Goal: Task Accomplishment & Management: Use online tool/utility

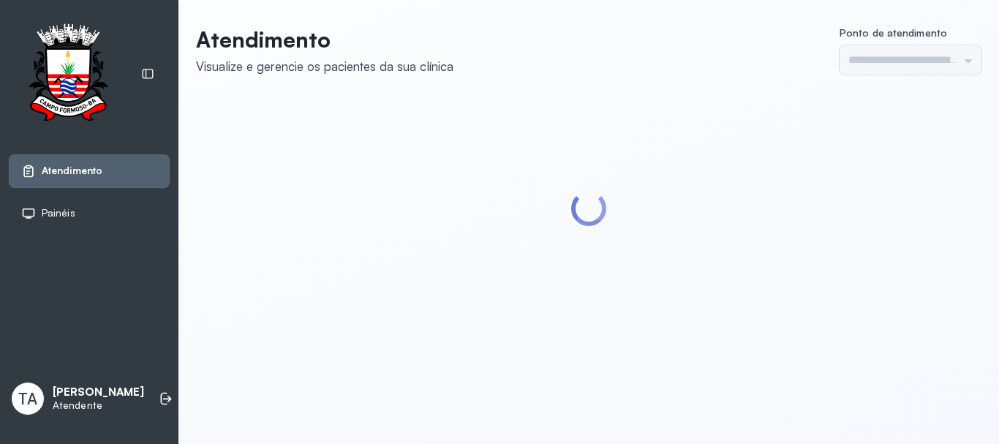
type input "******"
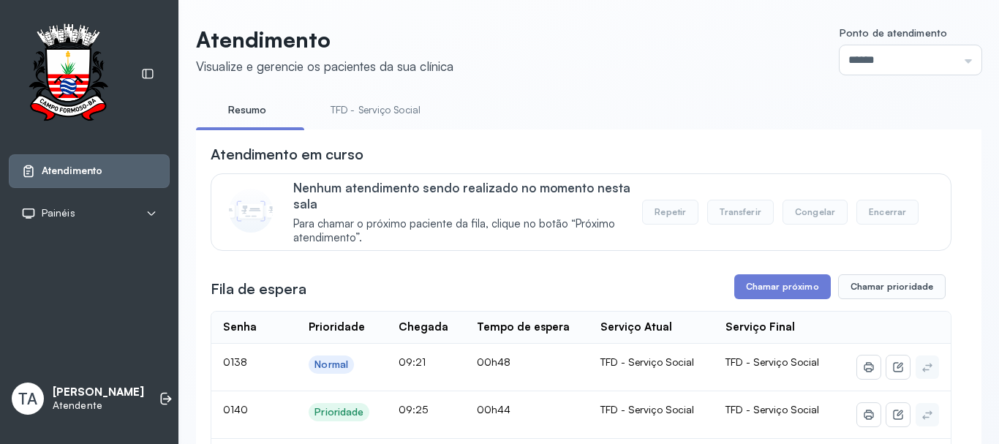
click at [413, 117] on link "TFD - Serviço Social" at bounding box center [375, 110] width 119 height 24
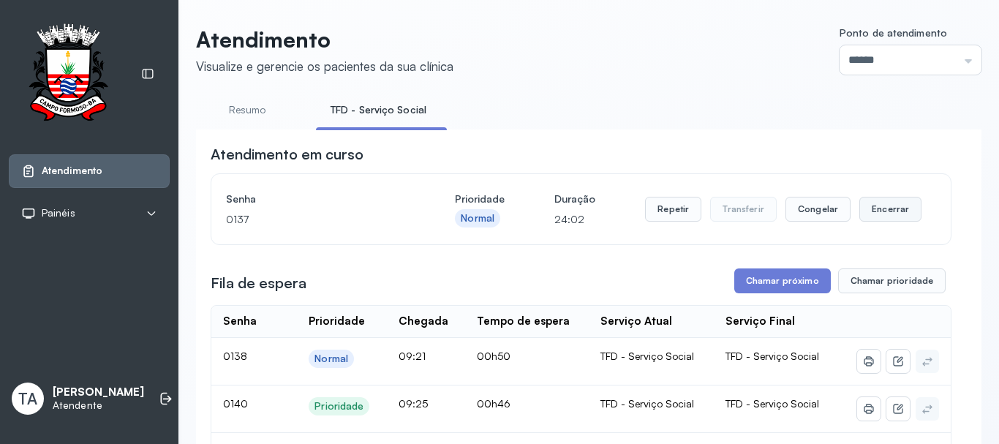
click at [880, 209] on button "Encerrar" at bounding box center [891, 209] width 62 height 25
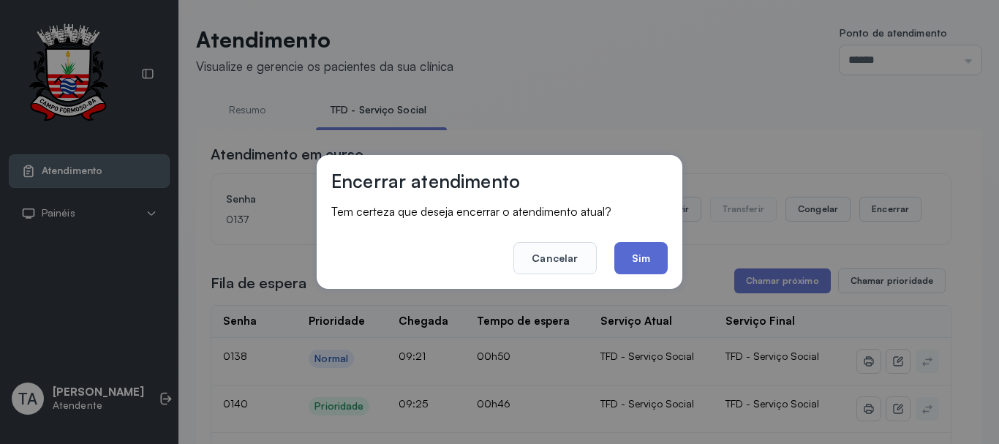
click at [633, 267] on button "Sim" at bounding box center [640, 258] width 53 height 32
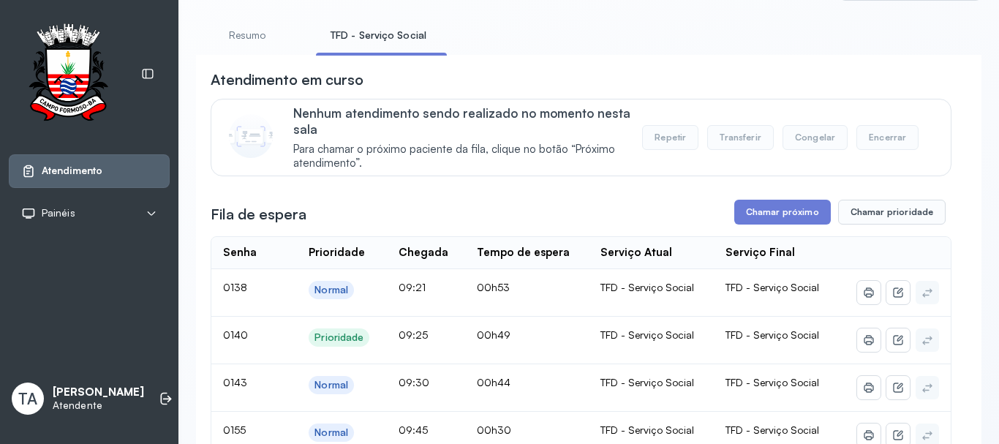
scroll to position [73, 0]
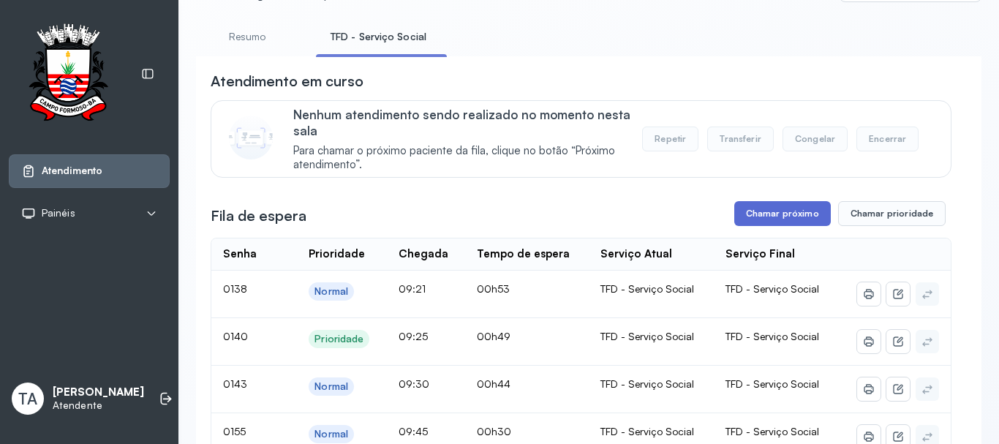
click at [759, 226] on button "Chamar próximo" at bounding box center [782, 213] width 97 height 25
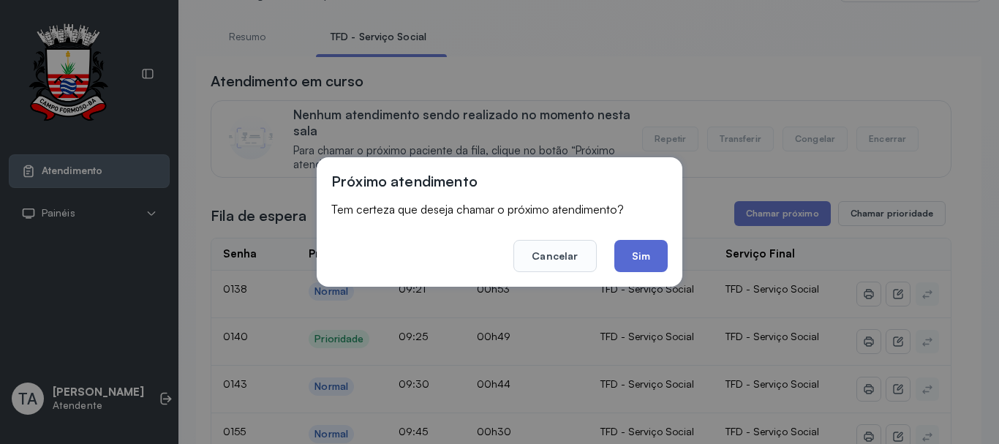
click at [655, 253] on button "Sim" at bounding box center [640, 256] width 53 height 32
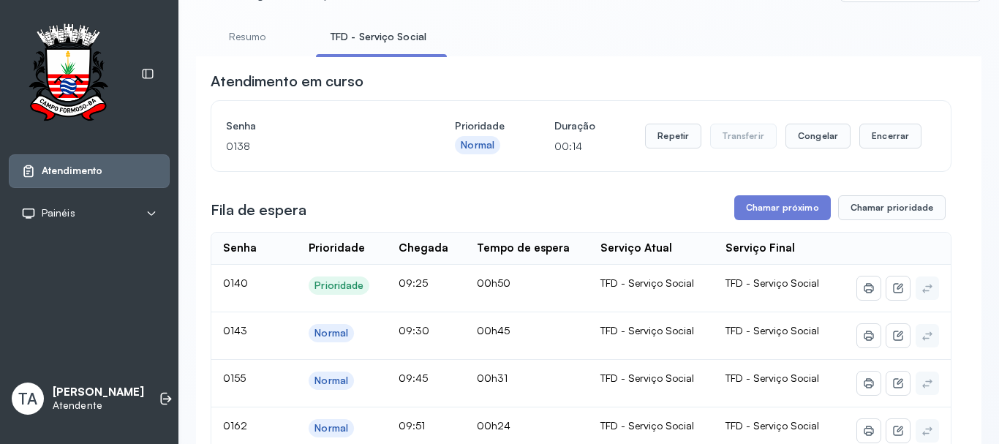
click at [664, 154] on div "Repetir Transferir Congelar Encerrar" at bounding box center [783, 136] width 277 height 41
click at [663, 146] on button "Repetir" at bounding box center [673, 136] width 56 height 25
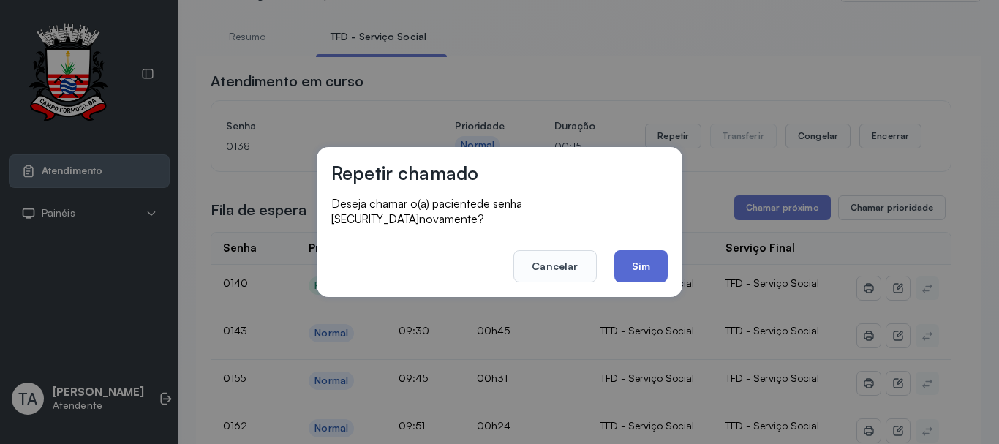
click at [629, 250] on button "Sim" at bounding box center [640, 266] width 53 height 32
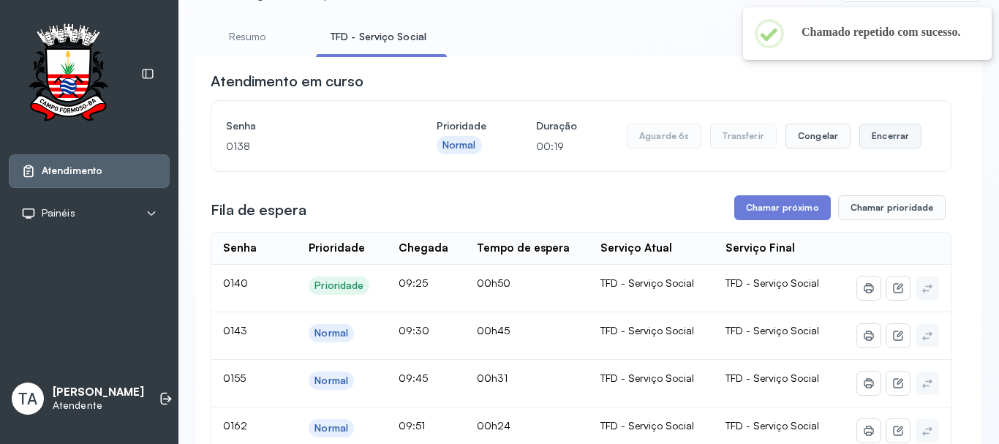
click at [866, 133] on button "Encerrar" at bounding box center [891, 136] width 62 height 25
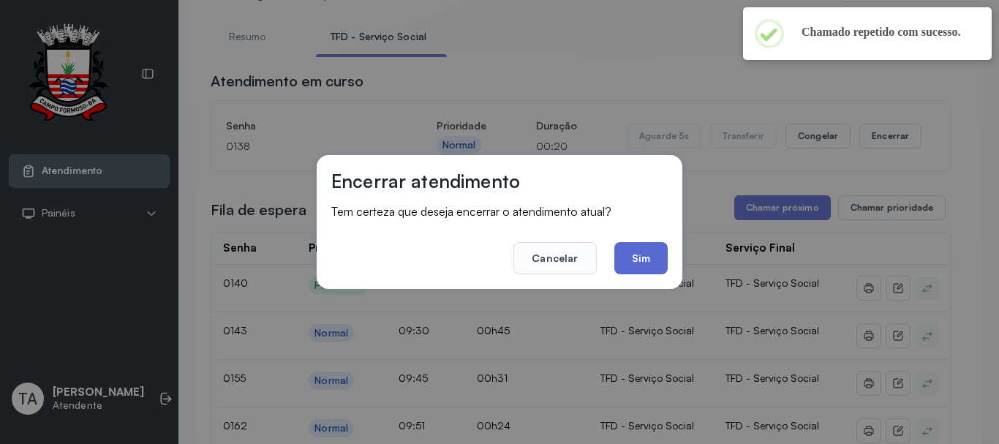
click at [653, 260] on button "Sim" at bounding box center [640, 258] width 53 height 32
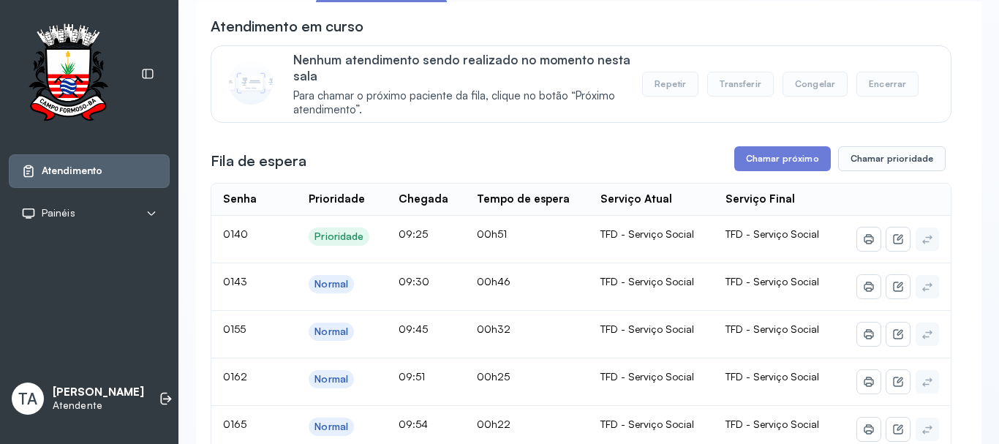
scroll to position [0, 0]
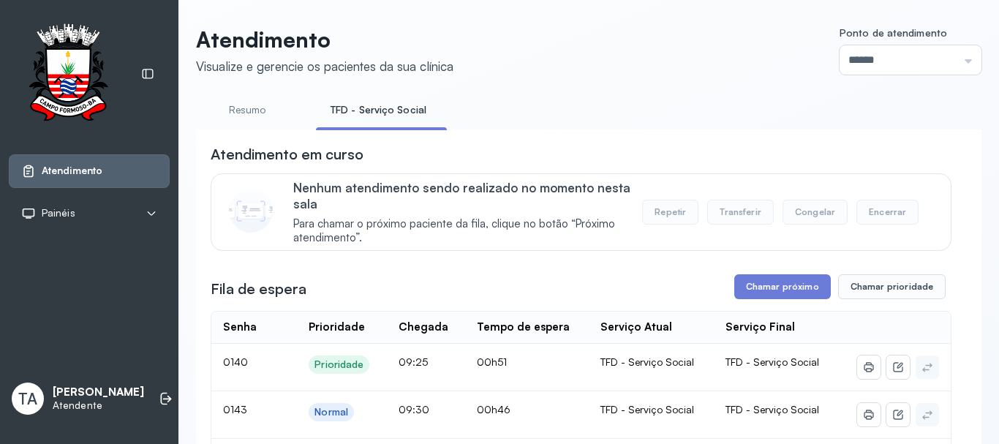
click at [258, 110] on link "Resumo" at bounding box center [247, 110] width 102 height 24
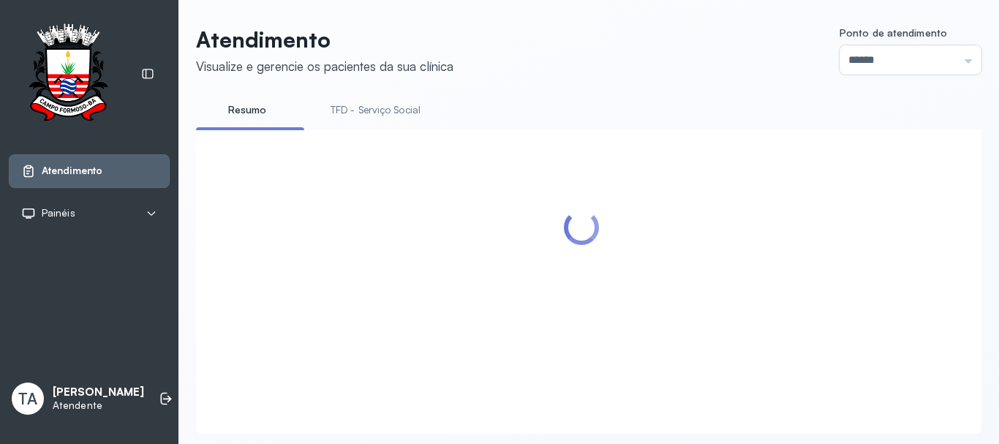
click at [326, 110] on link "TFD - Serviço Social" at bounding box center [375, 110] width 119 height 24
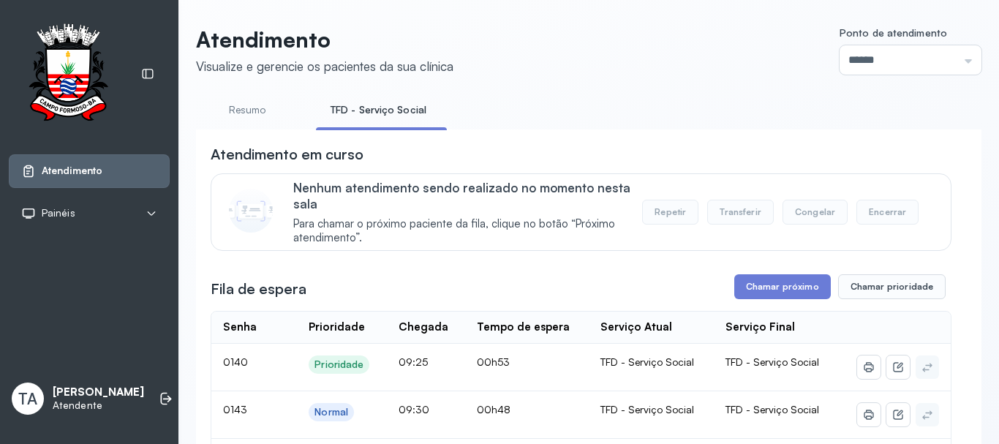
click at [260, 109] on link "Resumo" at bounding box center [247, 110] width 102 height 24
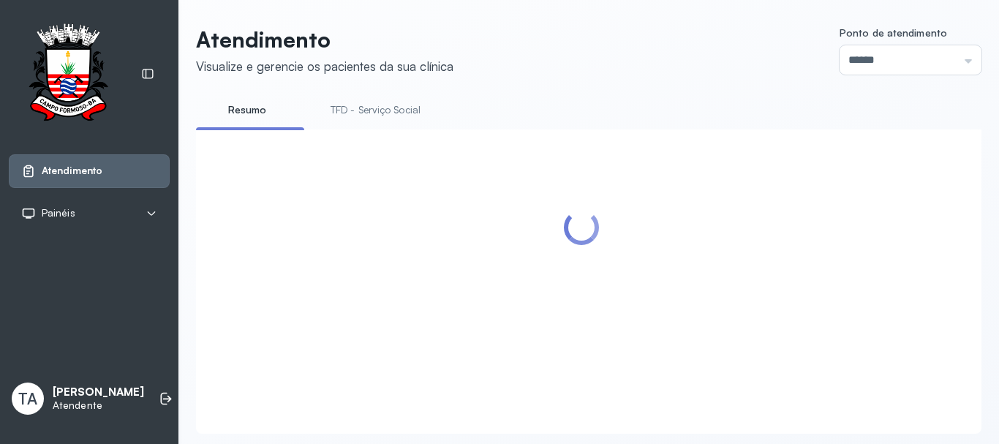
click at [329, 110] on link "TFD - Serviço Social" at bounding box center [375, 110] width 119 height 24
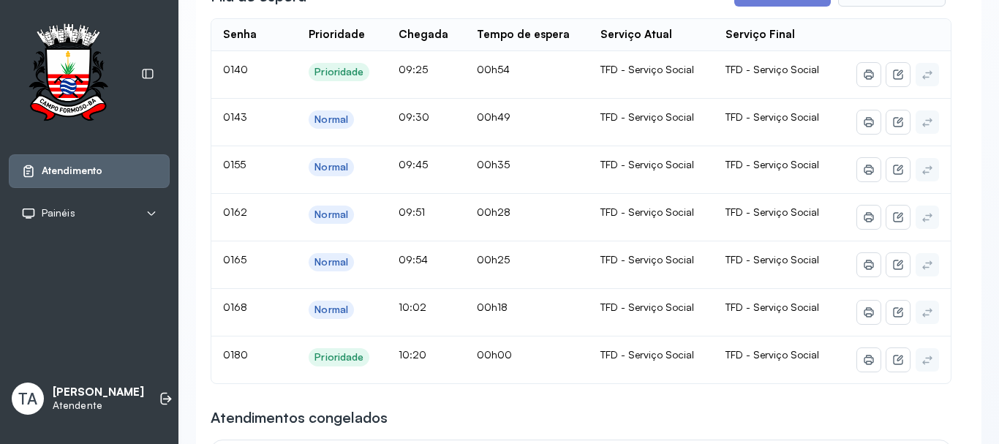
scroll to position [219, 0]
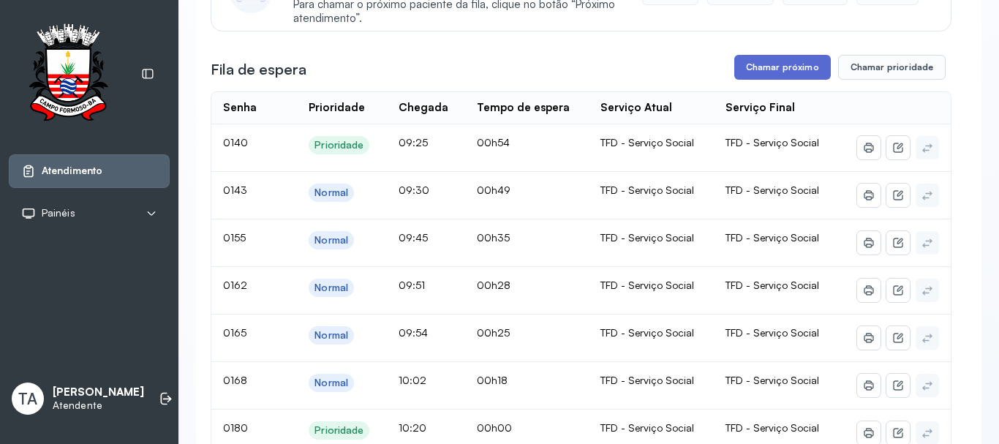
click at [773, 76] on button "Chamar próximo" at bounding box center [782, 67] width 97 height 25
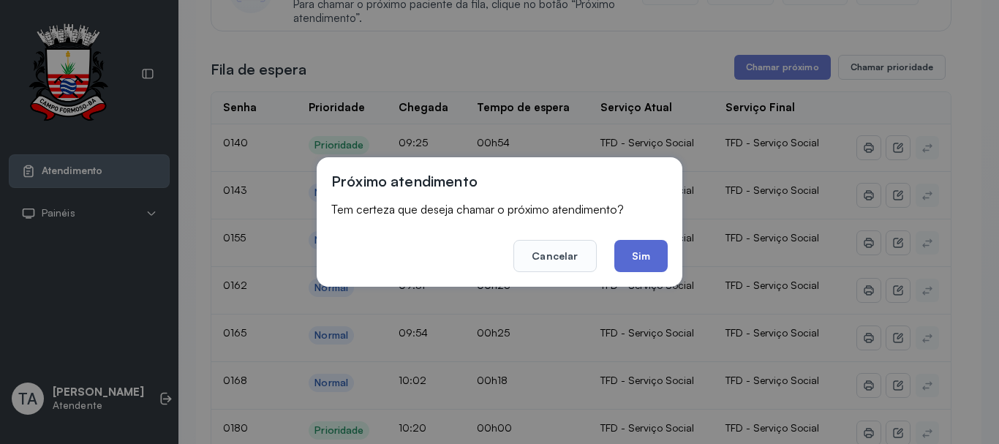
click at [627, 247] on button "Sim" at bounding box center [640, 256] width 53 height 32
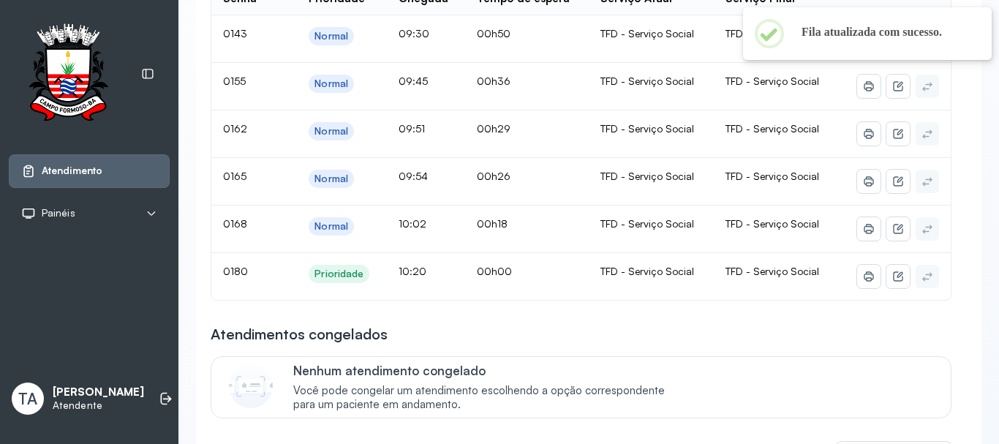
scroll to position [73, 0]
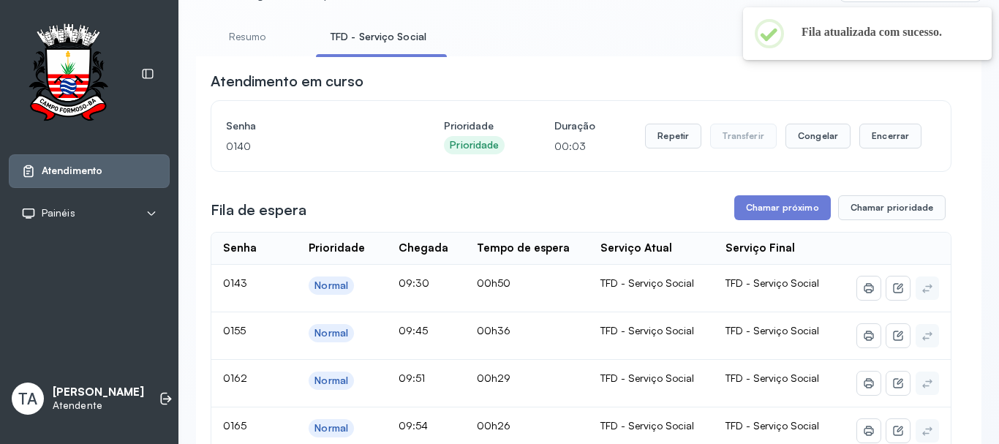
click at [685, 125] on div "Repetir Transferir Congelar Encerrar" at bounding box center [783, 136] width 277 height 41
click at [672, 140] on button "Repetir" at bounding box center [673, 136] width 56 height 25
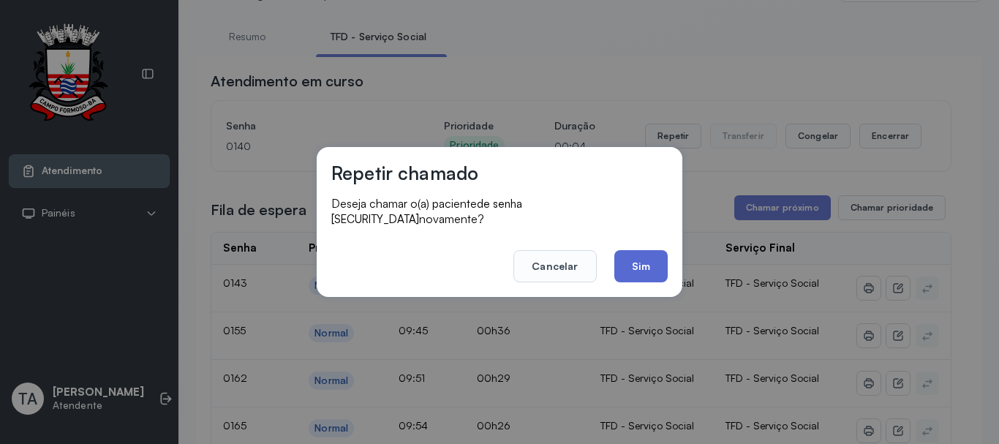
click at [635, 258] on button "Sim" at bounding box center [640, 266] width 53 height 32
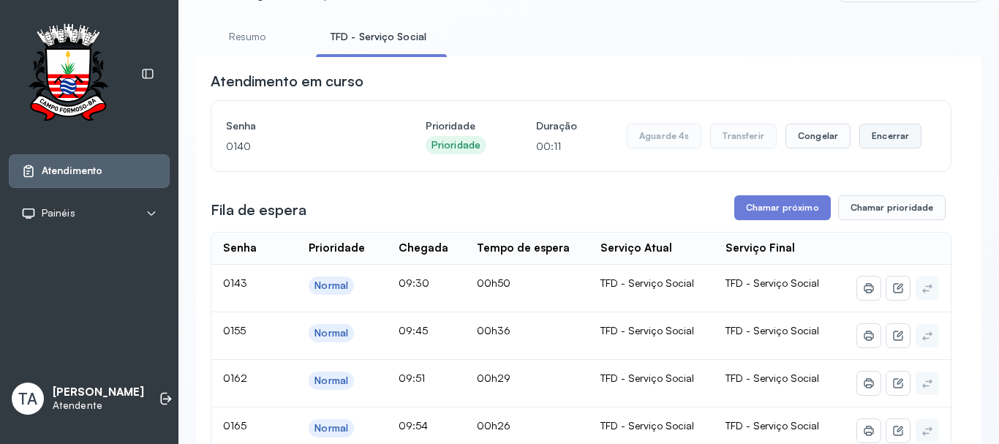
click at [873, 146] on button "Encerrar" at bounding box center [891, 136] width 62 height 25
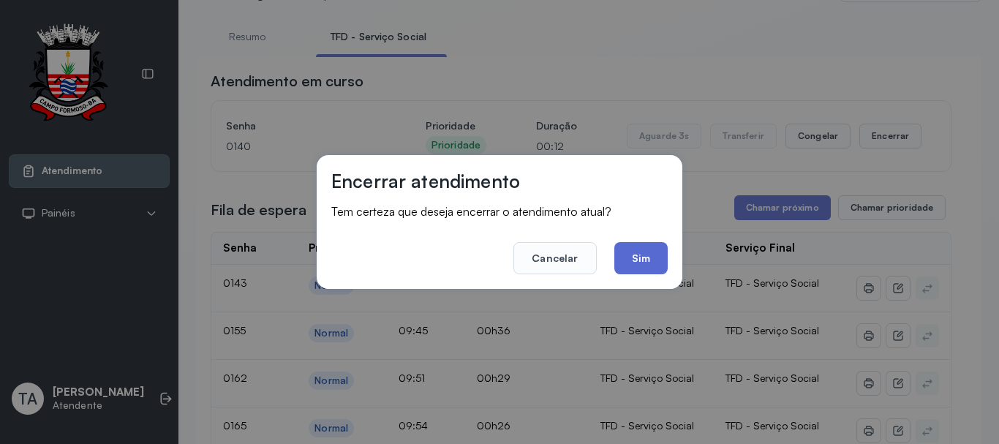
click at [628, 248] on button "Sim" at bounding box center [640, 258] width 53 height 32
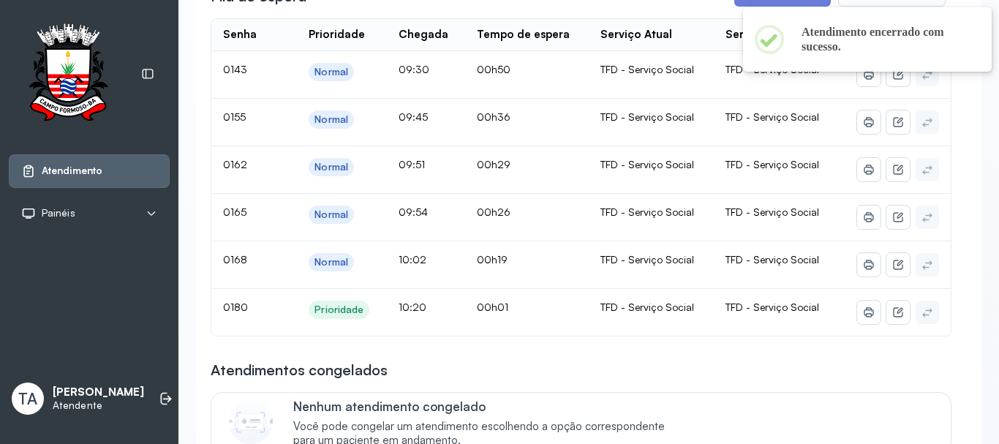
scroll to position [366, 0]
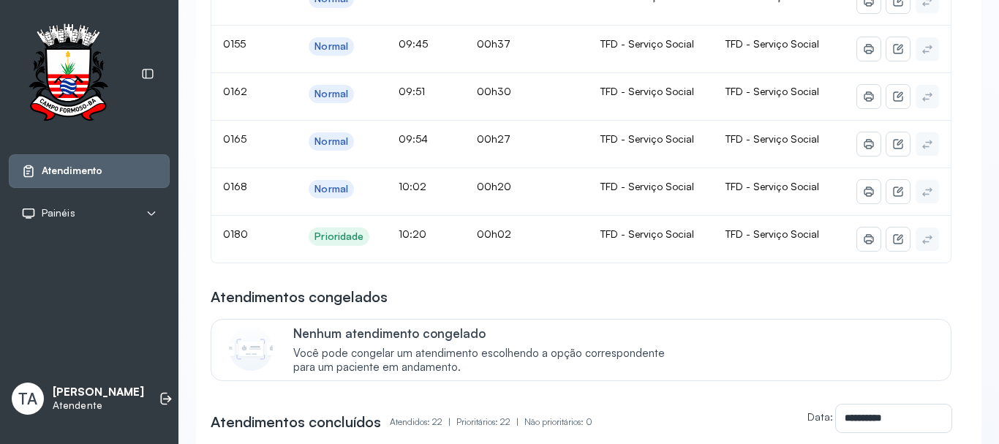
click at [645, 300] on div "Atendimentos congelados" at bounding box center [581, 297] width 741 height 20
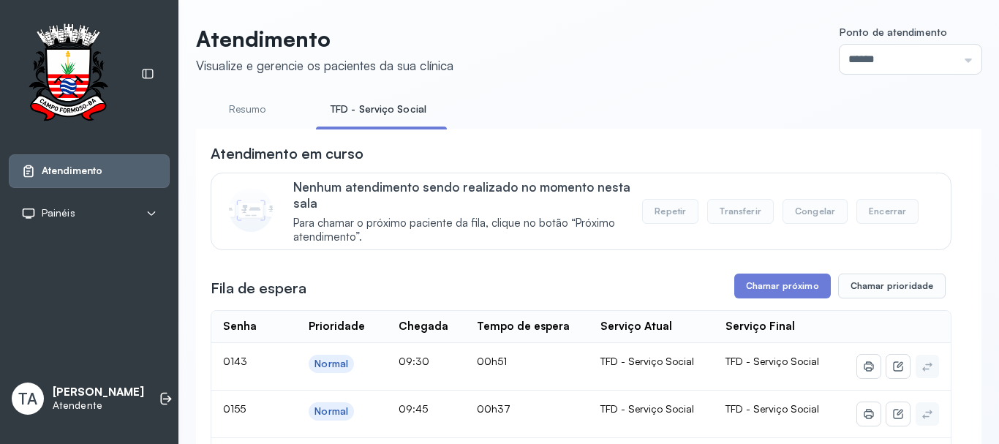
scroll to position [0, 0]
click at [275, 111] on link "Resumo" at bounding box center [247, 110] width 102 height 24
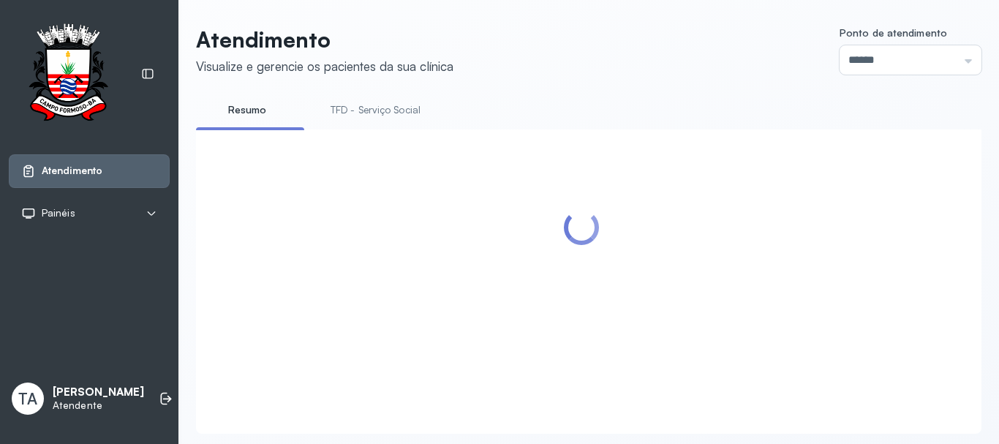
click at [375, 113] on link "TFD - Serviço Social" at bounding box center [375, 110] width 119 height 24
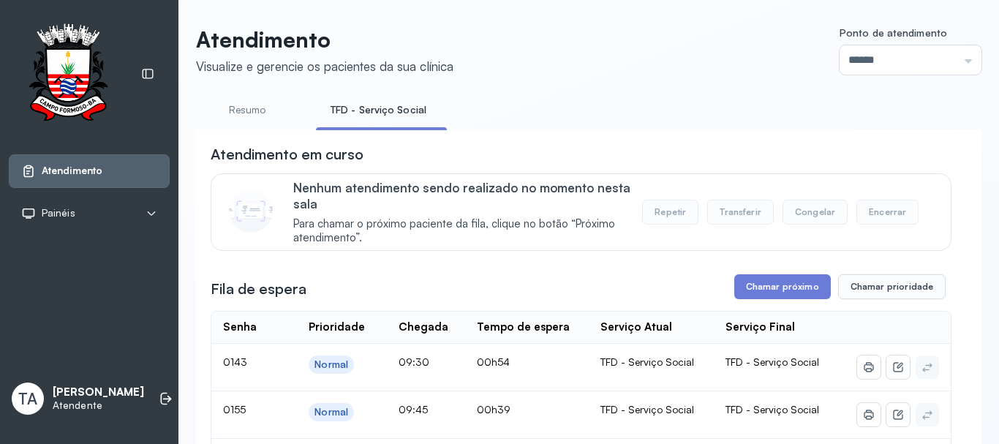
click at [248, 110] on link "Resumo" at bounding box center [247, 110] width 102 height 24
click at [369, 113] on link "TFD - Serviço Social" at bounding box center [375, 110] width 119 height 24
click at [249, 116] on link "Resumo" at bounding box center [247, 110] width 102 height 24
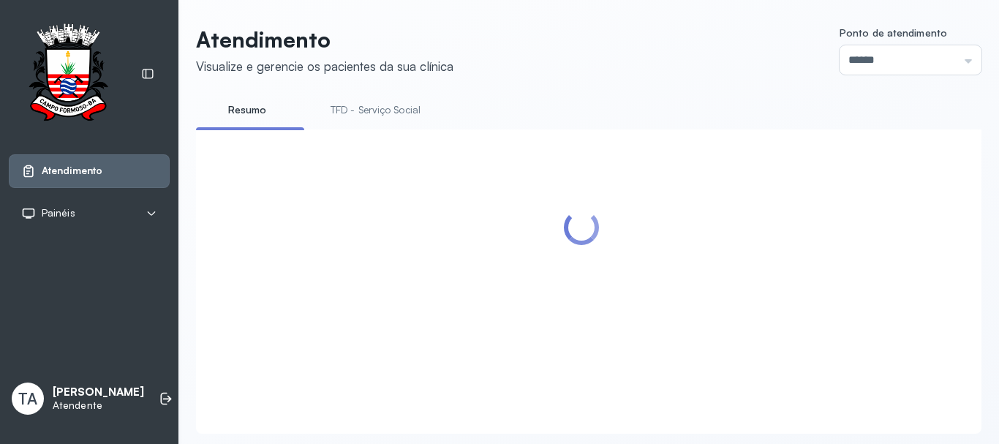
click at [399, 113] on link "TFD - Serviço Social" at bounding box center [375, 110] width 119 height 24
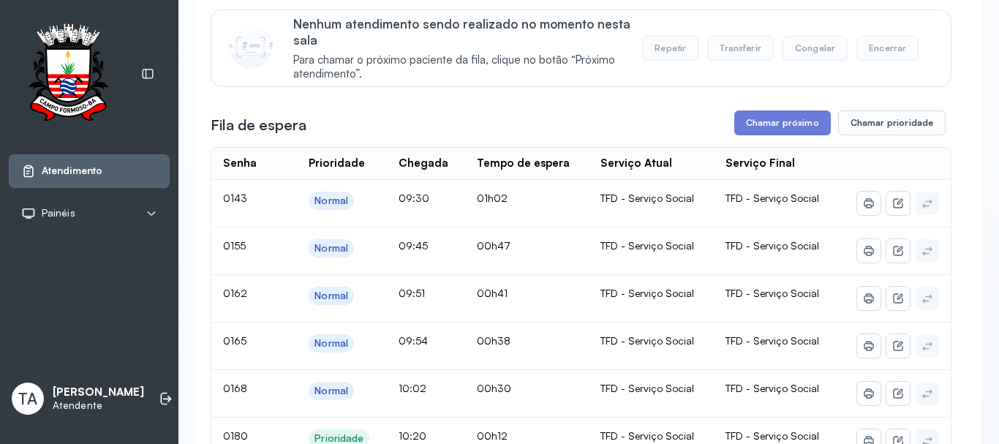
scroll to position [146, 0]
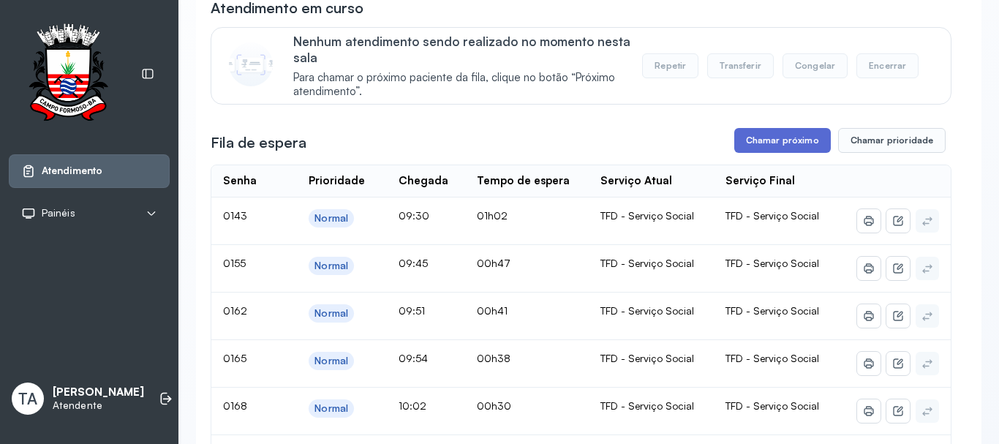
click at [734, 151] on button "Chamar próximo" at bounding box center [782, 140] width 97 height 25
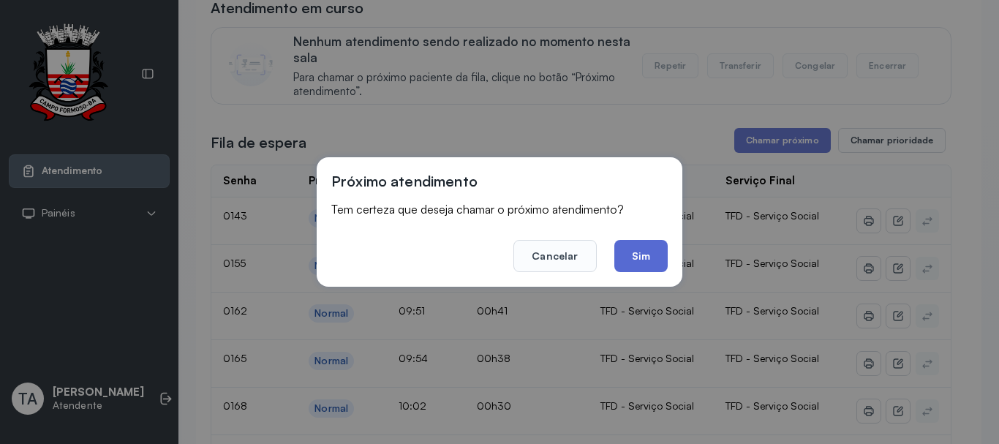
click at [664, 248] on button "Sim" at bounding box center [640, 256] width 53 height 32
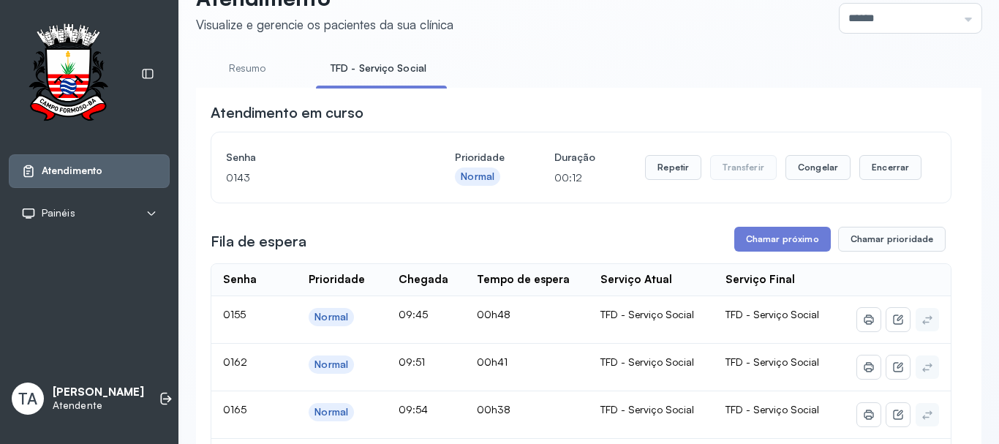
scroll to position [33, 0]
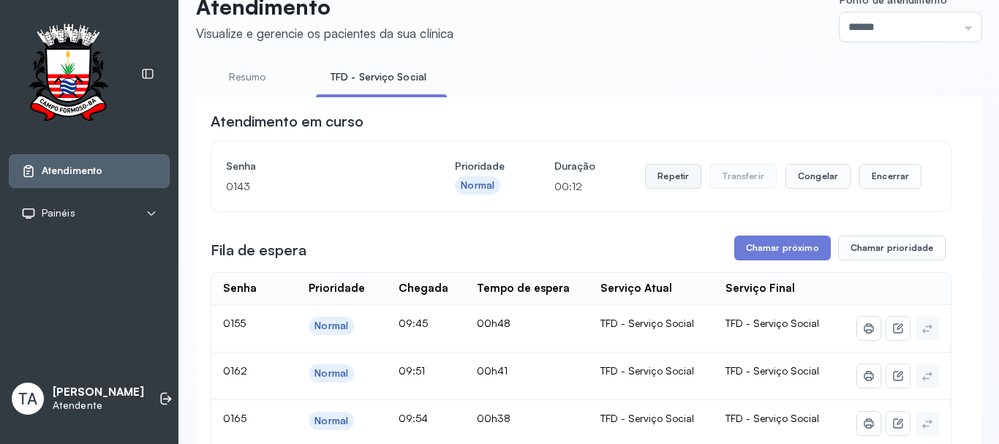
click at [675, 181] on button "Repetir" at bounding box center [673, 176] width 56 height 25
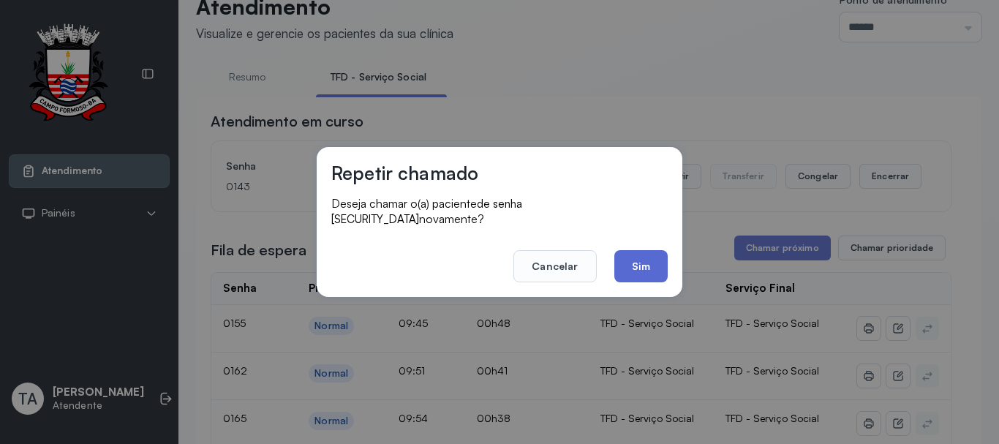
click at [631, 252] on button "Sim" at bounding box center [640, 266] width 53 height 32
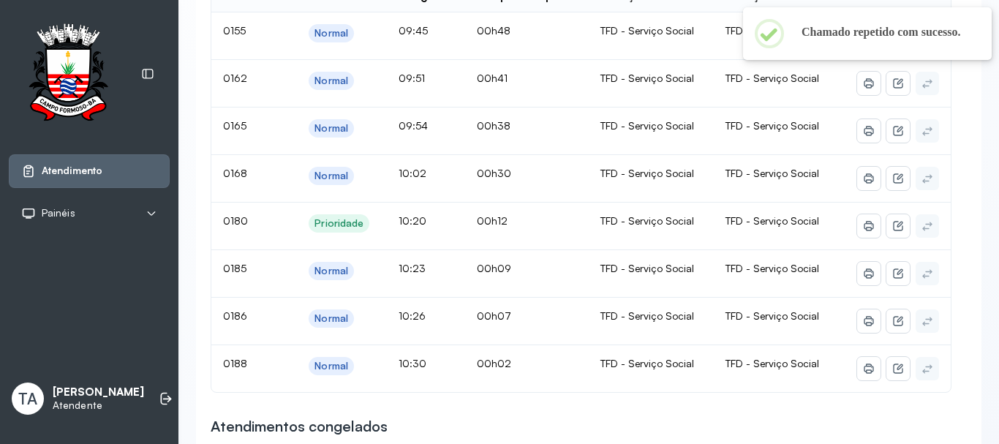
scroll to position [106, 0]
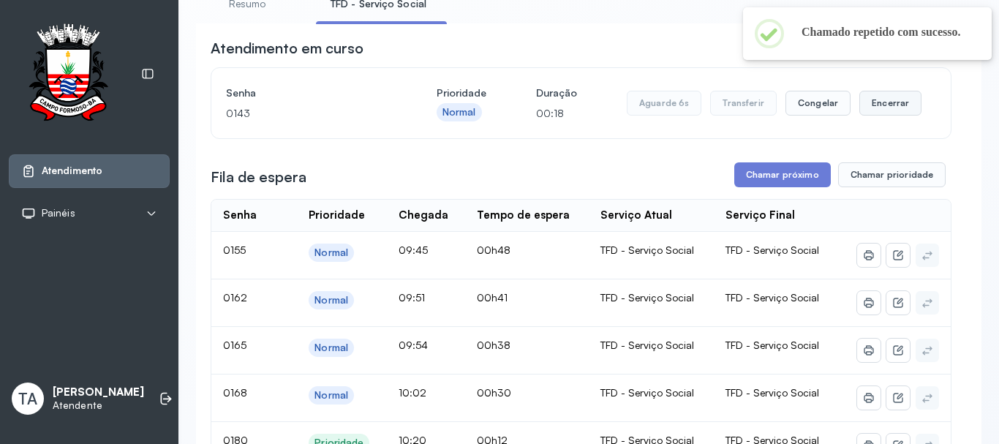
click at [887, 116] on button "Encerrar" at bounding box center [891, 103] width 62 height 25
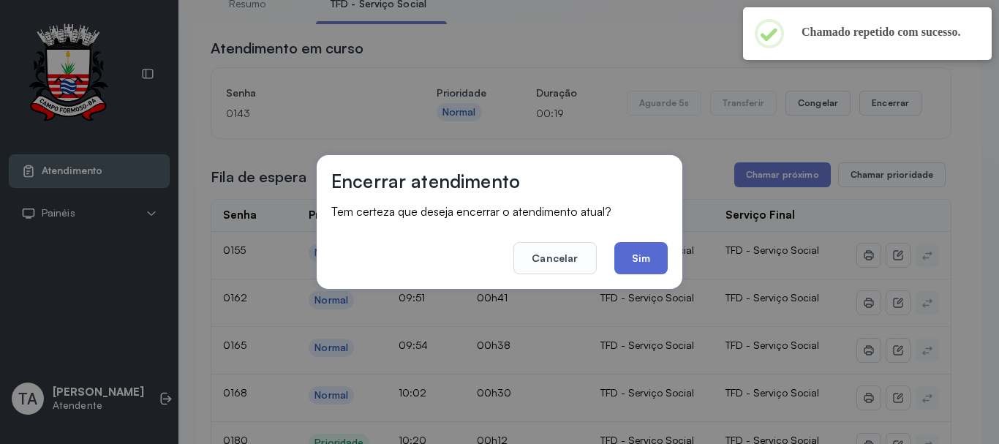
click at [626, 259] on button "Sim" at bounding box center [640, 258] width 53 height 32
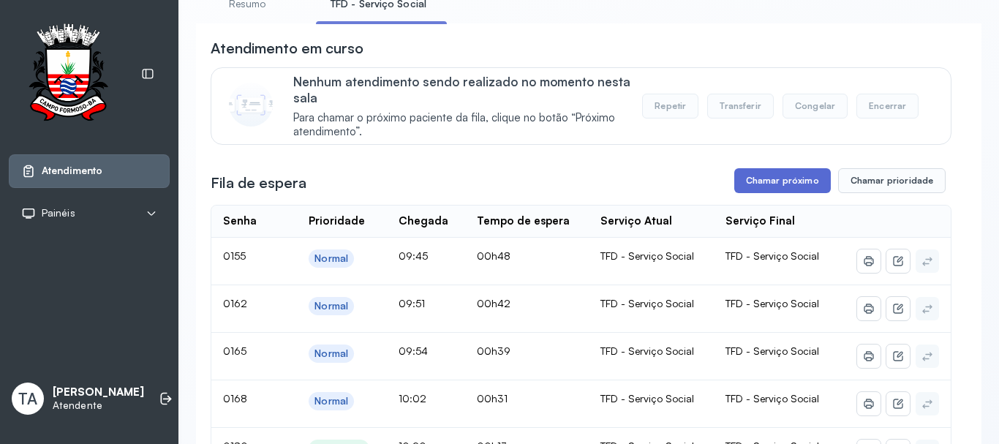
click at [753, 191] on button "Chamar próximo" at bounding box center [782, 180] width 97 height 25
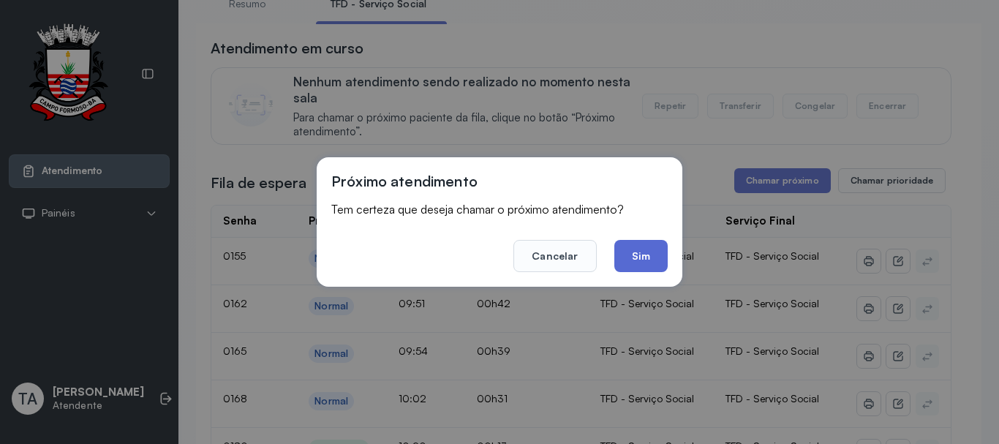
click at [647, 253] on button "Sim" at bounding box center [640, 256] width 53 height 32
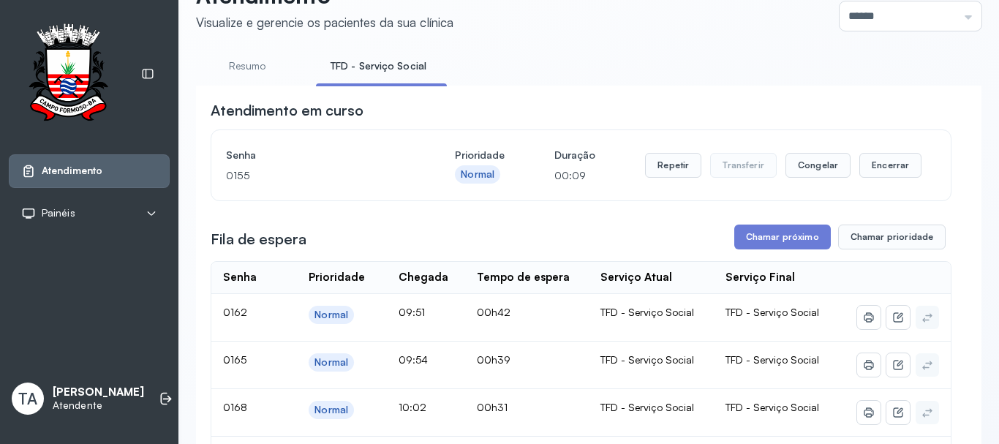
scroll to position [33, 0]
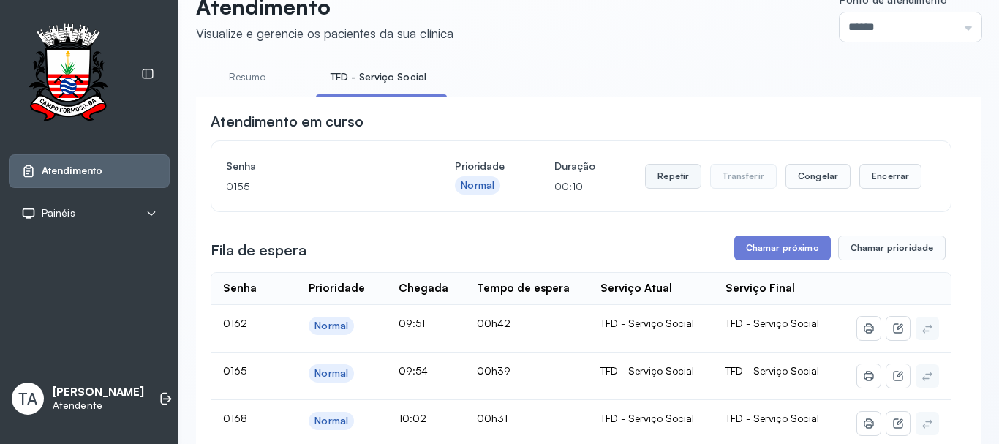
click at [659, 183] on button "Repetir" at bounding box center [673, 176] width 56 height 25
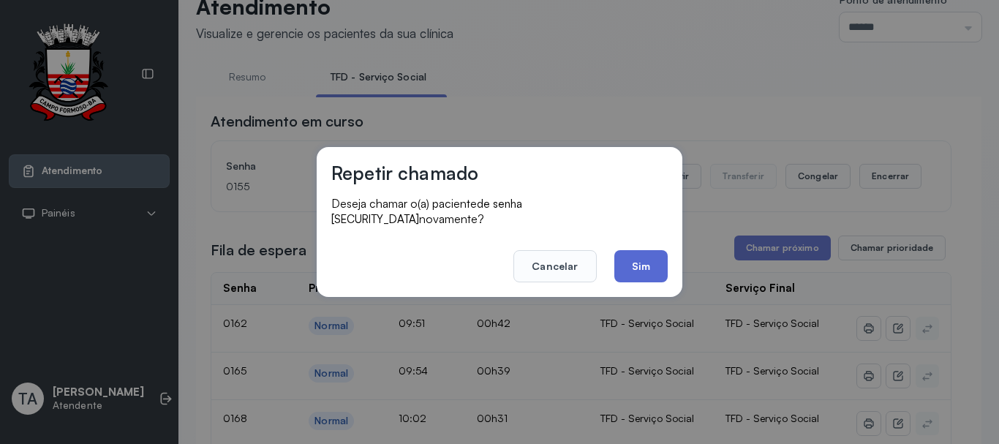
click at [625, 252] on button "Sim" at bounding box center [640, 266] width 53 height 32
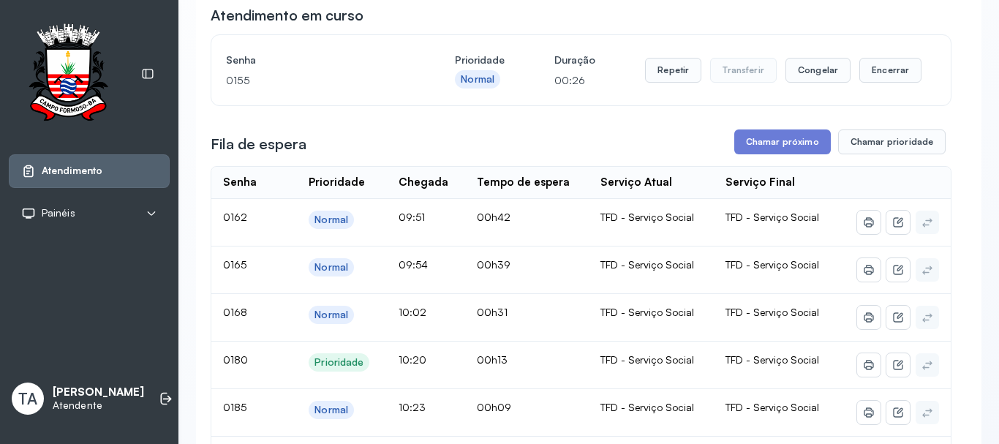
scroll to position [106, 0]
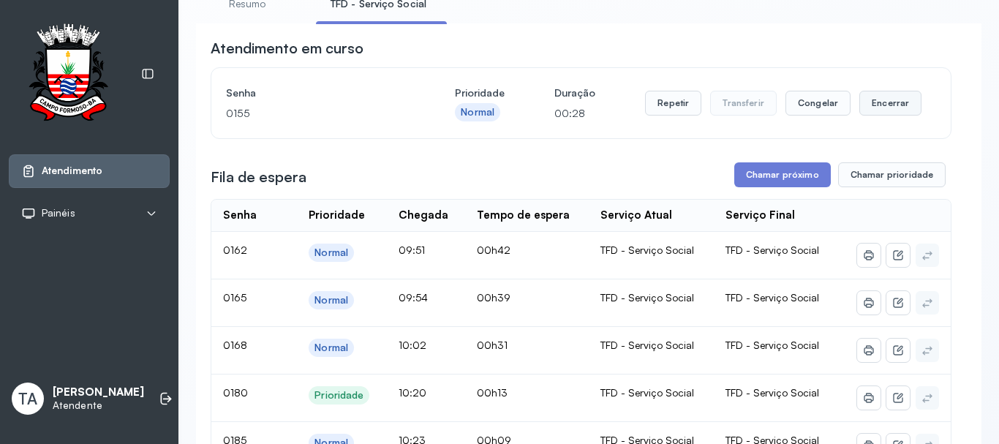
click at [889, 106] on button "Encerrar" at bounding box center [891, 103] width 62 height 25
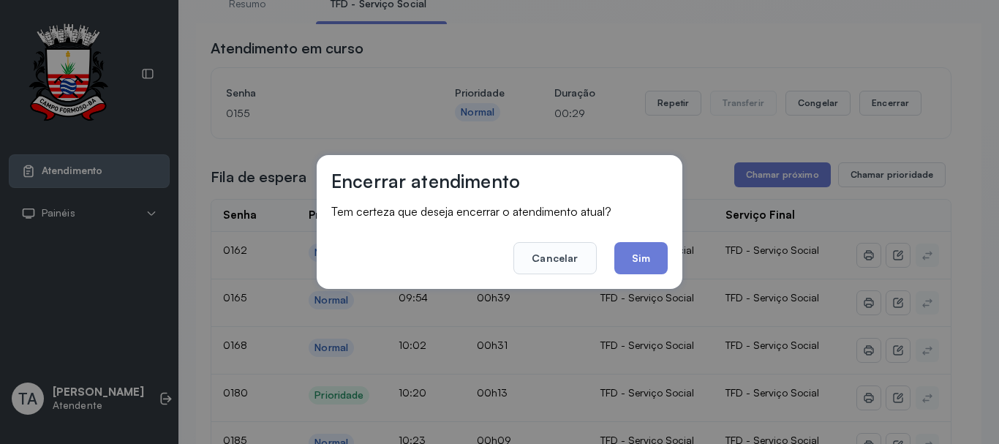
drag, startPoint x: 628, startPoint y: 263, endPoint x: 630, endPoint y: 255, distance: 8.3
click at [630, 257] on button "Sim" at bounding box center [640, 258] width 53 height 32
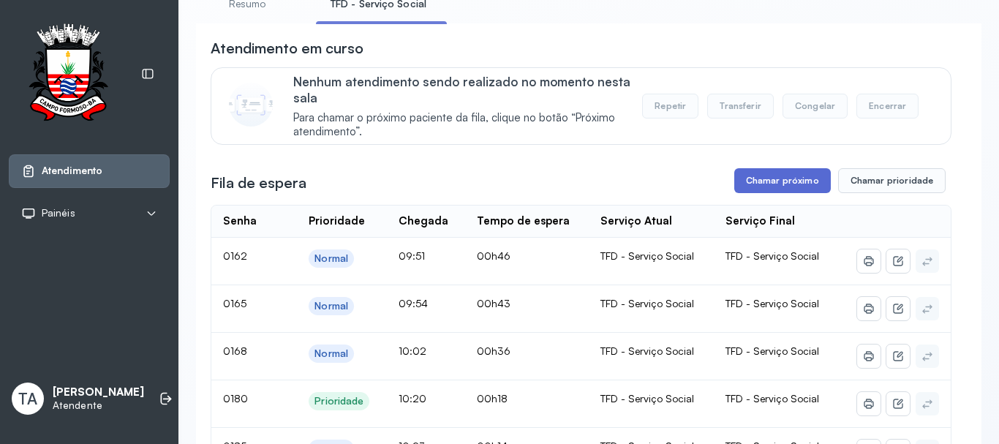
click at [809, 184] on button "Chamar próximo" at bounding box center [782, 180] width 97 height 25
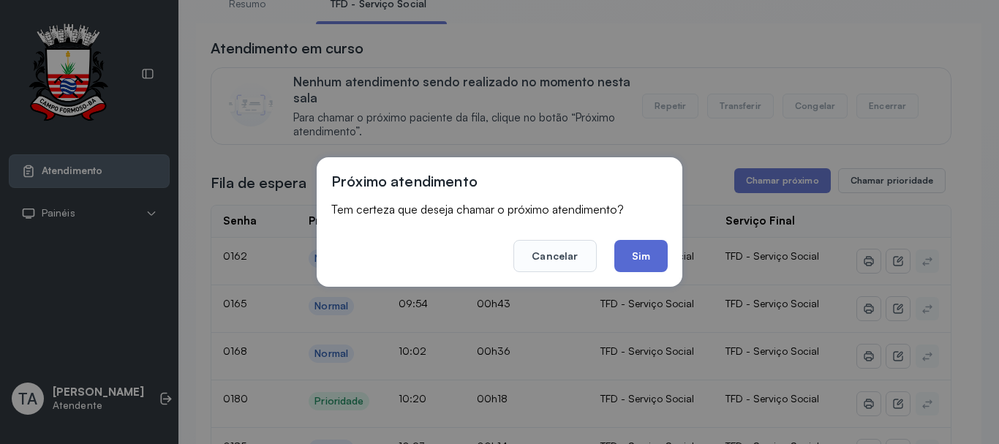
click at [662, 253] on button "Sim" at bounding box center [640, 256] width 53 height 32
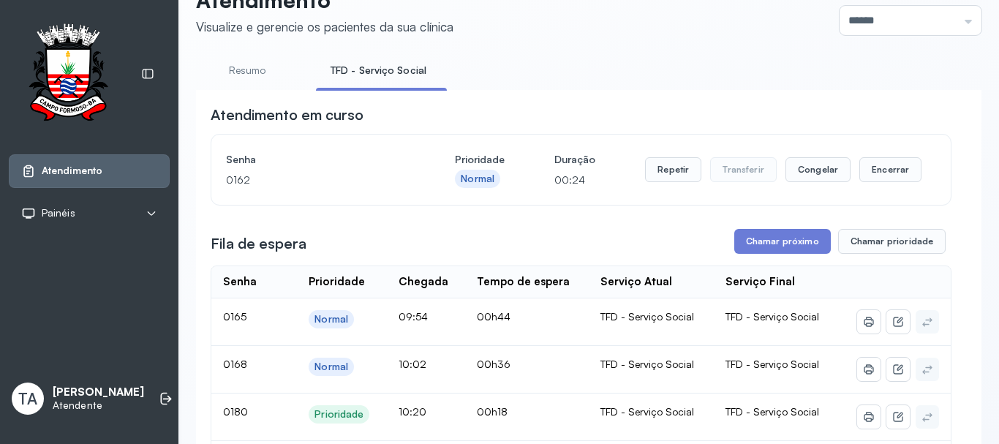
scroll to position [33, 0]
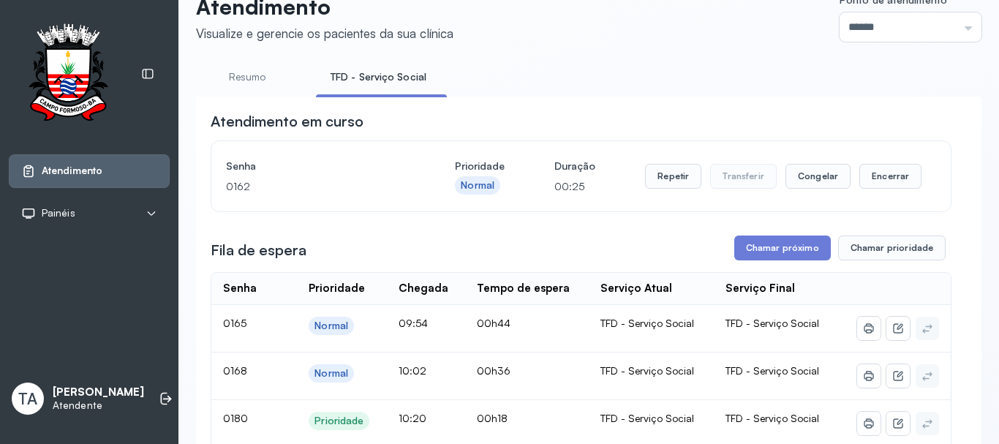
click at [867, 211] on div "Senha 0162 Prioridade Normal Duração 00:25 Repetir Transferir Congelar Encerrar" at bounding box center [581, 176] width 740 height 70
click at [868, 189] on button "Encerrar" at bounding box center [891, 176] width 62 height 25
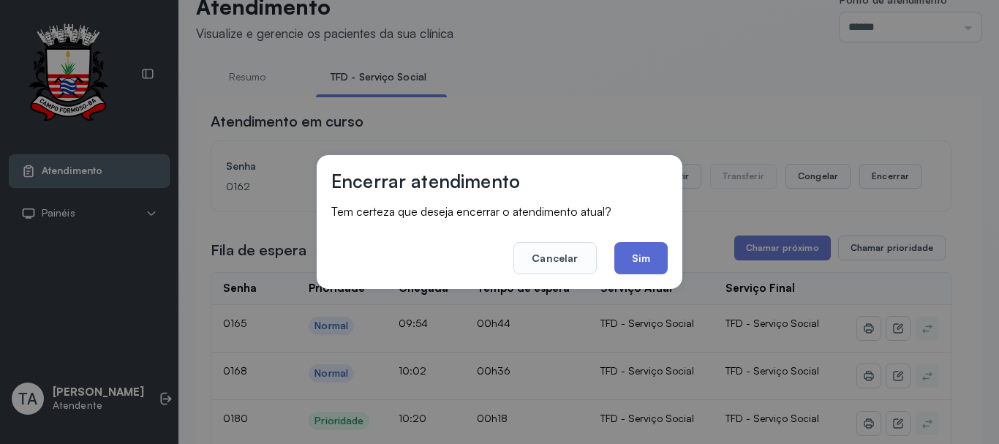
click at [621, 262] on button "Sim" at bounding box center [640, 258] width 53 height 32
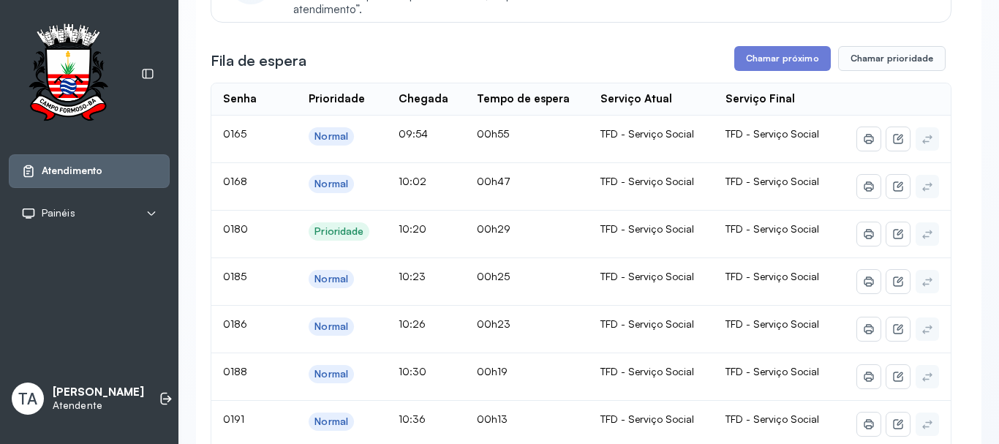
scroll to position [179, 0]
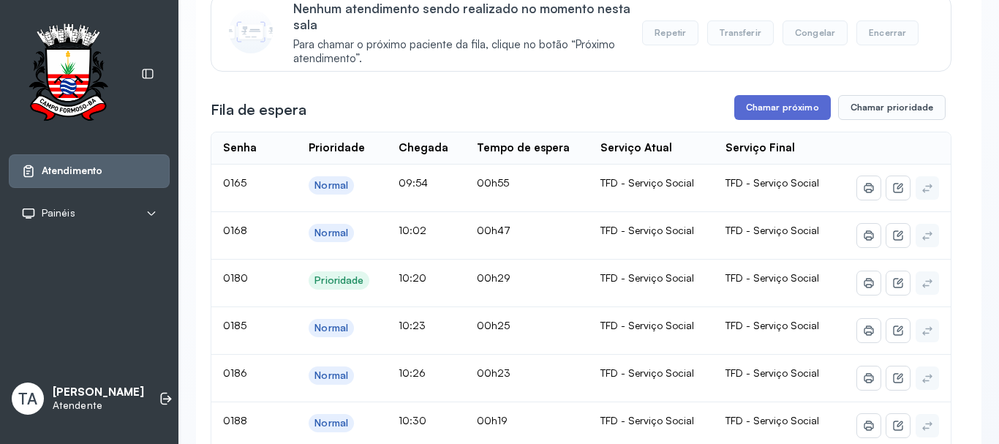
click at [756, 99] on button "Chamar próximo" at bounding box center [782, 107] width 97 height 25
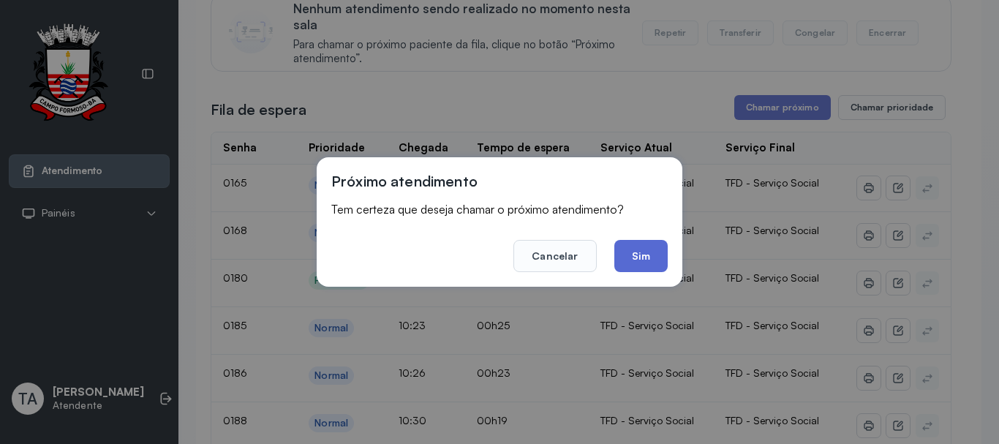
click at [652, 251] on button "Sim" at bounding box center [640, 256] width 53 height 32
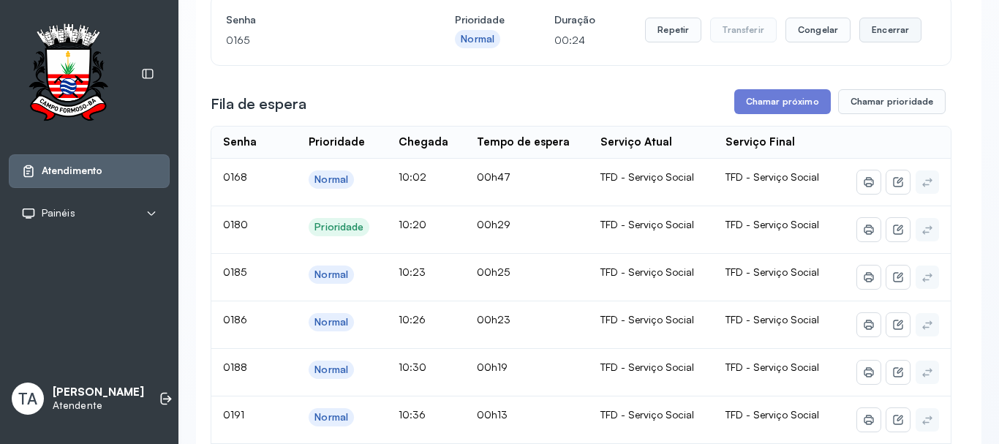
click at [873, 40] on button "Encerrar" at bounding box center [891, 30] width 62 height 25
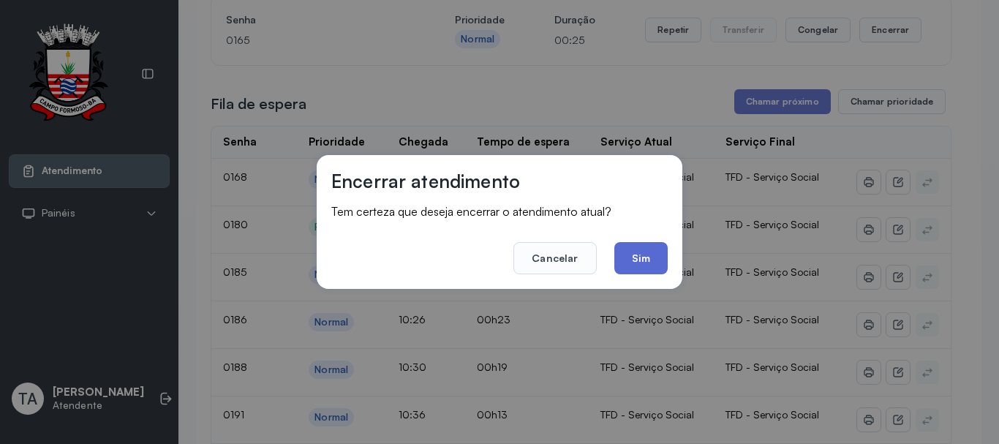
click at [645, 254] on button "Sim" at bounding box center [640, 258] width 53 height 32
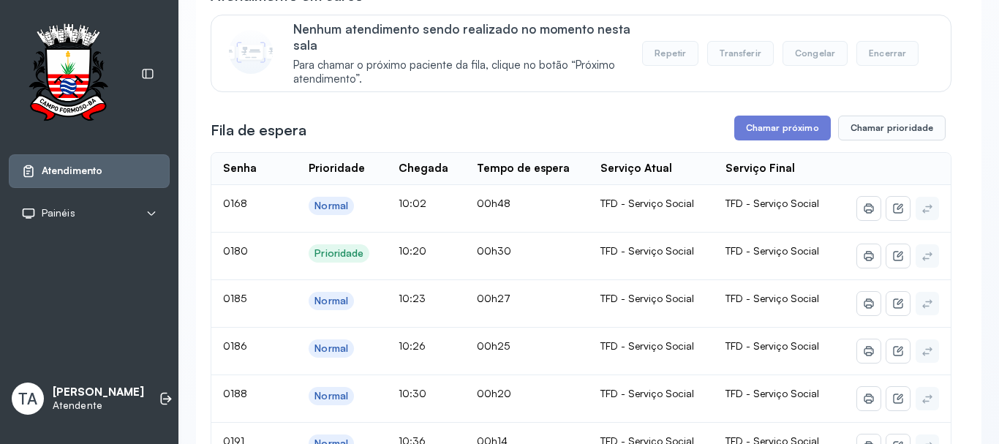
scroll to position [146, 0]
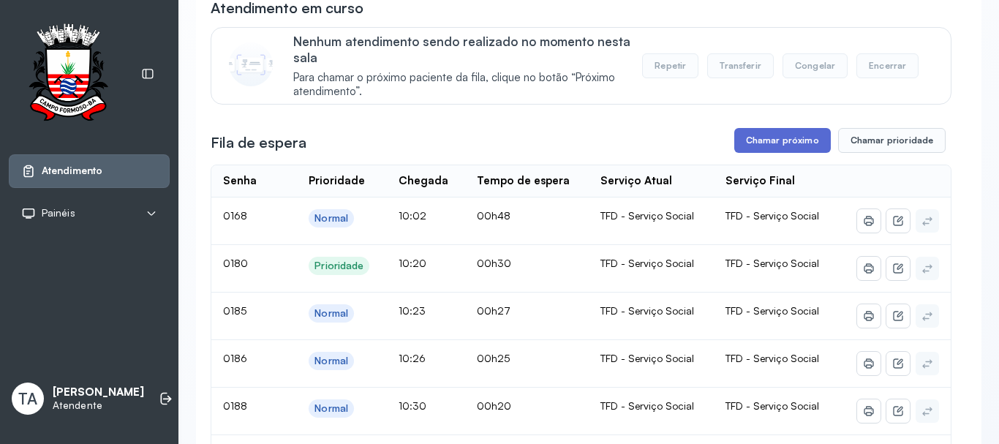
click at [765, 146] on button "Chamar próximo" at bounding box center [782, 140] width 97 height 25
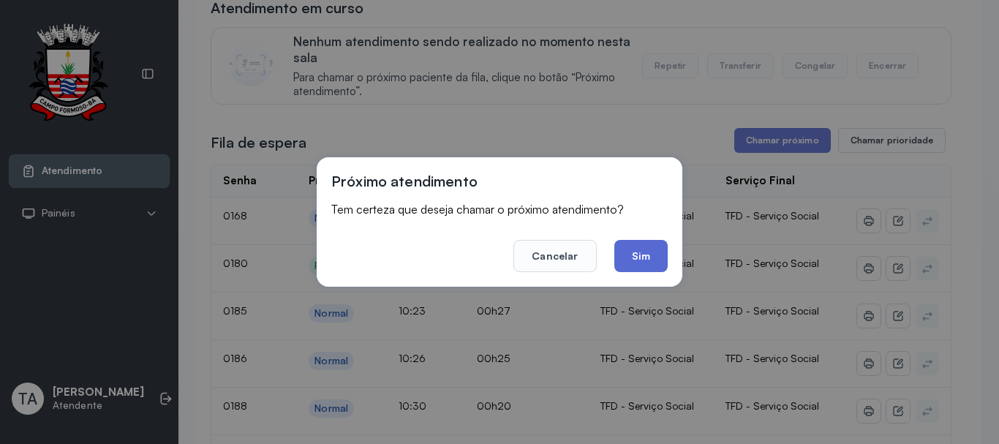
click at [655, 255] on button "Sim" at bounding box center [640, 256] width 53 height 32
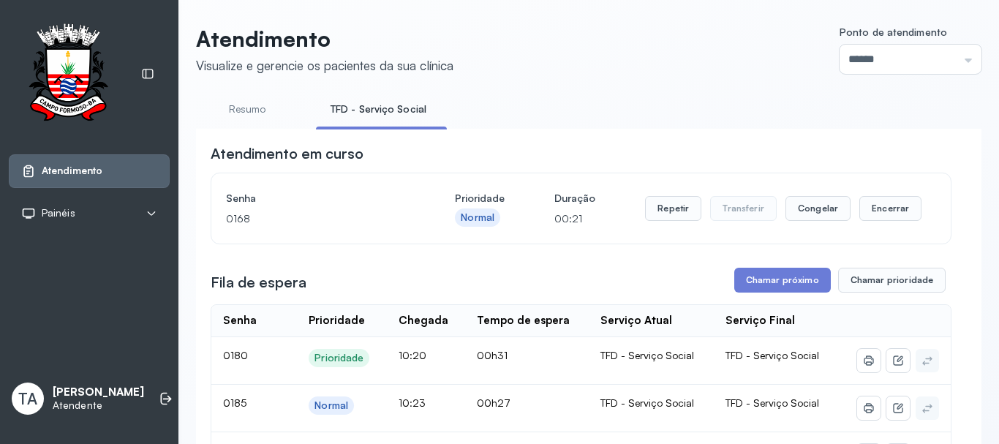
scroll to position [0, 0]
click at [868, 217] on button "Encerrar" at bounding box center [891, 209] width 62 height 25
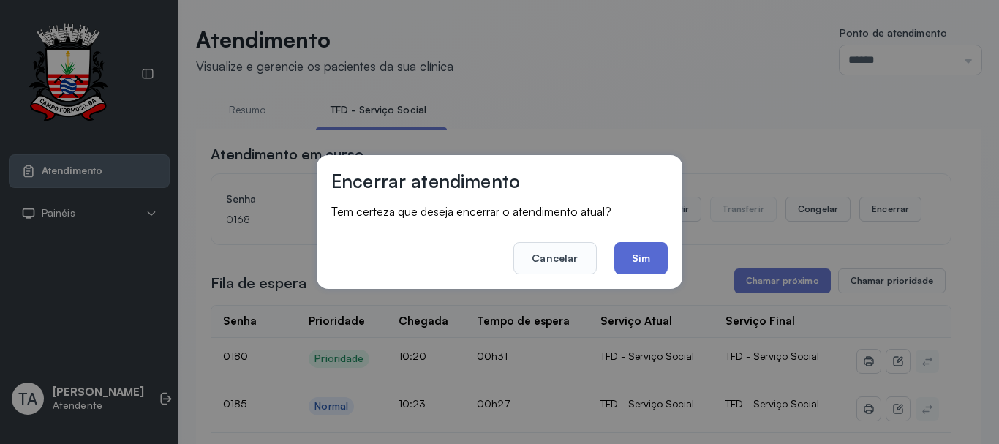
click at [628, 255] on button "Sim" at bounding box center [640, 258] width 53 height 32
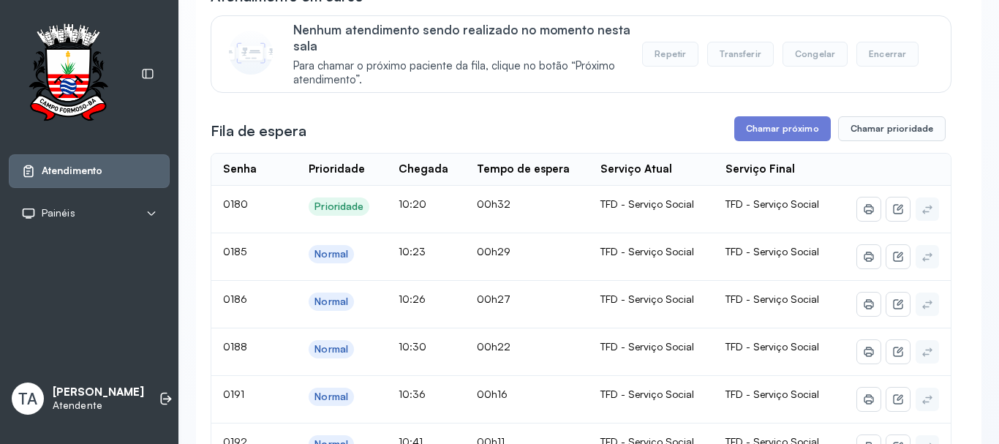
scroll to position [146, 0]
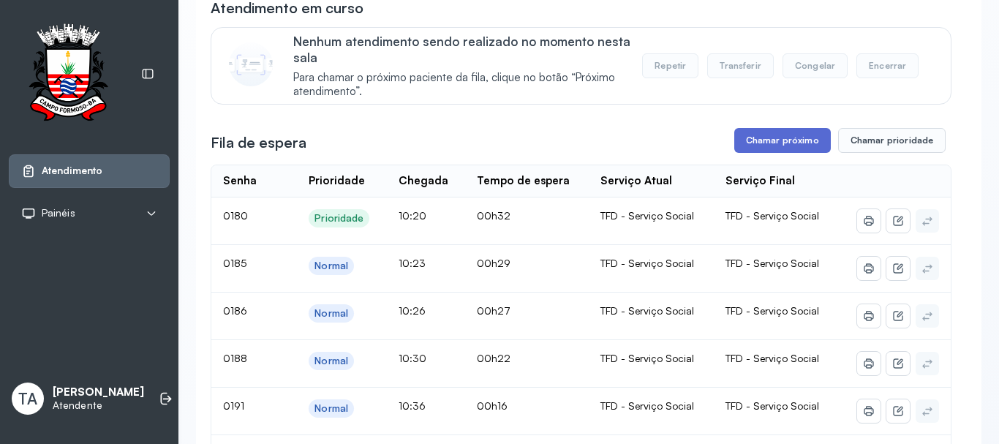
click at [751, 141] on button "Chamar próximo" at bounding box center [782, 140] width 97 height 25
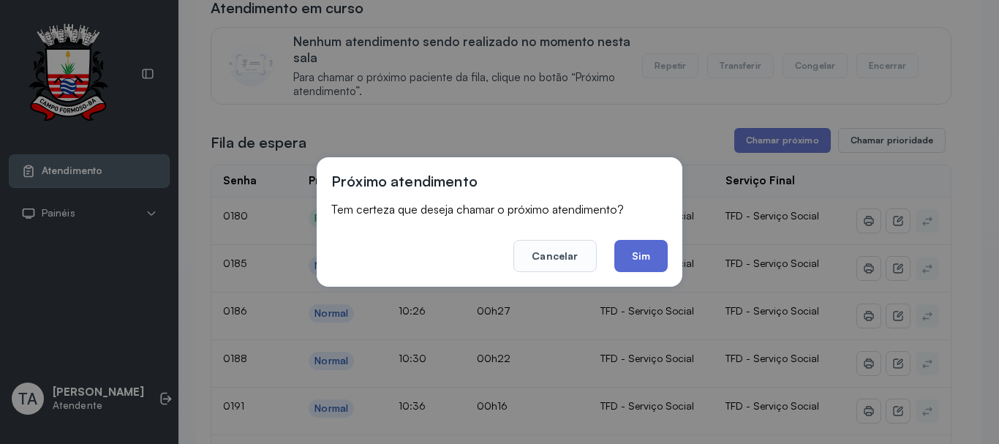
click at [638, 259] on button "Sim" at bounding box center [640, 256] width 53 height 32
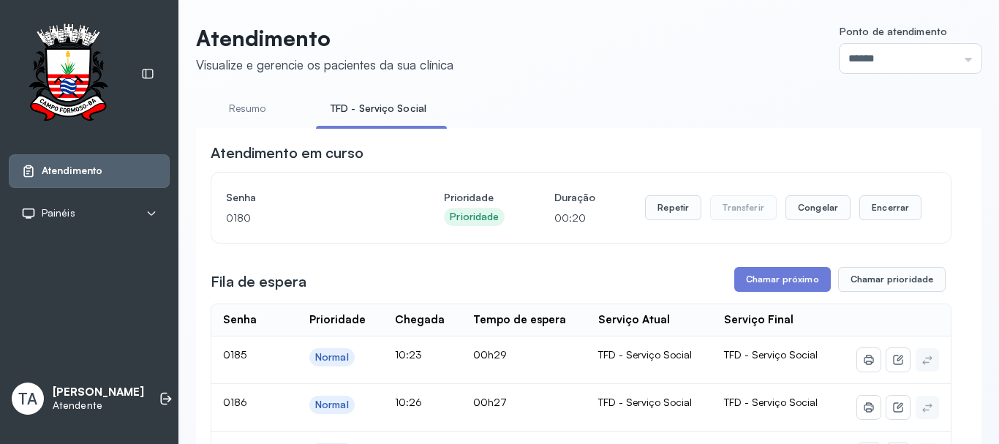
scroll to position [0, 0]
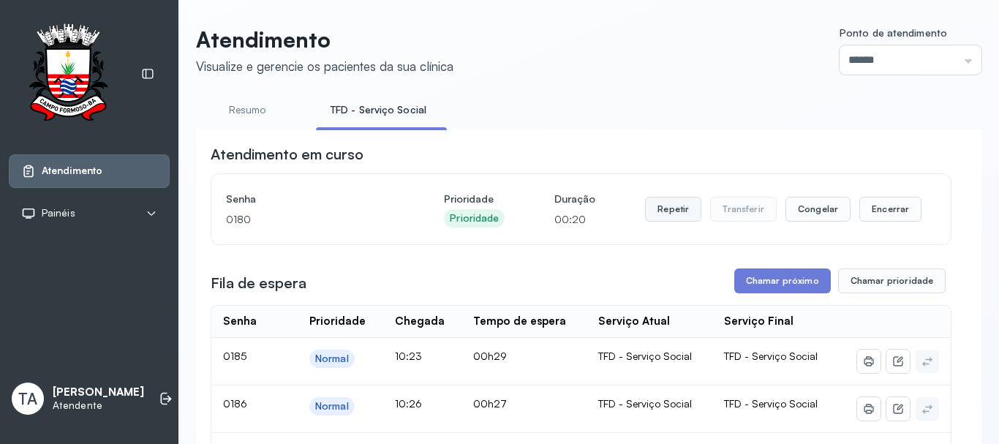
click at [669, 206] on button "Repetir" at bounding box center [673, 209] width 56 height 25
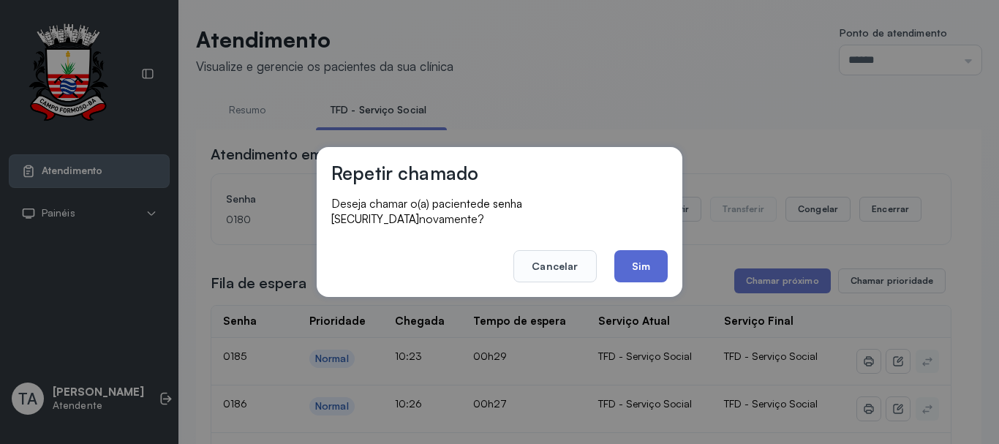
click at [636, 265] on button "Sim" at bounding box center [640, 266] width 53 height 32
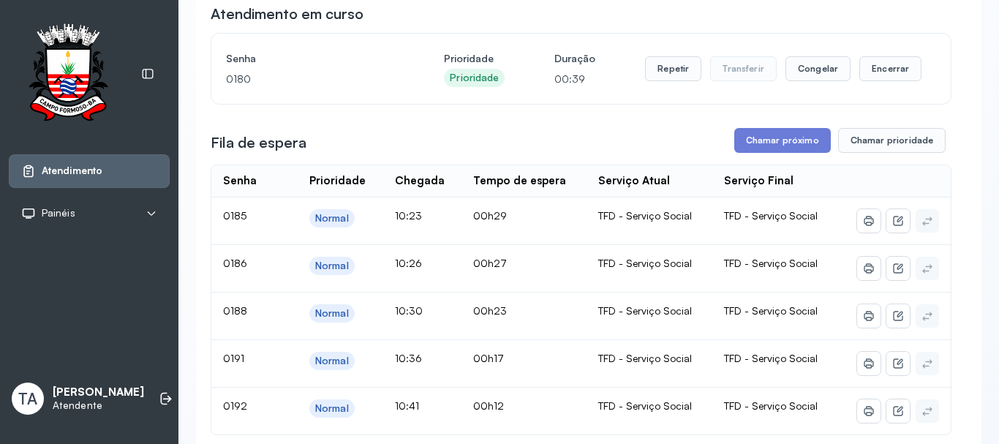
scroll to position [146, 0]
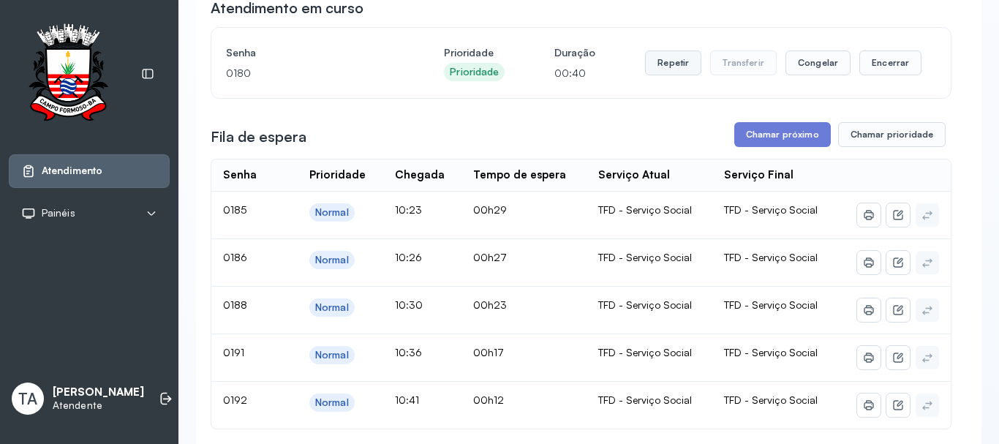
click at [666, 66] on button "Repetir" at bounding box center [673, 62] width 56 height 25
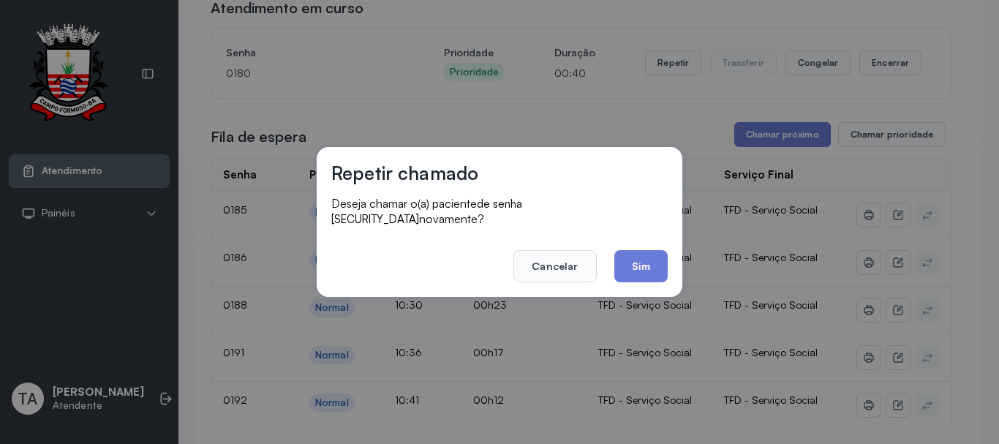
click at [628, 275] on div "Repetir chamado Deseja chamar o(a) paciente de senha 0180 novamente? Cancelar S…" at bounding box center [500, 222] width 366 height 150
click at [631, 264] on button "Sim" at bounding box center [640, 266] width 53 height 32
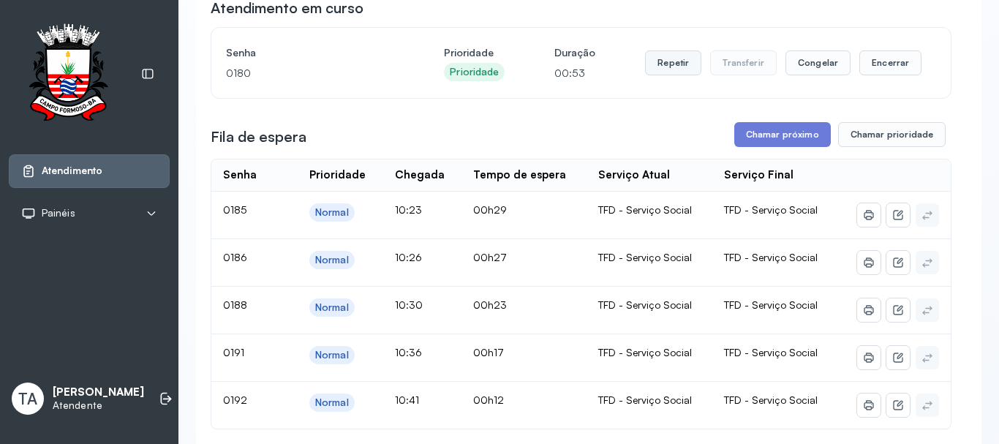
click at [665, 66] on button "Repetir" at bounding box center [673, 62] width 56 height 25
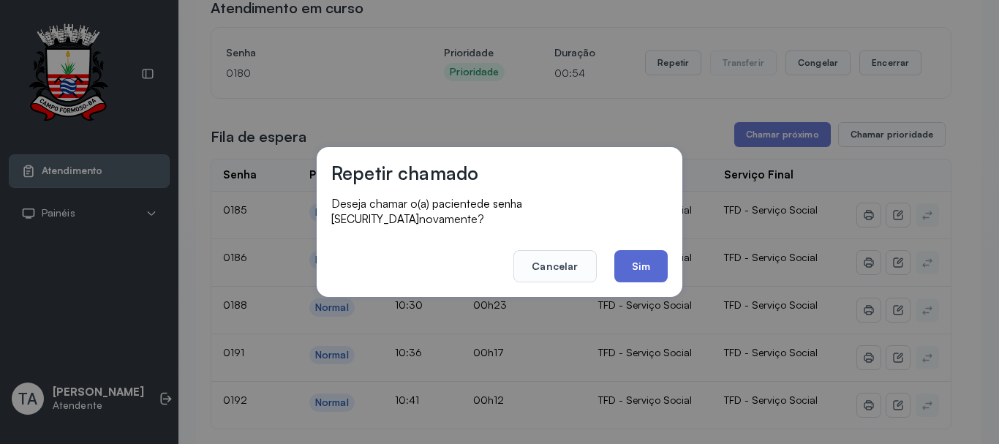
click at [642, 268] on button "Sim" at bounding box center [640, 266] width 53 height 32
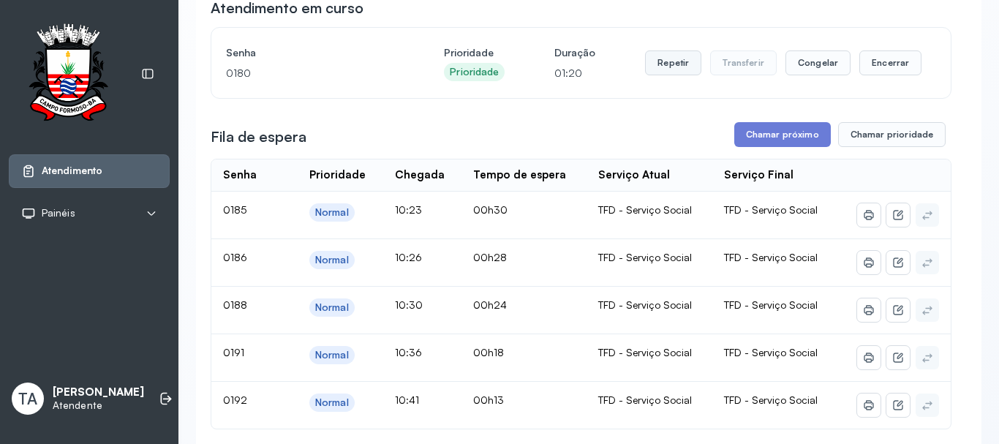
click at [652, 63] on button "Repetir" at bounding box center [673, 62] width 56 height 25
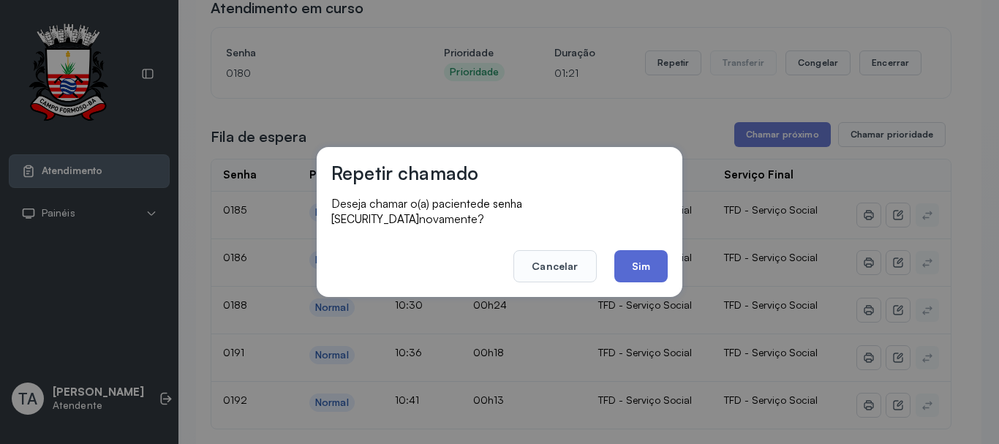
click at [641, 250] on button "Sim" at bounding box center [640, 266] width 53 height 32
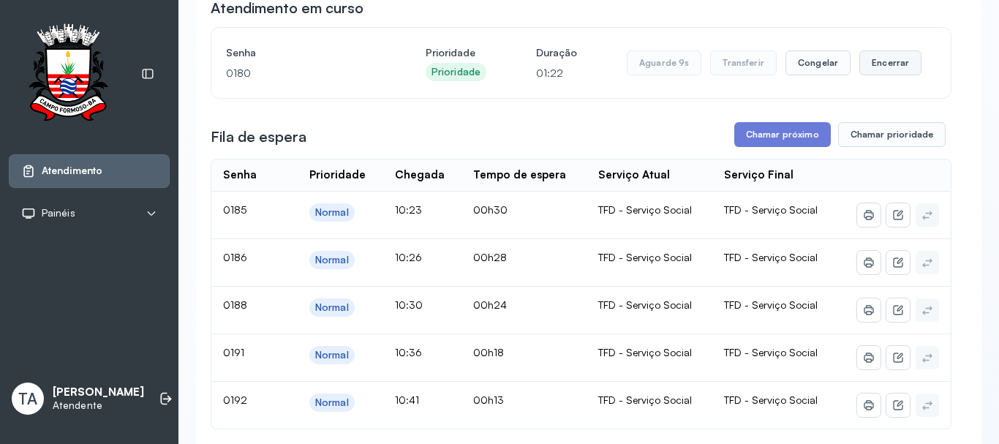
click at [892, 73] on button "Encerrar" at bounding box center [891, 62] width 62 height 25
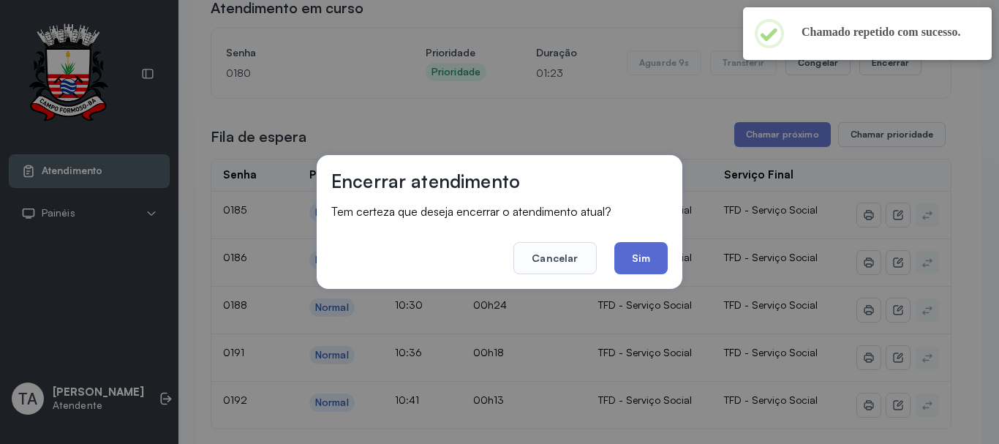
click at [652, 266] on button "Sim" at bounding box center [640, 258] width 53 height 32
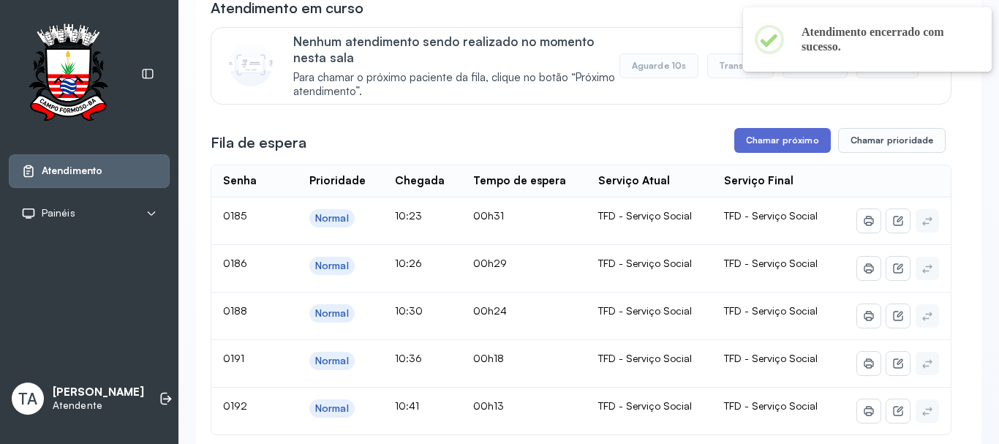
click at [754, 136] on button "Chamar próximo" at bounding box center [782, 140] width 97 height 25
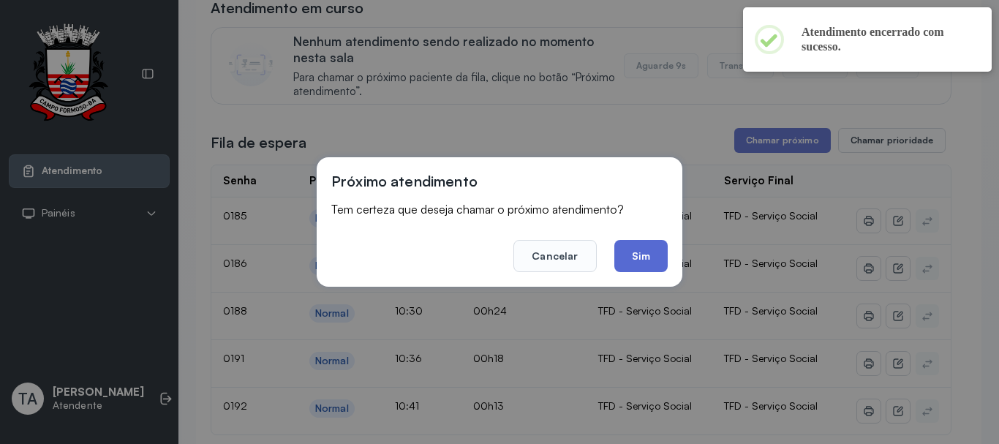
click at [652, 238] on footer "Cancelar Sim" at bounding box center [499, 245] width 336 height 53
click at [649, 251] on button "Sim" at bounding box center [640, 256] width 53 height 32
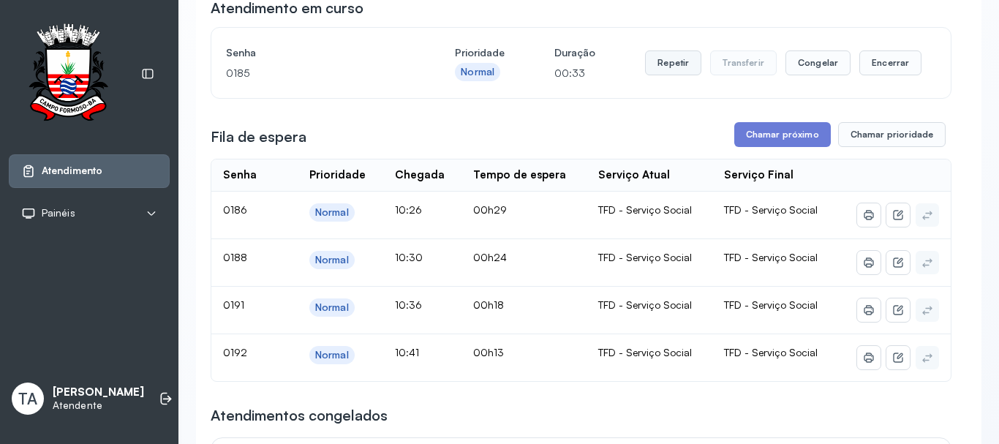
click at [652, 66] on button "Repetir" at bounding box center [673, 62] width 56 height 25
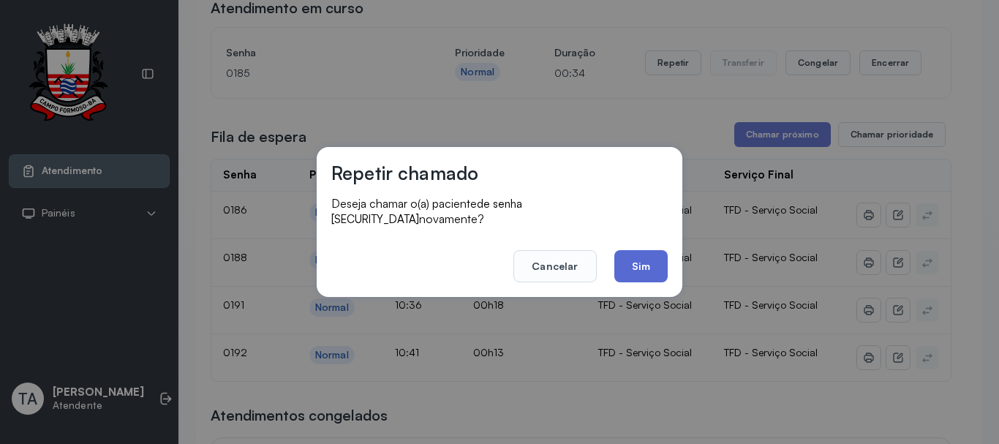
drag, startPoint x: 619, startPoint y: 298, endPoint x: 634, endPoint y: 266, distance: 35.0
click at [622, 287] on div "Repetir chamado Deseja chamar o(a) paciente de senha 0185 novamente? Cancelar S…" at bounding box center [499, 222] width 999 height 444
click at [634, 266] on button "Sim" at bounding box center [640, 266] width 53 height 32
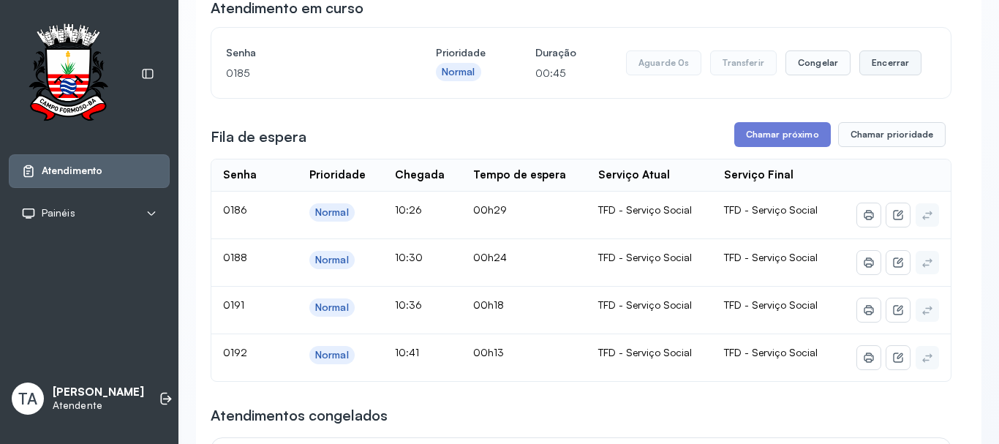
click at [865, 74] on button "Encerrar" at bounding box center [891, 62] width 62 height 25
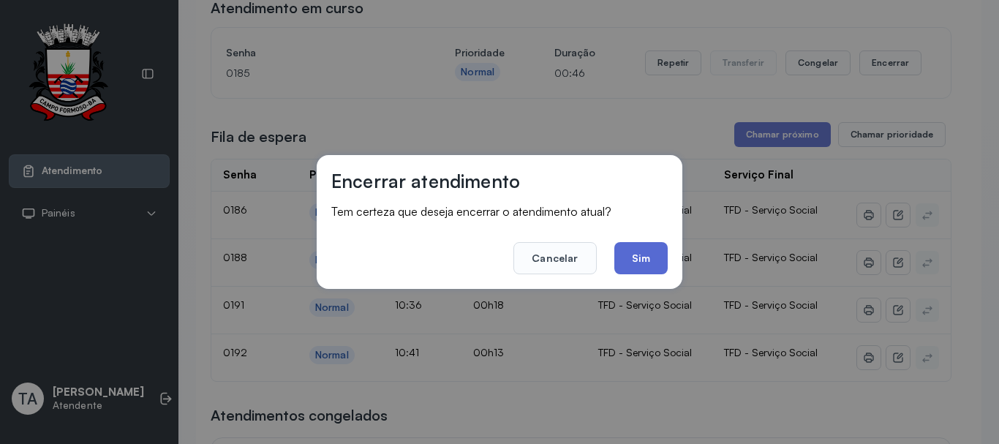
click at [620, 251] on button "Sim" at bounding box center [640, 258] width 53 height 32
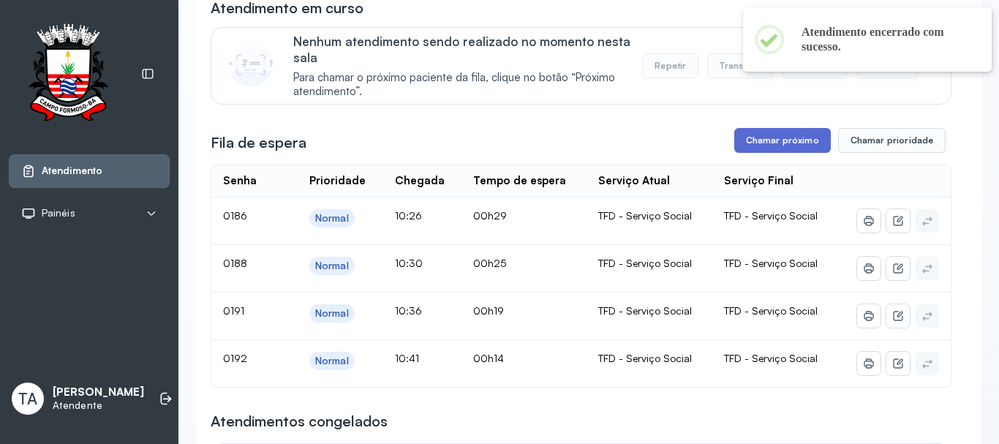
click at [779, 147] on button "Chamar próximo" at bounding box center [782, 140] width 97 height 25
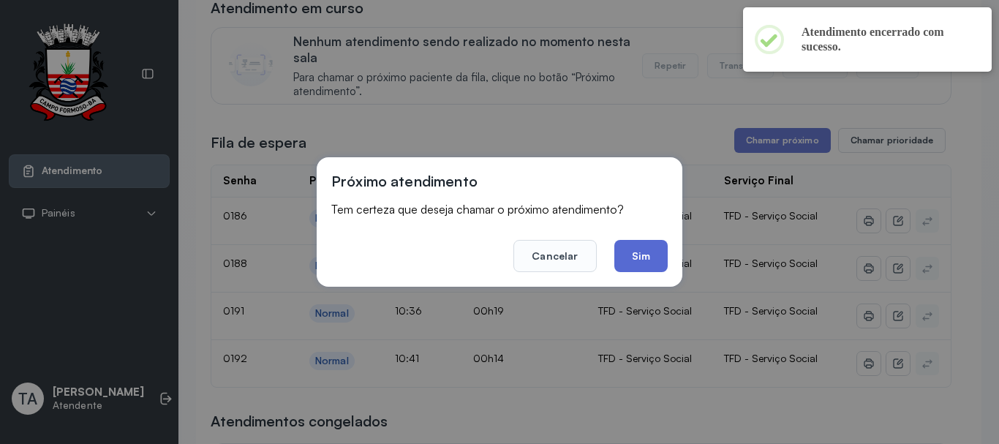
click at [624, 258] on button "Sim" at bounding box center [640, 256] width 53 height 32
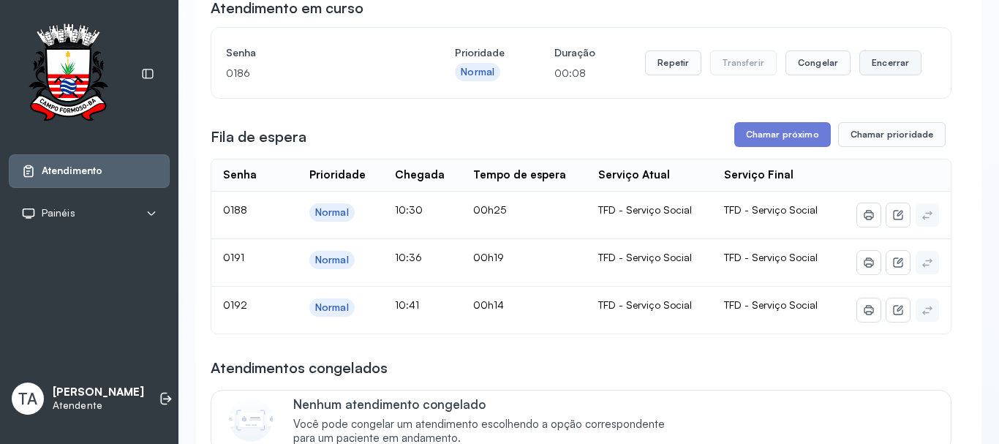
click at [872, 69] on button "Encerrar" at bounding box center [891, 62] width 62 height 25
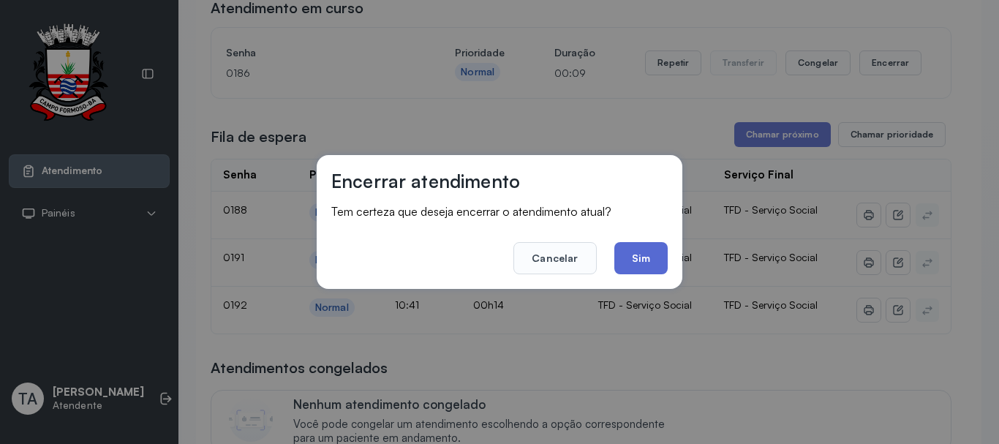
click at [630, 257] on button "Sim" at bounding box center [640, 258] width 53 height 32
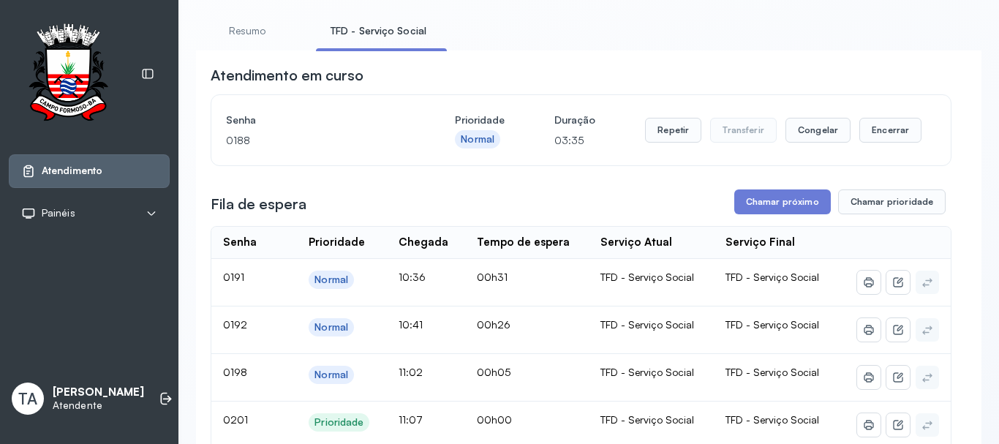
scroll to position [73, 0]
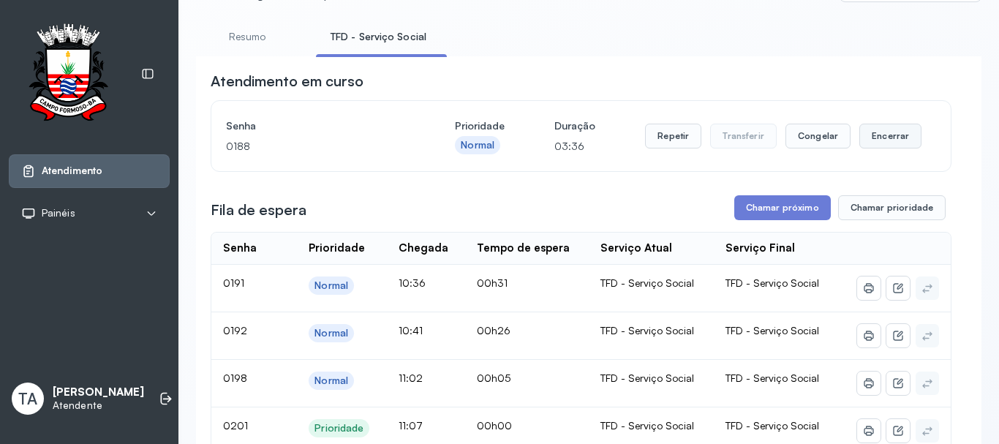
click at [866, 143] on button "Encerrar" at bounding box center [891, 136] width 62 height 25
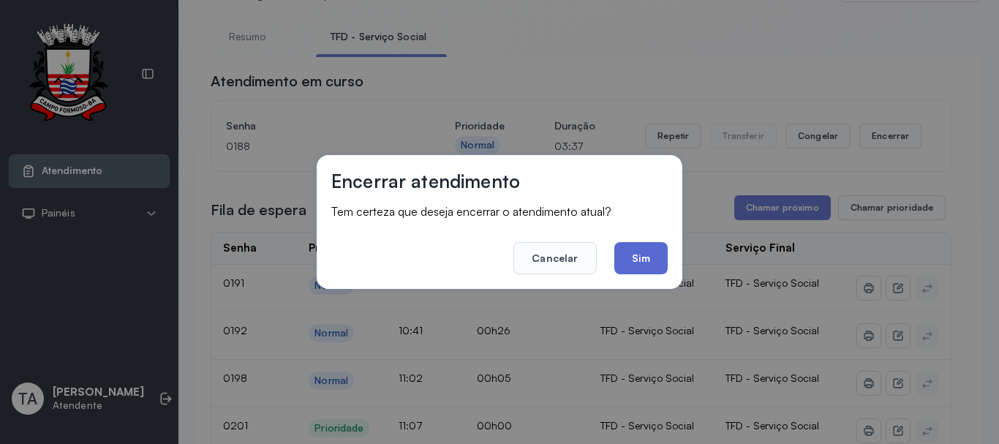
click at [646, 251] on button "Sim" at bounding box center [640, 258] width 53 height 32
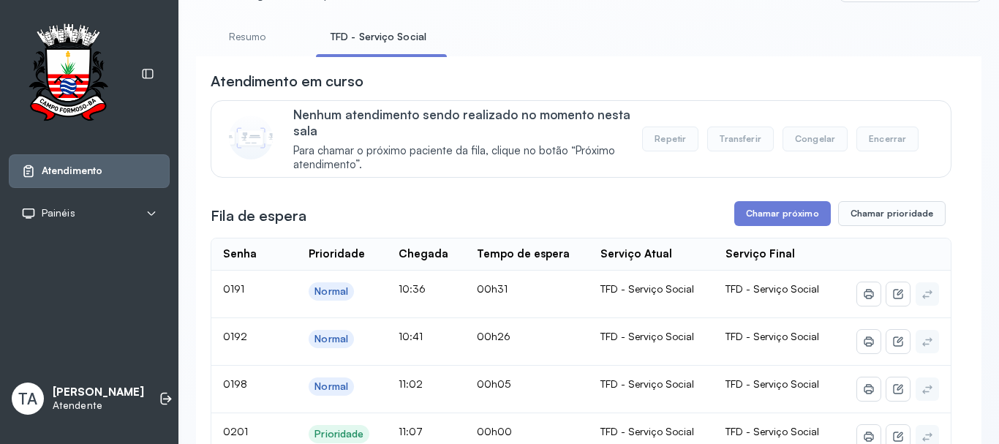
scroll to position [146, 0]
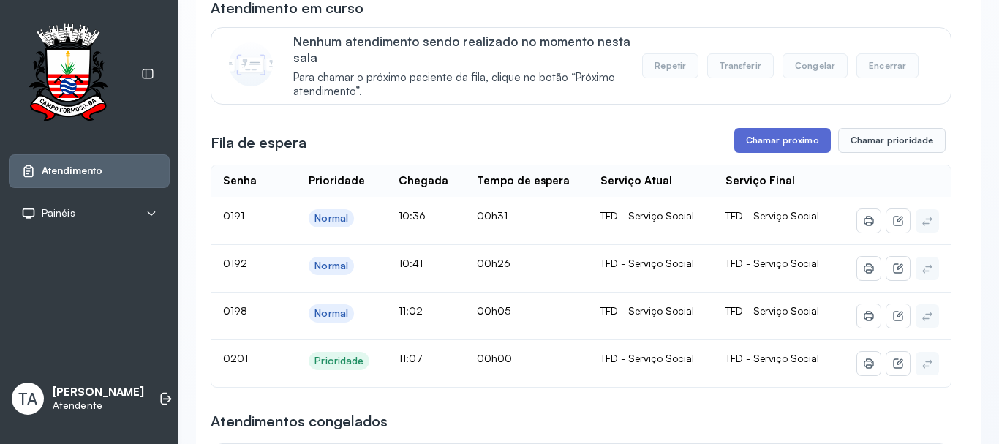
drag, startPoint x: 794, startPoint y: 149, endPoint x: 786, endPoint y: 145, distance: 8.5
click at [786, 145] on button "Chamar próximo" at bounding box center [782, 140] width 97 height 25
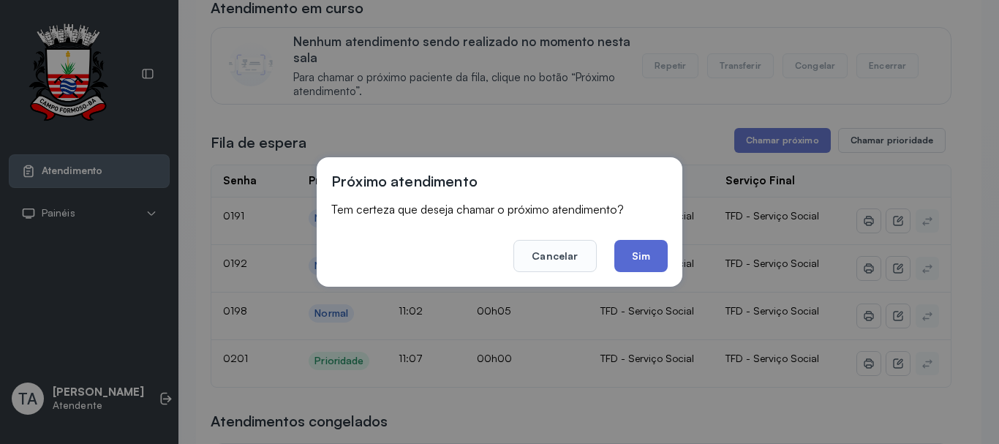
click at [647, 257] on button "Sim" at bounding box center [640, 256] width 53 height 32
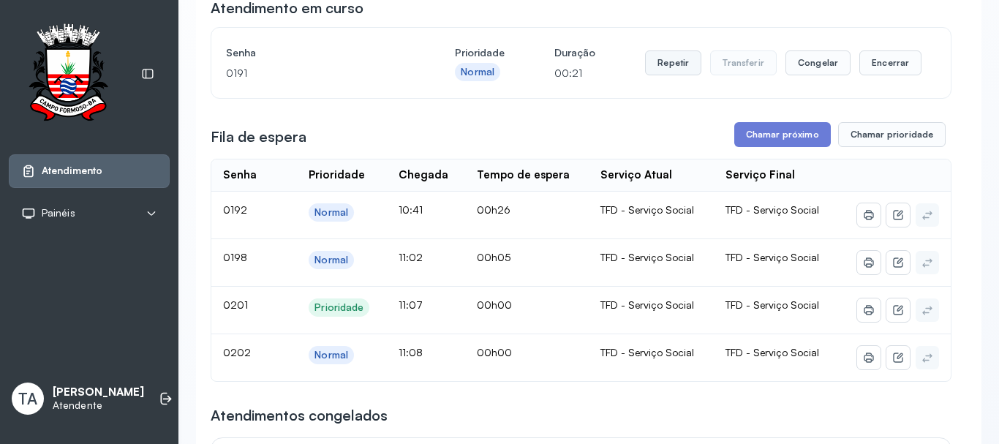
click at [653, 70] on button "Repetir" at bounding box center [673, 62] width 56 height 25
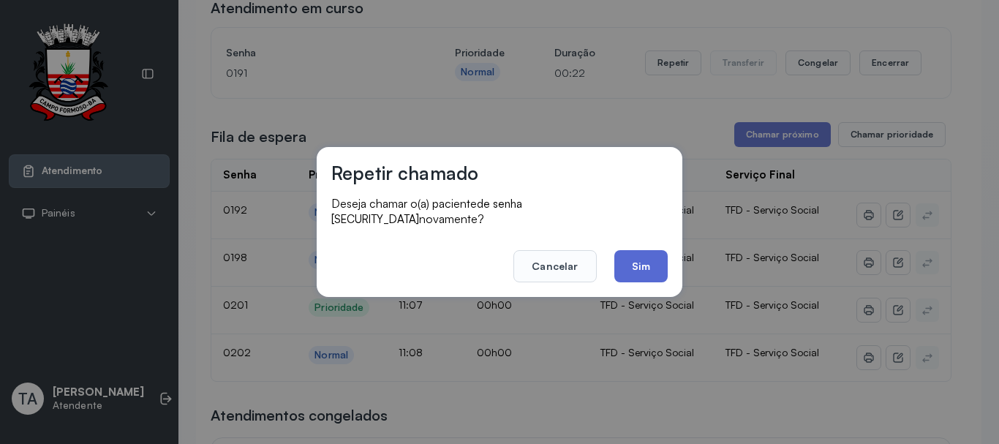
click at [639, 265] on button "Sim" at bounding box center [640, 266] width 53 height 32
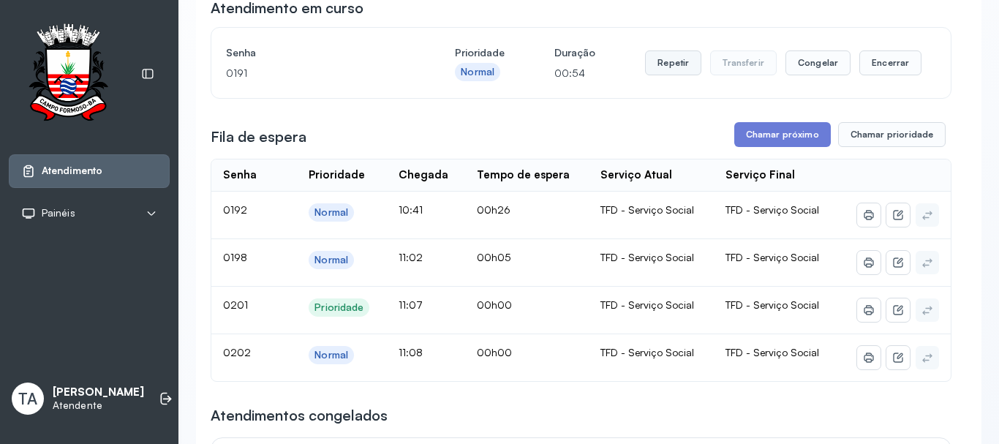
click at [654, 65] on button "Repetir" at bounding box center [673, 62] width 56 height 25
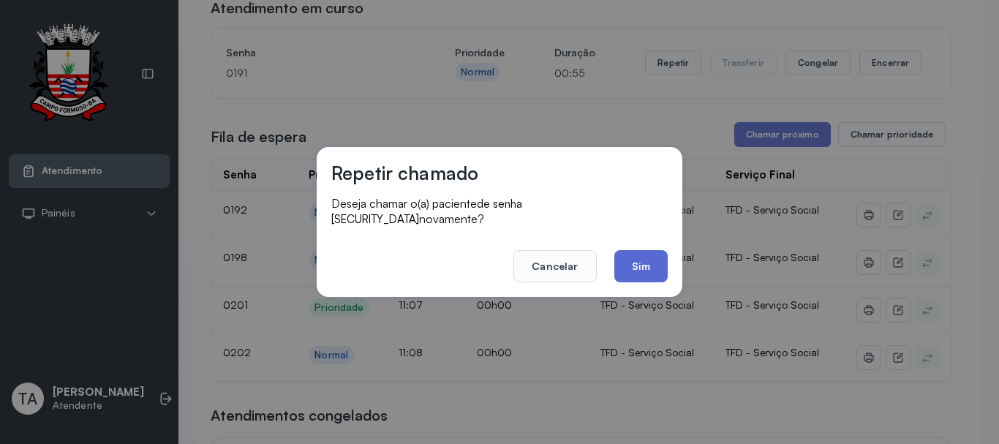
click at [647, 250] on button "Sim" at bounding box center [640, 266] width 53 height 32
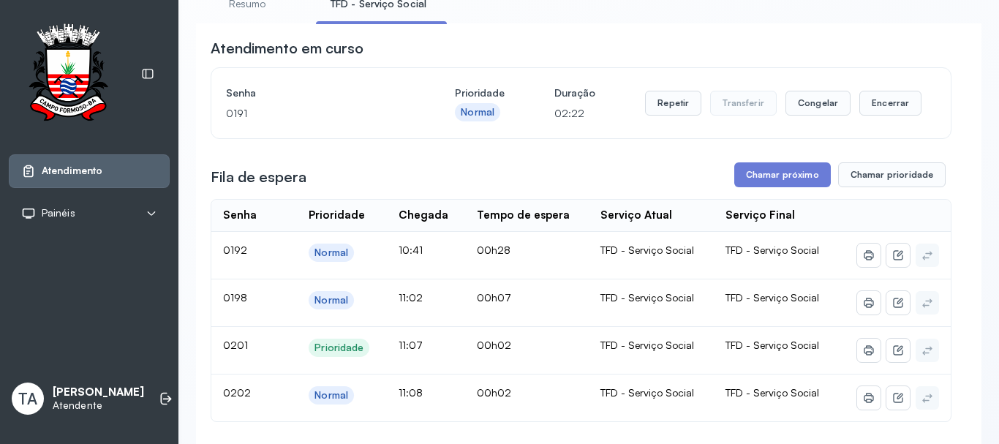
scroll to position [73, 0]
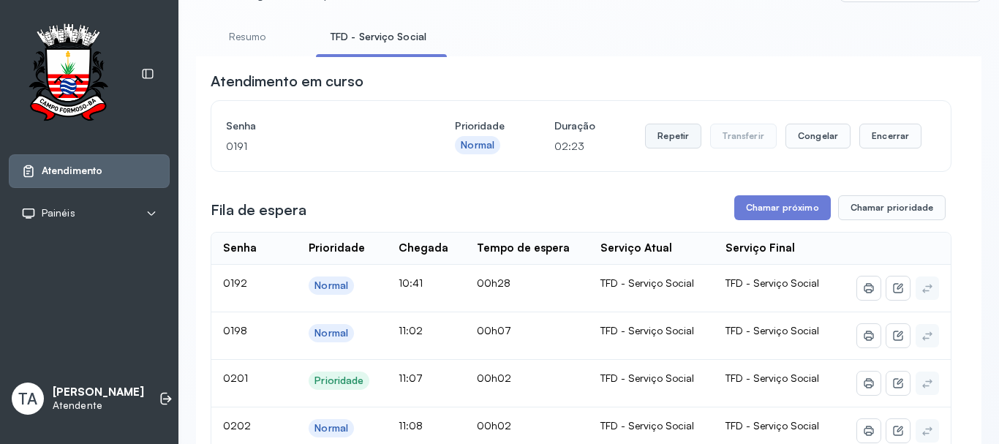
click at [674, 146] on button "Repetir" at bounding box center [673, 136] width 56 height 25
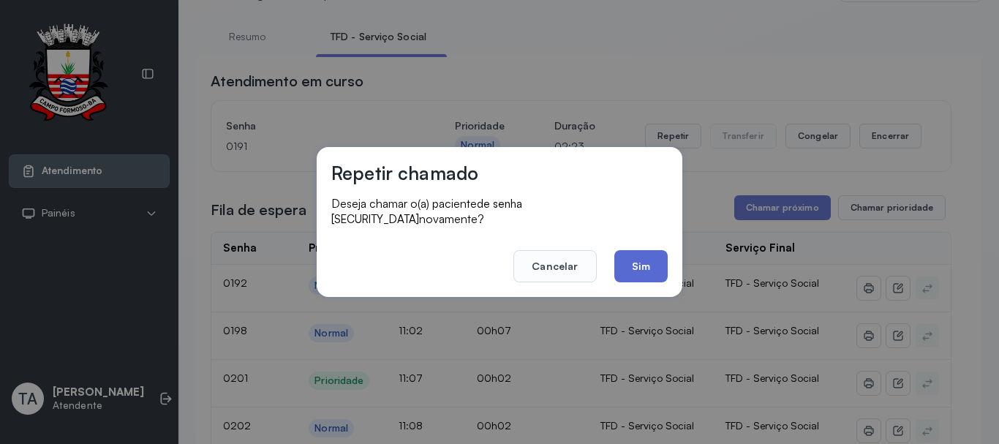
click at [650, 271] on button "Sim" at bounding box center [640, 266] width 53 height 32
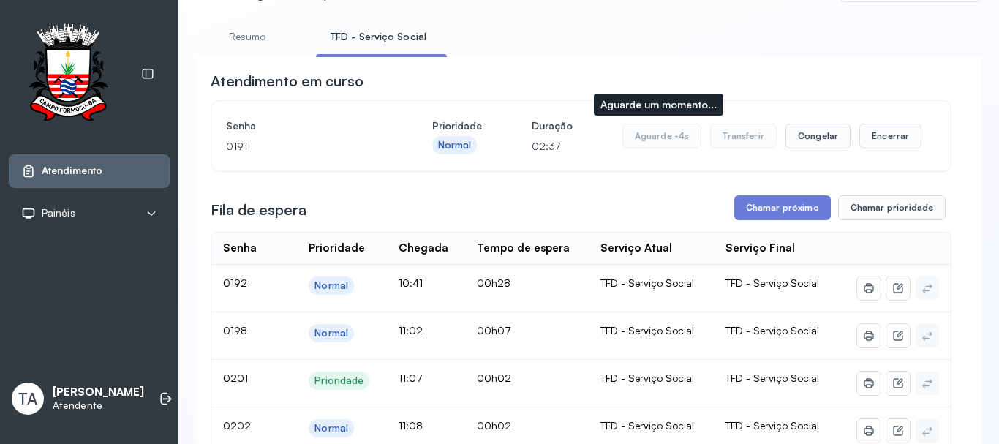
scroll to position [146, 0]
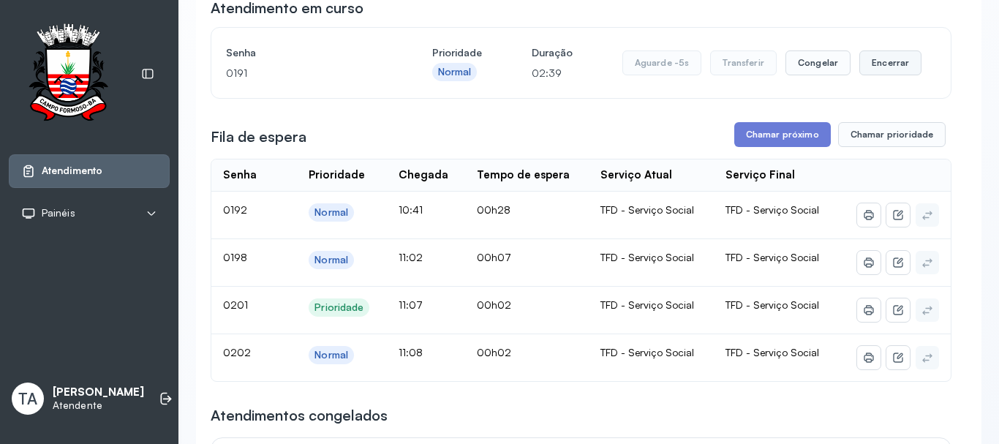
click at [877, 68] on button "Encerrar" at bounding box center [891, 62] width 62 height 25
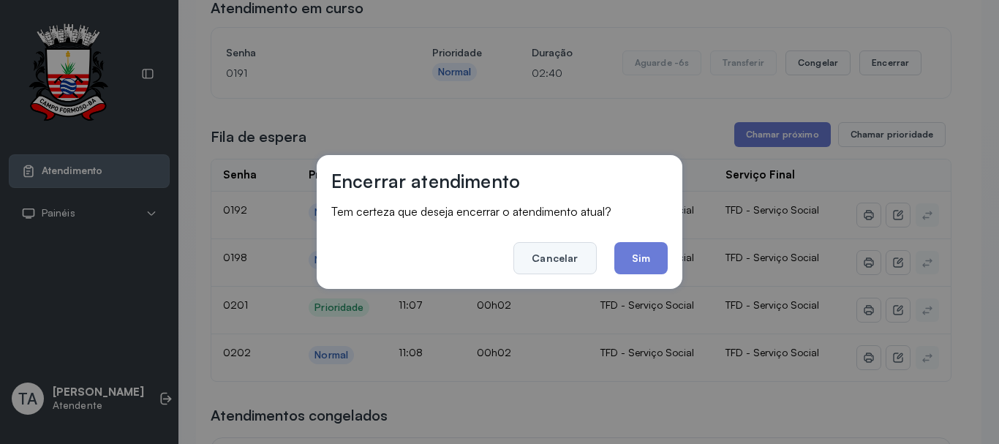
click at [576, 261] on button "Cancelar" at bounding box center [555, 258] width 83 height 32
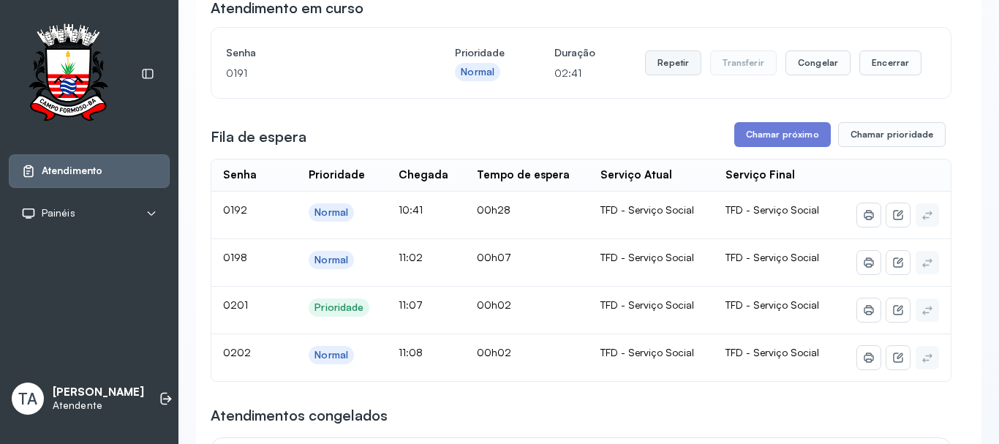
click at [663, 58] on button "Repetir" at bounding box center [673, 62] width 56 height 25
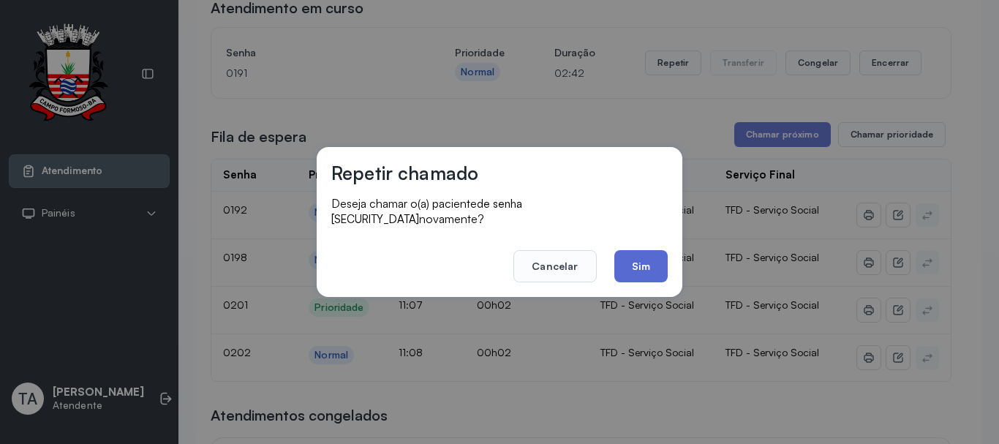
click at [639, 258] on button "Sim" at bounding box center [640, 266] width 53 height 32
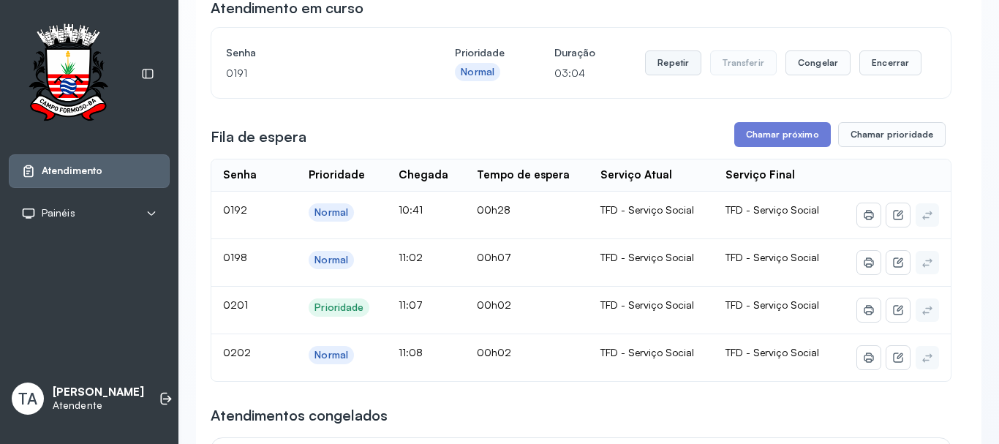
click at [645, 58] on button "Repetir" at bounding box center [673, 62] width 56 height 25
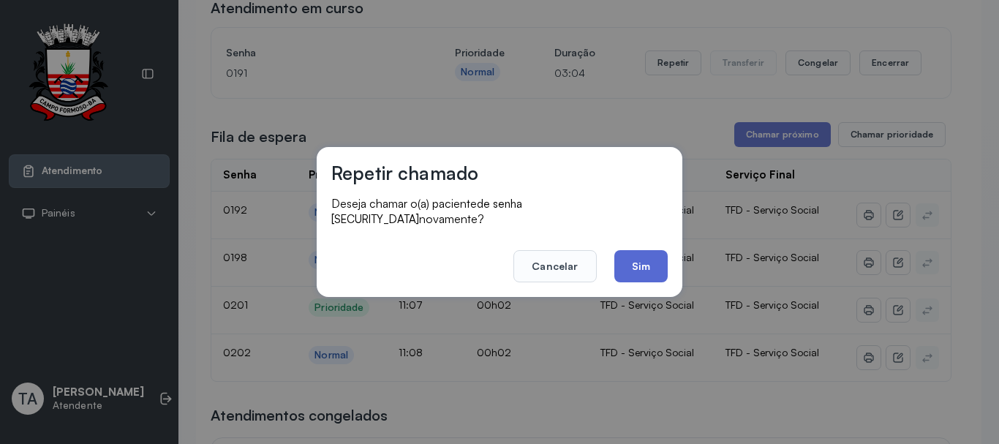
click at [655, 250] on button "Sim" at bounding box center [640, 266] width 53 height 32
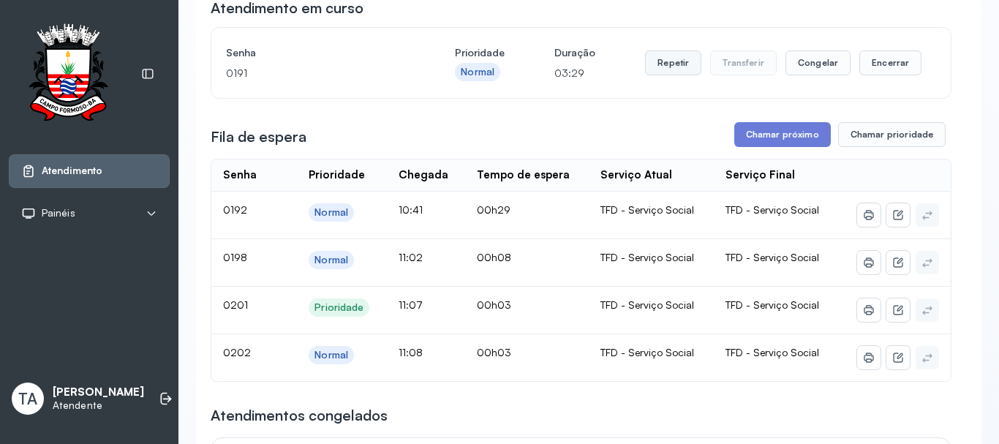
click at [663, 67] on button "Repetir" at bounding box center [673, 62] width 56 height 25
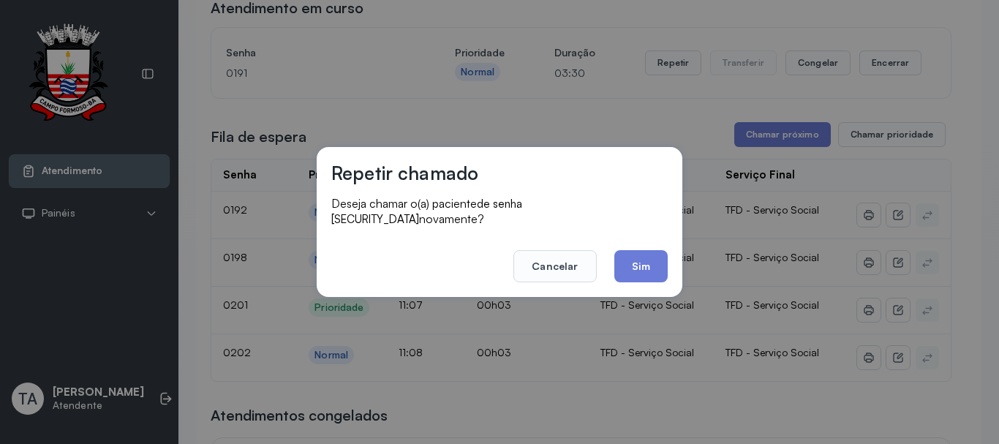
click at [657, 250] on button "Sim" at bounding box center [640, 266] width 53 height 32
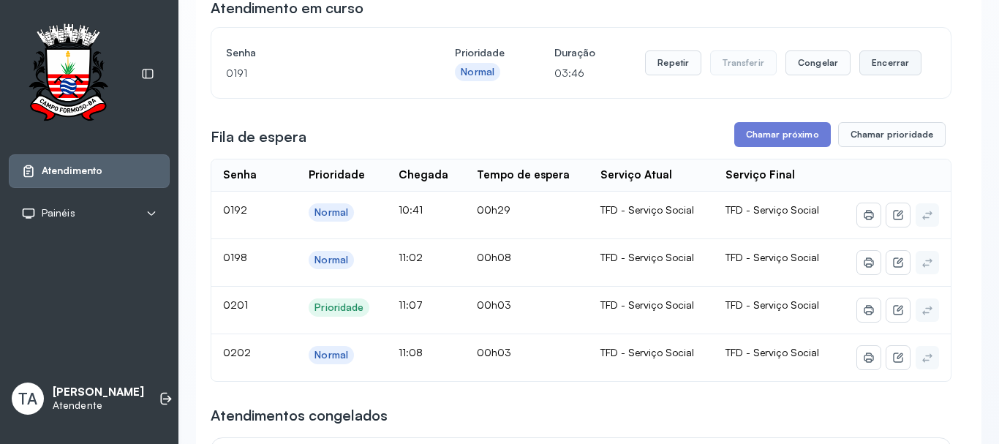
click at [891, 72] on button "Encerrar" at bounding box center [891, 62] width 62 height 25
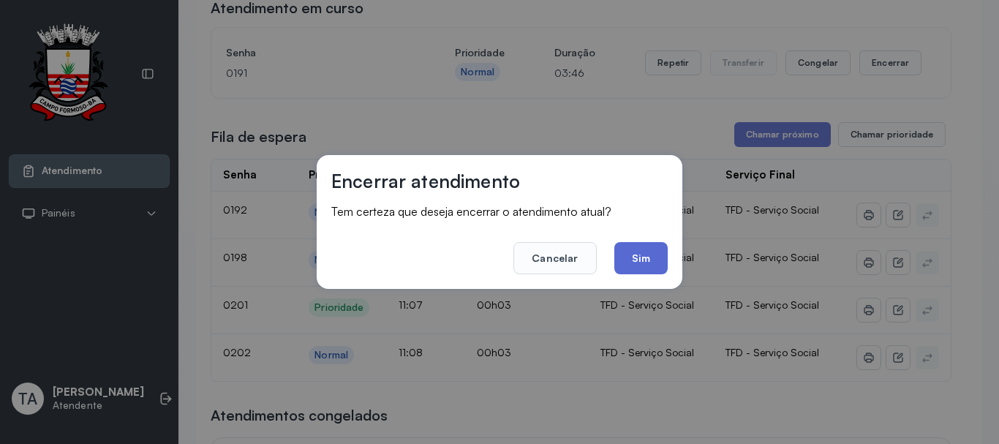
click at [658, 257] on button "Sim" at bounding box center [640, 258] width 53 height 32
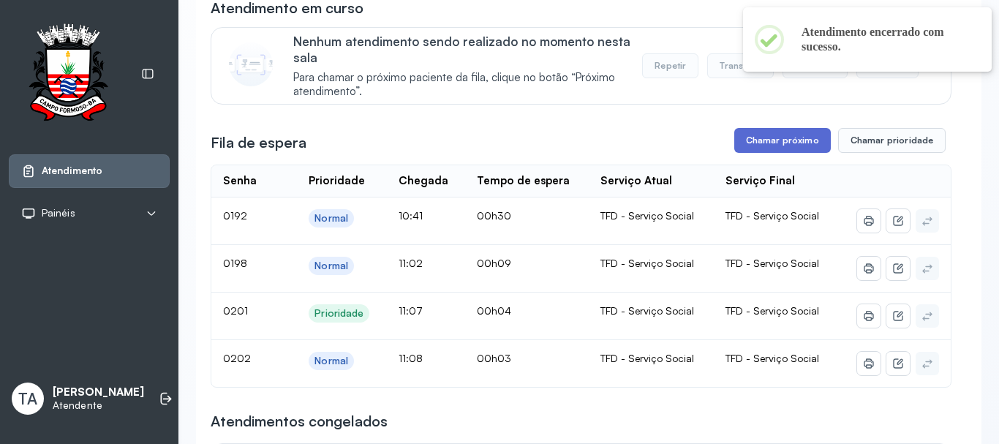
click at [767, 153] on button "Chamar próximo" at bounding box center [782, 140] width 97 height 25
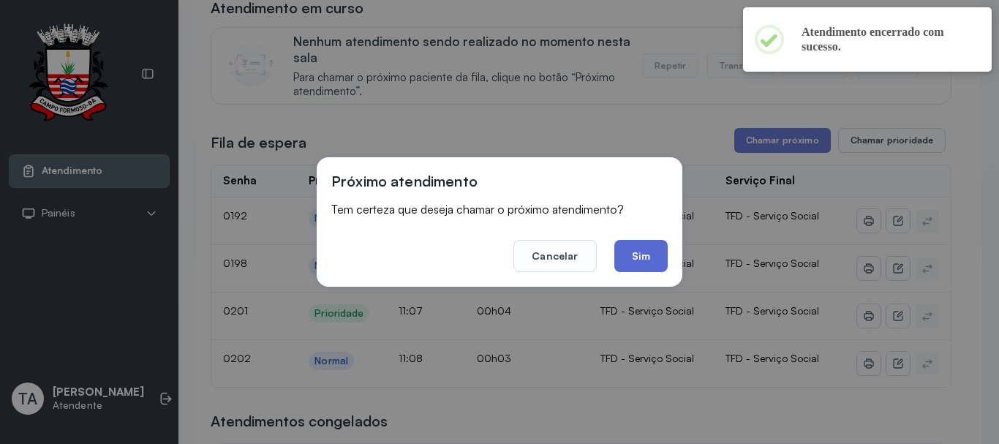
click at [653, 266] on button "Sim" at bounding box center [640, 256] width 53 height 32
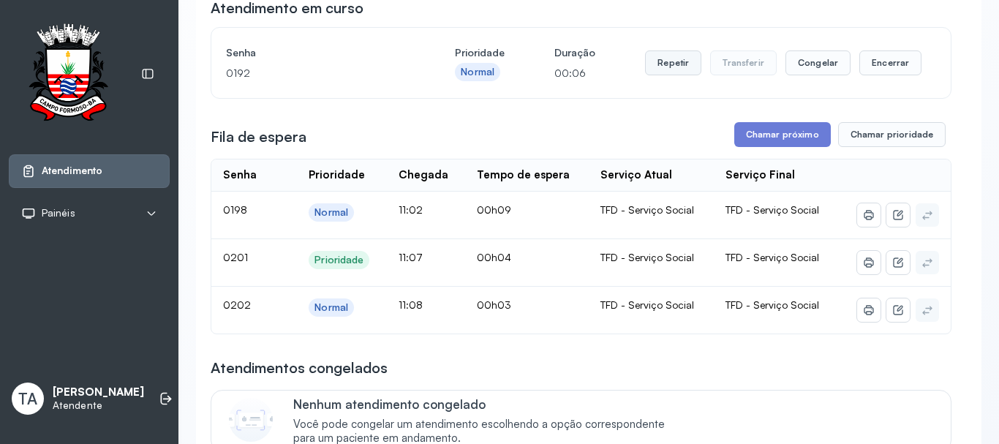
click at [661, 72] on button "Repetir" at bounding box center [673, 62] width 56 height 25
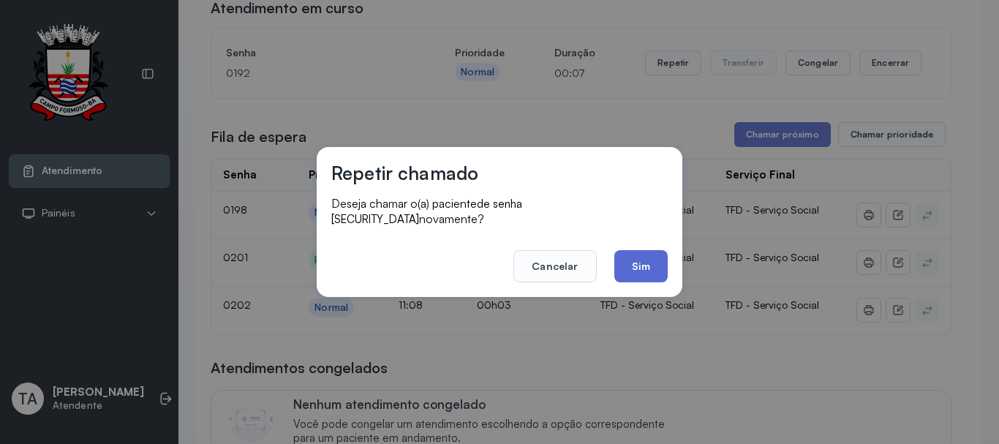
click at [632, 251] on button "Sim" at bounding box center [640, 266] width 53 height 32
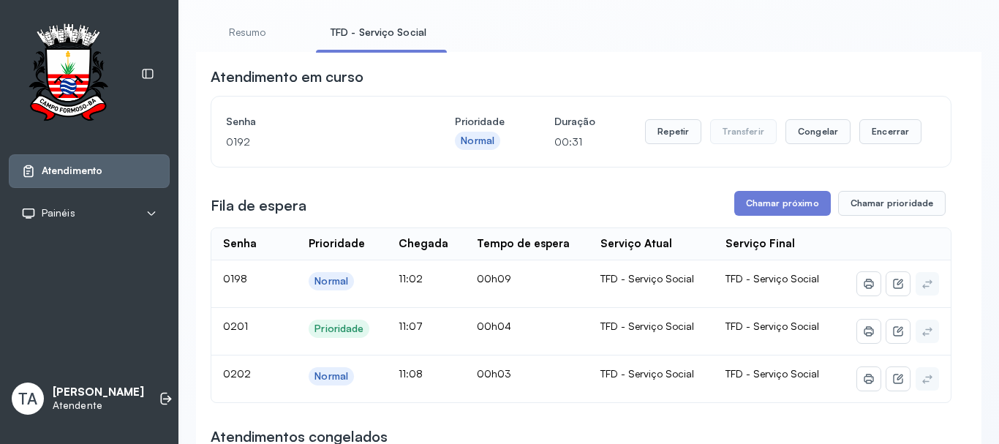
scroll to position [0, 0]
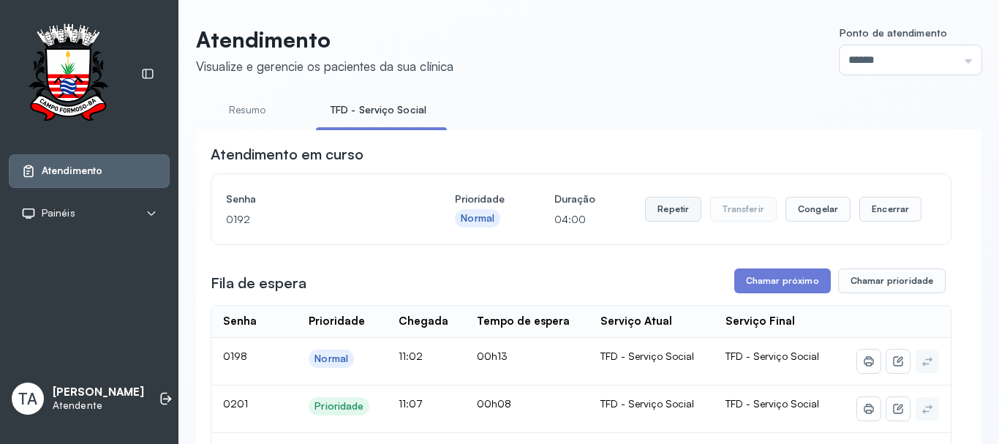
click at [674, 219] on button "Repetir" at bounding box center [673, 209] width 56 height 25
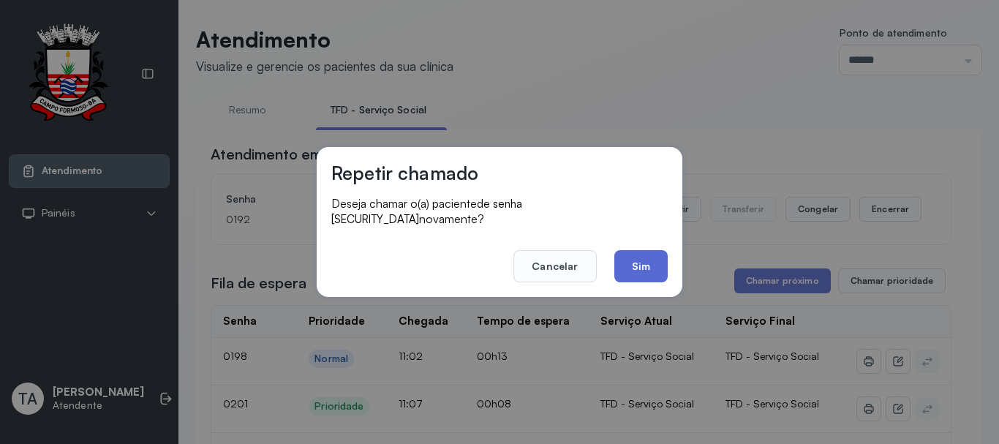
click at [632, 271] on button "Sim" at bounding box center [640, 266] width 53 height 32
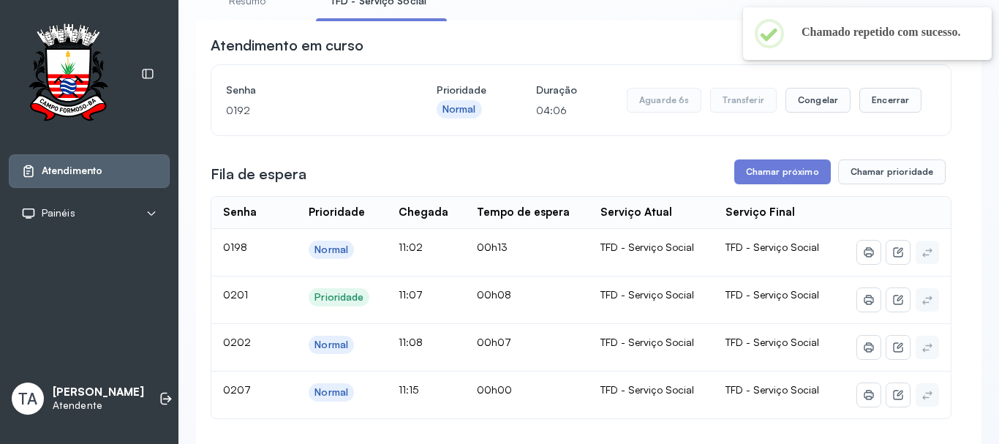
scroll to position [73, 0]
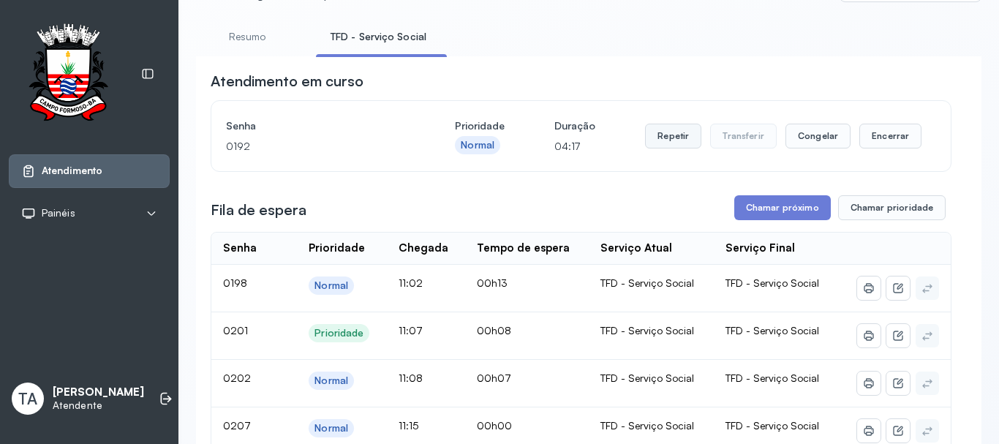
click at [654, 141] on button "Repetir" at bounding box center [673, 136] width 56 height 25
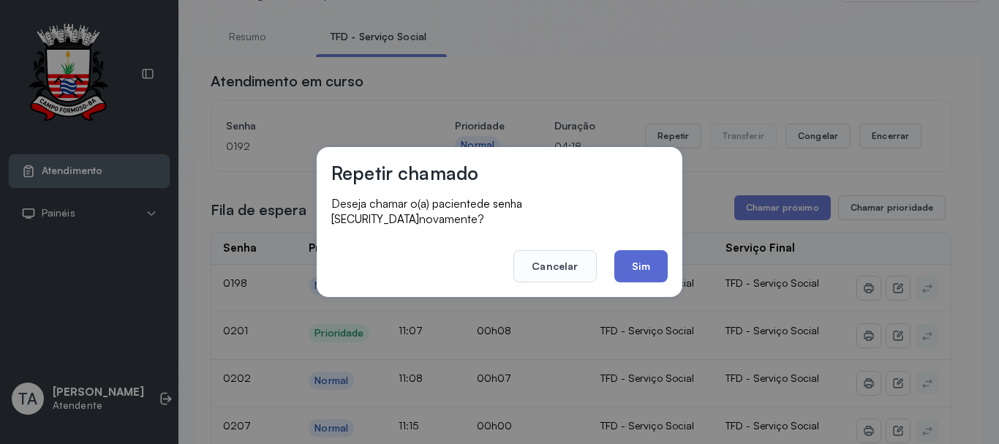
click at [641, 274] on button "Sim" at bounding box center [640, 266] width 53 height 32
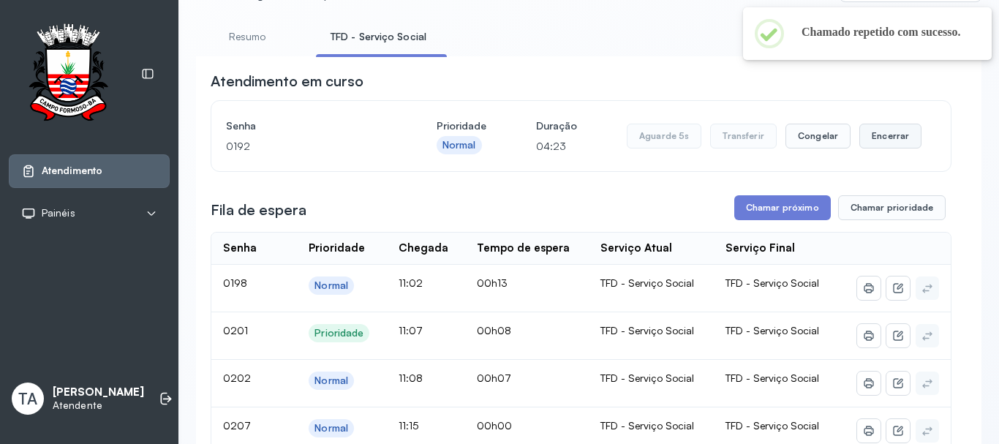
click at [909, 146] on button "Encerrar" at bounding box center [891, 136] width 62 height 25
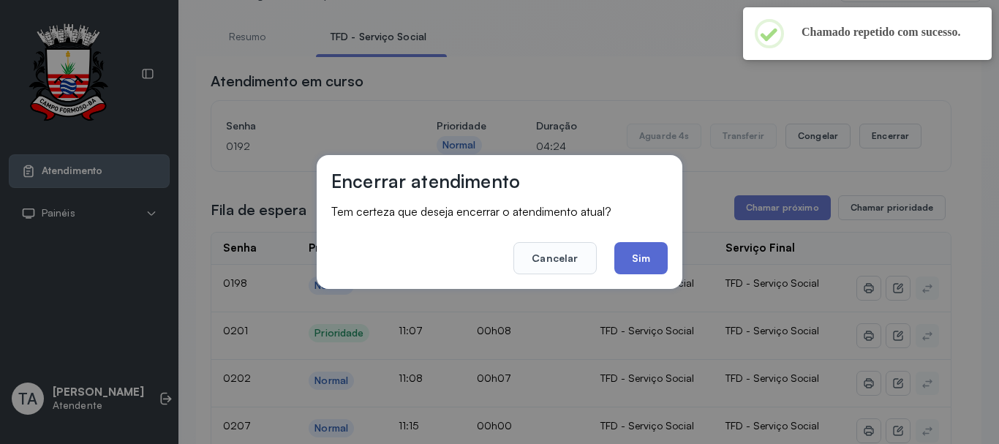
click at [649, 259] on button "Sim" at bounding box center [640, 258] width 53 height 32
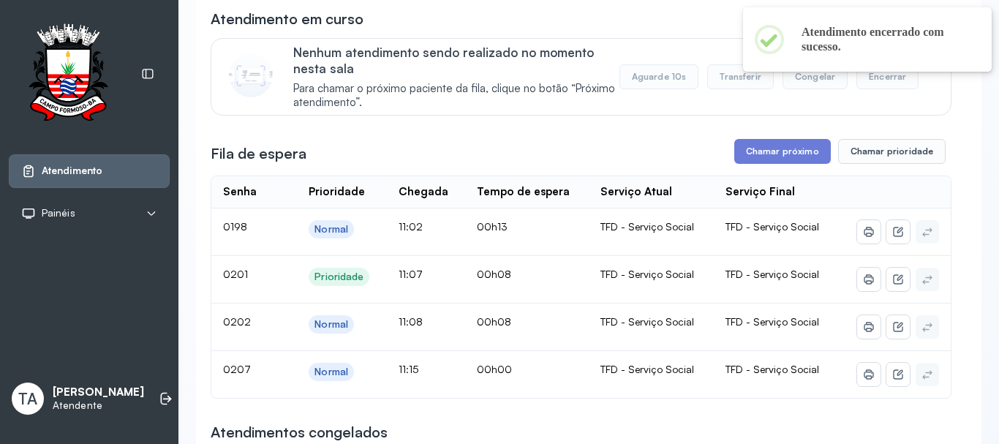
scroll to position [219, 0]
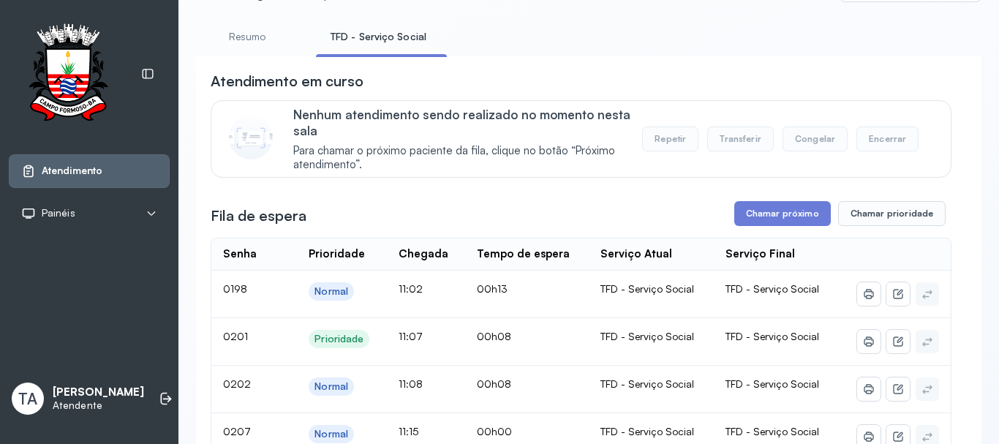
click at [256, 29] on link "Resumo" at bounding box center [247, 37] width 102 height 24
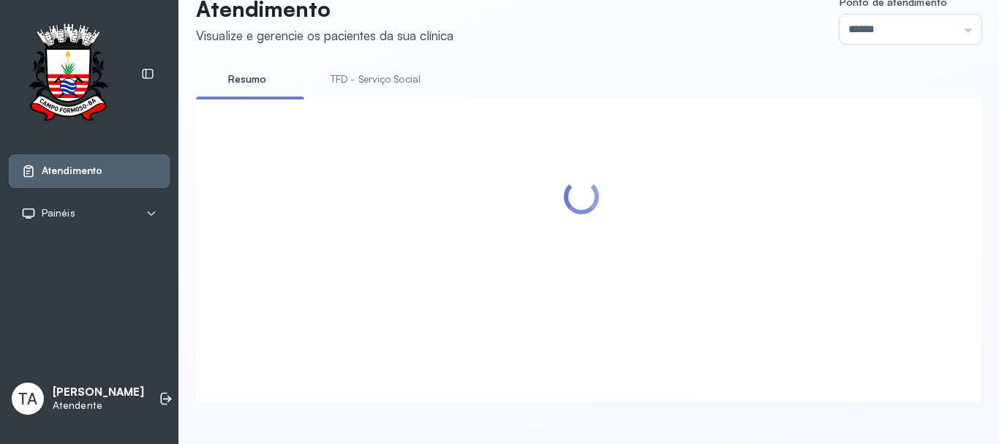
click at [361, 67] on link "TFD - Serviço Social" at bounding box center [375, 79] width 119 height 24
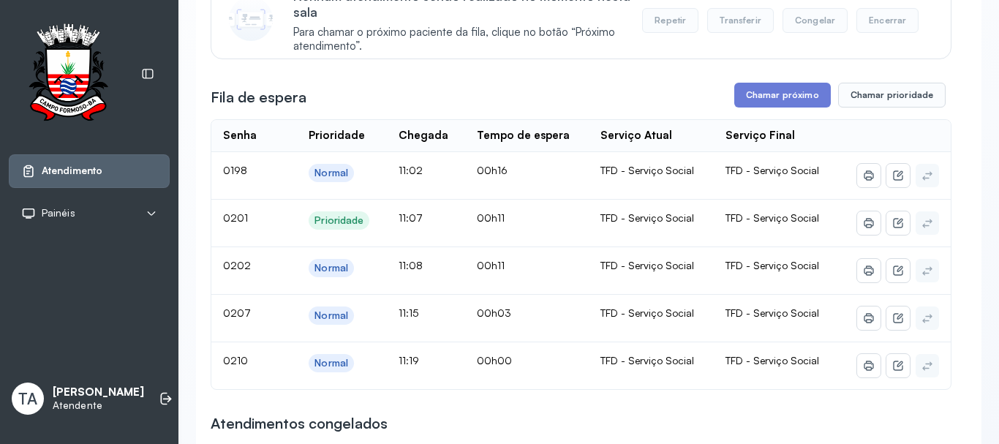
click at [738, 99] on button "Chamar próximo" at bounding box center [782, 95] width 97 height 25
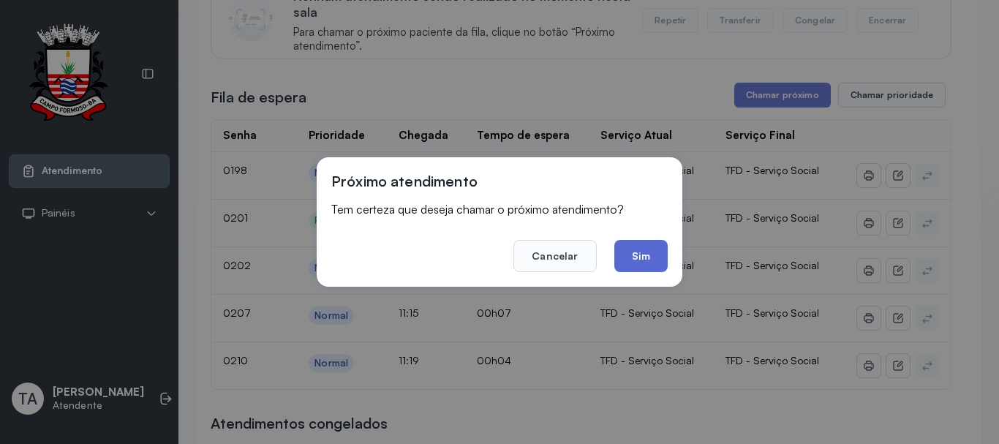
click at [627, 251] on button "Sim" at bounding box center [640, 256] width 53 height 32
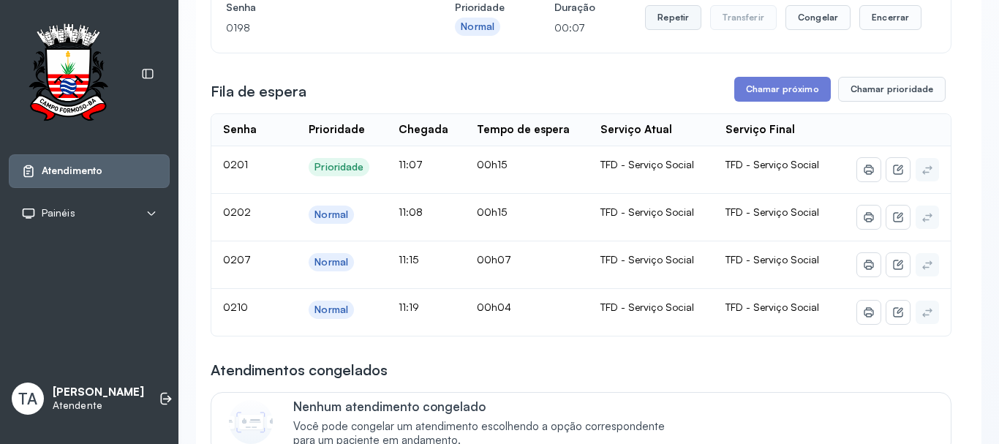
click at [666, 20] on button "Repetir" at bounding box center [673, 17] width 56 height 25
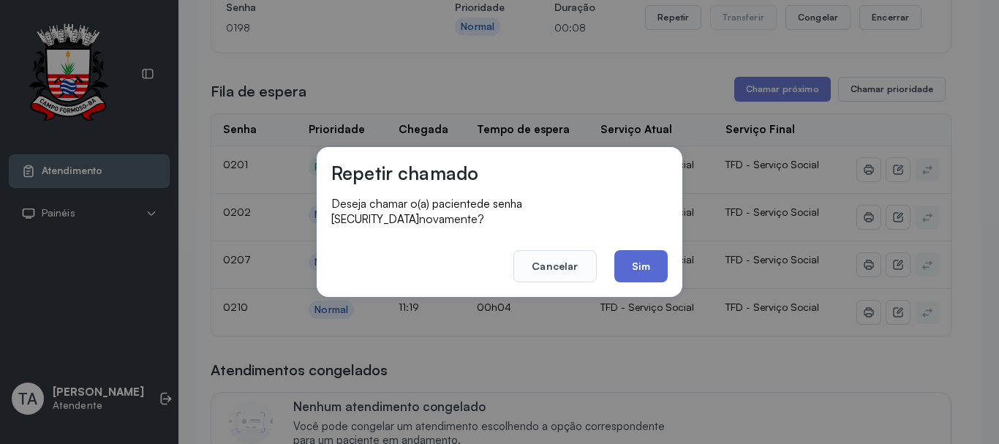
click at [631, 256] on button "Sim" at bounding box center [640, 266] width 53 height 32
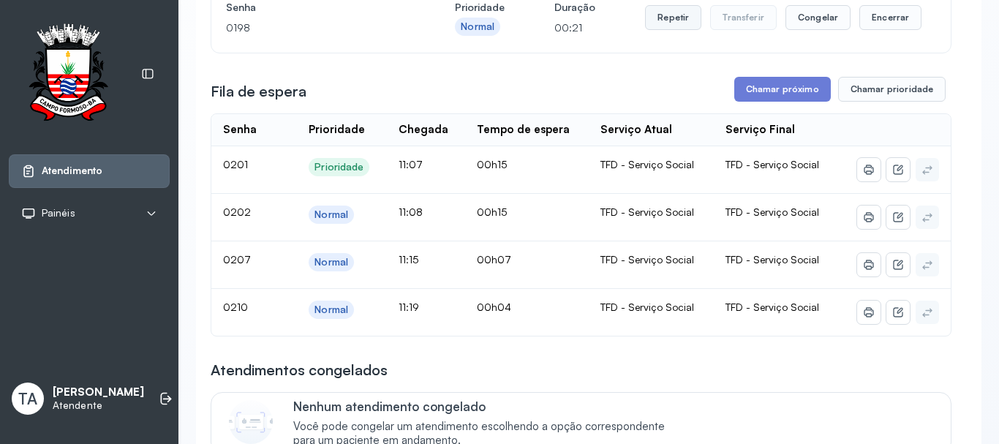
click at [669, 18] on button "Repetir" at bounding box center [673, 17] width 56 height 25
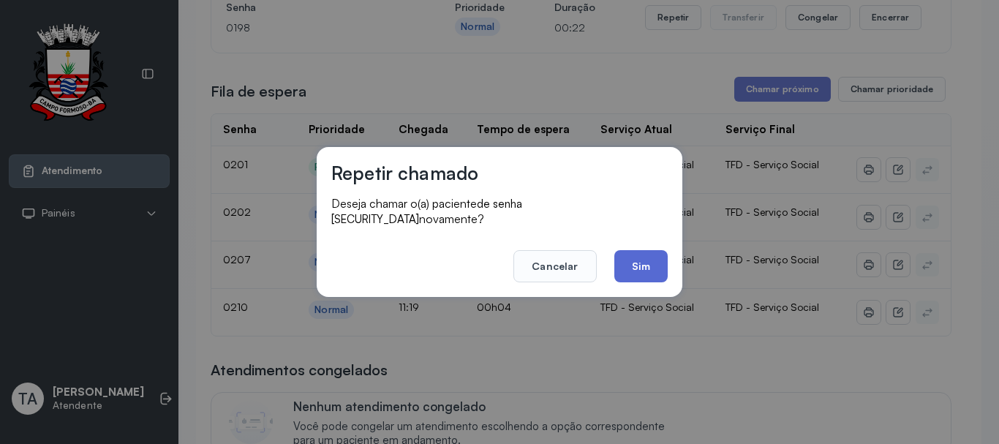
click at [642, 260] on button "Sim" at bounding box center [640, 266] width 53 height 32
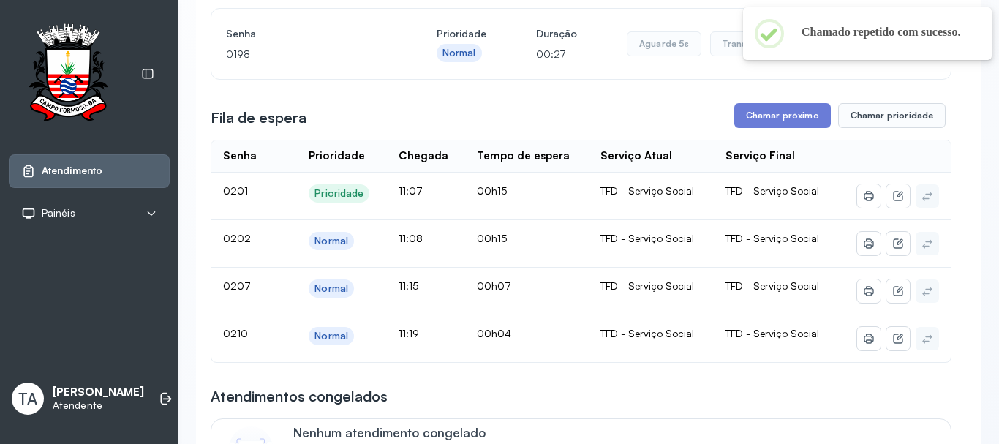
scroll to position [119, 0]
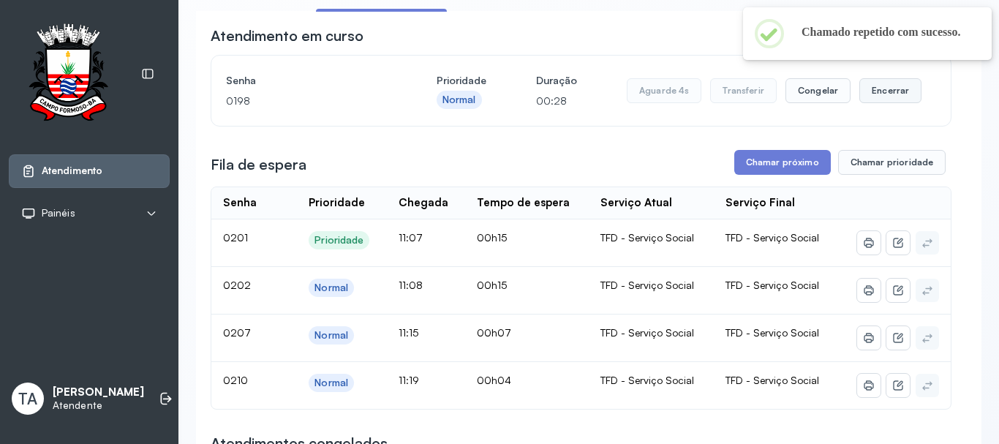
click at [873, 97] on button "Encerrar" at bounding box center [891, 90] width 62 height 25
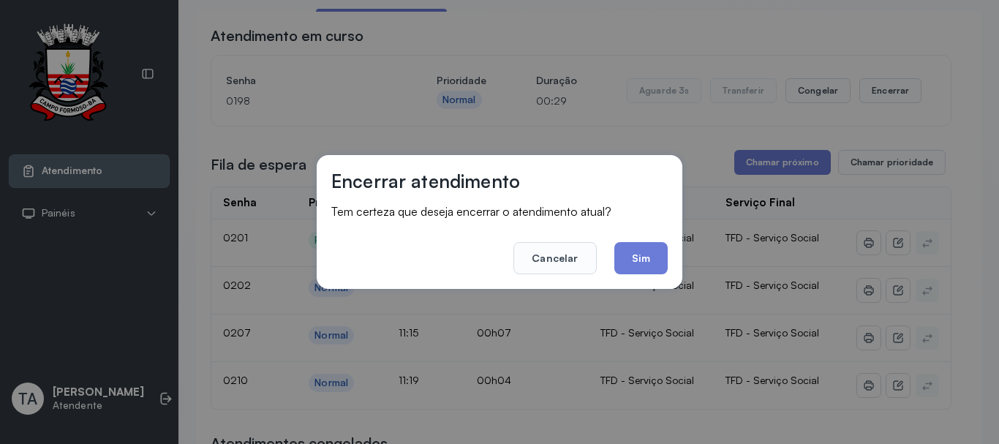
click at [651, 276] on div "Encerrar atendimento Tem certeza que deseja encerrar o atendimento atual? Cance…" at bounding box center [500, 222] width 366 height 134
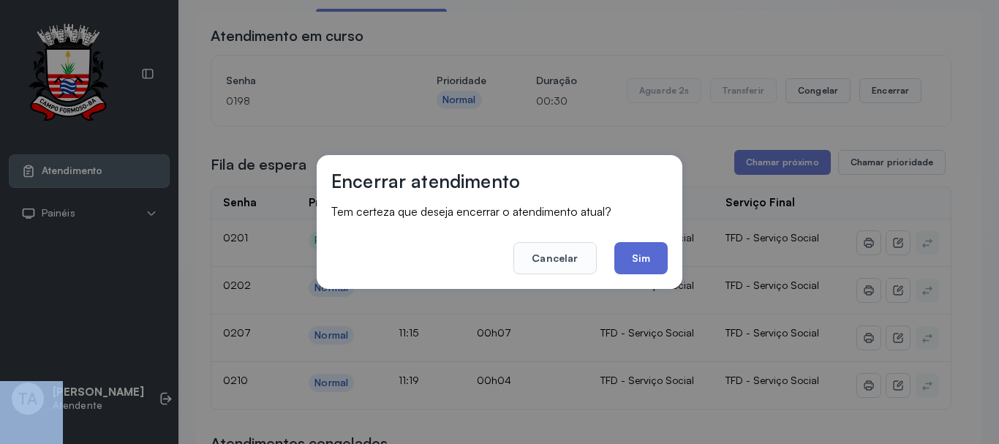
click at [650, 267] on button "Sim" at bounding box center [640, 258] width 53 height 32
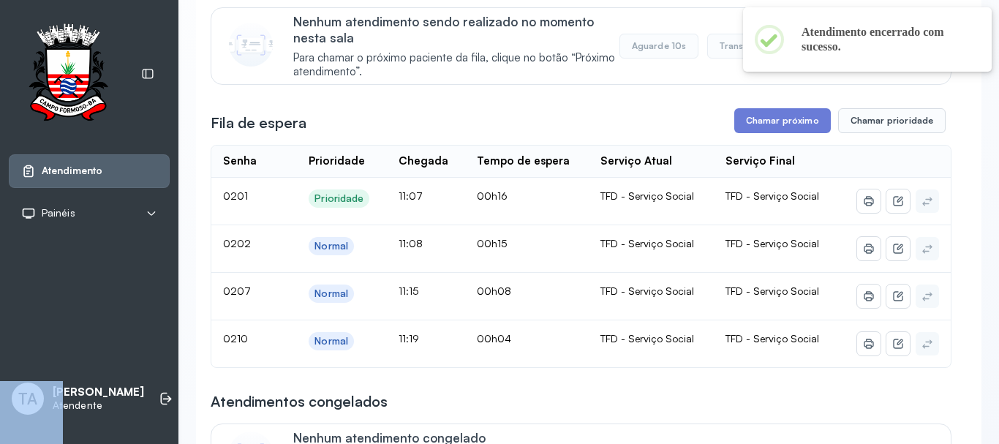
scroll to position [192, 0]
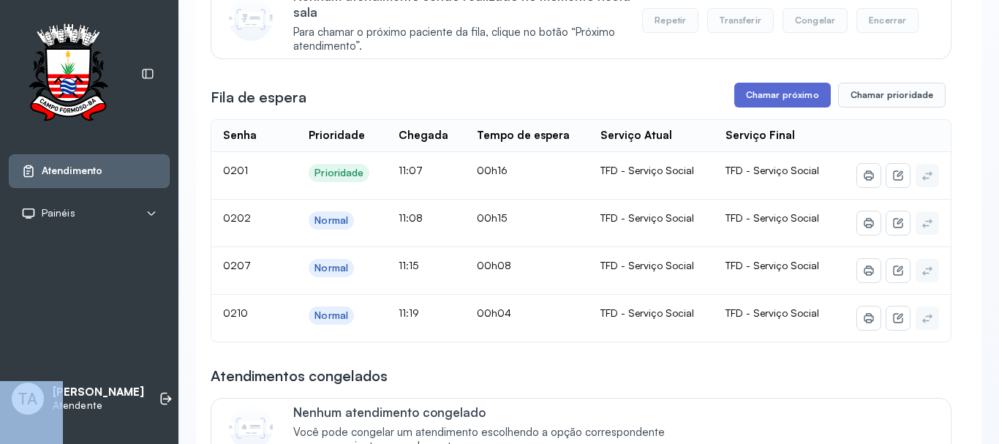
click at [761, 94] on button "Chamar próximo" at bounding box center [782, 95] width 97 height 25
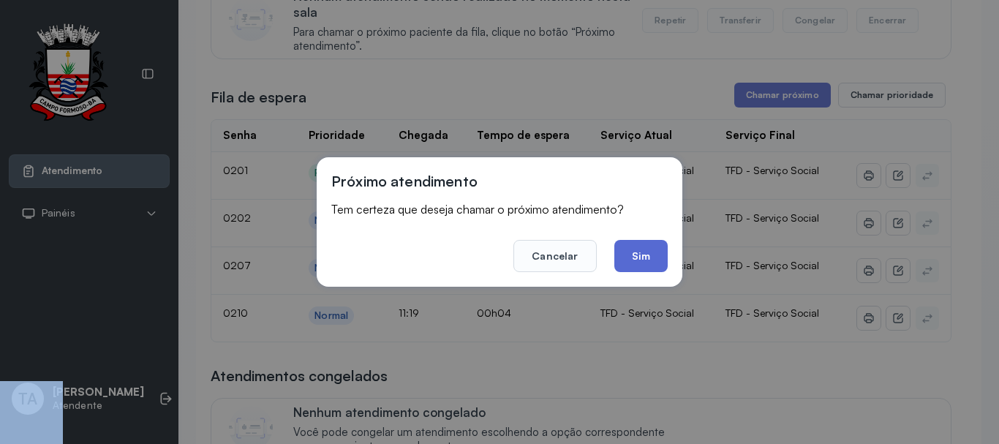
click at [638, 261] on button "Sim" at bounding box center [640, 256] width 53 height 32
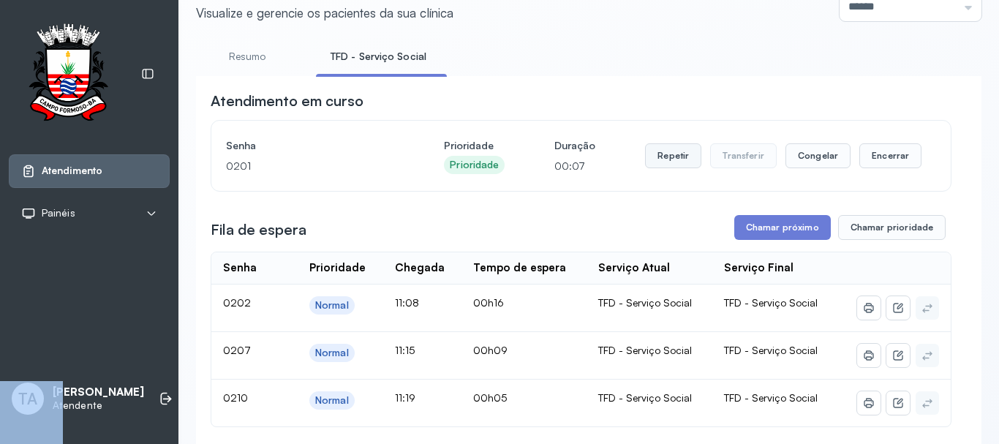
scroll to position [45, 0]
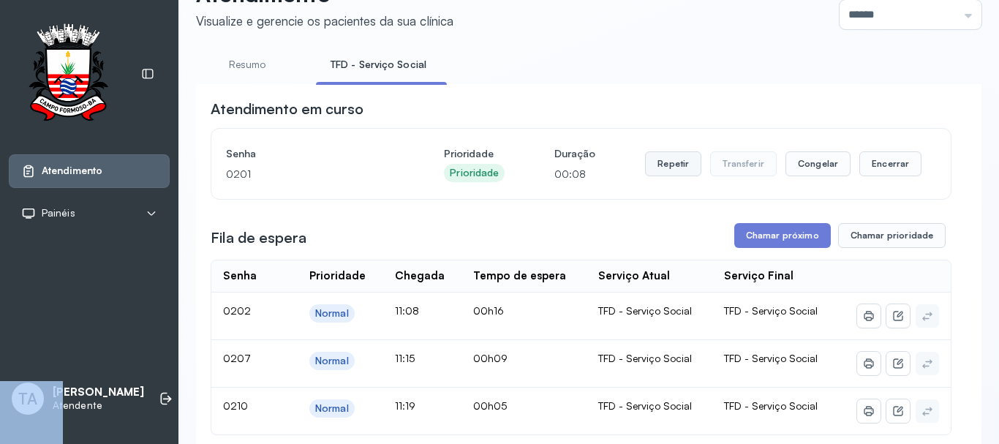
click at [645, 162] on button "Repetir" at bounding box center [673, 163] width 56 height 25
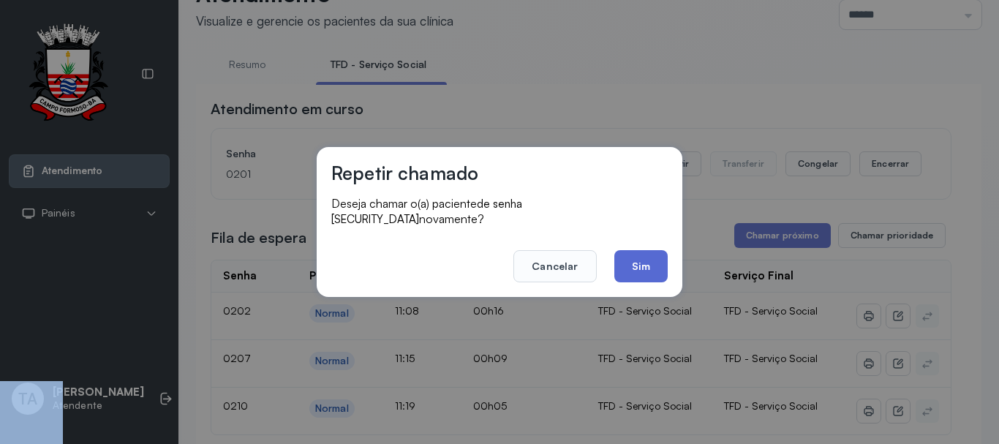
click at [642, 255] on button "Sim" at bounding box center [640, 266] width 53 height 32
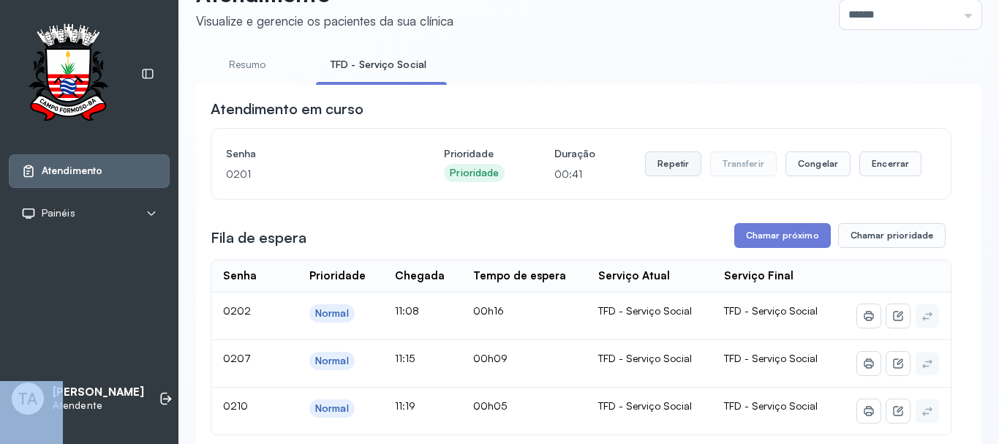
click at [663, 159] on button "Repetir" at bounding box center [673, 163] width 56 height 25
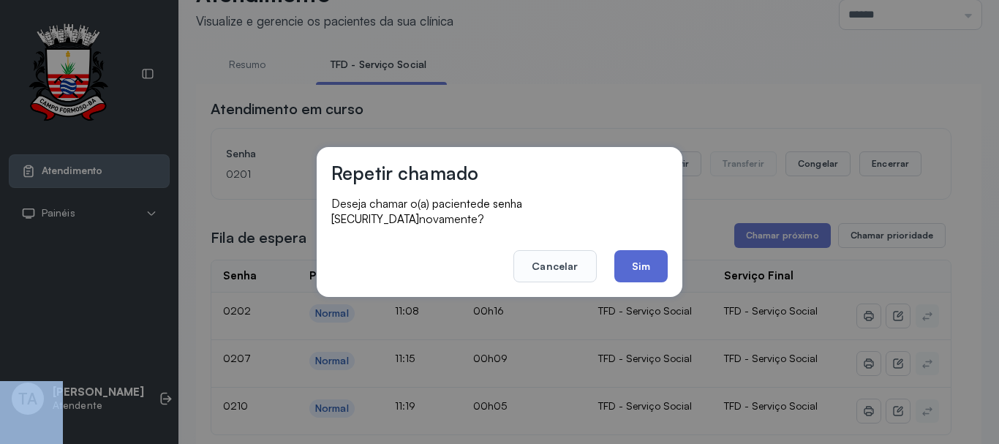
click at [644, 259] on button "Sim" at bounding box center [640, 266] width 53 height 32
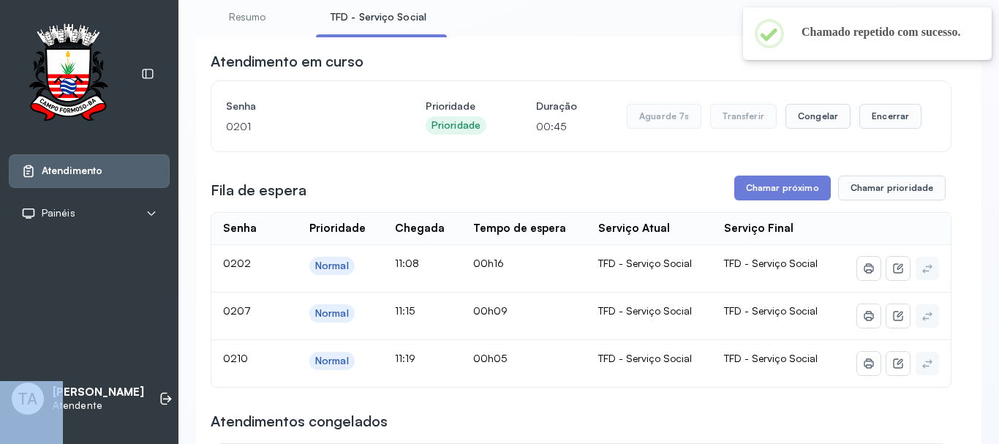
scroll to position [119, 0]
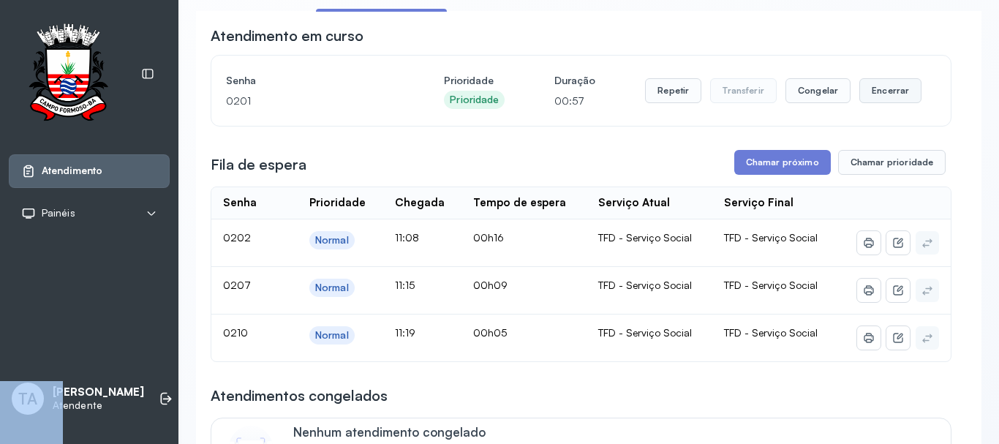
click at [876, 85] on button "Encerrar" at bounding box center [891, 90] width 62 height 25
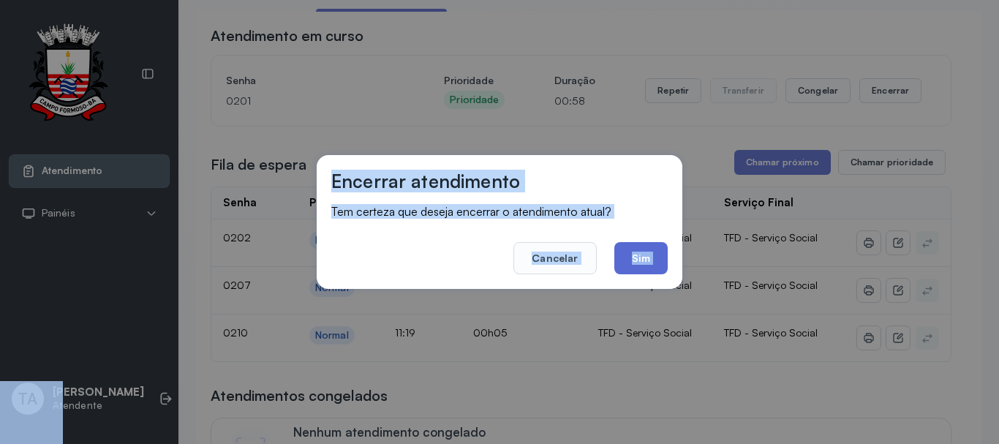
click at [638, 254] on button "Sim" at bounding box center [640, 258] width 53 height 32
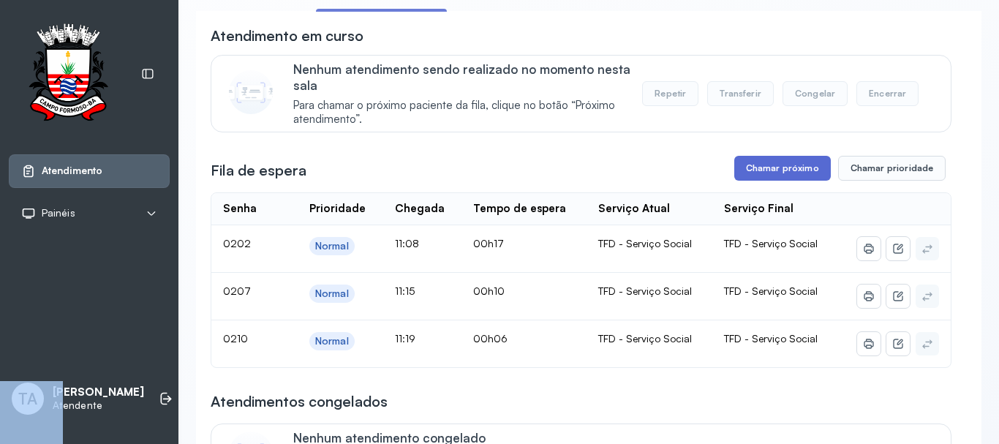
click at [753, 181] on button "Chamar próximo" at bounding box center [782, 168] width 97 height 25
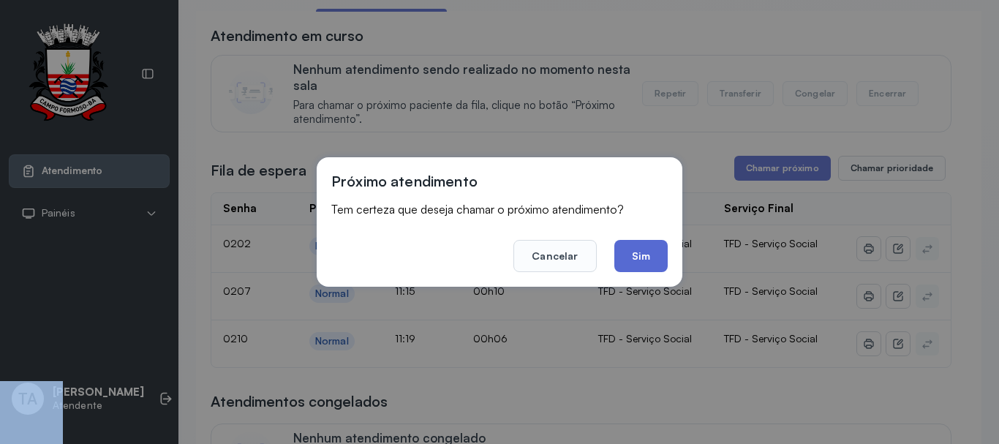
click at [647, 271] on button "Sim" at bounding box center [640, 256] width 53 height 32
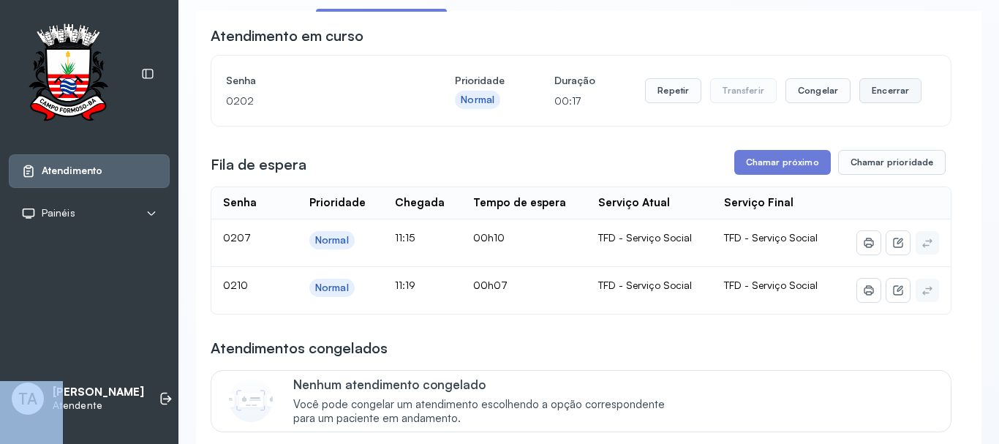
click at [871, 91] on button "Encerrar" at bounding box center [891, 90] width 62 height 25
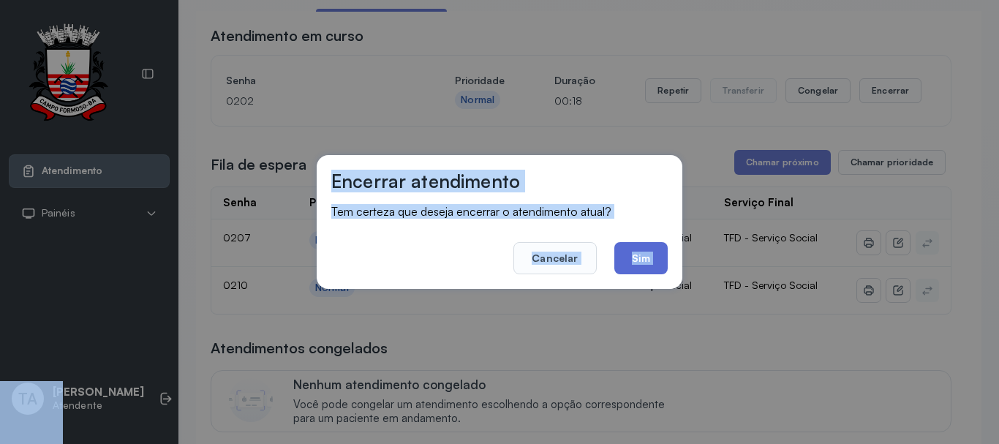
click at [662, 251] on button "Sim" at bounding box center [640, 258] width 53 height 32
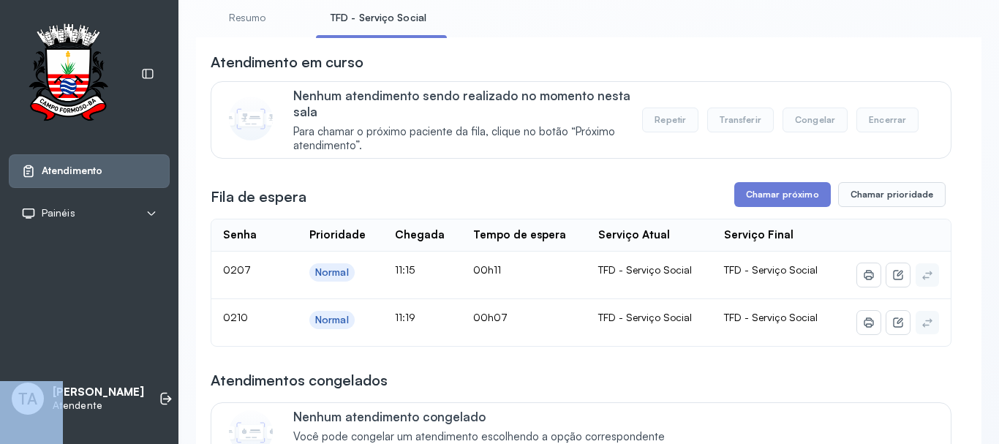
scroll to position [45, 0]
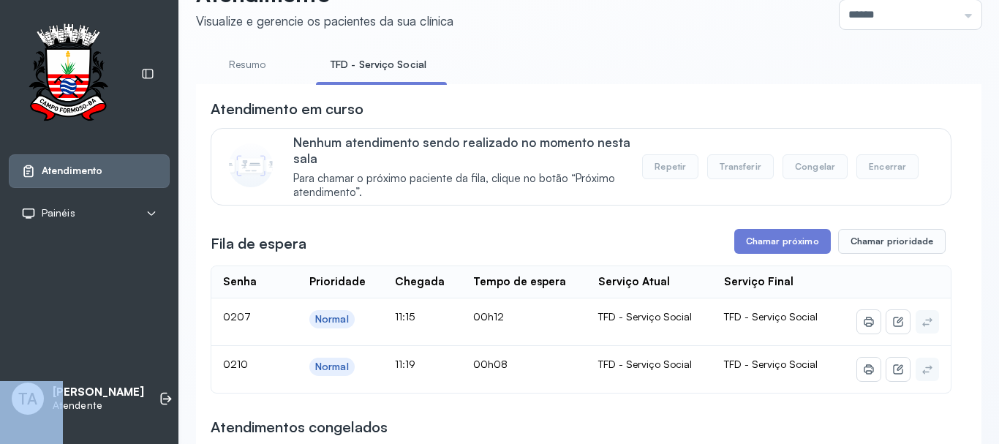
click at [256, 67] on link "Resumo" at bounding box center [247, 65] width 102 height 24
click at [352, 64] on link "TFD - Serviço Social" at bounding box center [375, 65] width 119 height 24
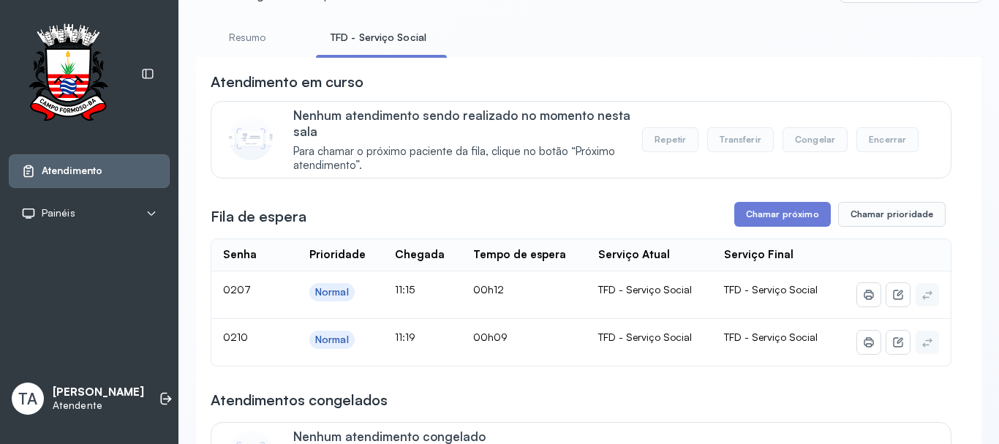
scroll to position [73, 0]
click at [752, 214] on button "Chamar próximo" at bounding box center [782, 213] width 97 height 25
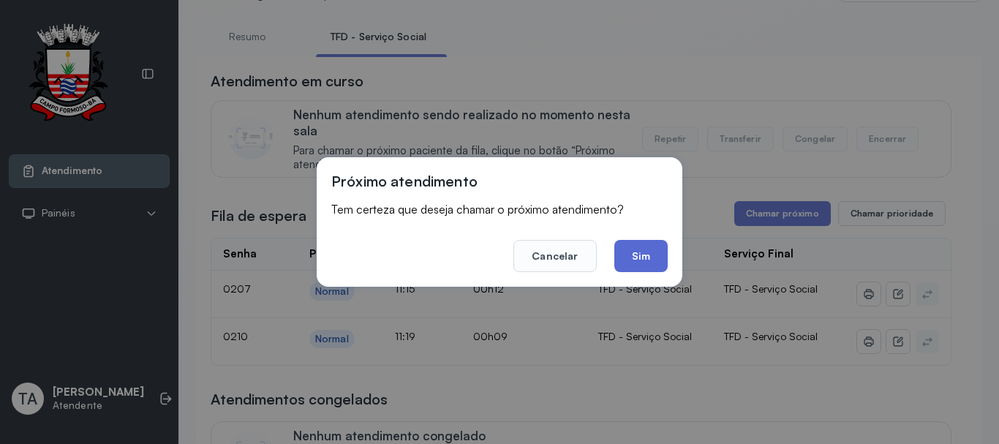
click at [639, 260] on button "Sim" at bounding box center [640, 256] width 53 height 32
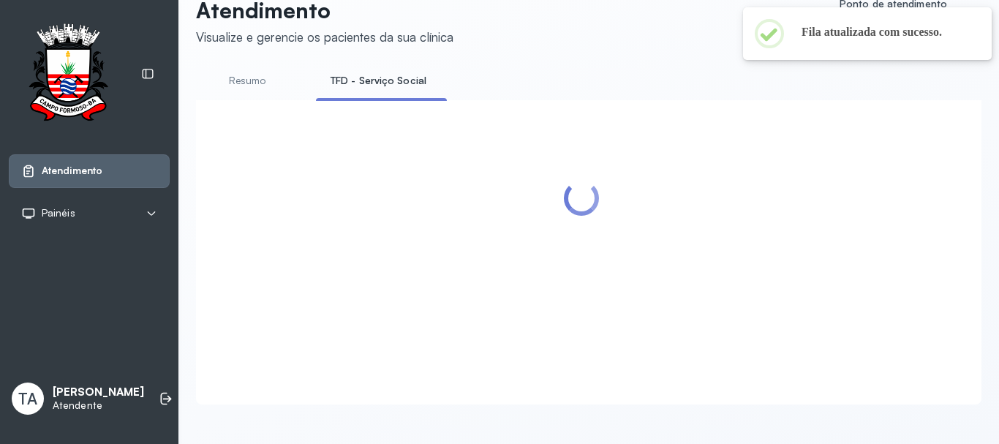
scroll to position [45, 0]
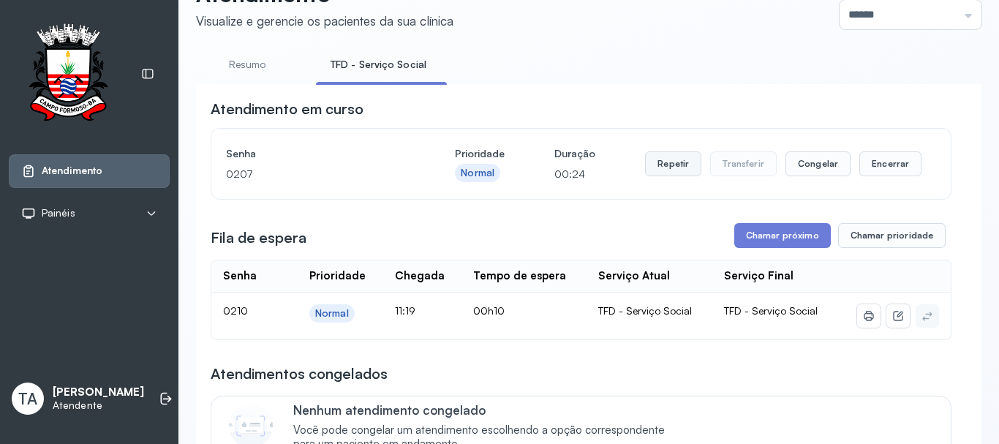
click at [668, 162] on button "Repetir" at bounding box center [673, 163] width 56 height 25
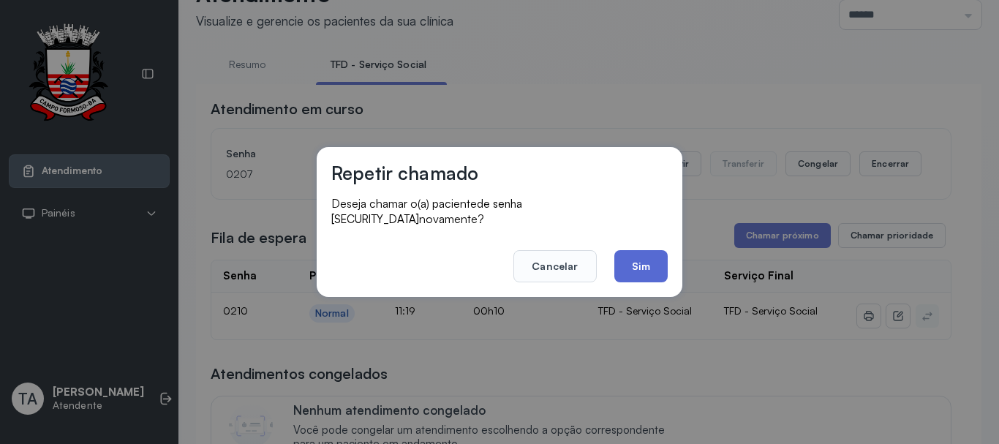
click at [640, 252] on button "Sim" at bounding box center [640, 266] width 53 height 32
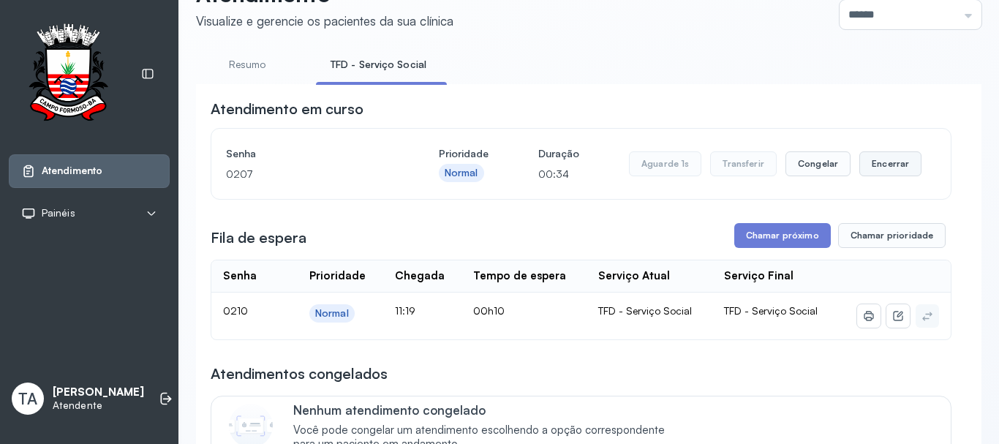
click at [867, 158] on button "Encerrar" at bounding box center [891, 163] width 62 height 25
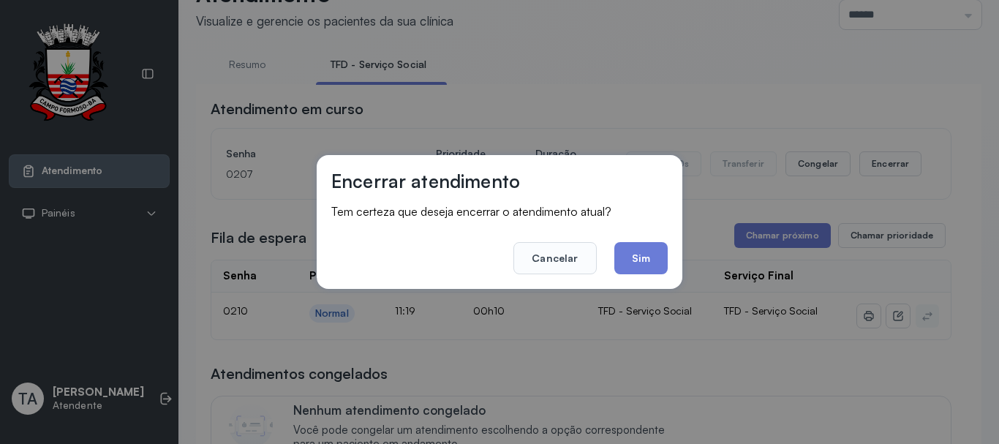
drag, startPoint x: 650, startPoint y: 261, endPoint x: 625, endPoint y: 252, distance: 26.4
click at [650, 261] on button "Sim" at bounding box center [640, 258] width 53 height 32
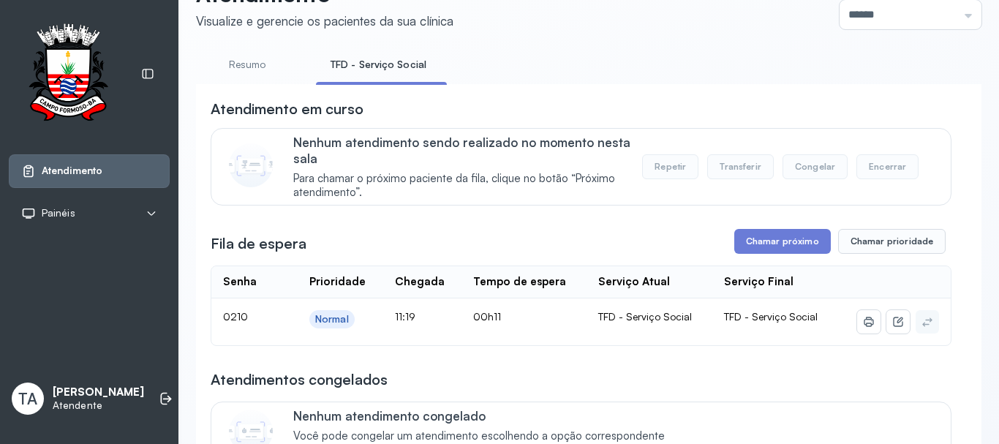
click at [775, 243] on button "Chamar próximo" at bounding box center [782, 241] width 97 height 25
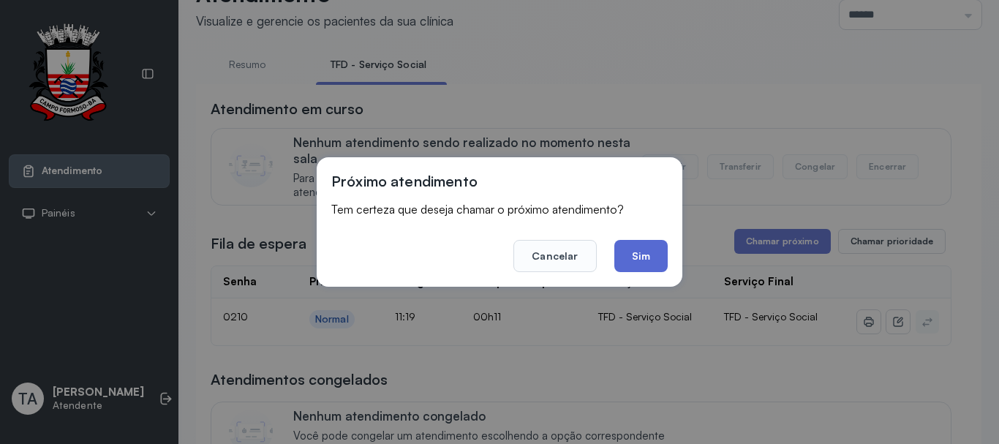
click at [623, 260] on button "Sim" at bounding box center [640, 256] width 53 height 32
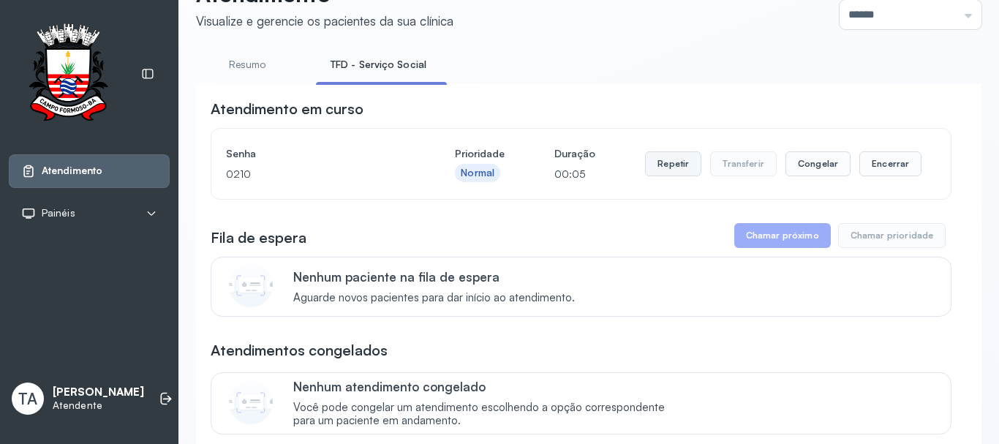
click at [677, 174] on button "Repetir" at bounding box center [673, 163] width 56 height 25
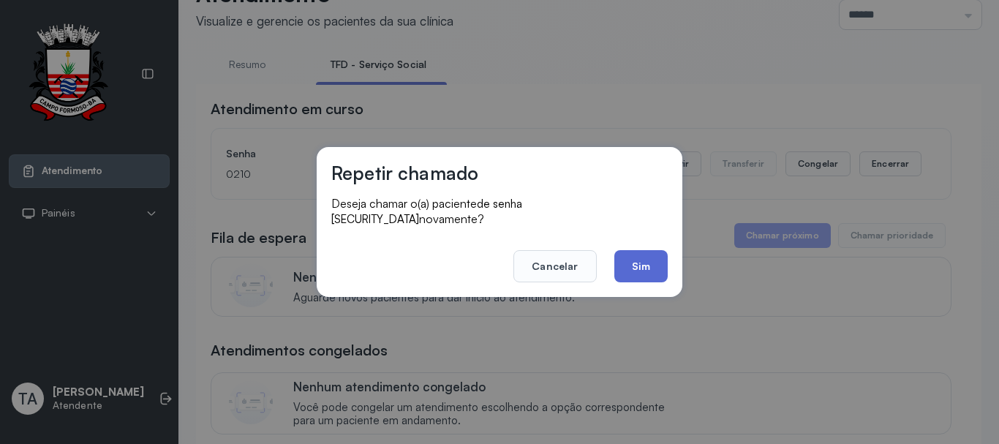
click at [625, 251] on button "Sim" at bounding box center [640, 266] width 53 height 32
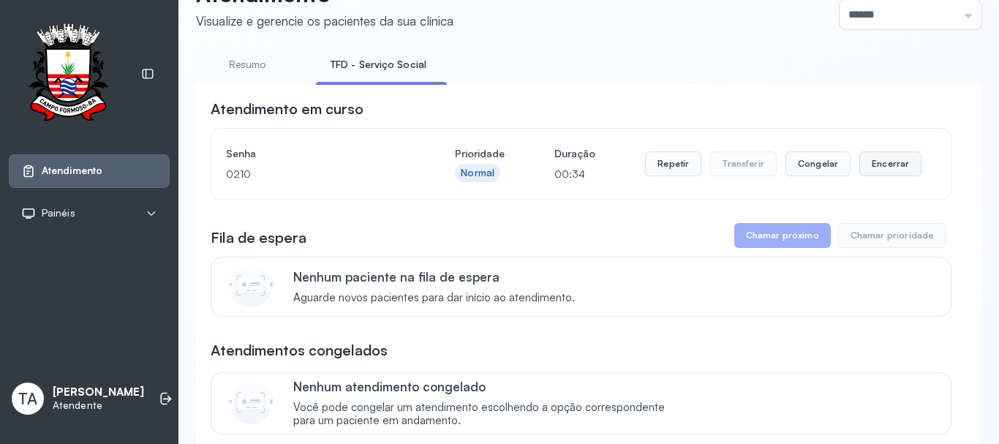
click at [860, 161] on button "Encerrar" at bounding box center [891, 163] width 62 height 25
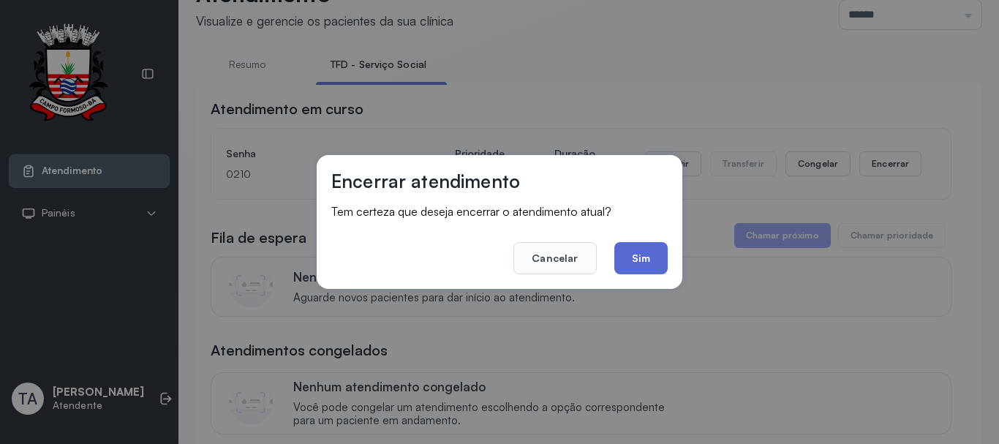
click at [666, 247] on button "Sim" at bounding box center [640, 258] width 53 height 32
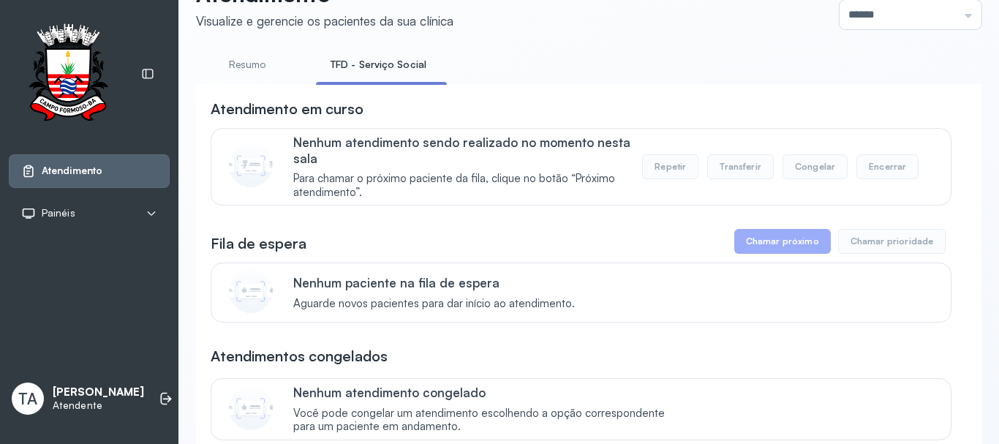
drag, startPoint x: 252, startPoint y: 73, endPoint x: 352, endPoint y: 59, distance: 100.4
click at [255, 72] on link "Resumo" at bounding box center [247, 65] width 102 height 24
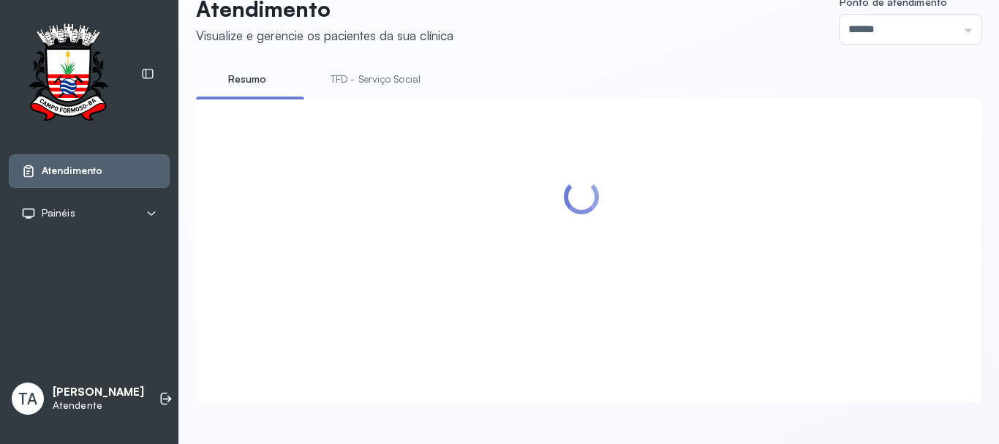
click at [364, 67] on link "TFD - Serviço Social" at bounding box center [375, 79] width 119 height 24
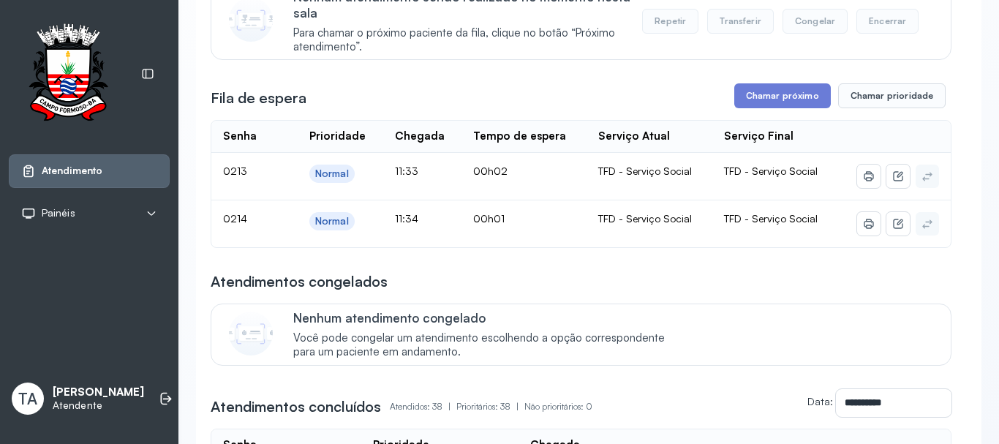
scroll to position [146, 0]
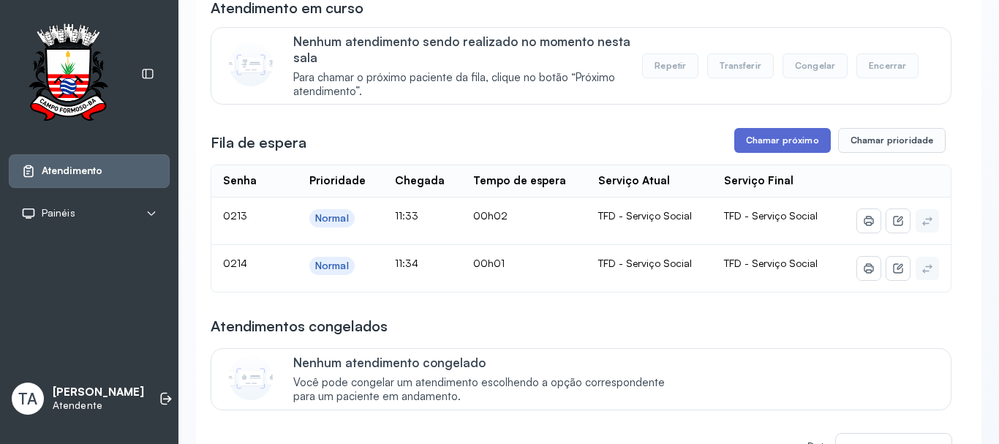
click at [767, 153] on button "Chamar próximo" at bounding box center [782, 140] width 97 height 25
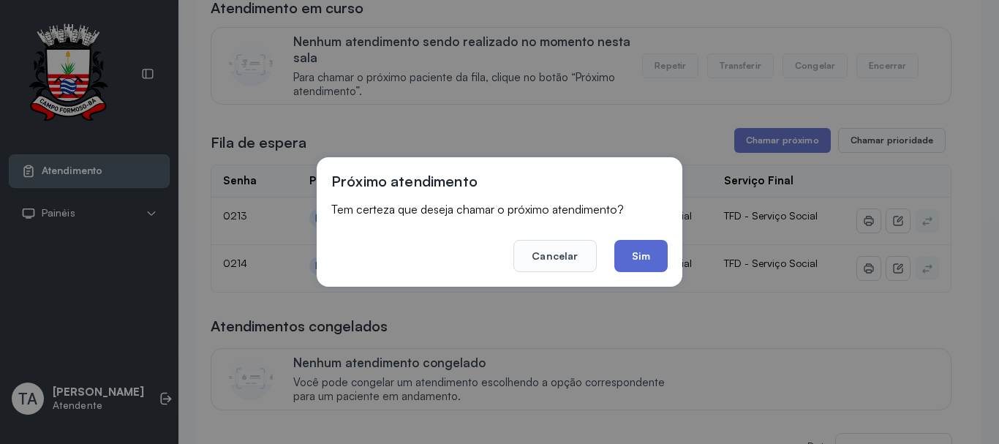
click at [633, 265] on button "Sim" at bounding box center [640, 256] width 53 height 32
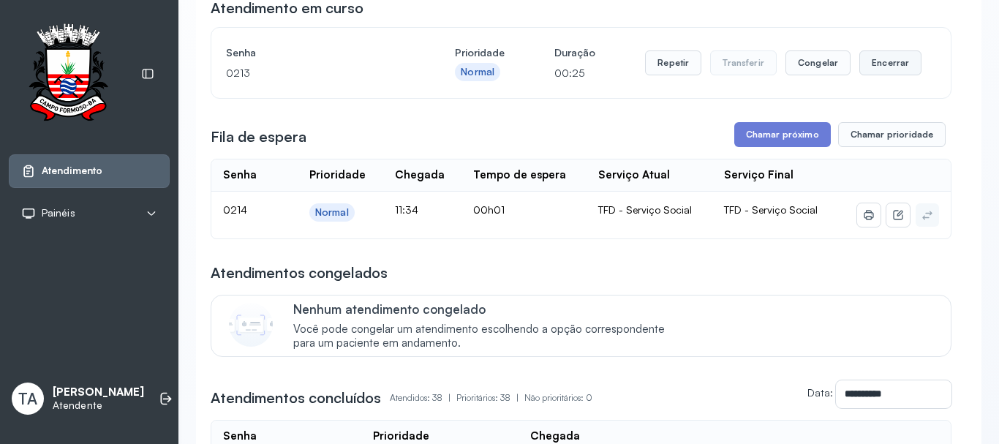
click at [887, 69] on button "Encerrar" at bounding box center [891, 62] width 62 height 25
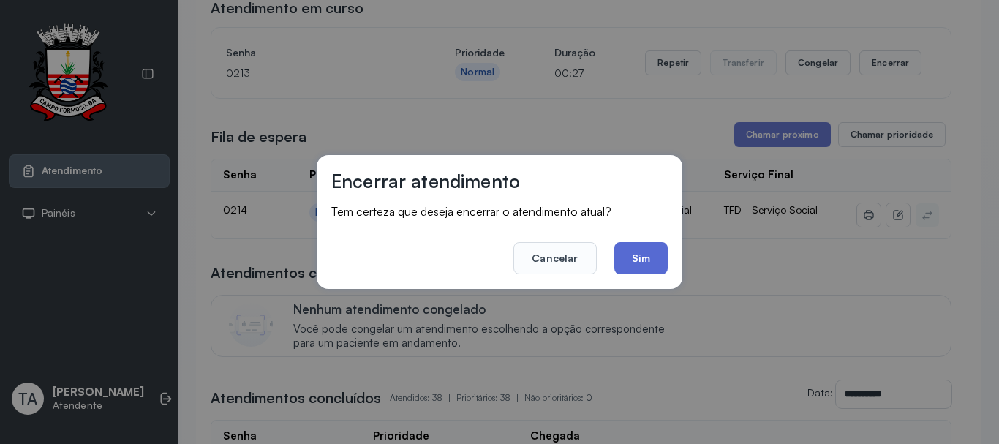
click at [639, 266] on button "Sim" at bounding box center [640, 258] width 53 height 32
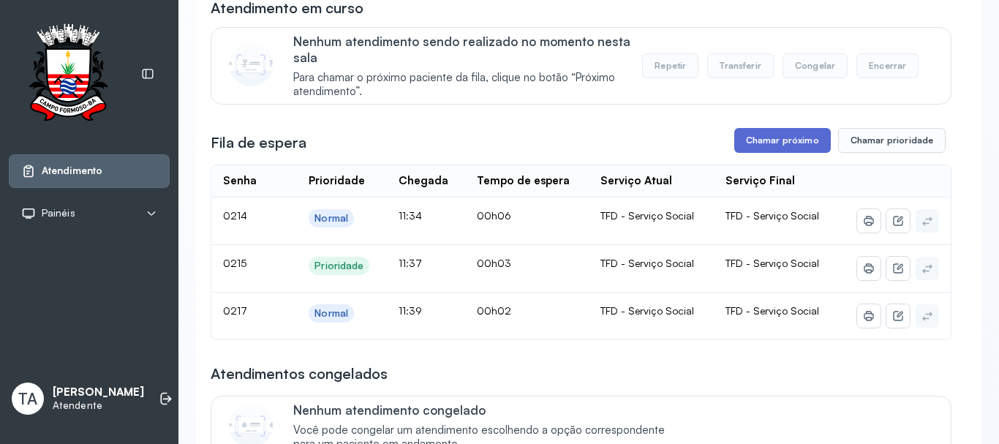
click at [746, 148] on button "Chamar próximo" at bounding box center [782, 140] width 97 height 25
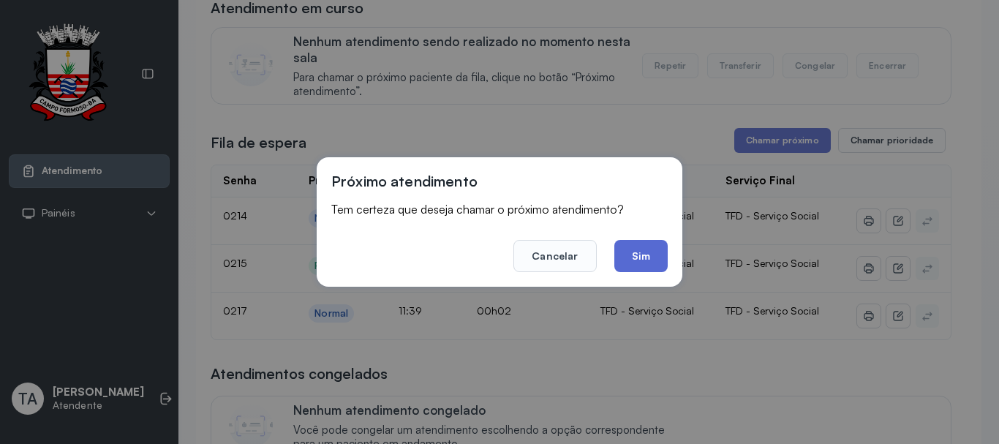
click at [638, 257] on button "Sim" at bounding box center [640, 256] width 53 height 32
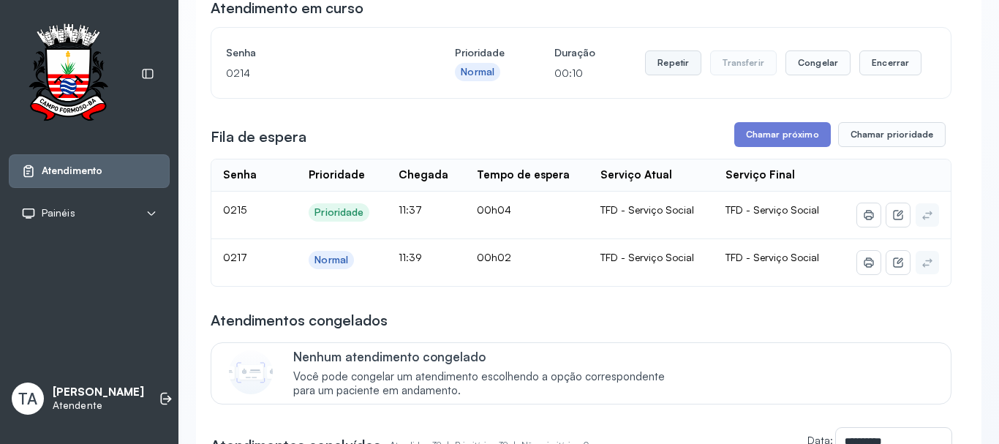
click at [659, 61] on button "Repetir" at bounding box center [673, 62] width 56 height 25
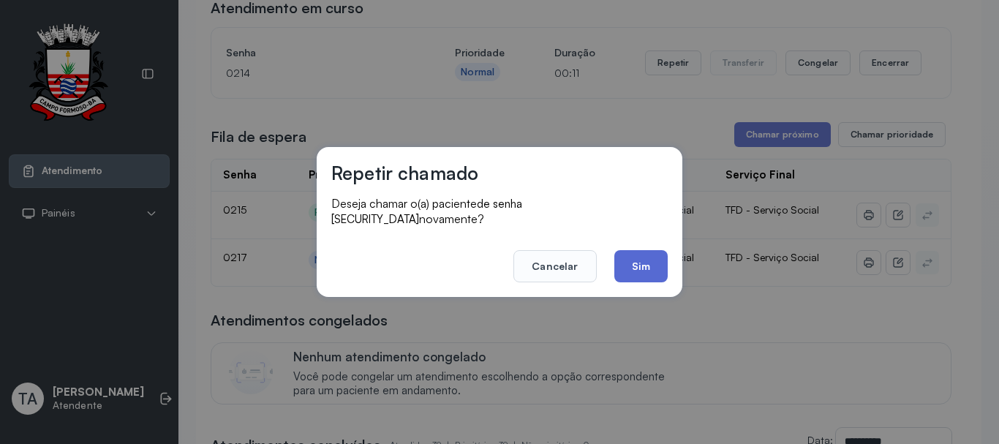
click at [626, 265] on button "Sim" at bounding box center [640, 266] width 53 height 32
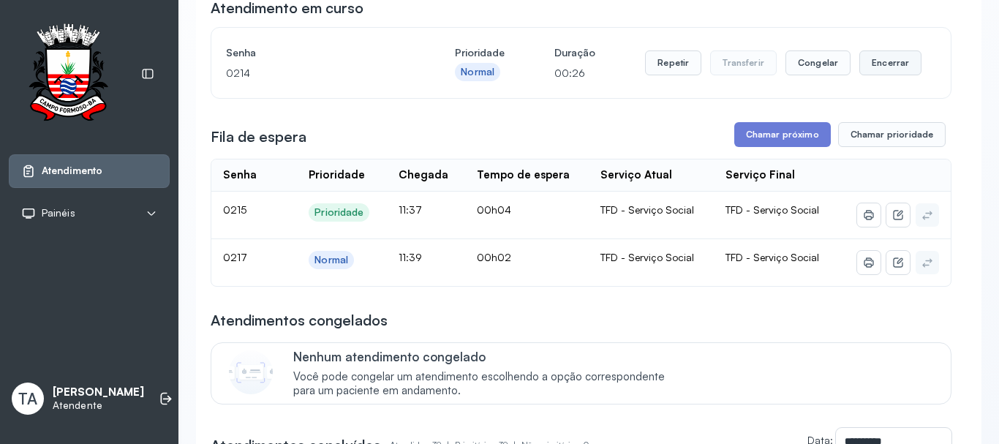
click at [860, 75] on button "Encerrar" at bounding box center [891, 62] width 62 height 25
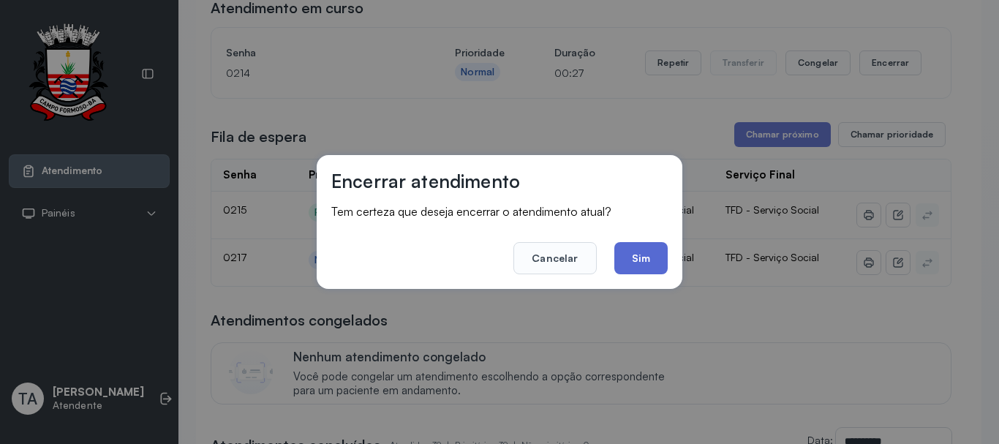
click at [633, 264] on button "Sim" at bounding box center [640, 258] width 53 height 32
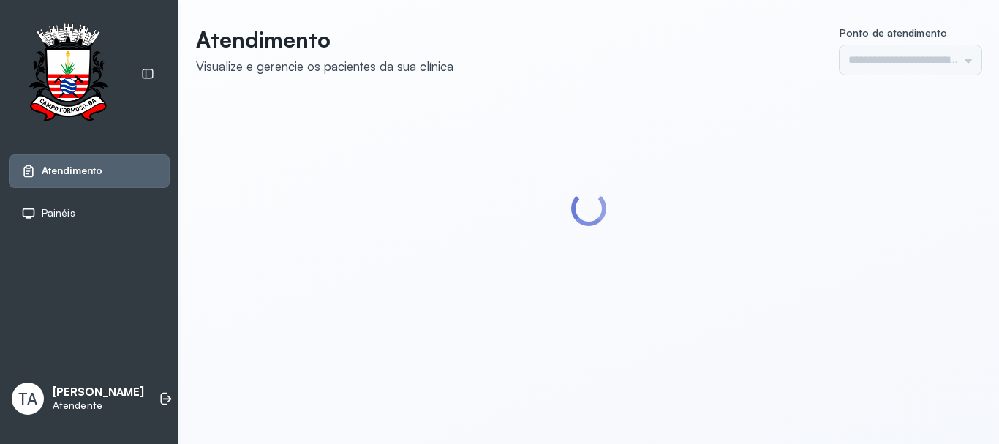
type input "******"
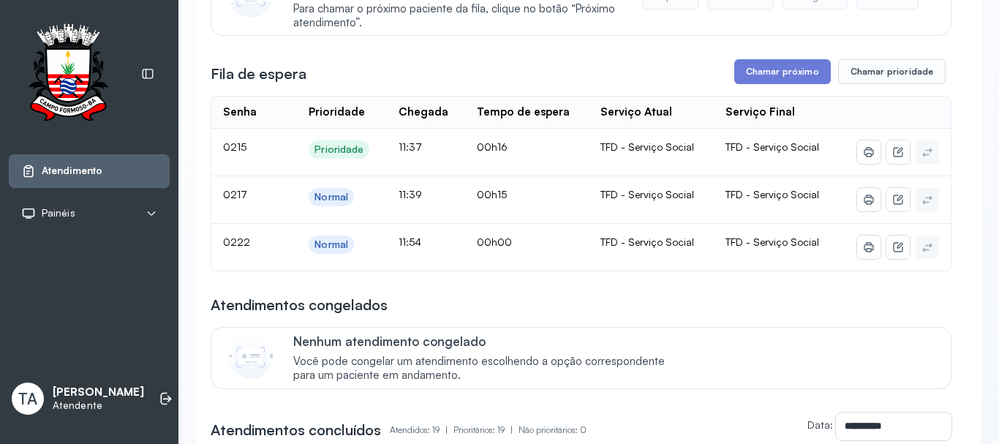
scroll to position [219, 0]
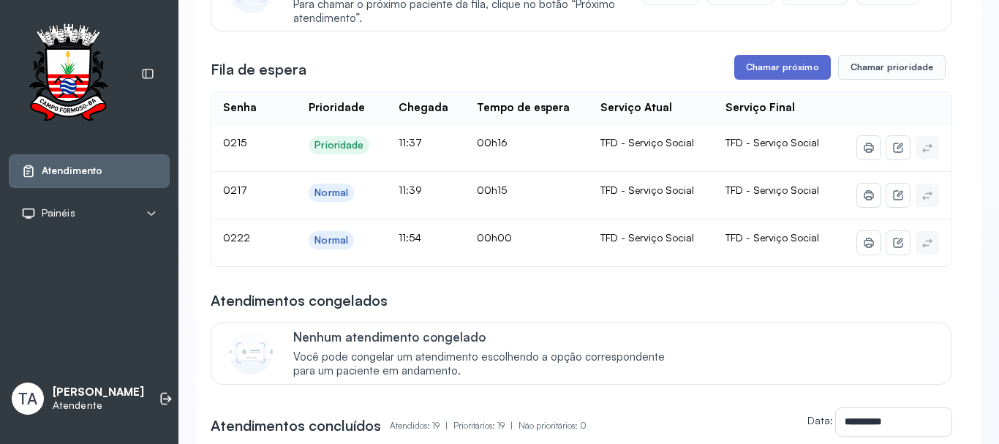
click at [769, 64] on button "Chamar próximo" at bounding box center [782, 67] width 97 height 25
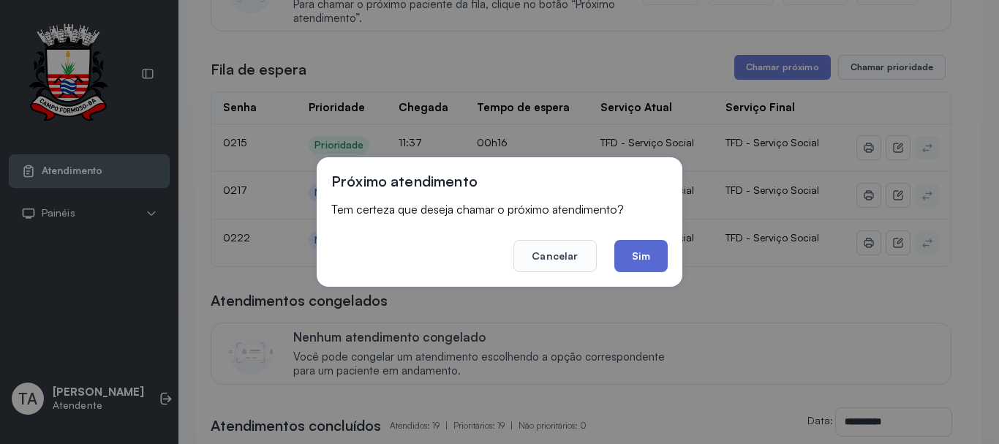
click at [658, 253] on button "Sim" at bounding box center [640, 256] width 53 height 32
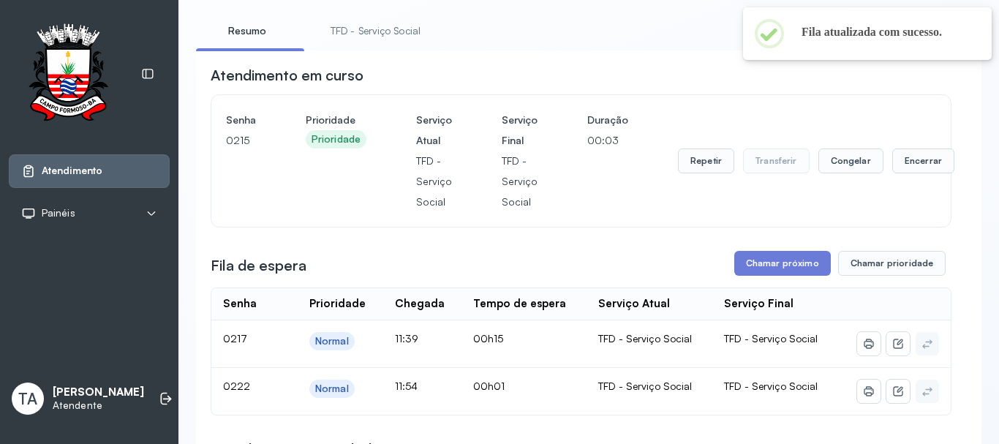
scroll to position [73, 0]
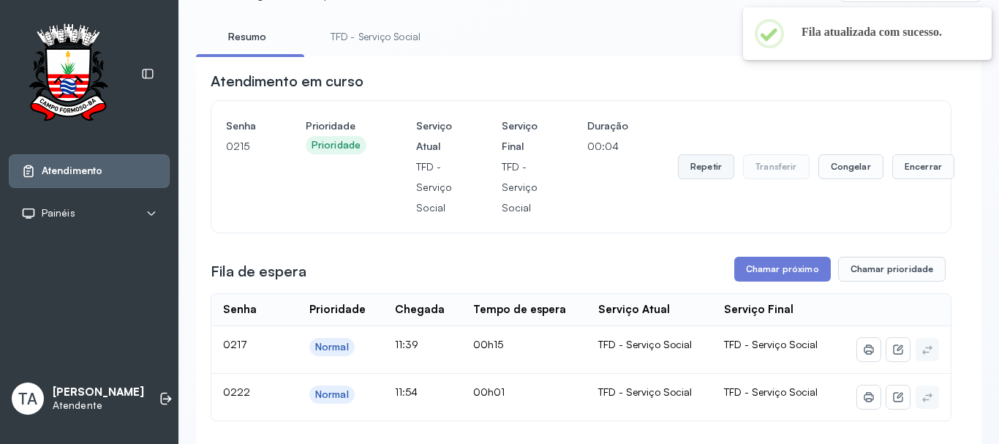
click at [693, 173] on button "Repetir" at bounding box center [706, 166] width 56 height 25
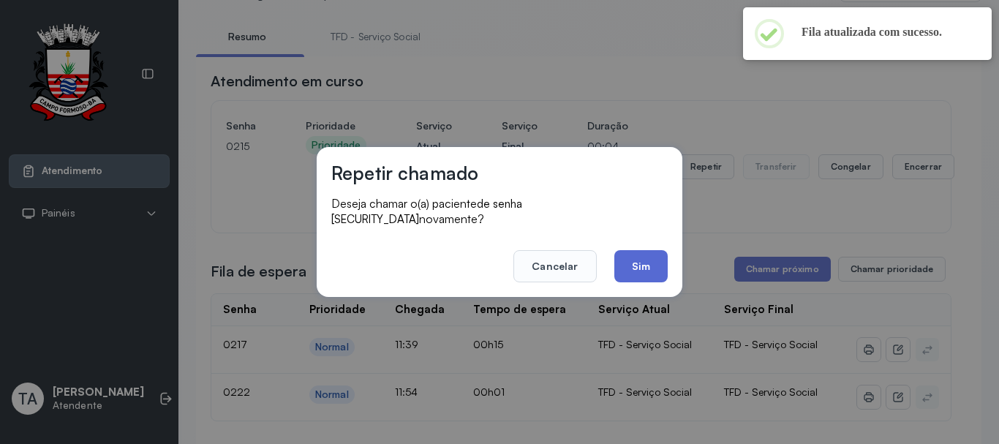
click at [657, 257] on button "Sim" at bounding box center [640, 266] width 53 height 32
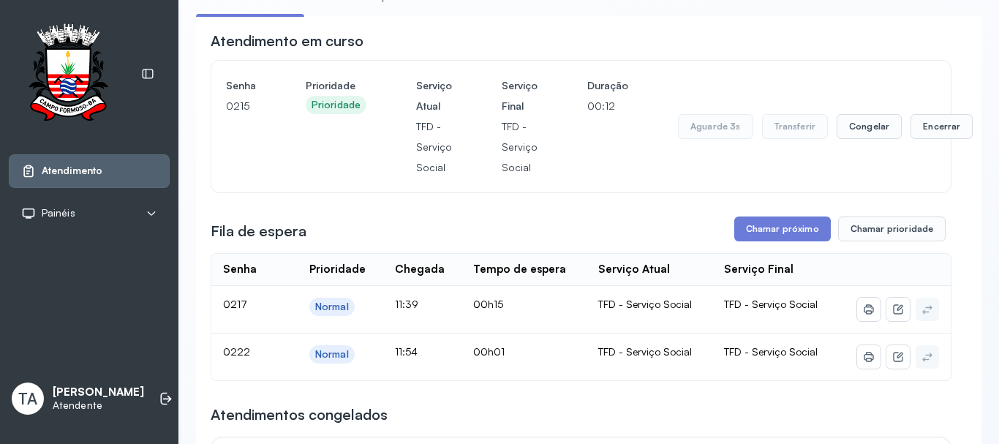
scroll to position [146, 0]
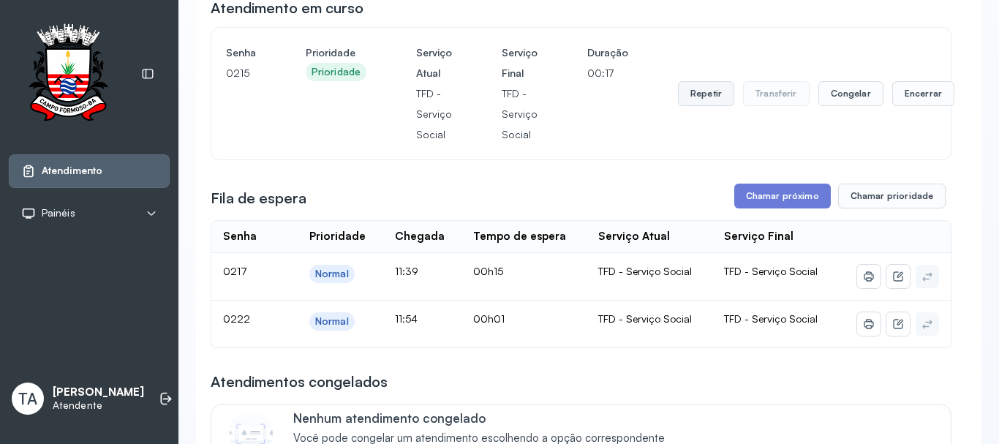
click at [697, 102] on button "Repetir" at bounding box center [706, 93] width 56 height 25
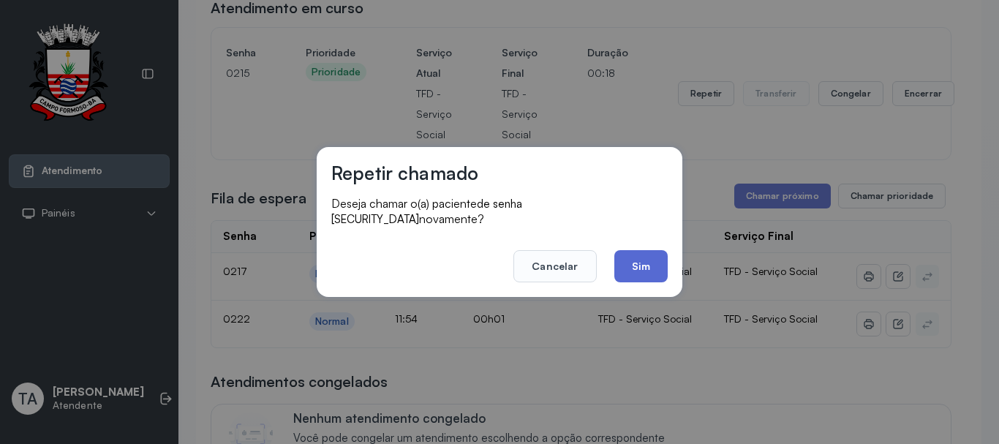
click at [660, 259] on button "Sim" at bounding box center [640, 266] width 53 height 32
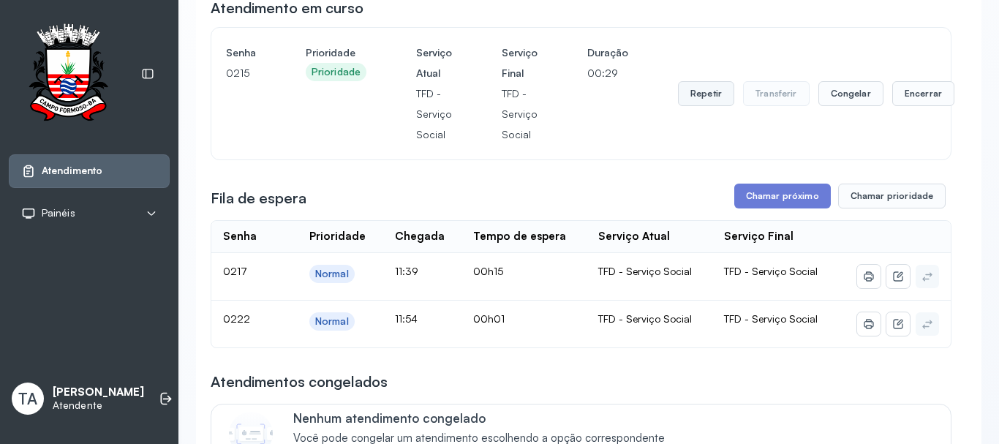
click at [705, 90] on button "Repetir" at bounding box center [706, 93] width 56 height 25
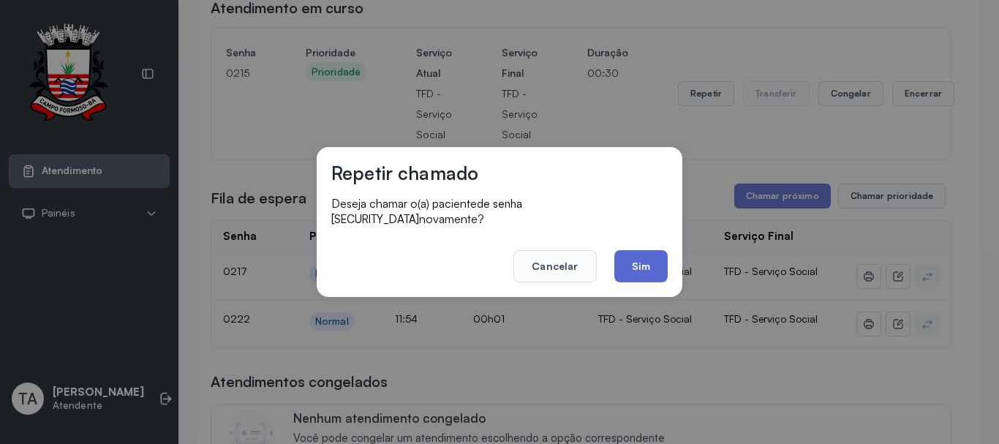
click at [623, 259] on button "Sim" at bounding box center [640, 266] width 53 height 32
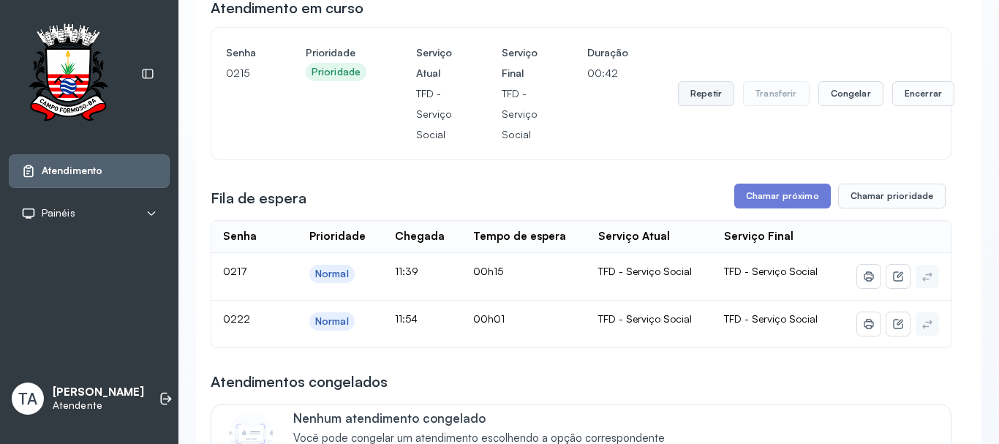
click at [704, 105] on button "Repetir" at bounding box center [706, 93] width 56 height 25
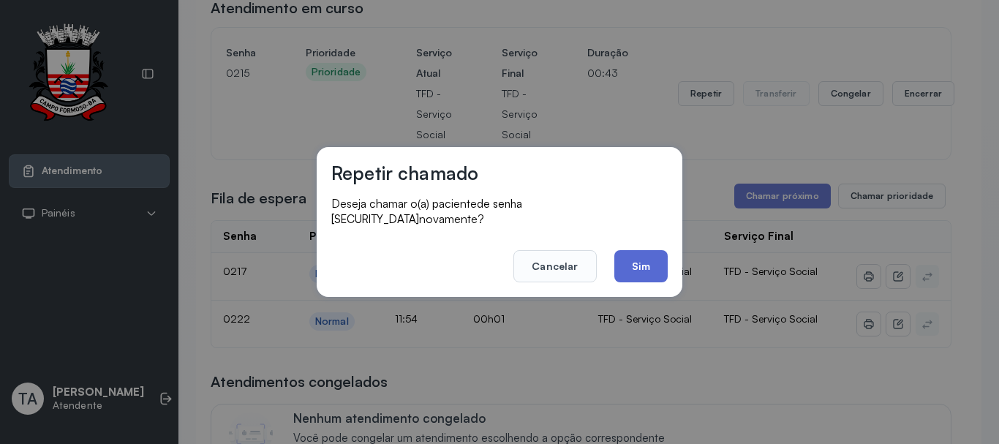
click at [623, 263] on button "Sim" at bounding box center [640, 266] width 53 height 32
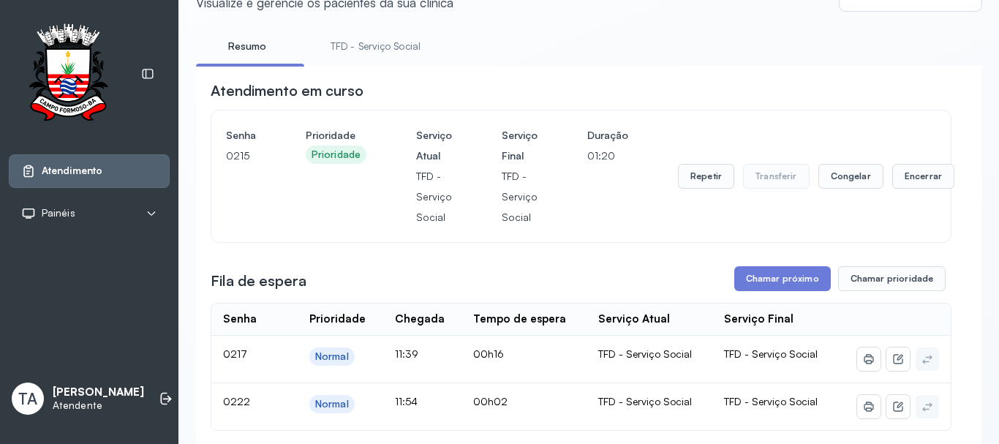
scroll to position [0, 0]
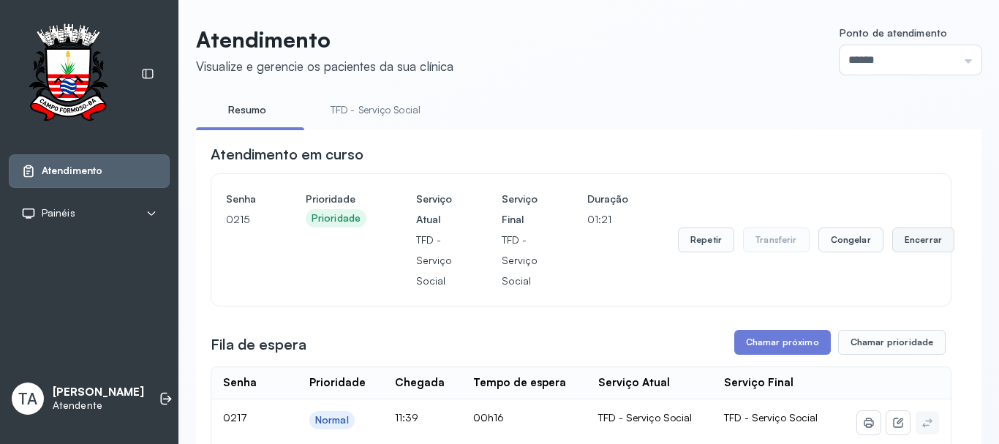
click at [903, 248] on button "Encerrar" at bounding box center [923, 239] width 62 height 25
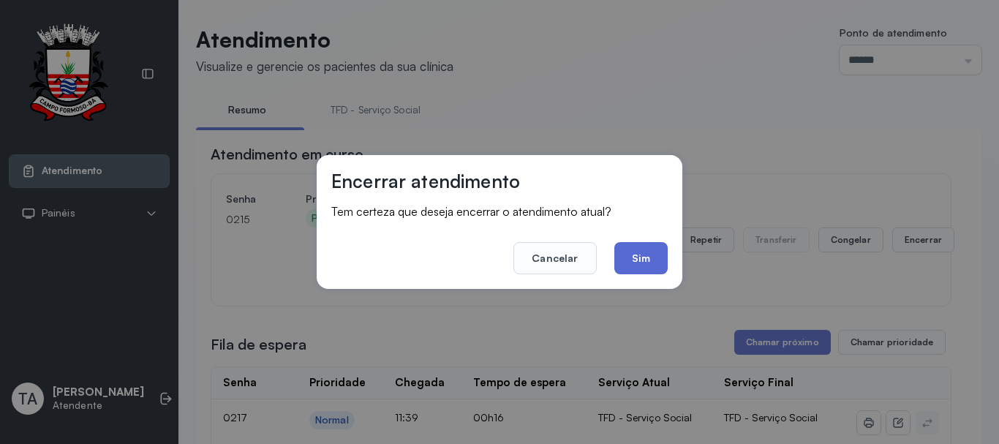
click at [644, 254] on button "Sim" at bounding box center [640, 258] width 53 height 32
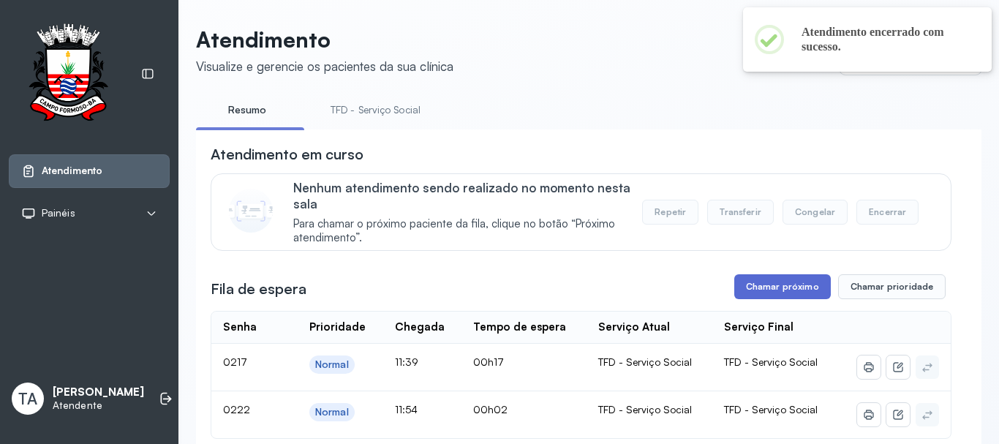
click at [734, 291] on button "Chamar próximo" at bounding box center [782, 286] width 97 height 25
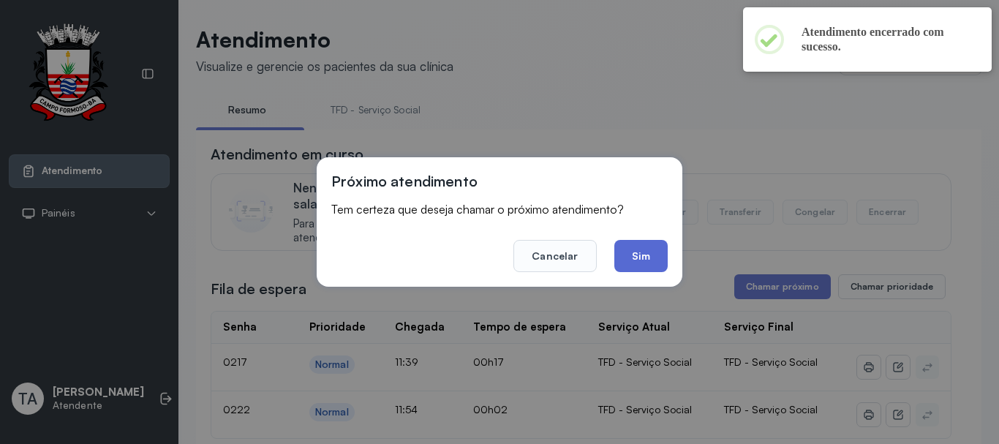
click at [630, 257] on button "Sim" at bounding box center [640, 256] width 53 height 32
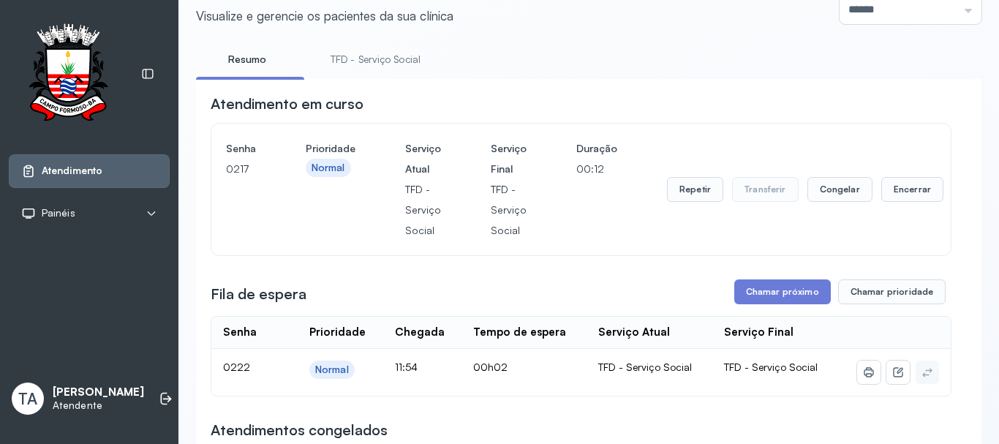
scroll to position [73, 0]
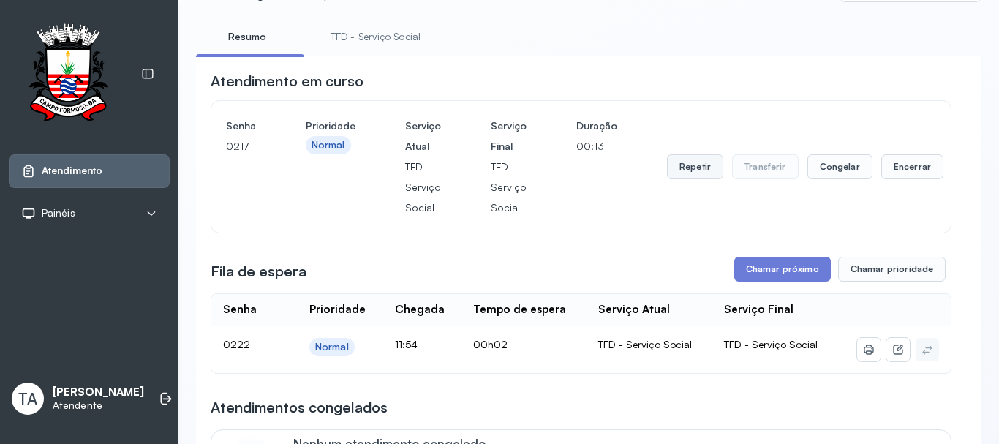
click at [674, 179] on button "Repetir" at bounding box center [695, 166] width 56 height 25
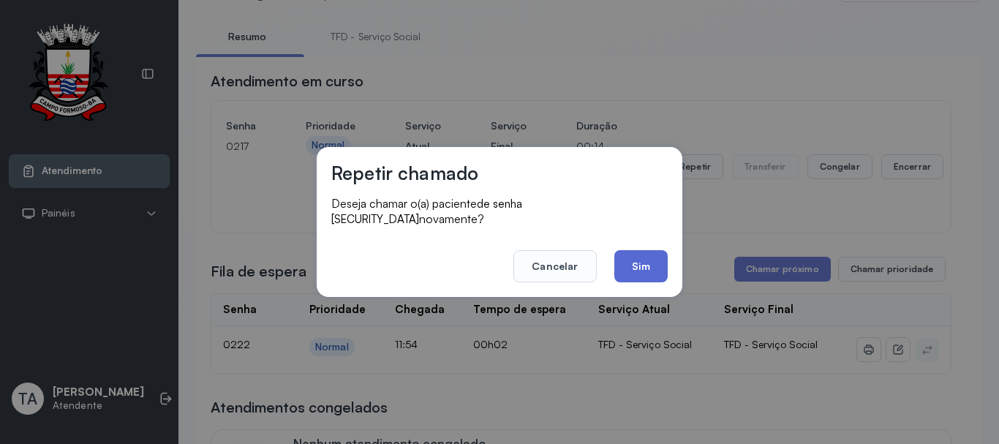
click at [634, 257] on button "Sim" at bounding box center [640, 266] width 53 height 32
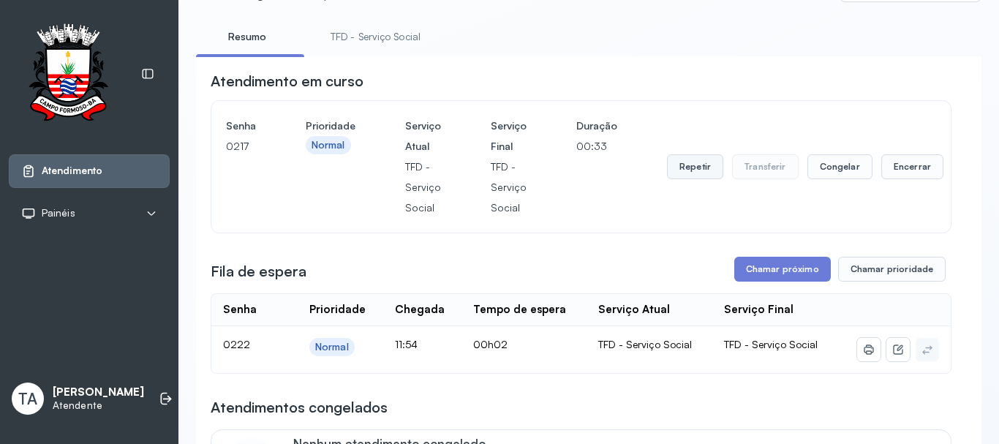
click at [707, 174] on button "Repetir" at bounding box center [695, 166] width 56 height 25
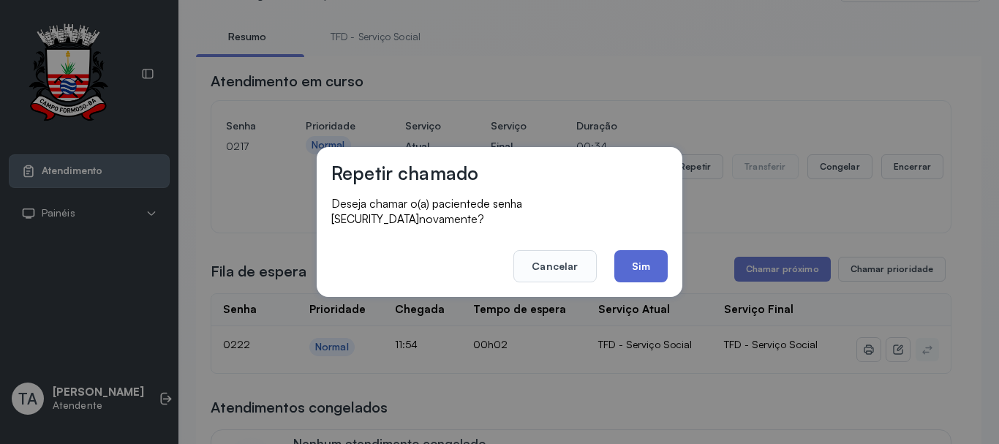
click at [652, 265] on button "Sim" at bounding box center [640, 266] width 53 height 32
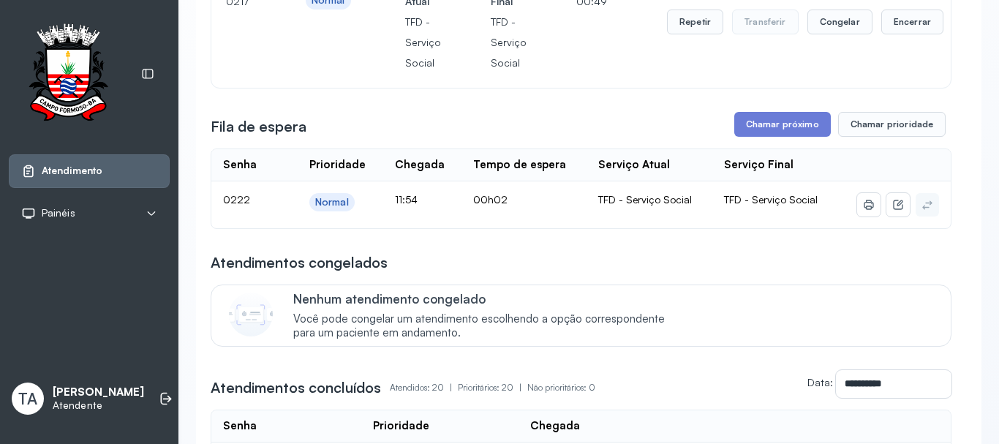
scroll to position [146, 0]
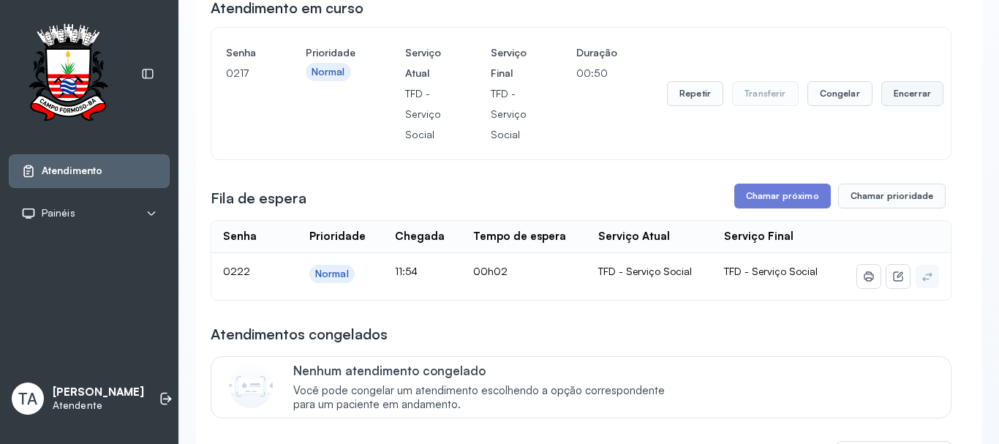
click at [895, 99] on button "Encerrar" at bounding box center [912, 93] width 62 height 25
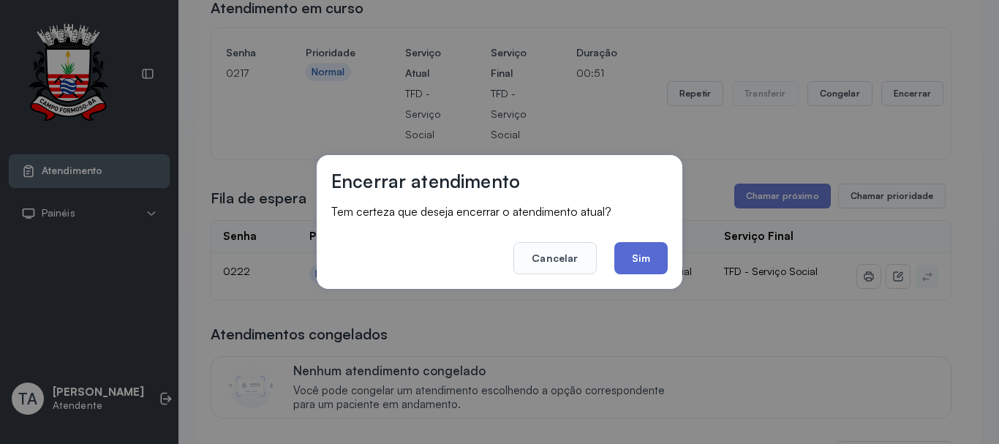
click at [652, 254] on button "Sim" at bounding box center [640, 258] width 53 height 32
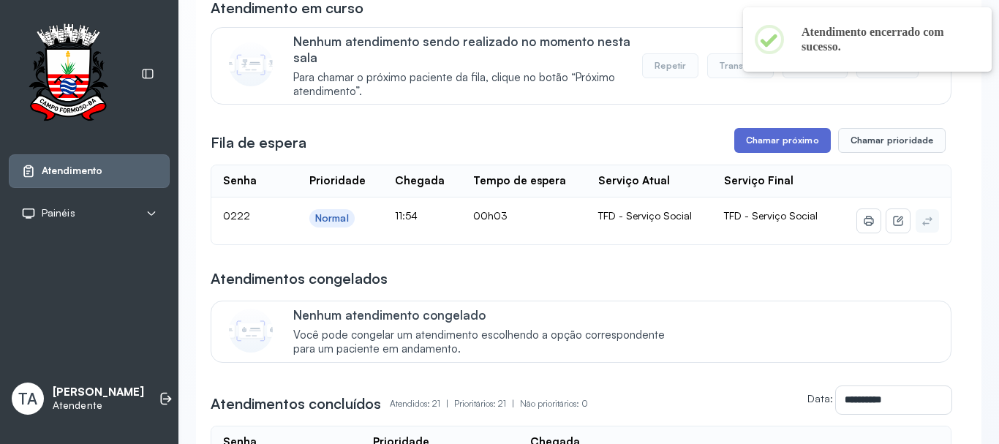
click at [745, 147] on button "Chamar próximo" at bounding box center [782, 140] width 97 height 25
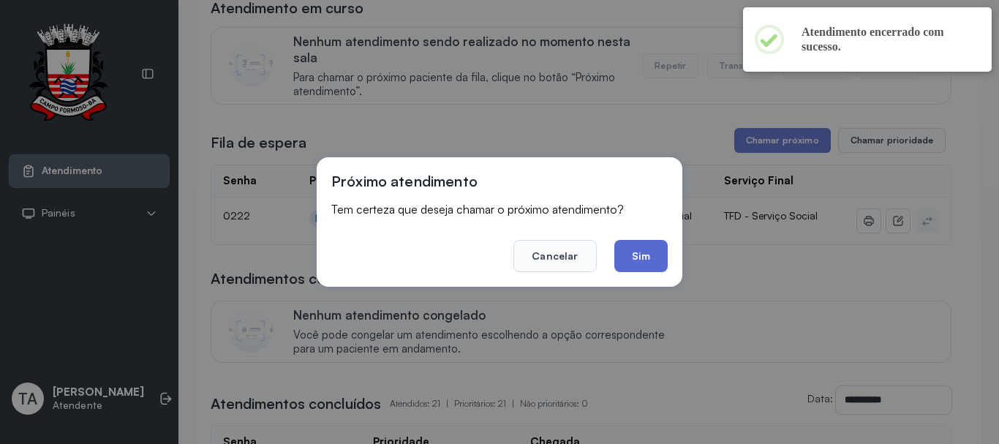
click at [642, 252] on button "Sim" at bounding box center [640, 256] width 53 height 32
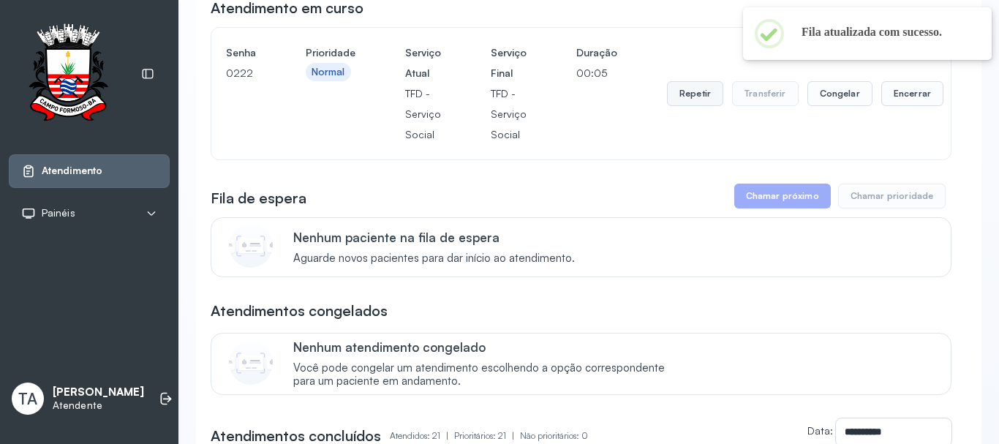
click at [683, 106] on button "Repetir" at bounding box center [695, 93] width 56 height 25
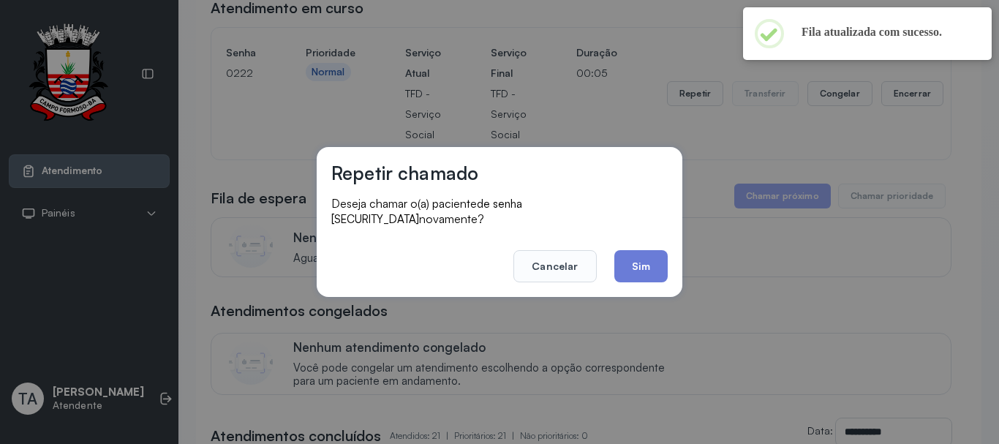
click at [644, 276] on div "Repetir chamado Deseja chamar o(a) paciente de senha 0222 novamente? Cancelar S…" at bounding box center [500, 222] width 366 height 150
click at [638, 269] on button "Sim" at bounding box center [640, 266] width 53 height 32
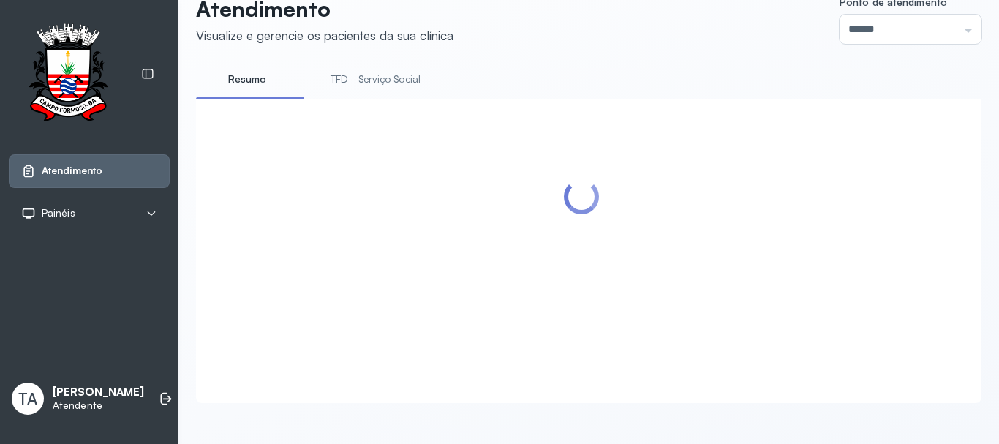
click at [890, 113] on div at bounding box center [581, 233] width 741 height 240
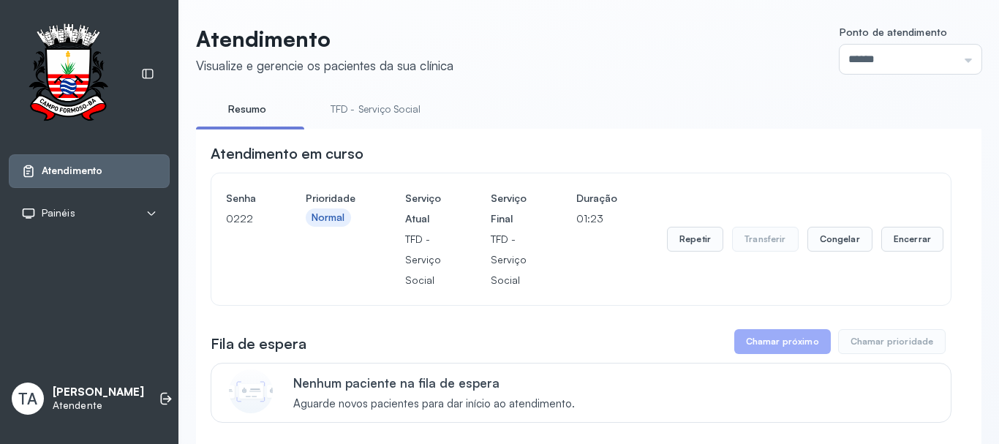
scroll to position [0, 0]
click at [898, 244] on button "Encerrar" at bounding box center [912, 239] width 62 height 25
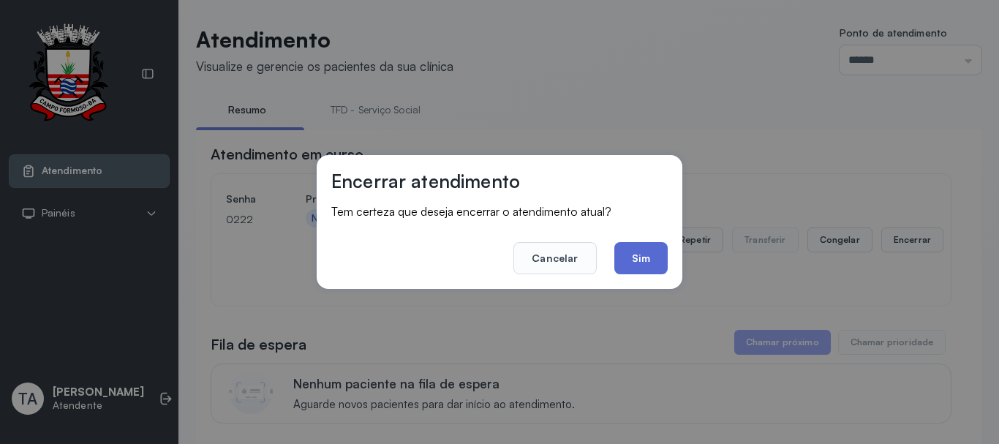
click at [639, 262] on button "Sim" at bounding box center [640, 258] width 53 height 32
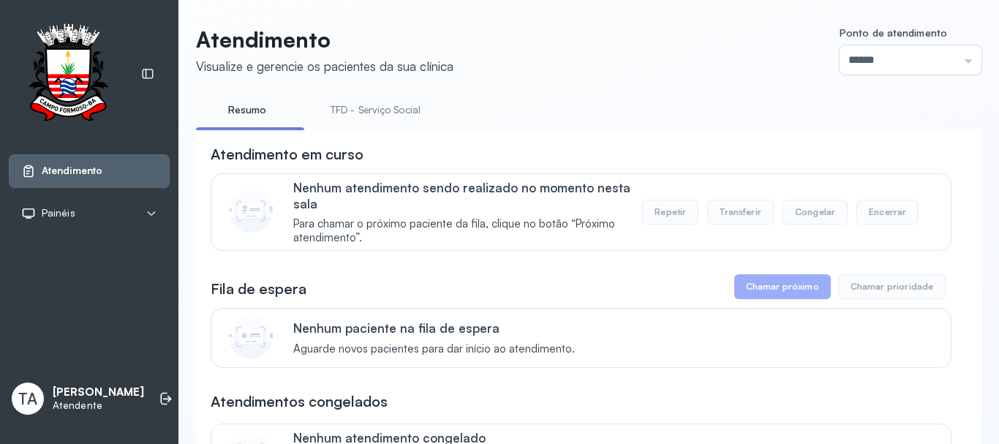
click at [331, 111] on link "TFD - Serviço Social" at bounding box center [375, 110] width 119 height 24
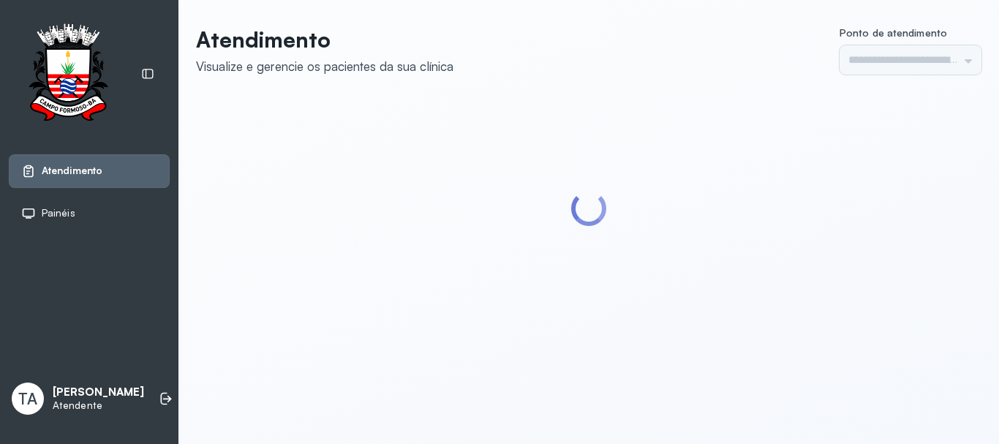
type input "******"
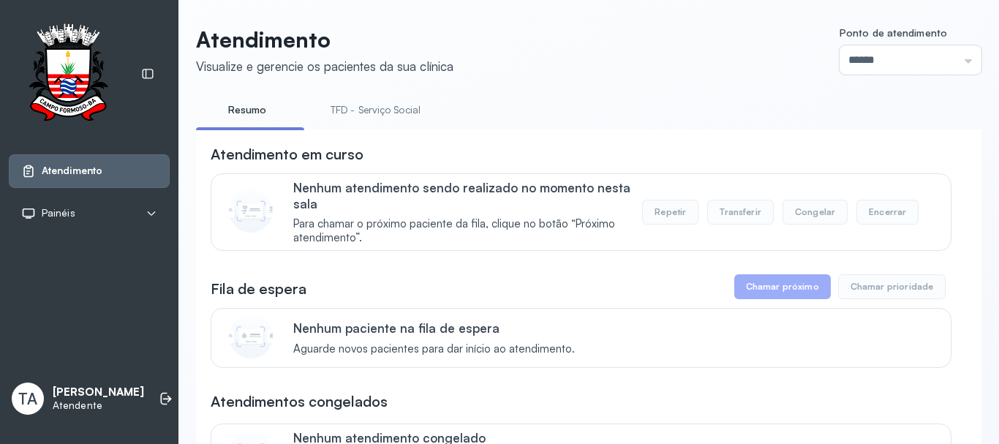
click at [385, 99] on link "TFD - Serviço Social" at bounding box center [375, 110] width 119 height 24
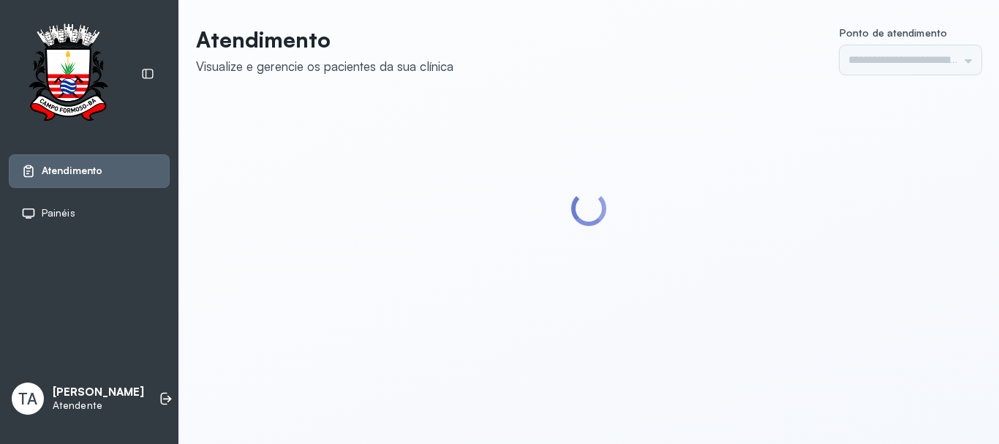
type input "******"
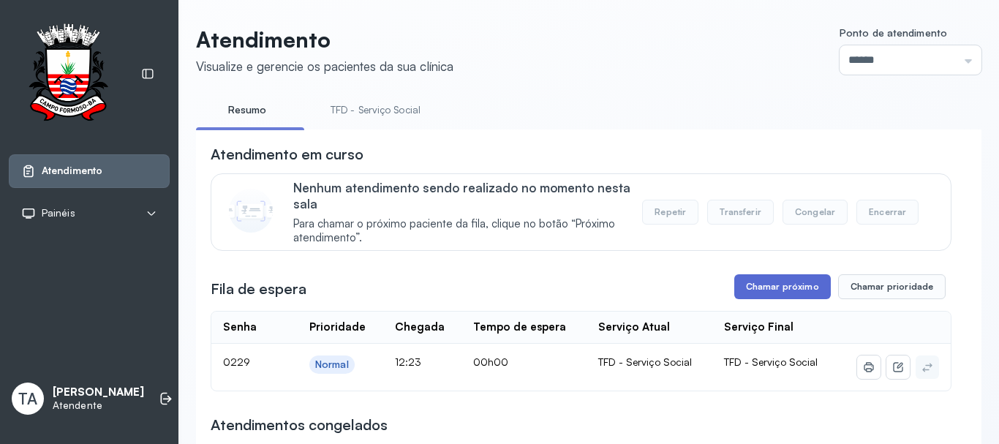
click at [748, 283] on button "Chamar próximo" at bounding box center [782, 286] width 97 height 25
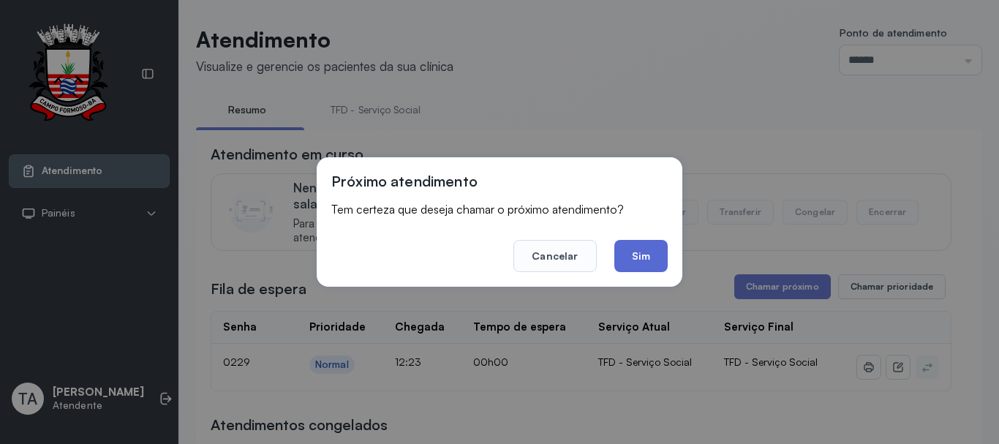
click at [647, 265] on button "Sim" at bounding box center [640, 256] width 53 height 32
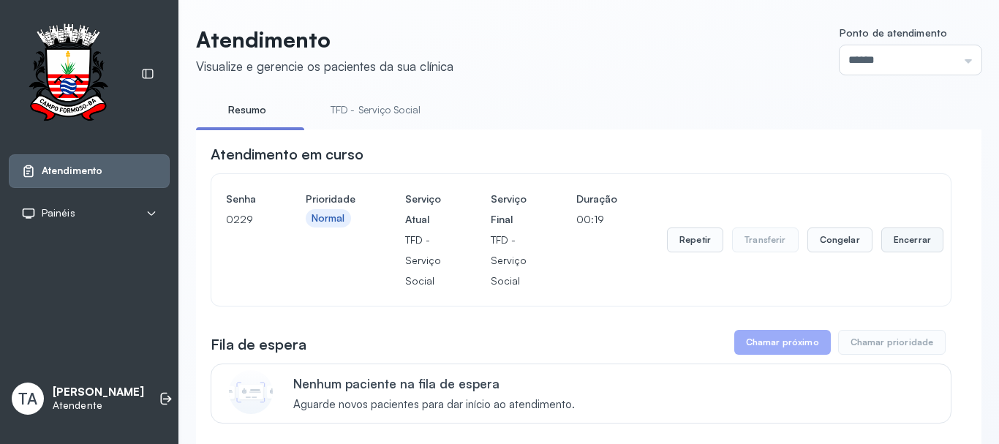
drag, startPoint x: 895, startPoint y: 237, endPoint x: 886, endPoint y: 234, distance: 9.3
click at [886, 234] on button "Encerrar" at bounding box center [912, 239] width 62 height 25
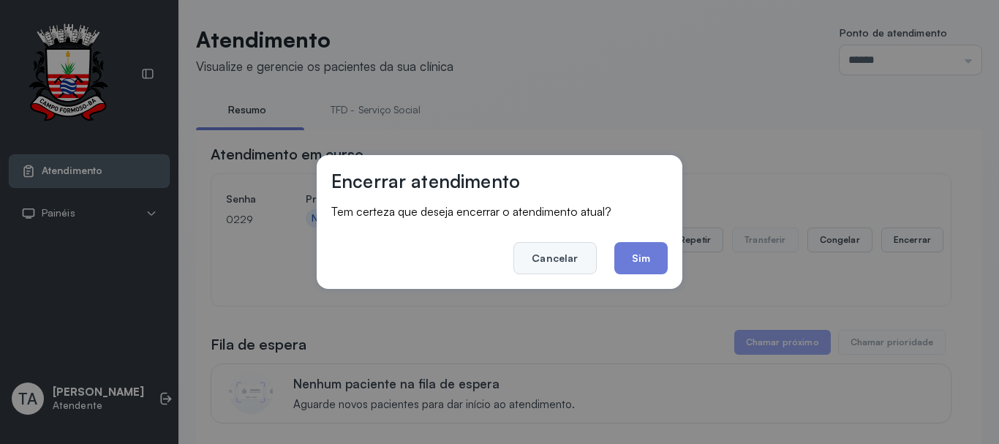
click at [530, 265] on button "Cancelar" at bounding box center [555, 258] width 83 height 32
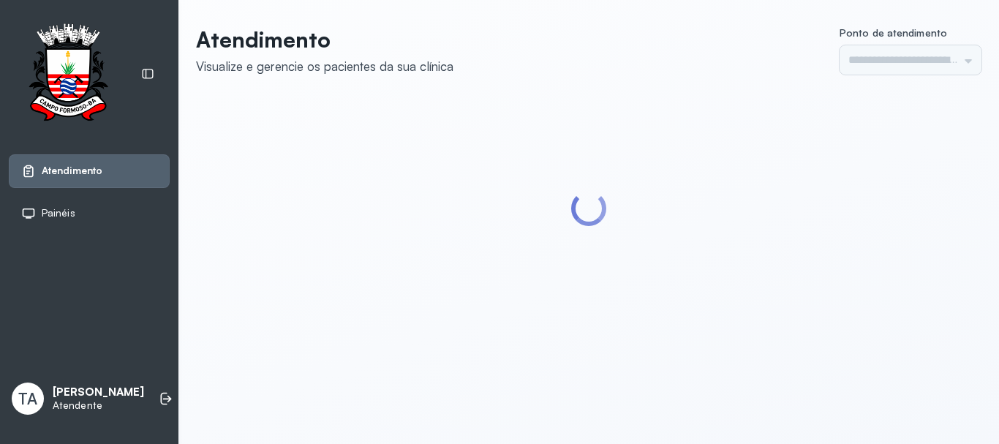
type input "******"
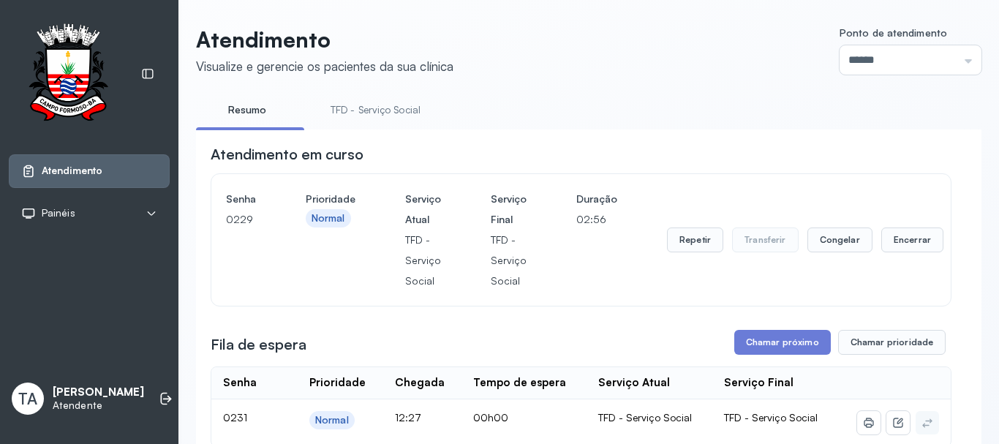
scroll to position [73, 0]
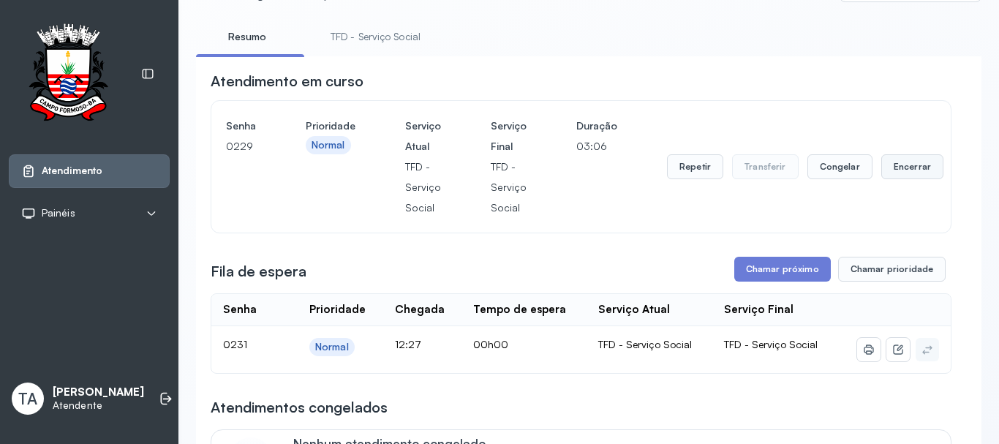
click at [914, 170] on button "Encerrar" at bounding box center [912, 166] width 62 height 25
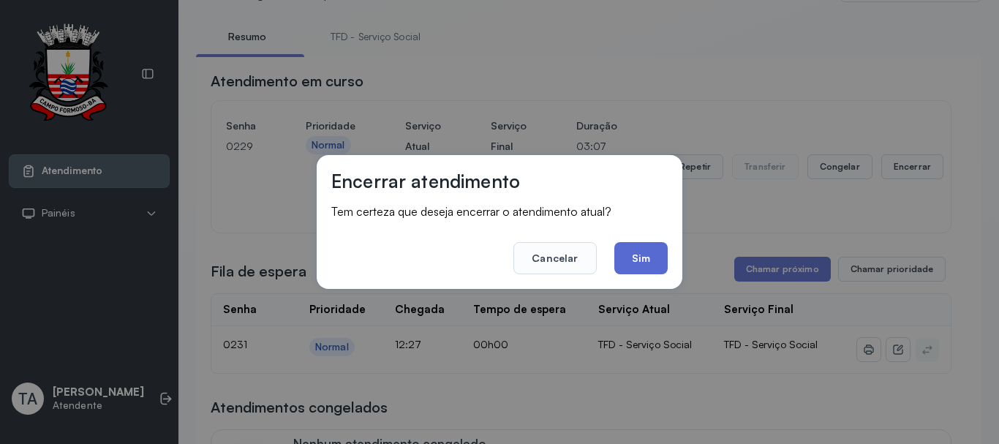
click at [638, 270] on button "Sim" at bounding box center [640, 258] width 53 height 32
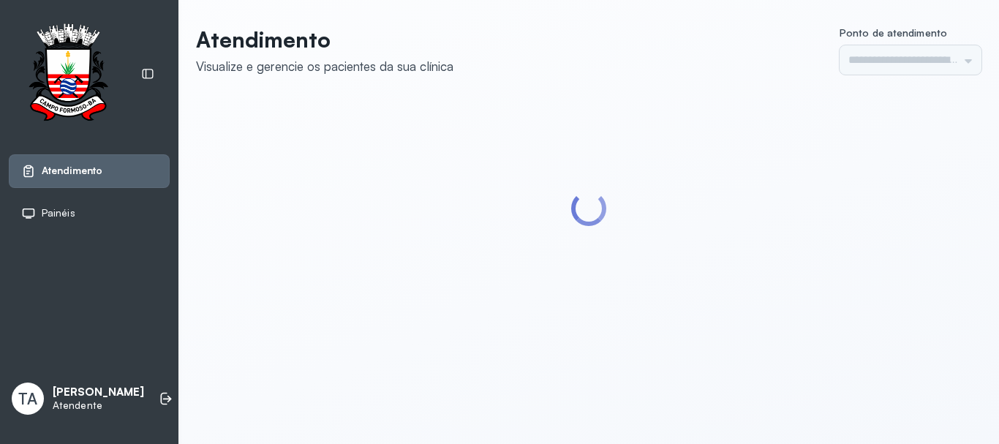
type input "******"
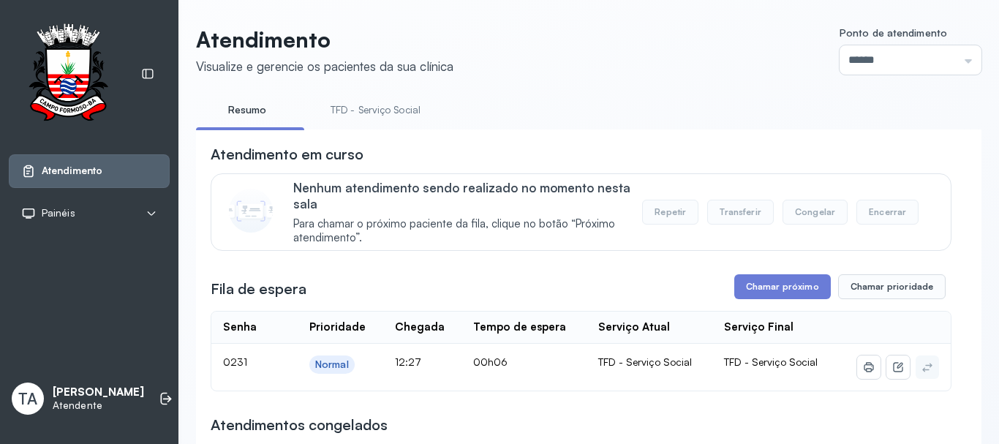
click at [364, 111] on link "TFD - Serviço Social" at bounding box center [375, 110] width 119 height 24
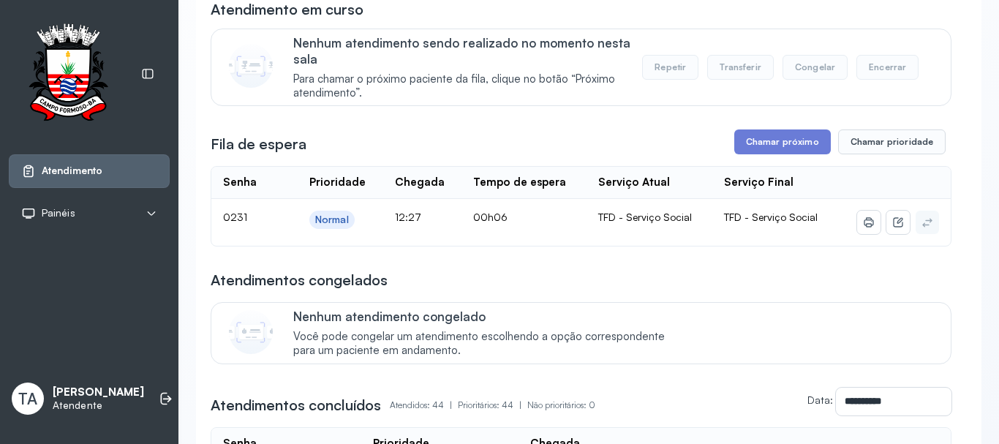
scroll to position [146, 0]
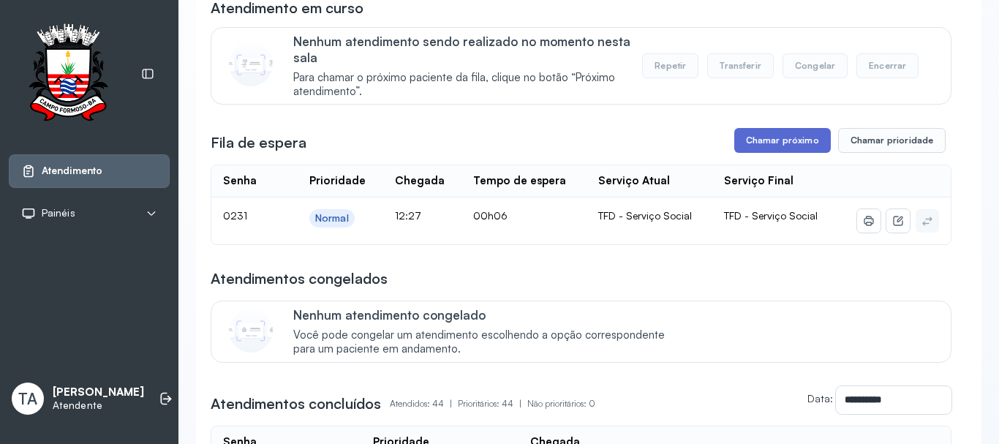
click at [760, 144] on button "Chamar próximo" at bounding box center [782, 140] width 97 height 25
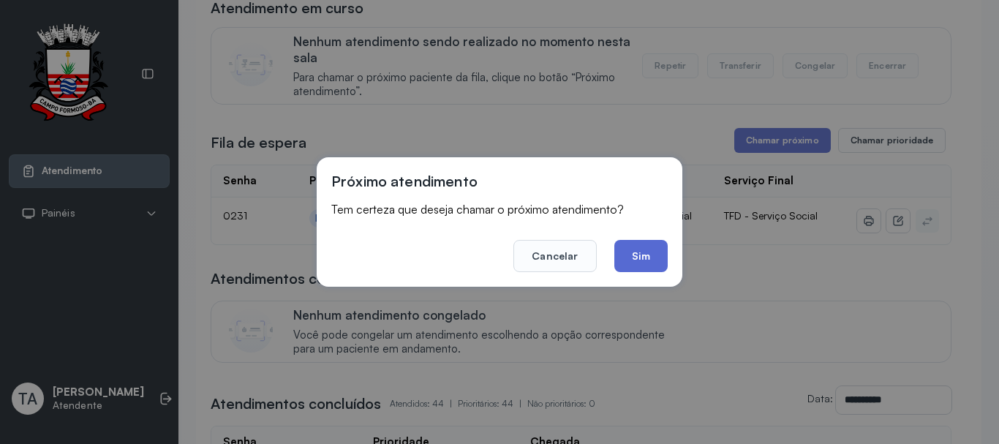
click at [647, 271] on button "Sim" at bounding box center [640, 256] width 53 height 32
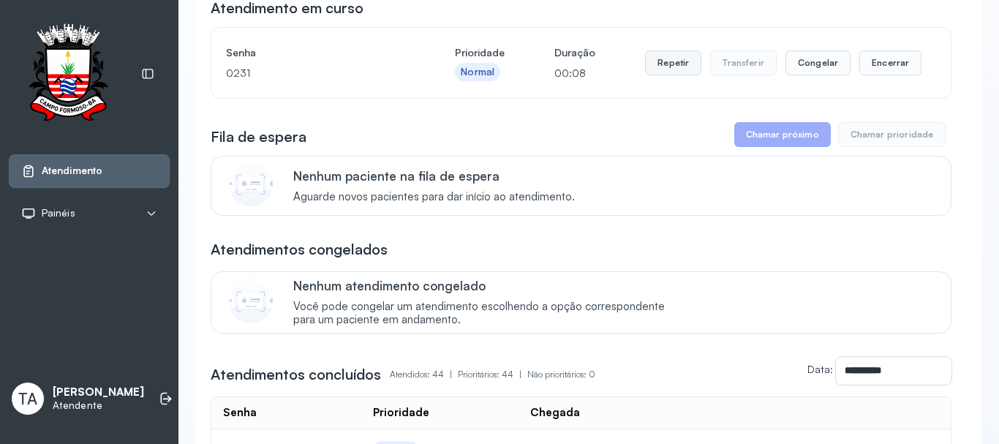
click at [667, 75] on button "Repetir" at bounding box center [673, 62] width 56 height 25
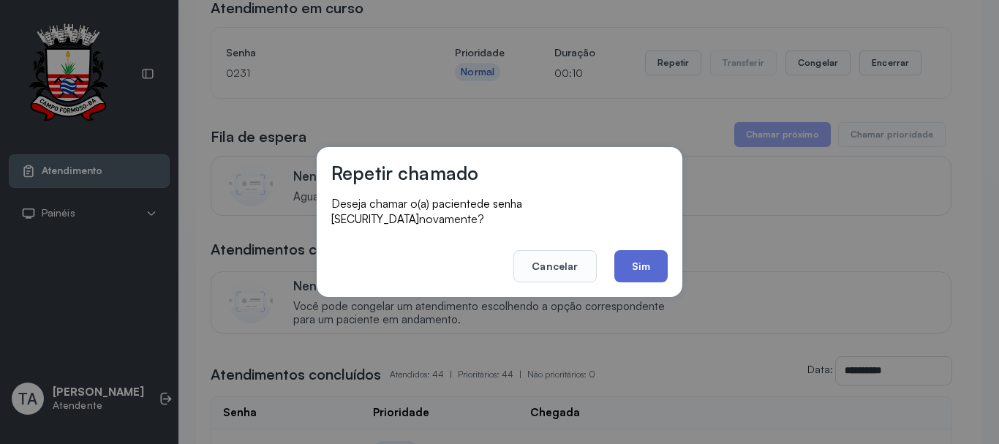
click at [639, 267] on button "Sim" at bounding box center [640, 266] width 53 height 32
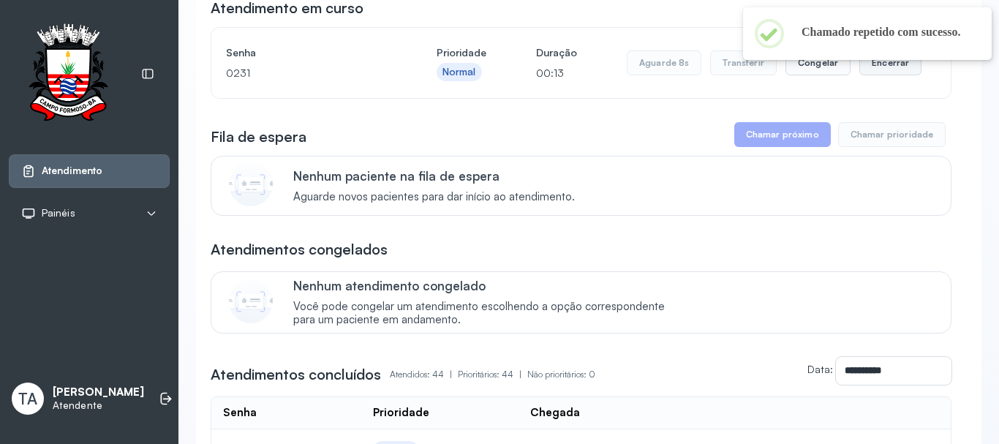
click at [862, 67] on button "Encerrar" at bounding box center [891, 62] width 62 height 25
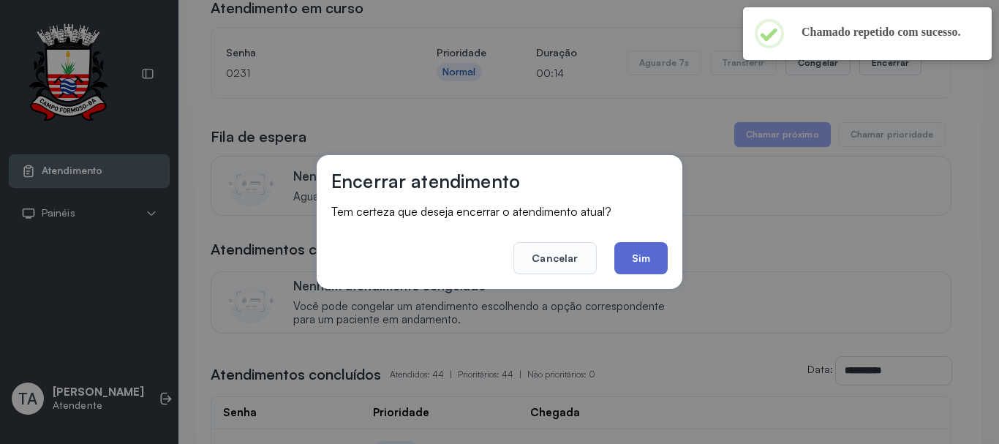
click at [644, 249] on button "Sim" at bounding box center [640, 258] width 53 height 32
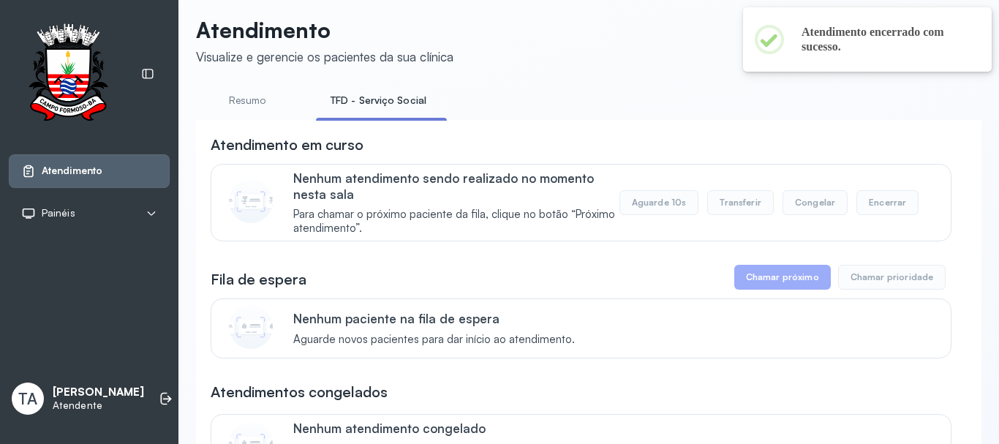
scroll to position [0, 0]
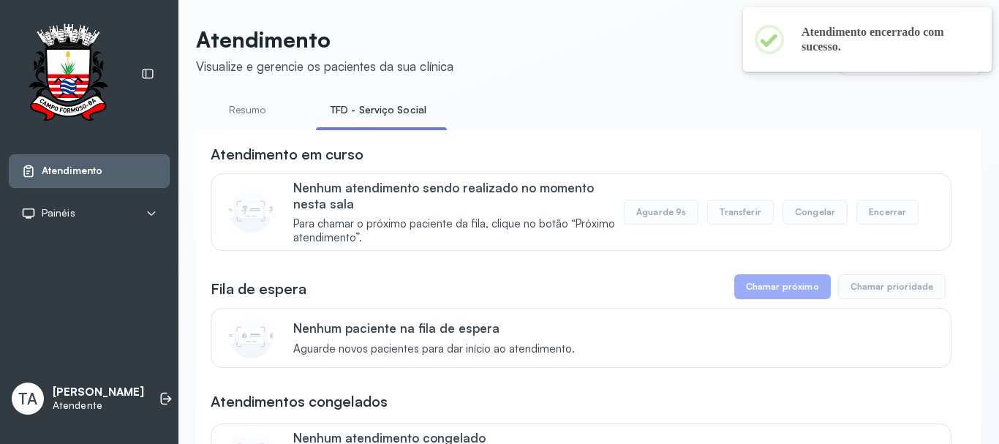
click at [244, 108] on link "Resumo" at bounding box center [247, 110] width 102 height 24
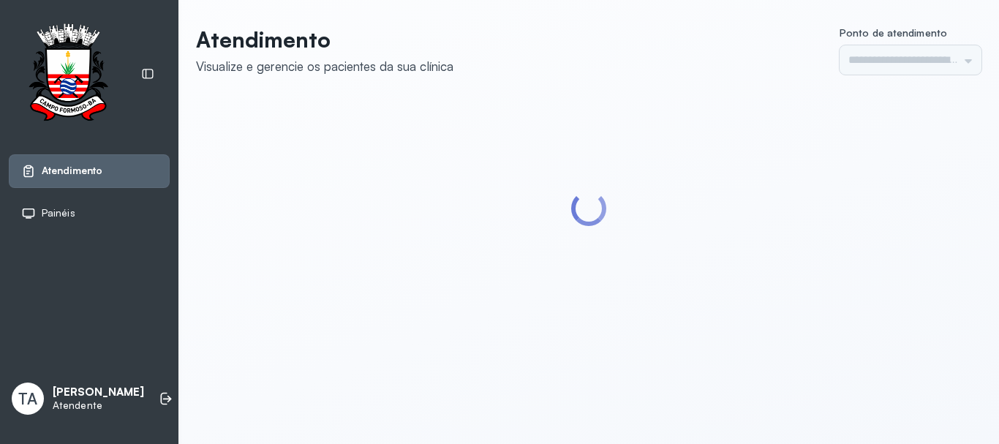
type input "******"
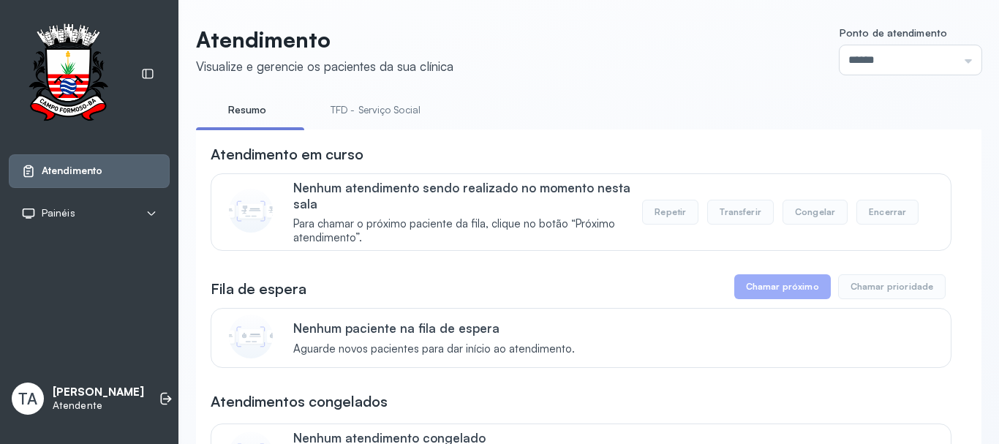
click at [377, 109] on link "TFD - Serviço Social" at bounding box center [375, 110] width 119 height 24
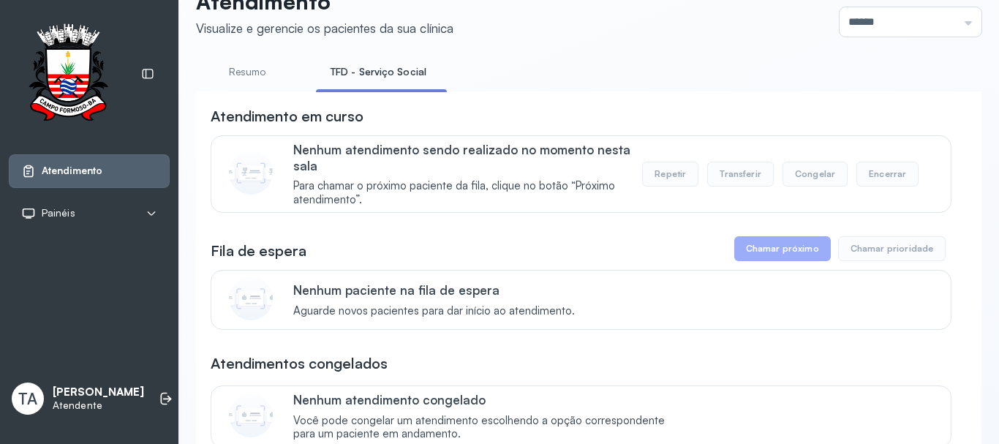
scroll to position [73, 0]
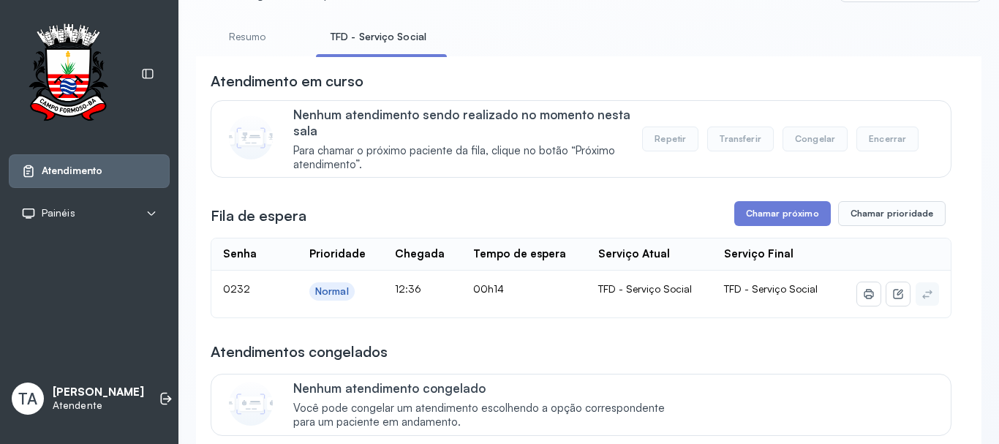
click at [265, 39] on link "Resumo" at bounding box center [247, 37] width 102 height 24
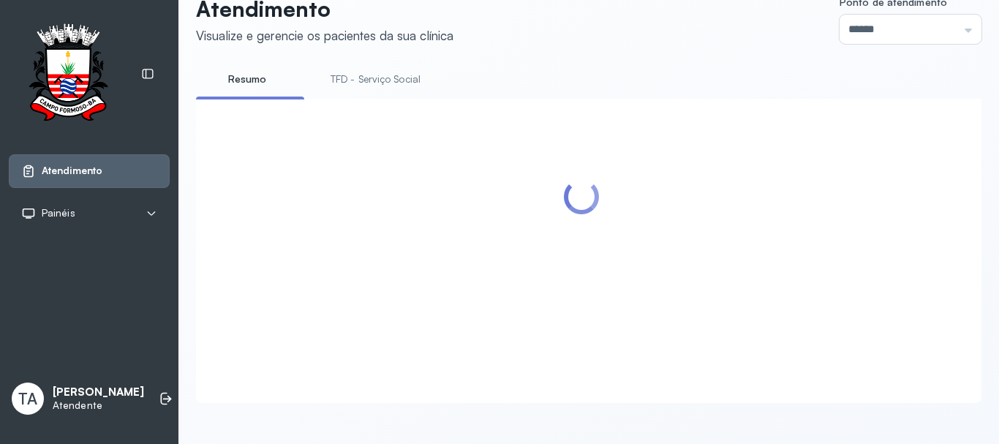
scroll to position [45, 0]
drag, startPoint x: 385, startPoint y: 58, endPoint x: 385, endPoint y: 67, distance: 8.8
click at [385, 62] on div "Atendimento Visualize e gerencie os pacientes da sua clínica Ponto de atendimen…" at bounding box center [589, 199] width 786 height 407
click at [385, 67] on link "TFD - Serviço Social" at bounding box center [375, 79] width 119 height 24
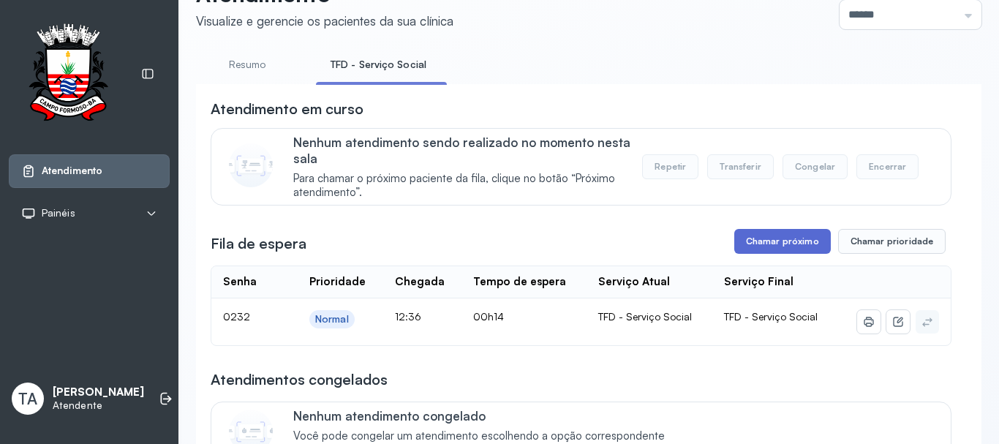
click at [737, 244] on button "Chamar próximo" at bounding box center [782, 241] width 97 height 25
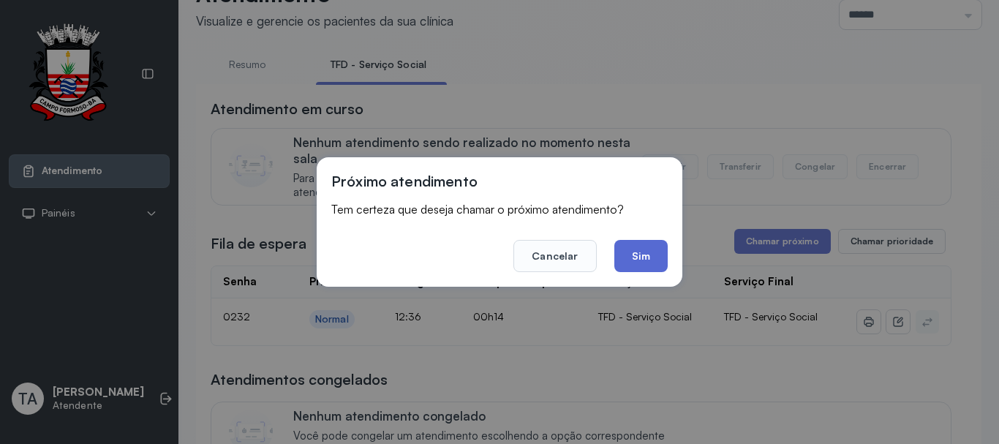
click at [643, 254] on button "Sim" at bounding box center [640, 256] width 53 height 32
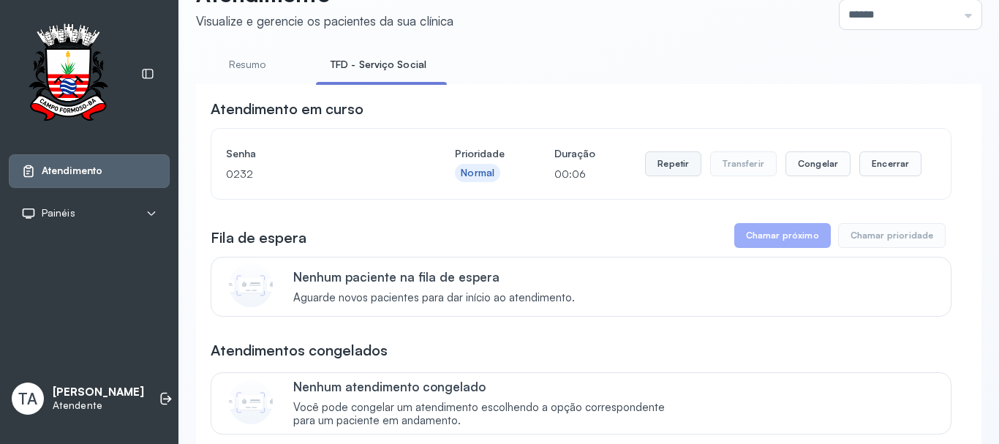
click at [650, 167] on button "Repetir" at bounding box center [673, 163] width 56 height 25
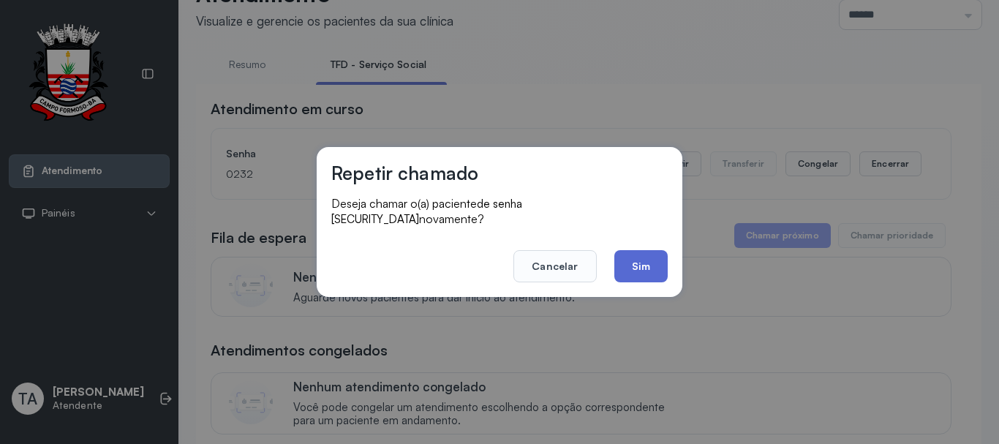
click at [650, 253] on button "Sim" at bounding box center [640, 266] width 53 height 32
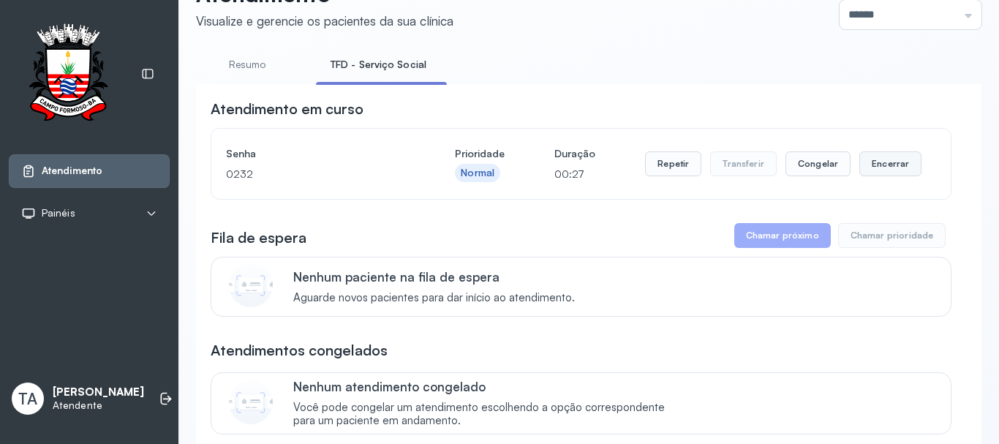
click at [862, 173] on button "Encerrar" at bounding box center [891, 163] width 62 height 25
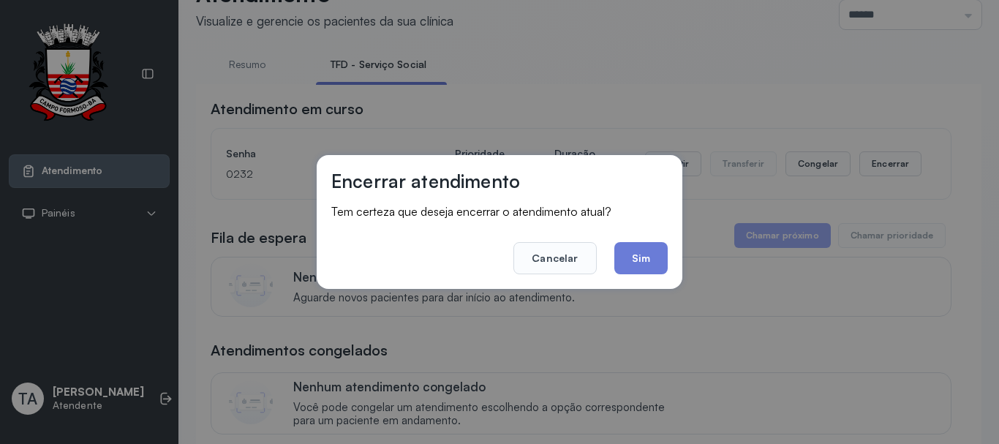
click at [609, 263] on footer "Cancelar Sim" at bounding box center [499, 248] width 336 height 53
click at [636, 260] on button "Sim" at bounding box center [640, 258] width 53 height 32
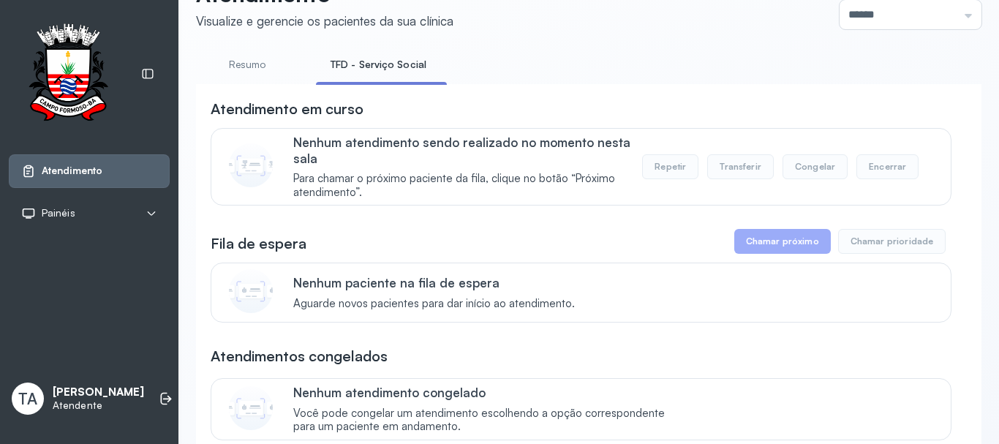
scroll to position [0, 0]
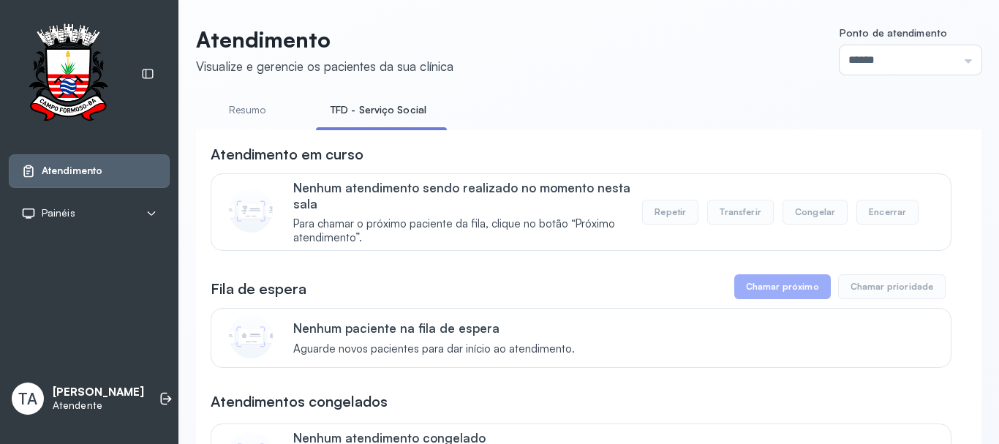
click at [257, 101] on link "Resumo" at bounding box center [247, 110] width 102 height 24
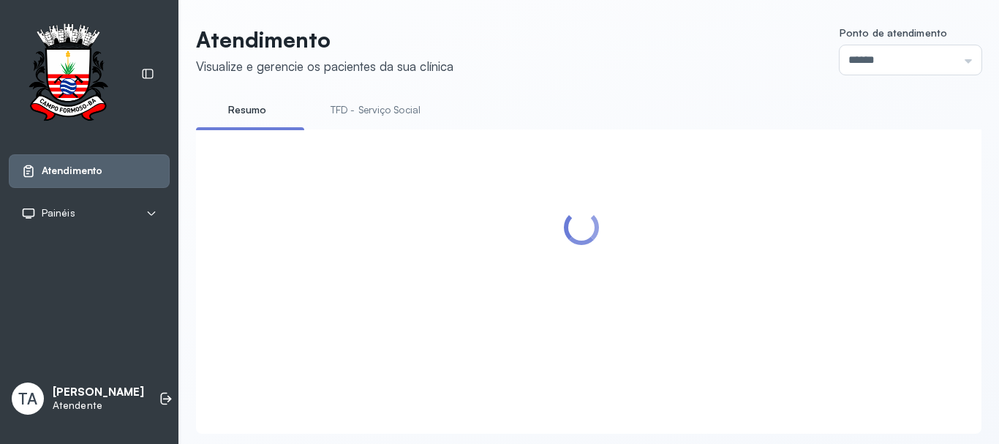
click at [377, 119] on link "TFD - Serviço Social" at bounding box center [375, 110] width 119 height 24
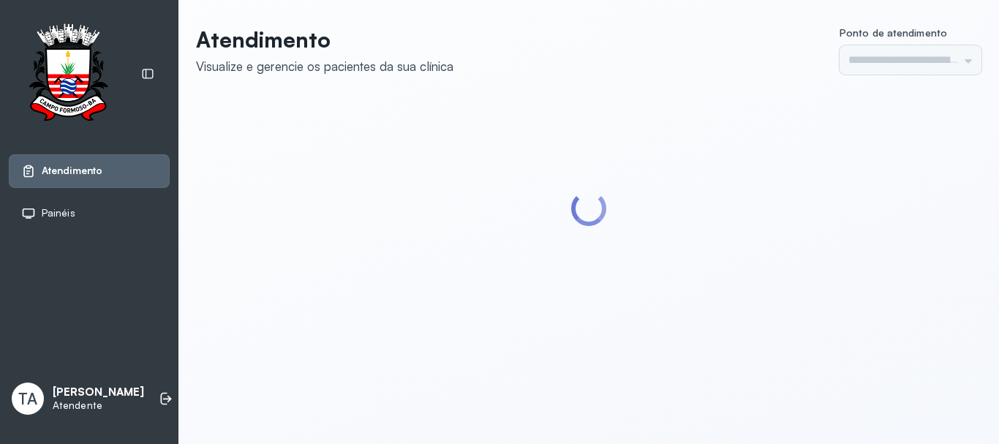
type input "******"
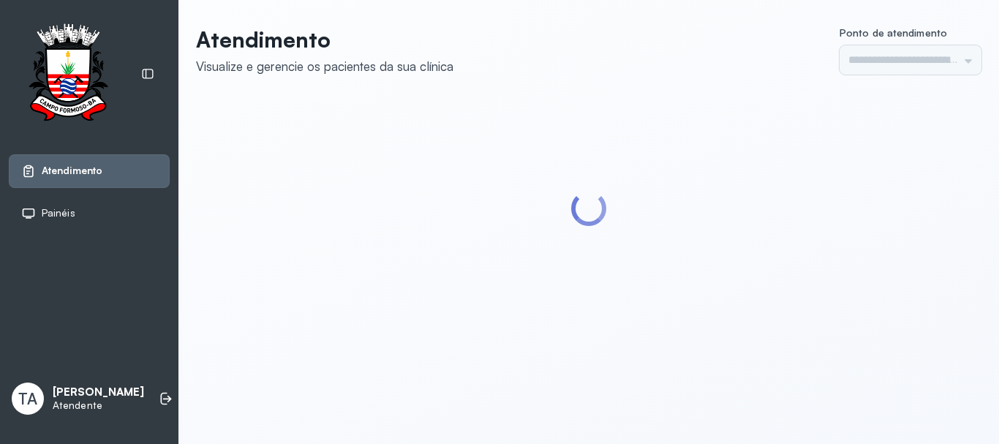
type input "******"
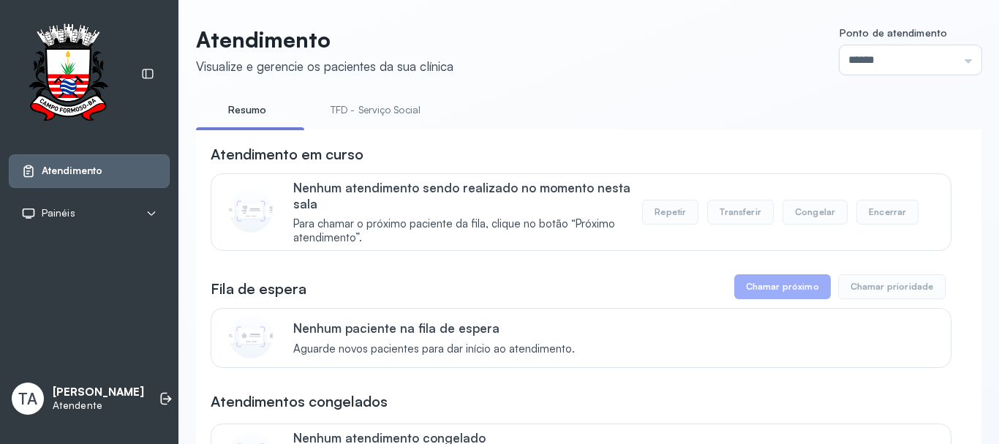
click at [407, 116] on link "TFD - Serviço Social" at bounding box center [375, 110] width 119 height 24
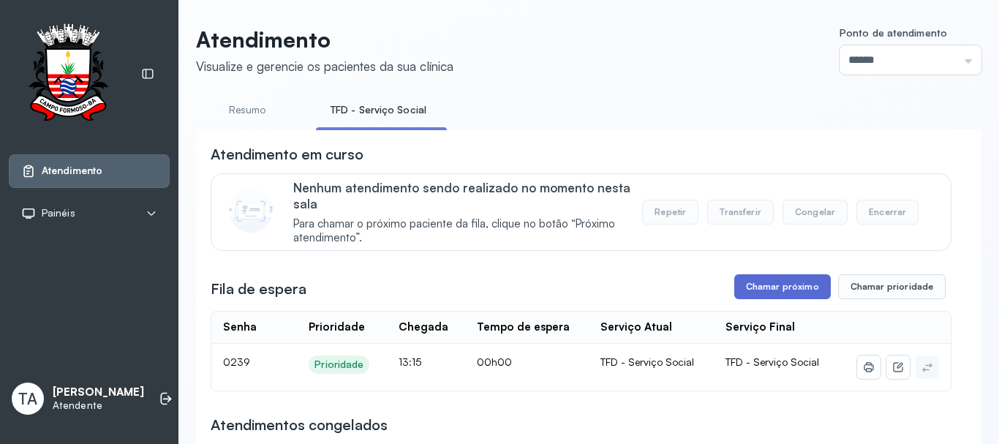
click at [764, 295] on button "Chamar próximo" at bounding box center [782, 286] width 97 height 25
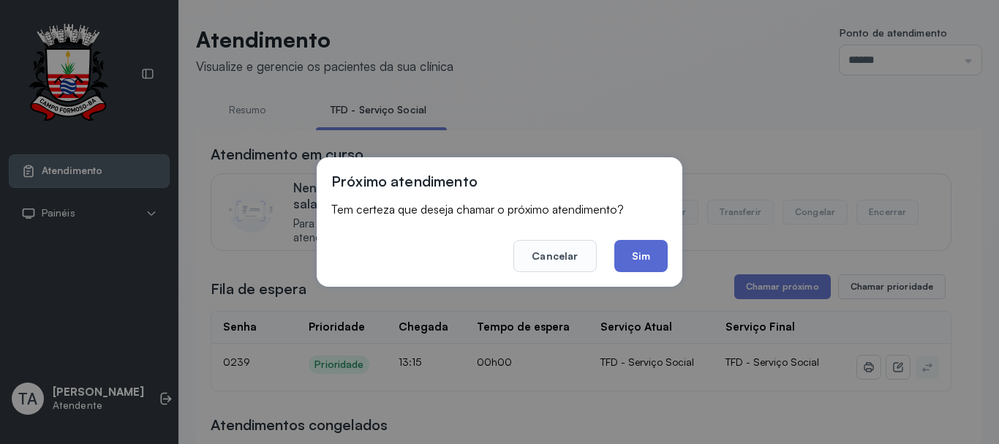
click at [646, 252] on button "Sim" at bounding box center [640, 256] width 53 height 32
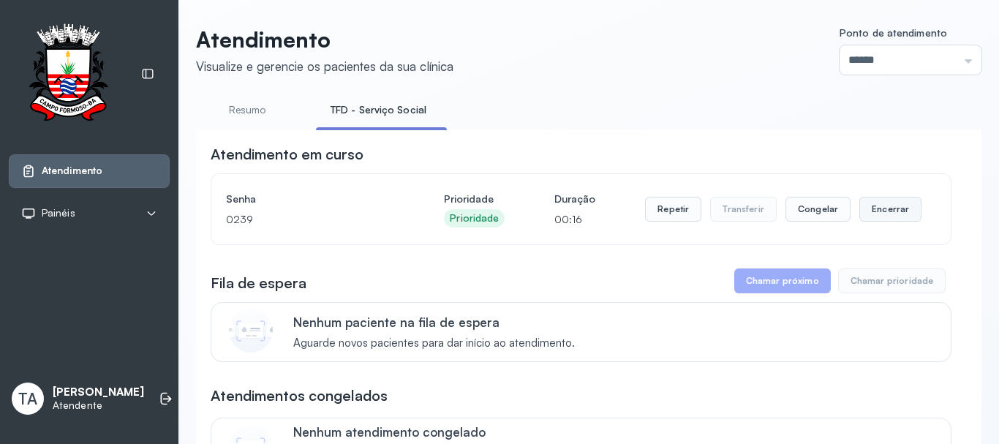
click at [907, 218] on button "Encerrar" at bounding box center [891, 209] width 62 height 25
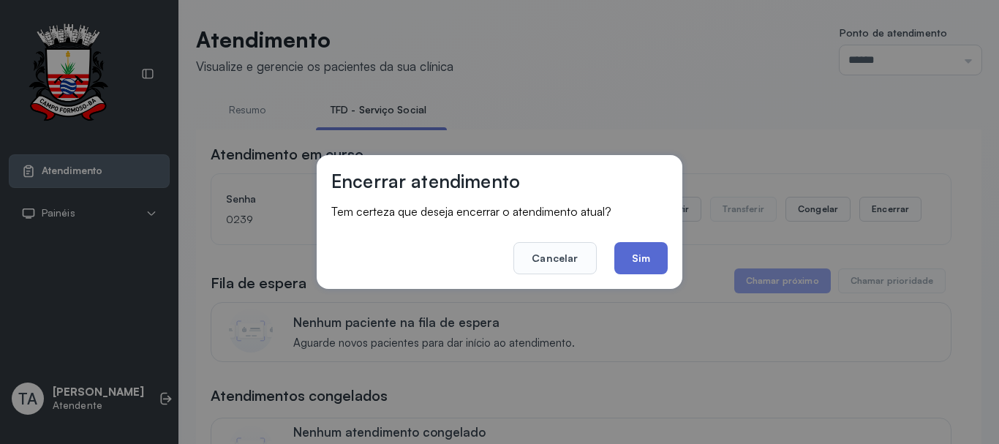
click at [651, 261] on button "Sim" at bounding box center [640, 258] width 53 height 32
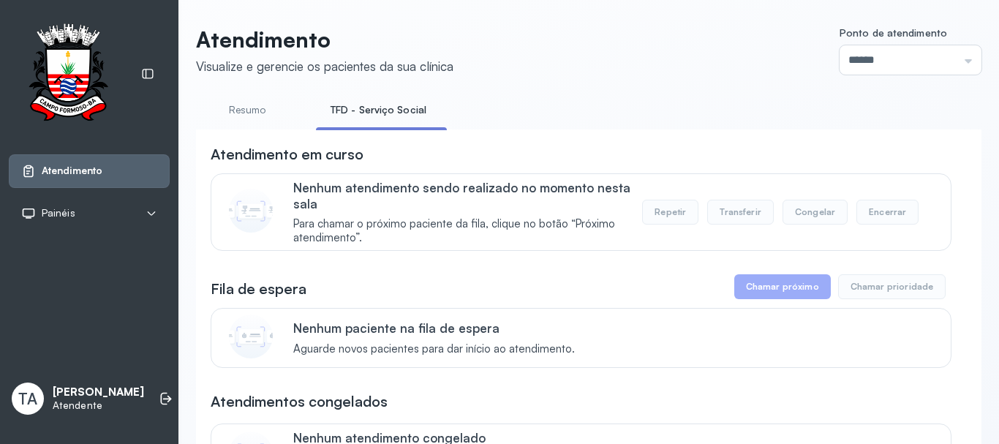
click at [377, 114] on link "TFD - Serviço Social" at bounding box center [378, 110] width 125 height 24
click at [250, 110] on link "Resumo" at bounding box center [247, 110] width 102 height 24
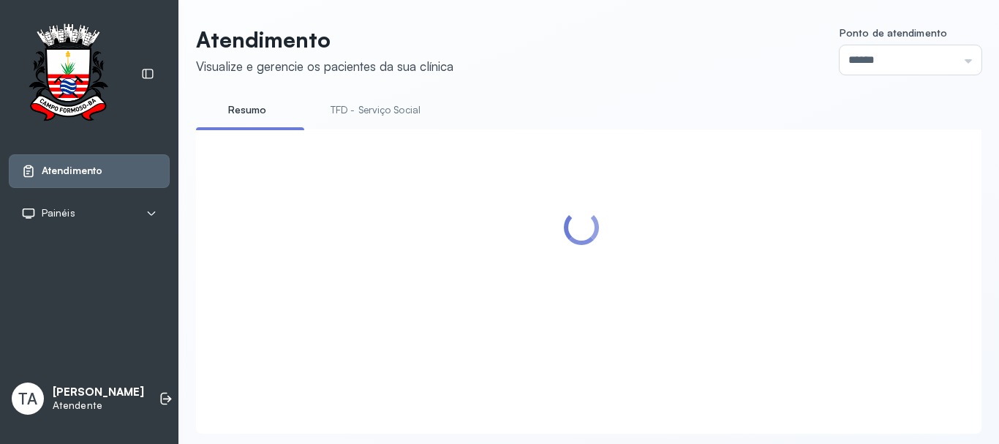
click at [337, 102] on link "TFD - Serviço Social" at bounding box center [375, 110] width 119 height 24
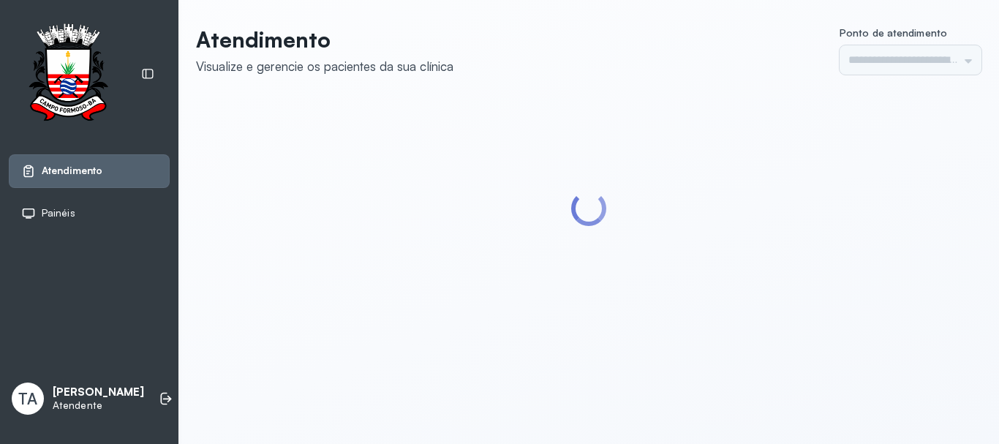
type input "******"
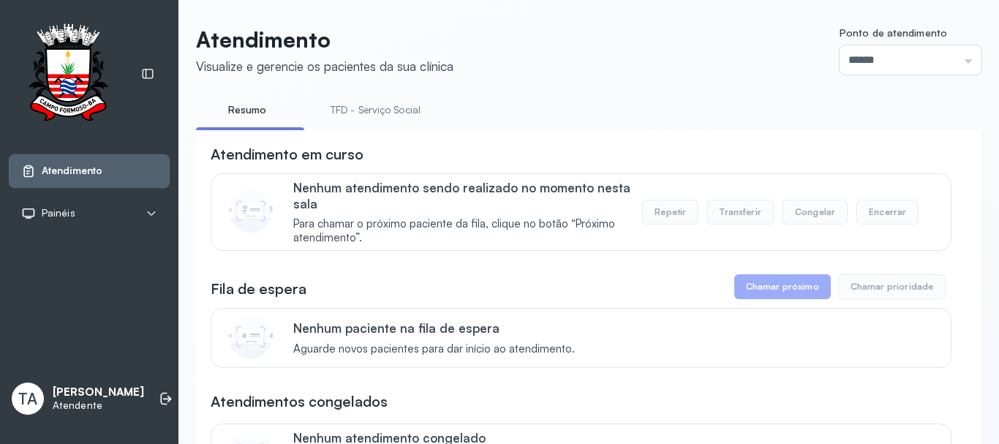
click at [348, 109] on link "TFD - Serviço Social" at bounding box center [375, 110] width 119 height 24
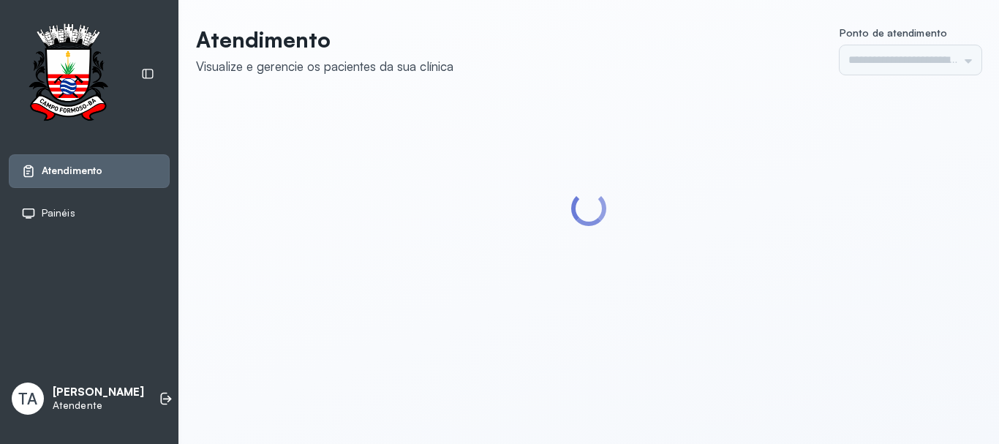
type input "******"
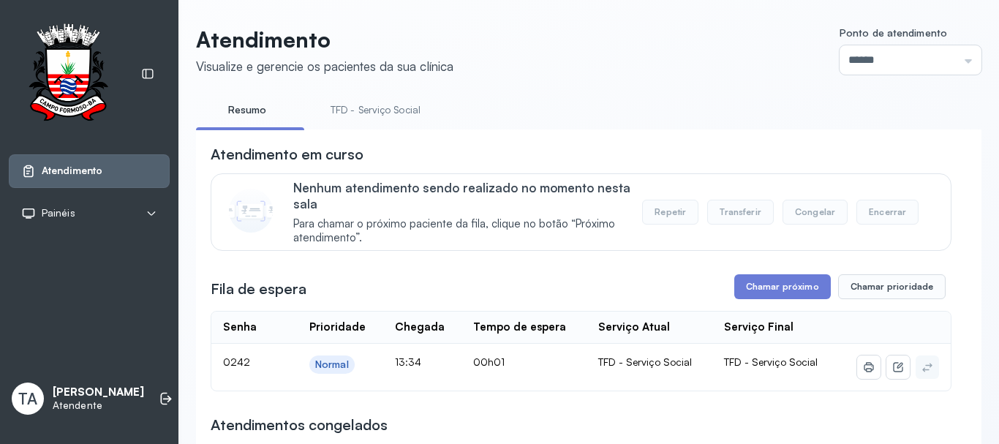
click at [375, 110] on link "TFD - Serviço Social" at bounding box center [375, 110] width 119 height 24
click at [734, 295] on button "Chamar próximo" at bounding box center [782, 286] width 97 height 25
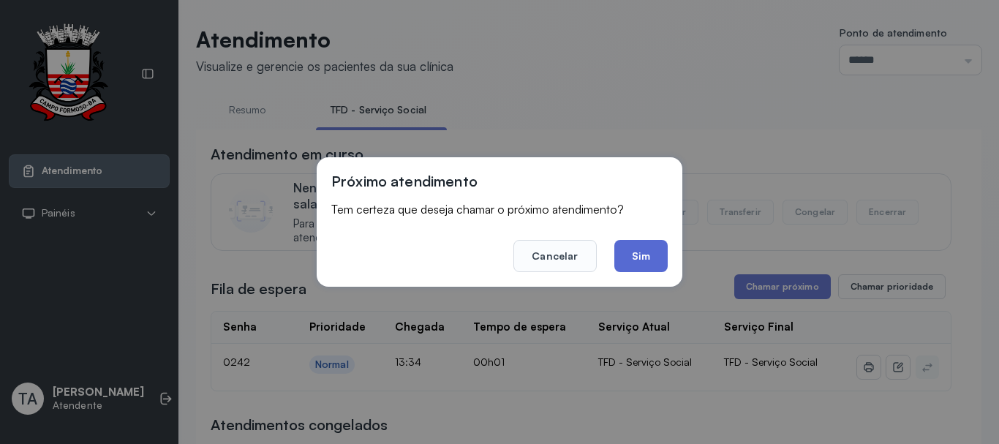
click at [625, 244] on button "Sim" at bounding box center [640, 256] width 53 height 32
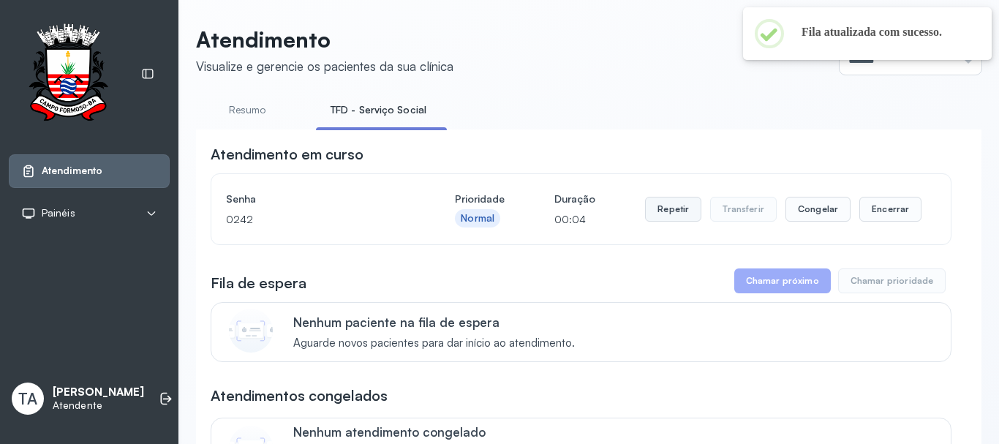
click at [664, 208] on button "Repetir" at bounding box center [673, 209] width 56 height 25
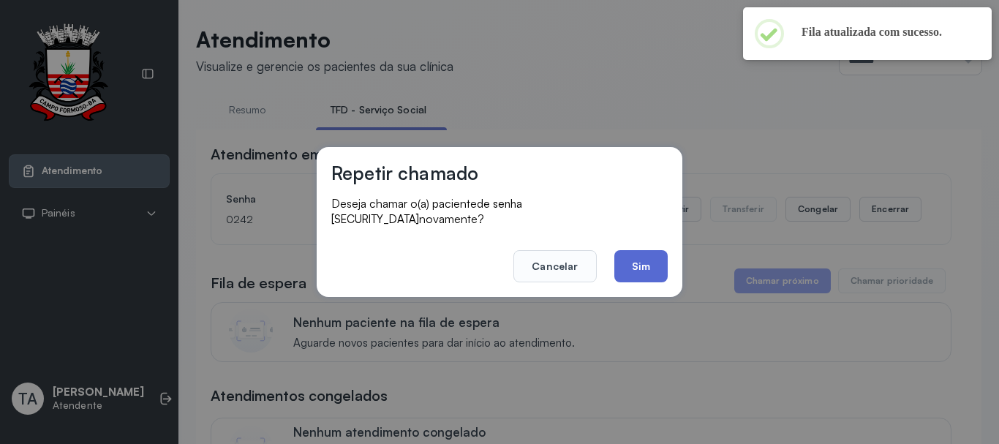
click at [634, 254] on button "Sim" at bounding box center [640, 266] width 53 height 32
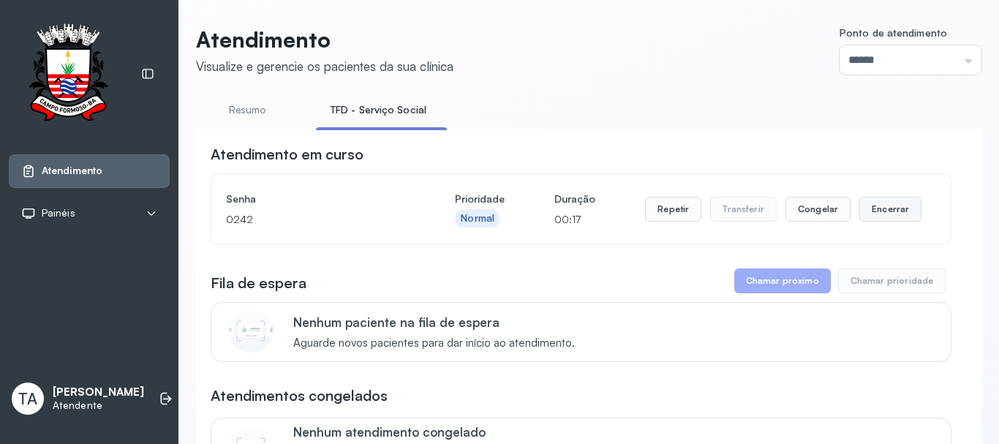
click at [860, 217] on button "Encerrar" at bounding box center [891, 209] width 62 height 25
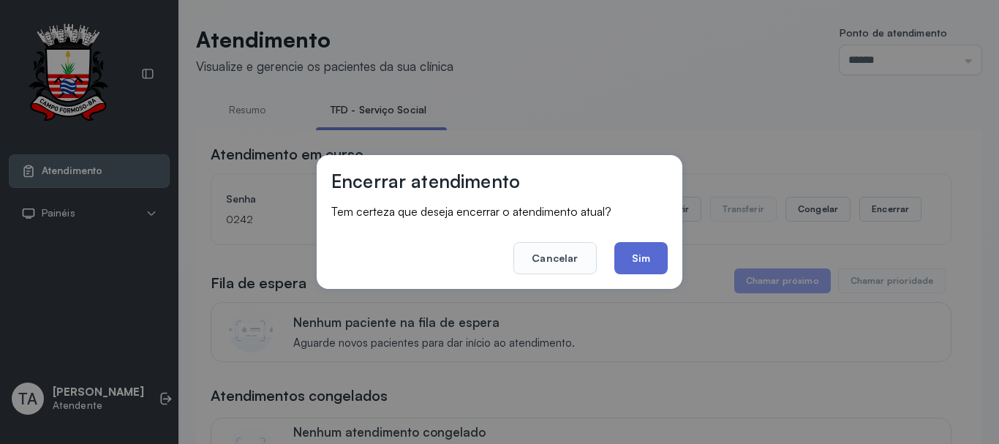
click at [631, 260] on button "Sim" at bounding box center [640, 258] width 53 height 32
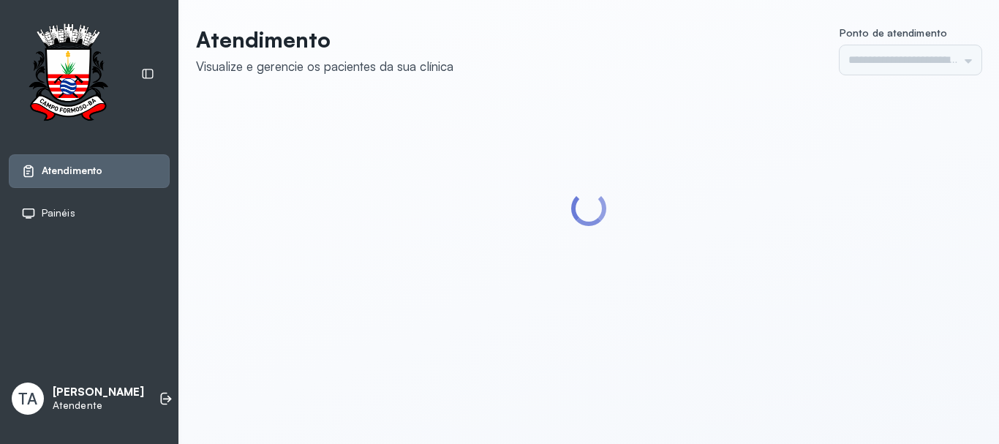
type input "******"
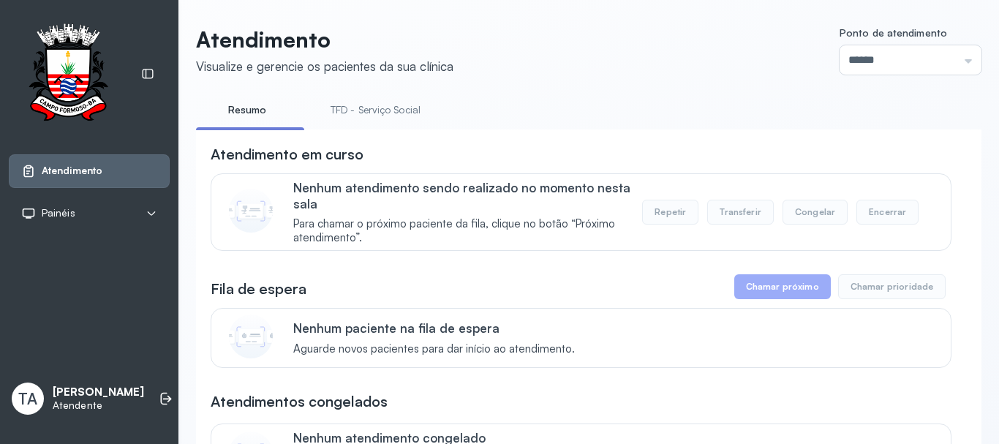
click at [372, 110] on link "TFD - Serviço Social" at bounding box center [375, 110] width 119 height 24
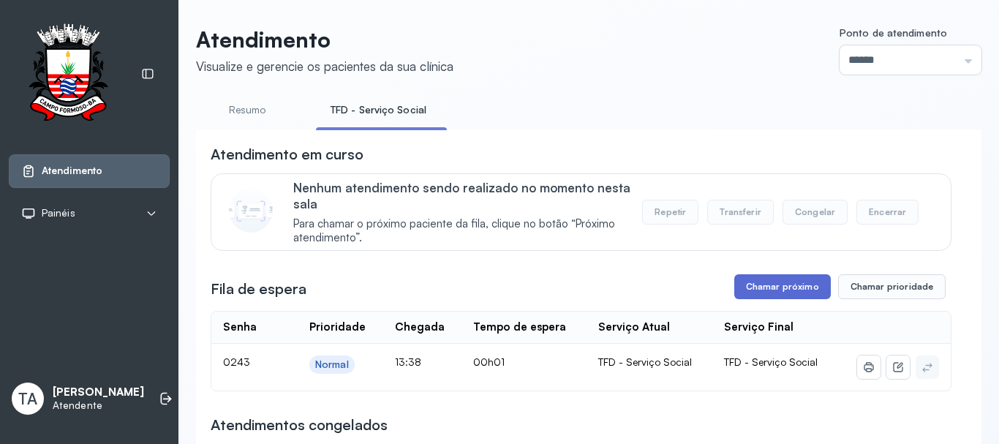
click at [740, 286] on button "Chamar próximo" at bounding box center [782, 286] width 97 height 25
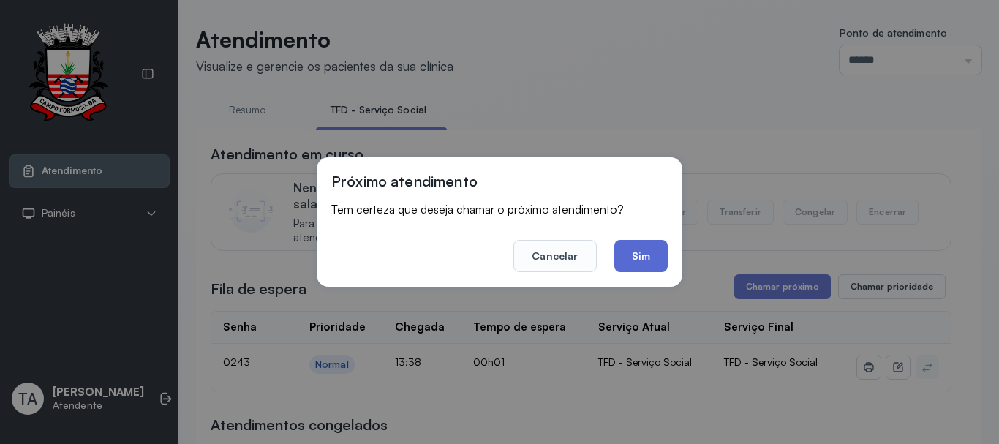
click at [650, 266] on button "Sim" at bounding box center [640, 256] width 53 height 32
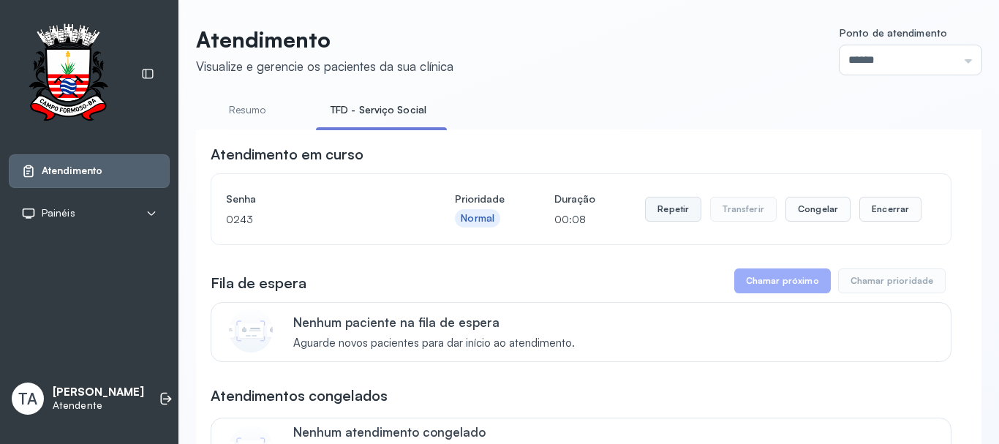
click at [652, 214] on button "Repetir" at bounding box center [673, 209] width 56 height 25
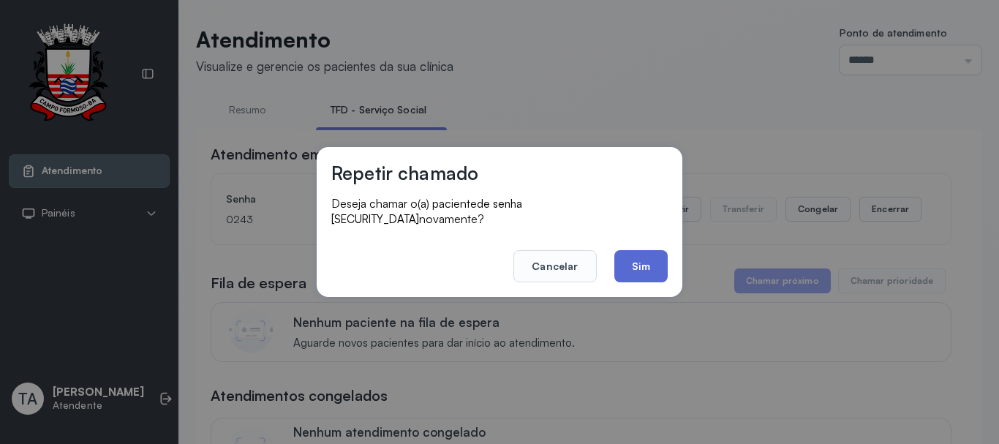
click at [630, 267] on button "Sim" at bounding box center [640, 266] width 53 height 32
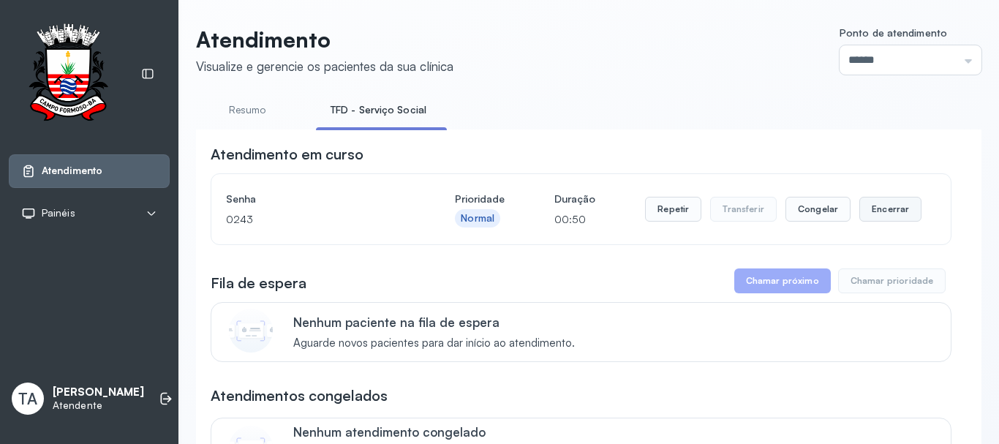
click at [881, 214] on button "Encerrar" at bounding box center [891, 209] width 62 height 25
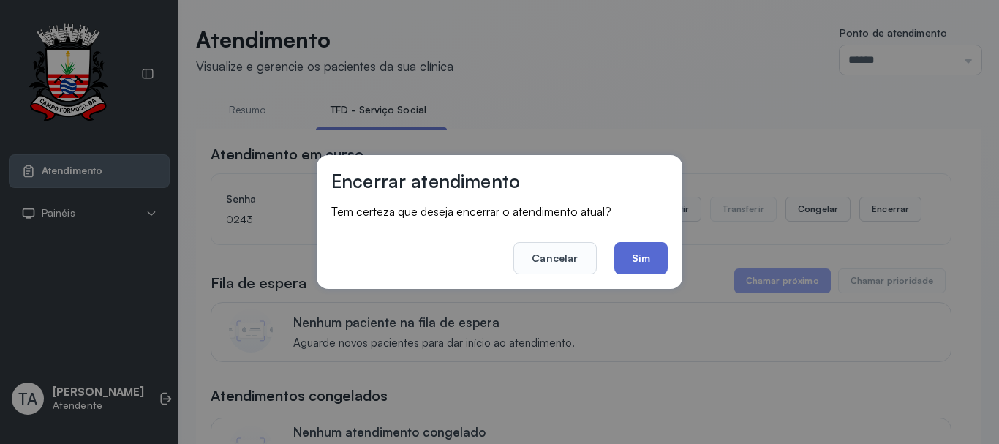
click at [641, 263] on button "Sim" at bounding box center [640, 258] width 53 height 32
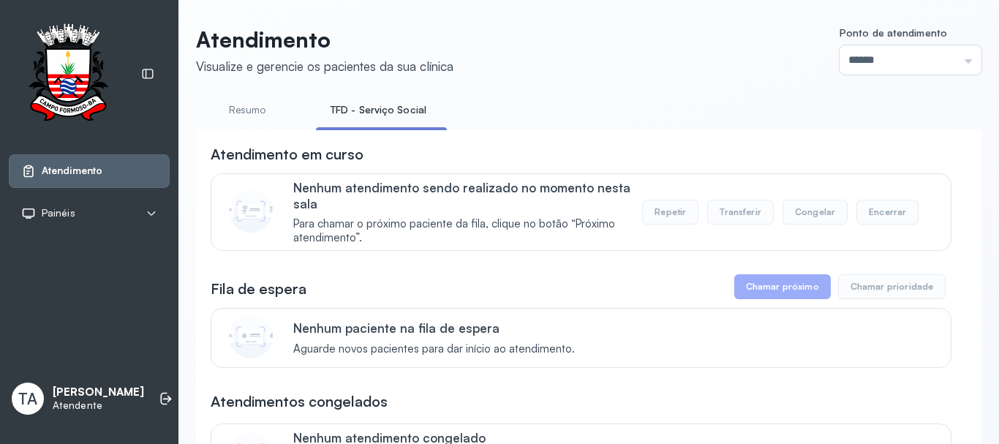
click at [268, 112] on link "Resumo" at bounding box center [247, 110] width 102 height 24
click at [334, 114] on link "TFD - Serviço Social" at bounding box center [375, 110] width 119 height 24
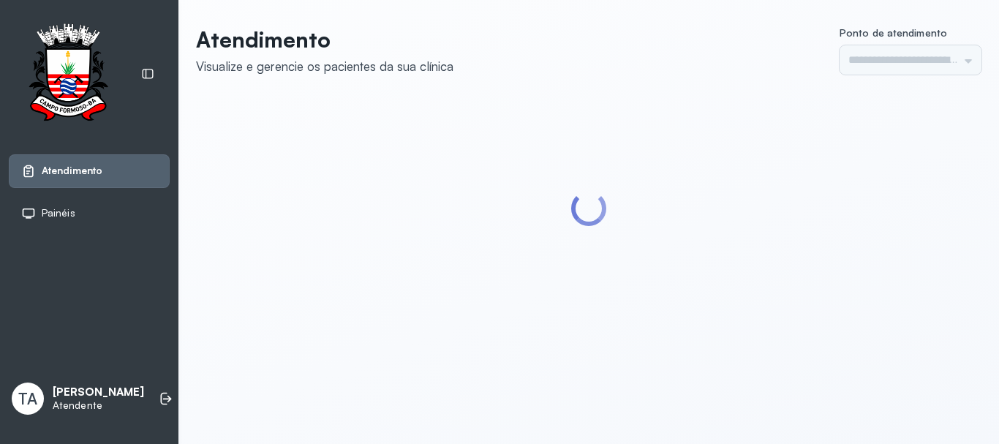
type input "******"
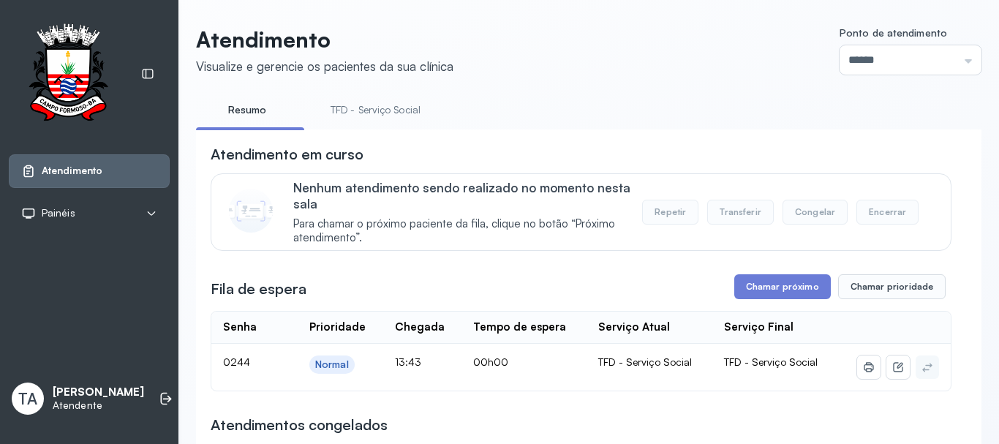
click at [759, 294] on button "Chamar próximo" at bounding box center [782, 286] width 97 height 25
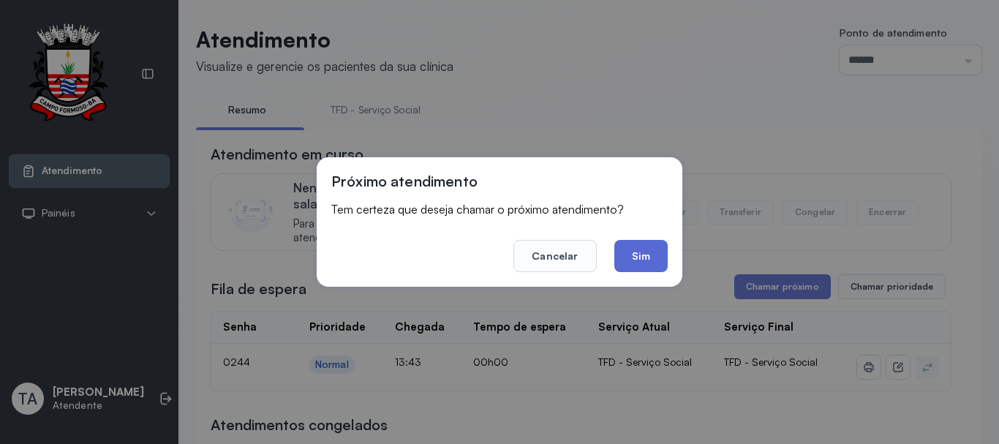
click at [660, 269] on button "Sim" at bounding box center [640, 256] width 53 height 32
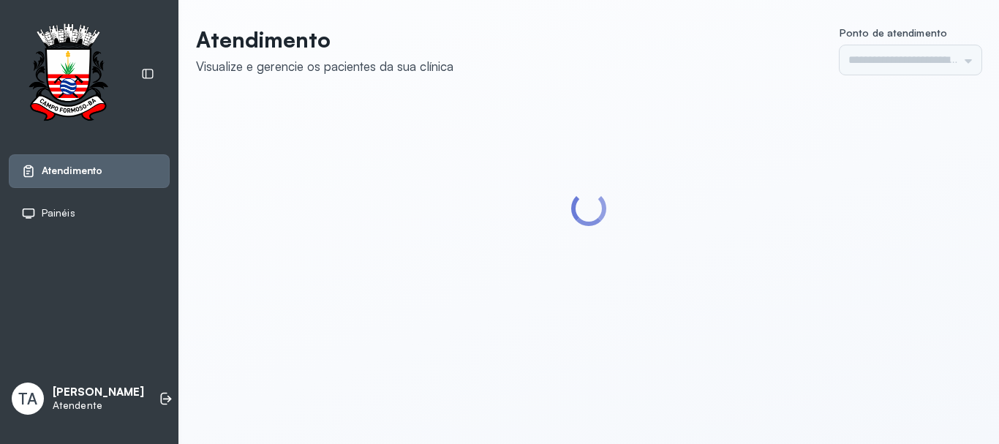
type input "******"
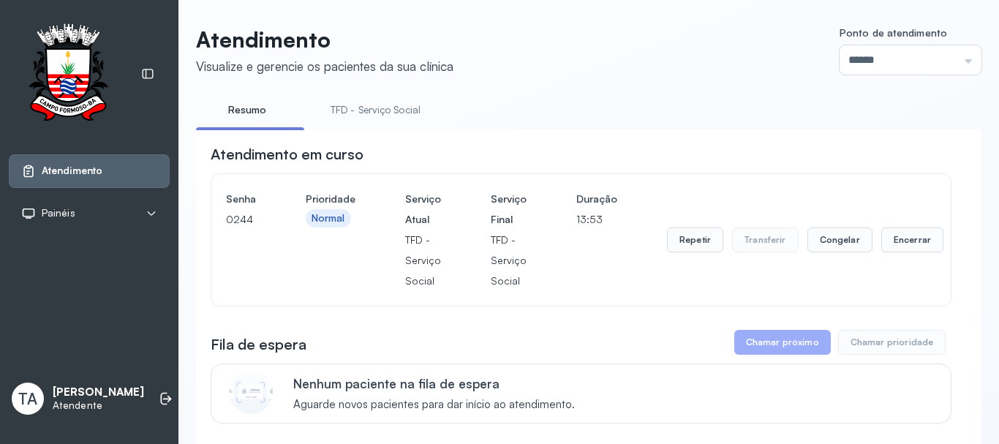
click at [403, 113] on link "TFD - Serviço Social" at bounding box center [375, 110] width 119 height 24
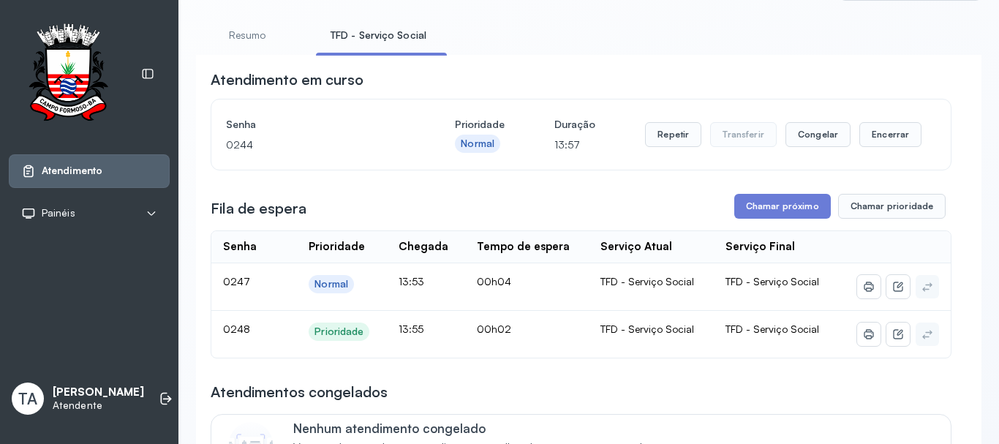
scroll to position [73, 0]
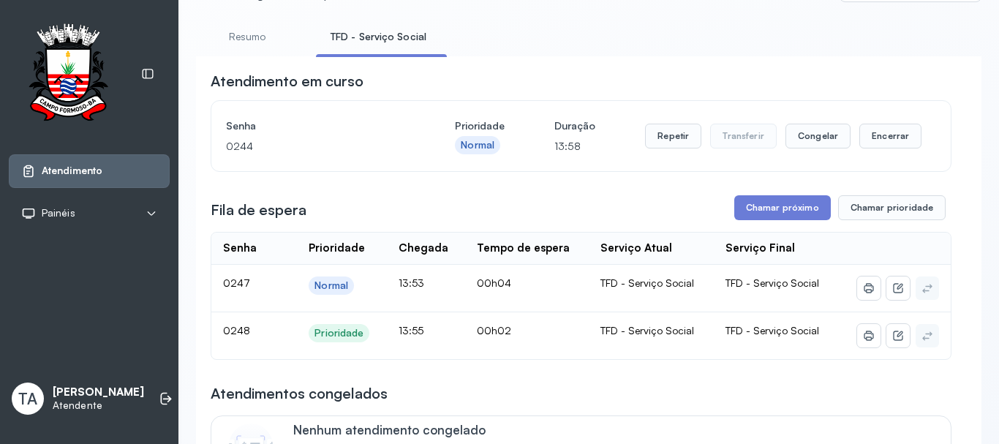
click at [271, 42] on link "Resumo" at bounding box center [247, 37] width 102 height 24
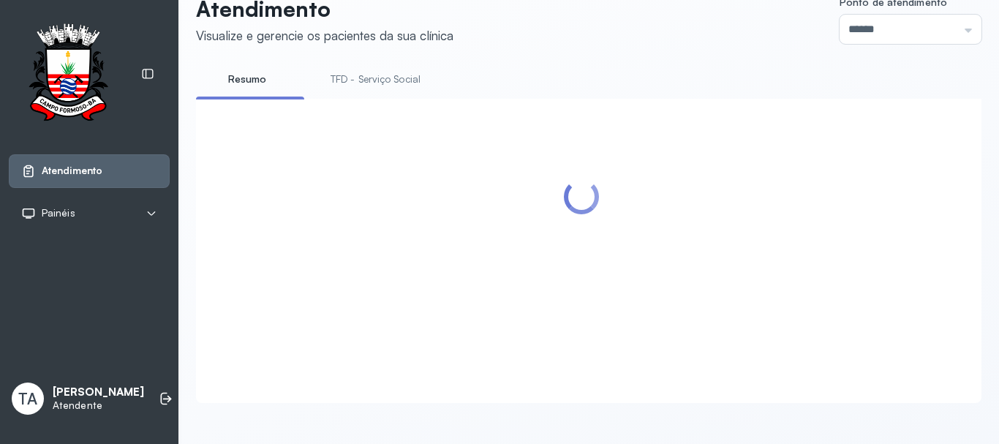
click at [342, 99] on div at bounding box center [589, 251] width 786 height 304
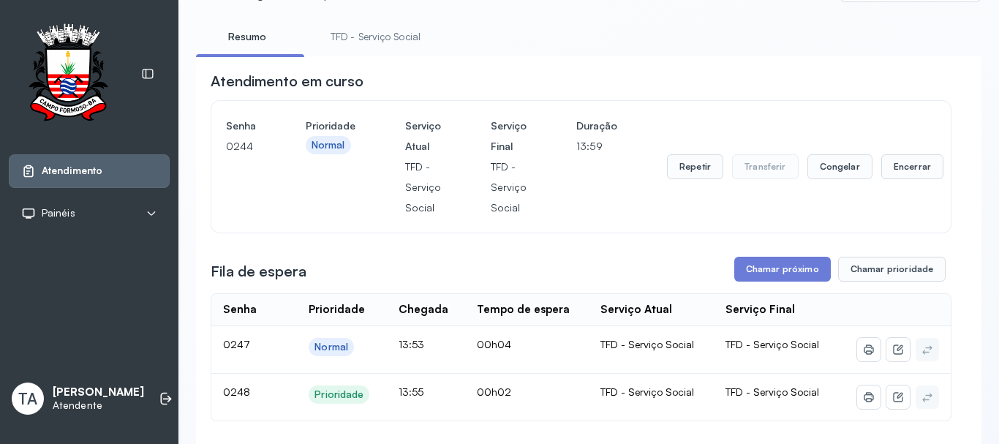
click at [367, 42] on link "TFD - Serviço Social" at bounding box center [375, 37] width 119 height 24
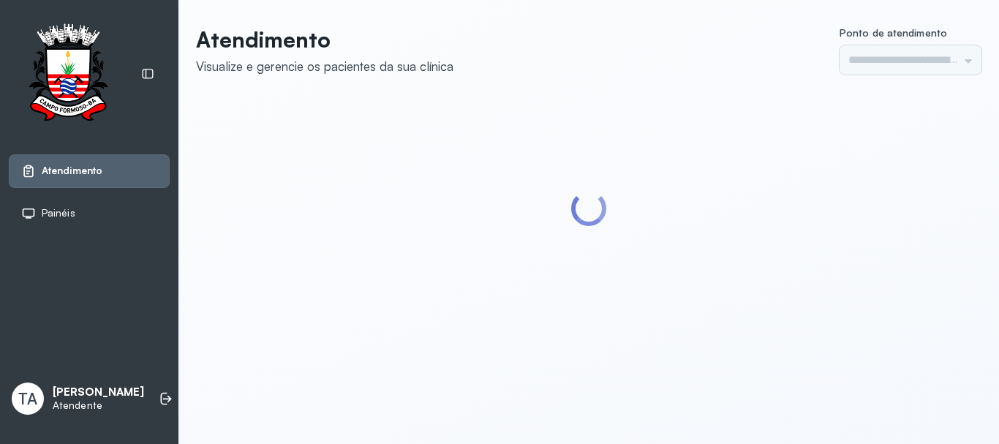
type input "******"
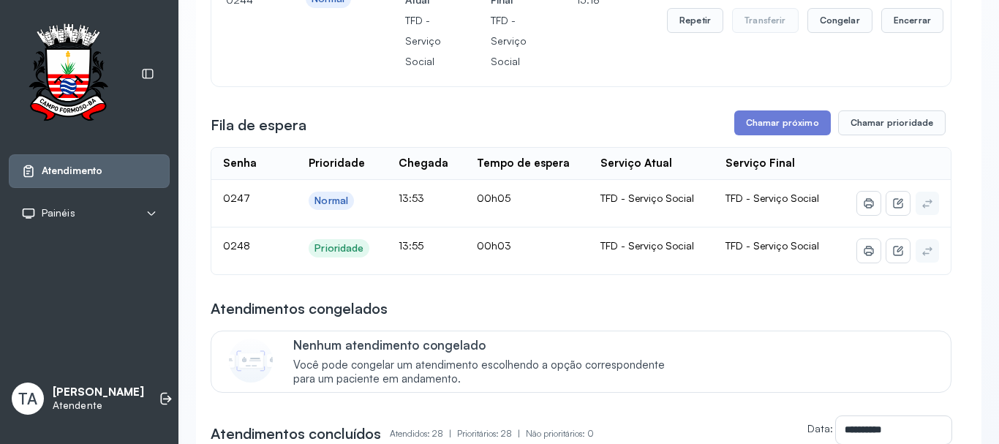
scroll to position [146, 0]
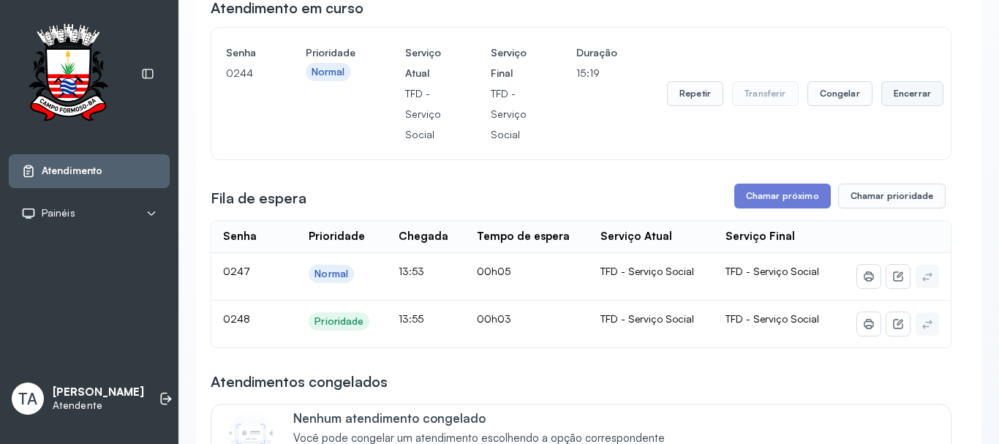
click at [889, 99] on button "Encerrar" at bounding box center [912, 93] width 62 height 25
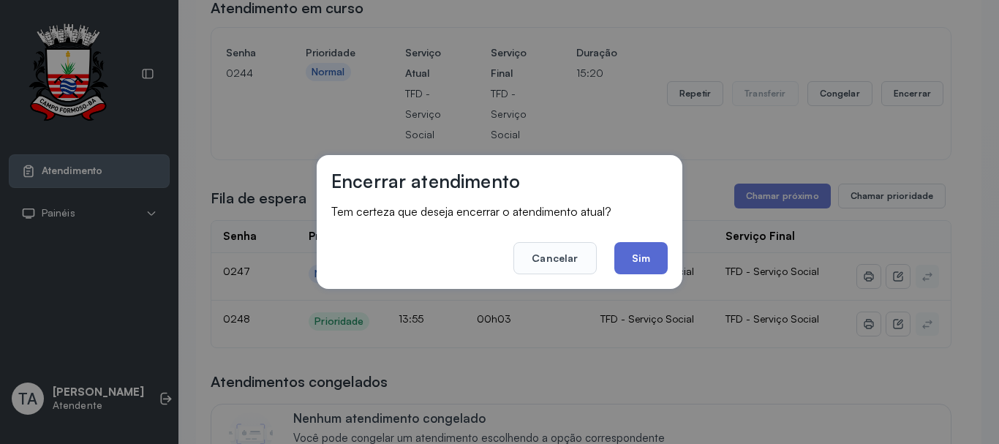
click at [643, 261] on button "Sim" at bounding box center [640, 258] width 53 height 32
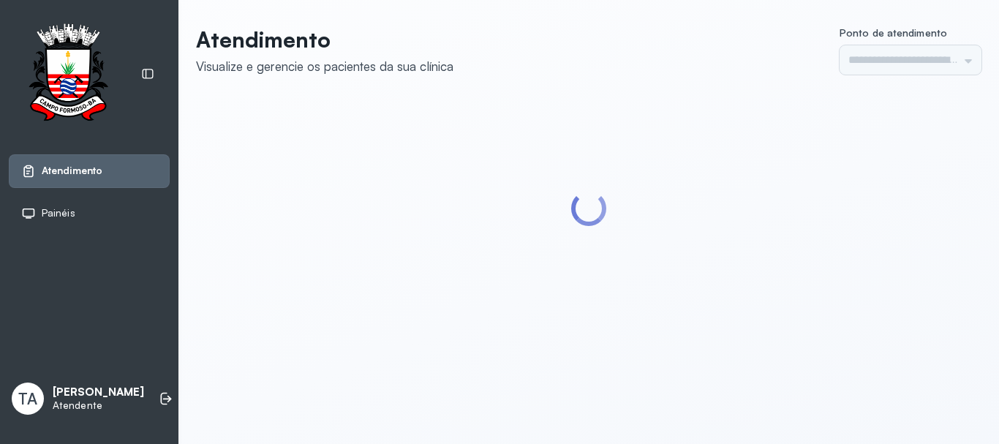
type input "******"
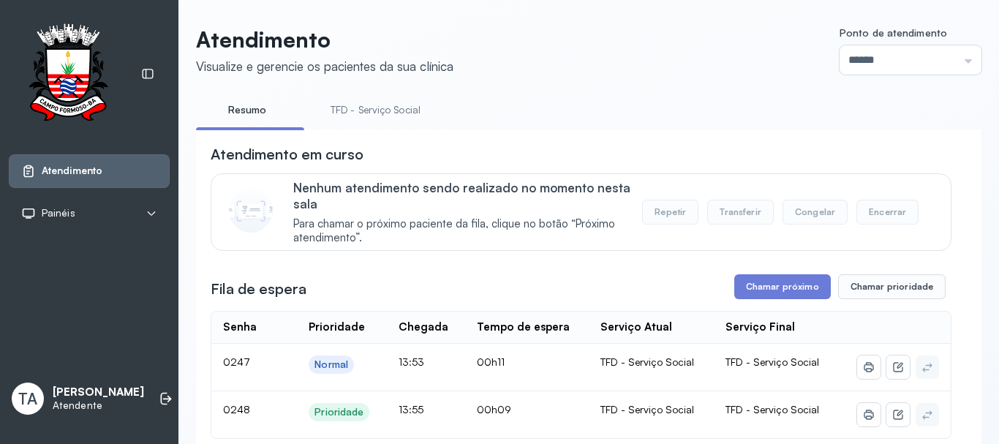
click at [352, 104] on link "TFD - Serviço Social" at bounding box center [375, 110] width 119 height 24
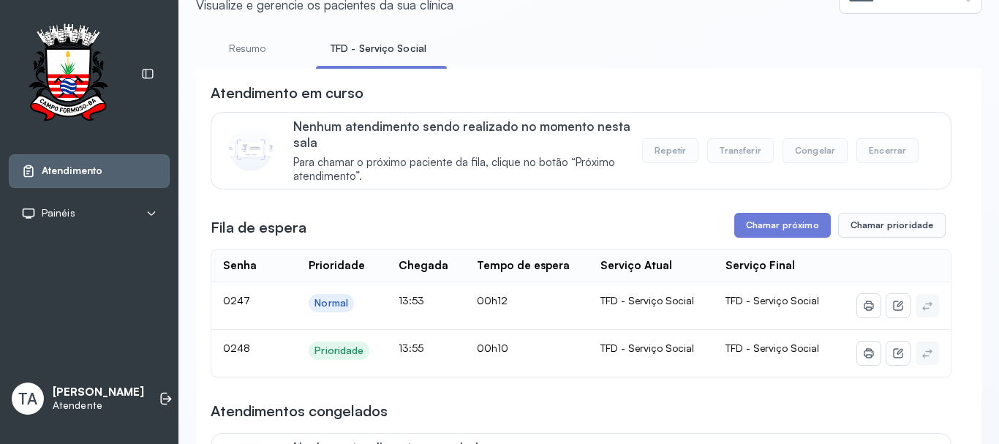
scroll to position [146, 0]
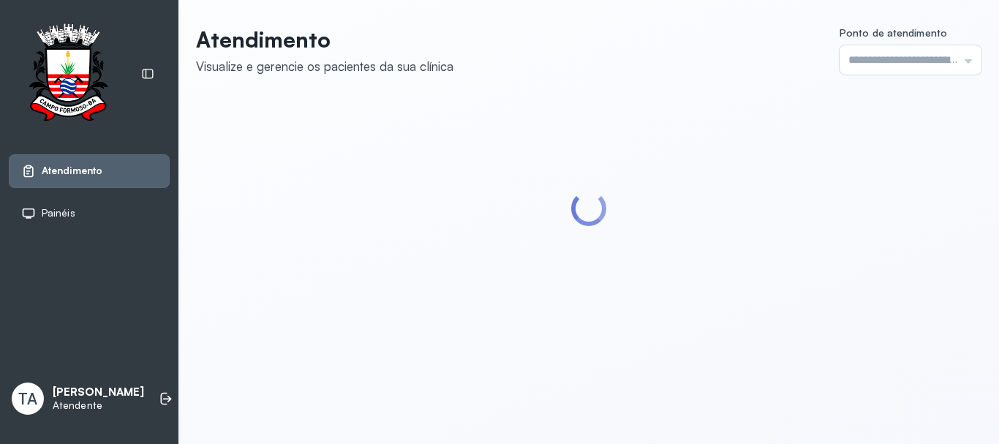
type input "******"
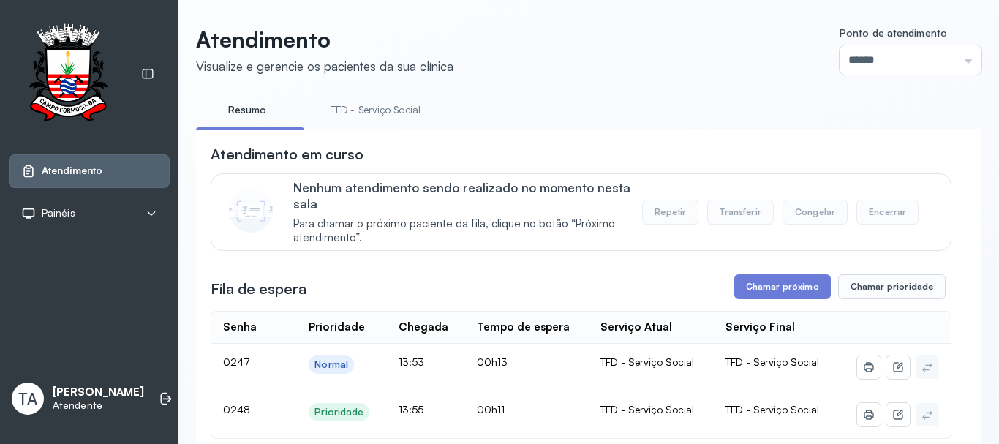
scroll to position [73, 0]
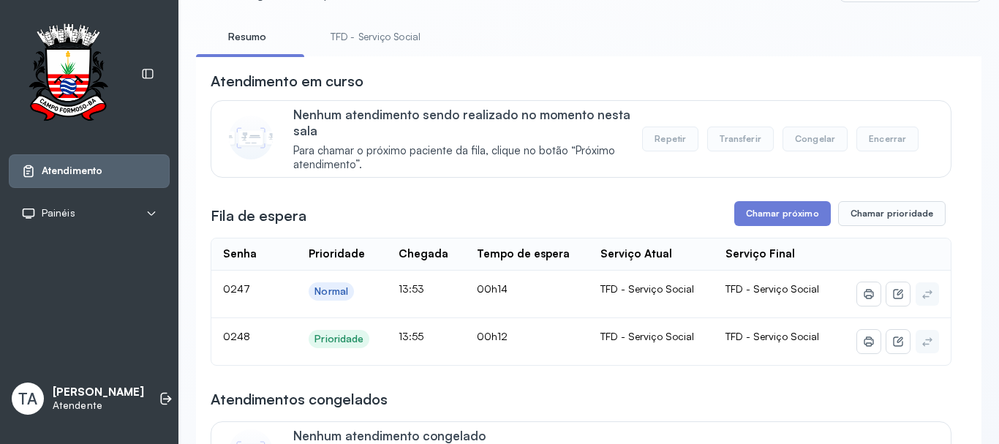
click at [326, 25] on link "TFD - Serviço Social" at bounding box center [375, 37] width 119 height 24
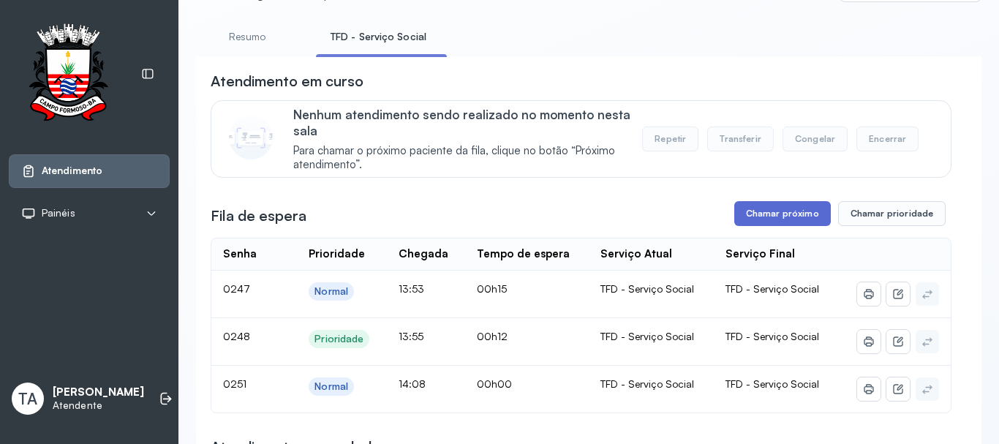
click at [766, 210] on button "Chamar próximo" at bounding box center [782, 213] width 97 height 25
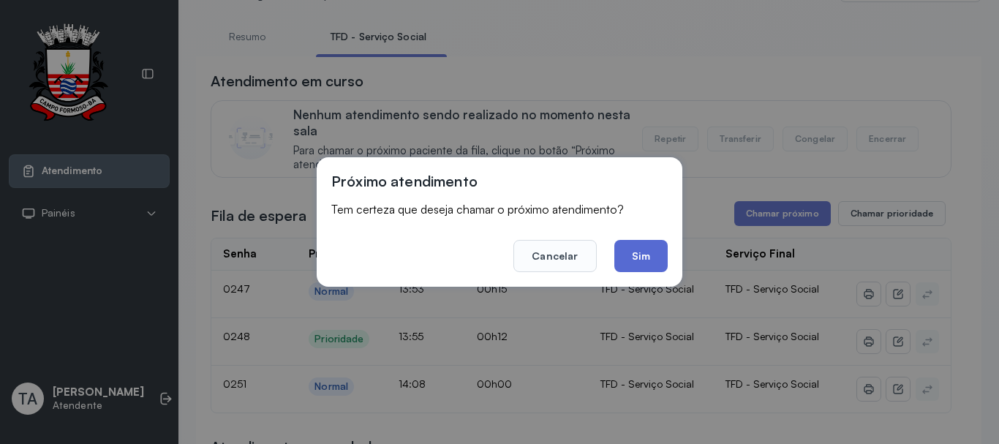
click at [666, 251] on button "Sim" at bounding box center [640, 256] width 53 height 32
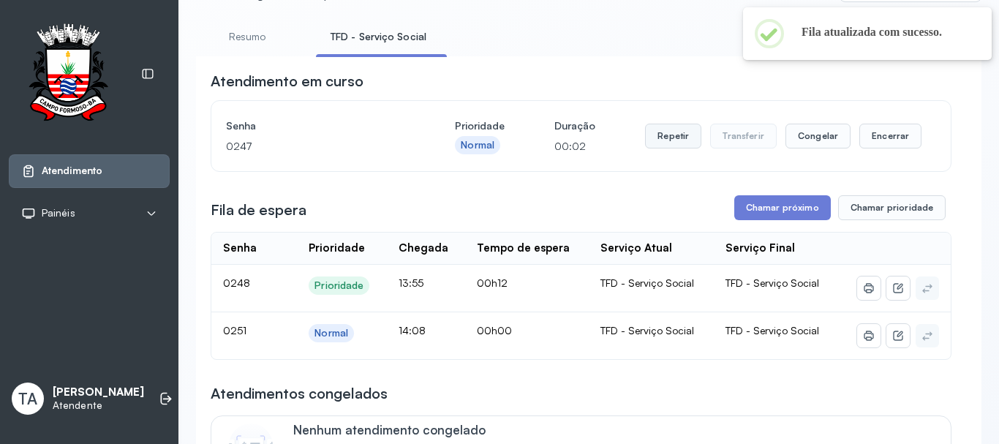
click at [659, 148] on button "Repetir" at bounding box center [673, 136] width 56 height 25
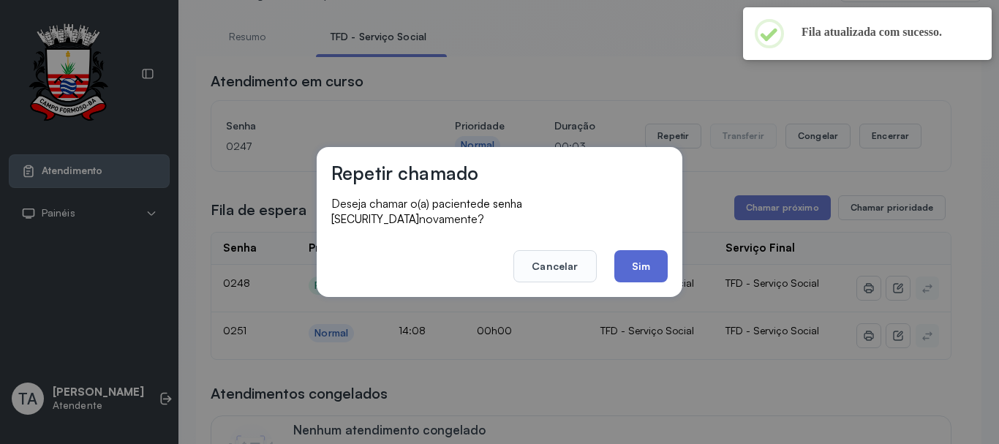
click at [638, 260] on button "Sim" at bounding box center [640, 266] width 53 height 32
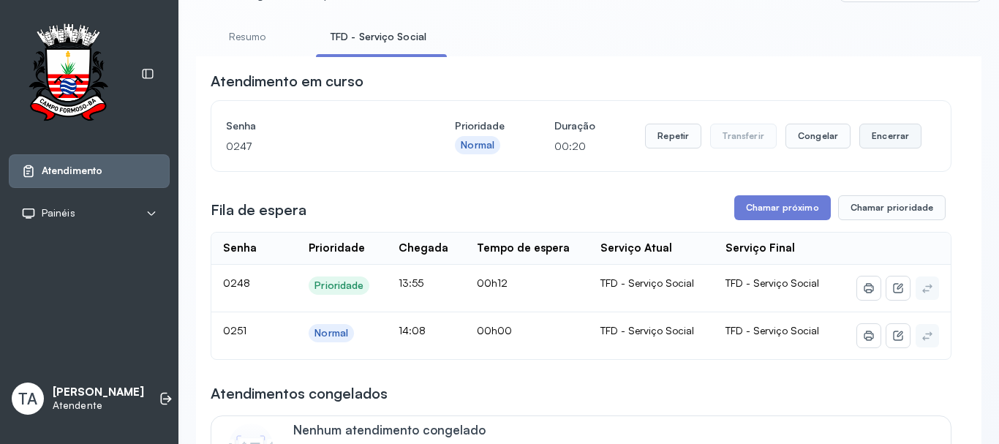
click at [874, 145] on button "Encerrar" at bounding box center [891, 136] width 62 height 25
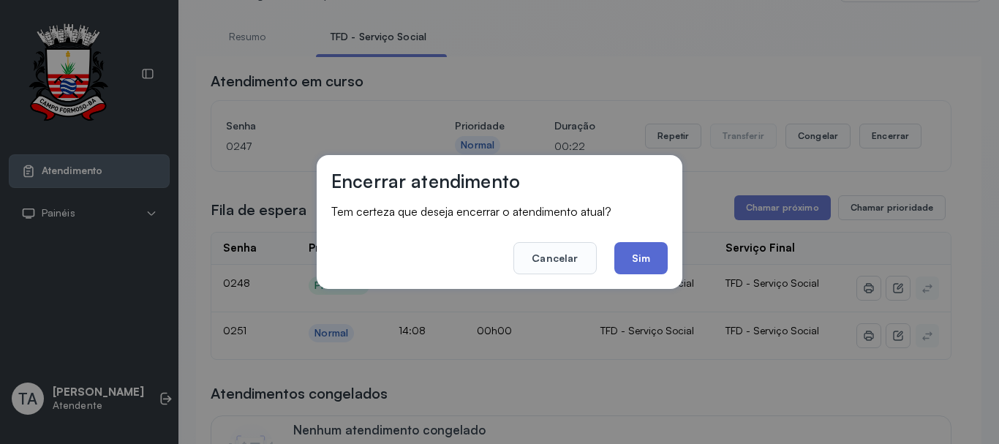
click at [640, 262] on button "Sim" at bounding box center [640, 258] width 53 height 32
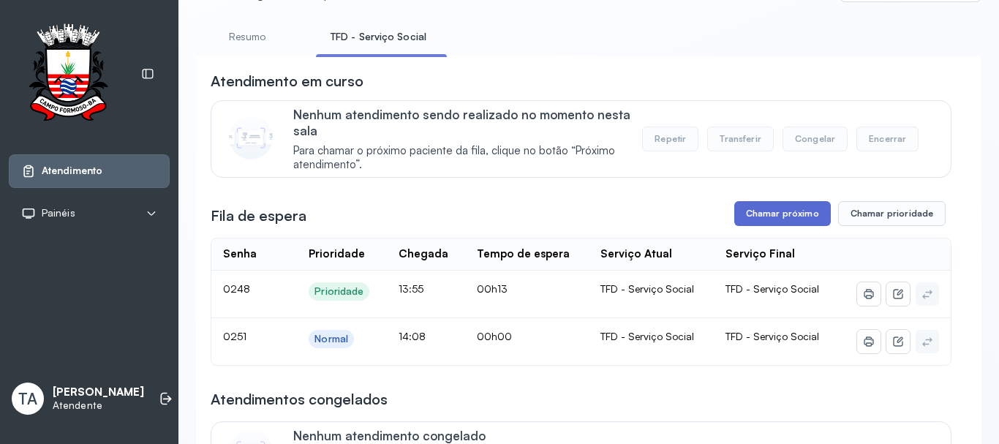
click at [757, 224] on button "Chamar próximo" at bounding box center [782, 213] width 97 height 25
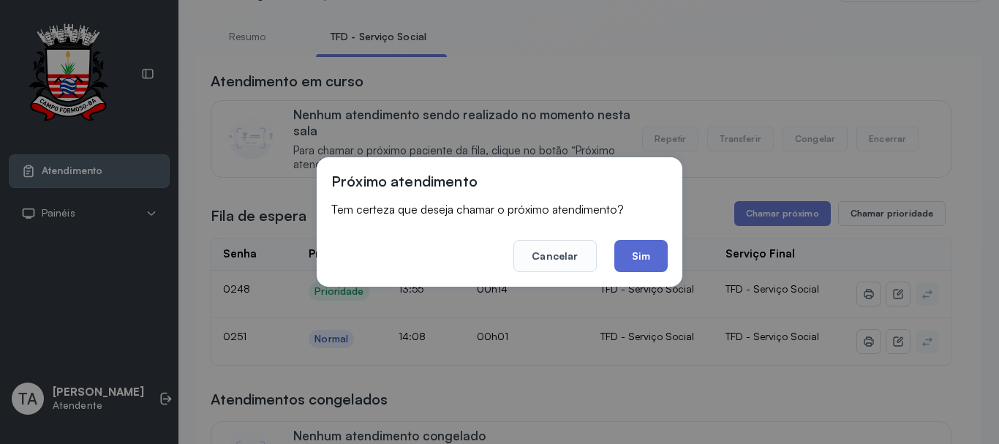
click at [638, 257] on button "Sim" at bounding box center [640, 256] width 53 height 32
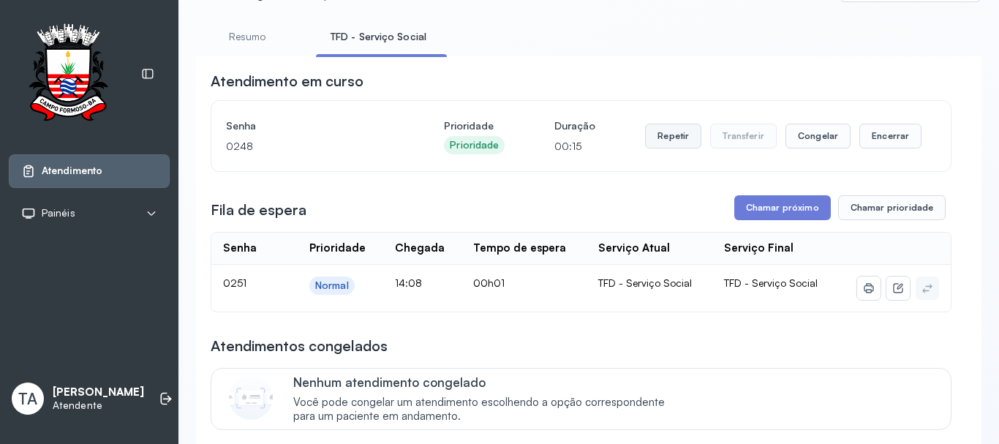
click at [664, 129] on button "Repetir" at bounding box center [673, 136] width 56 height 25
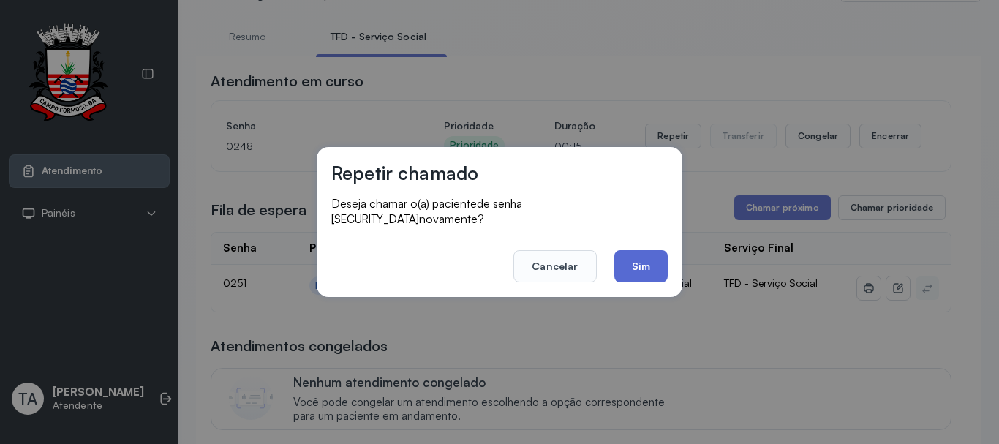
click at [639, 262] on button "Sim" at bounding box center [640, 266] width 53 height 32
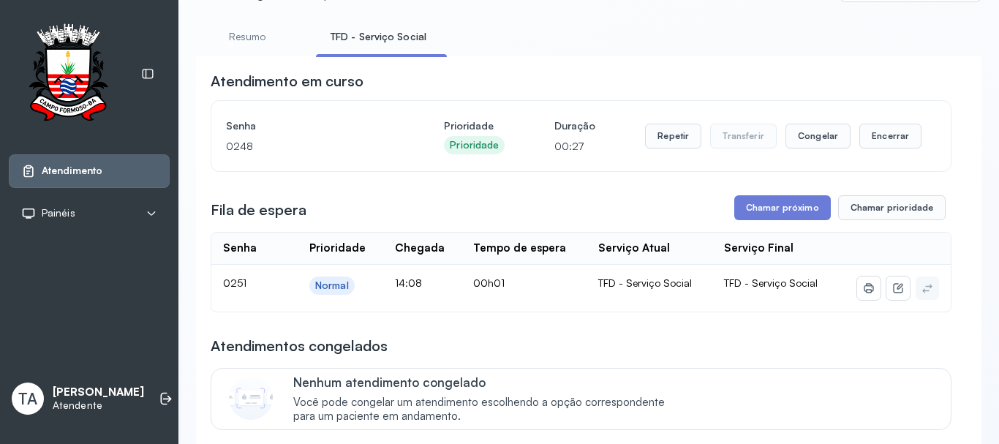
click at [677, 143] on button "Repetir" at bounding box center [673, 136] width 56 height 25
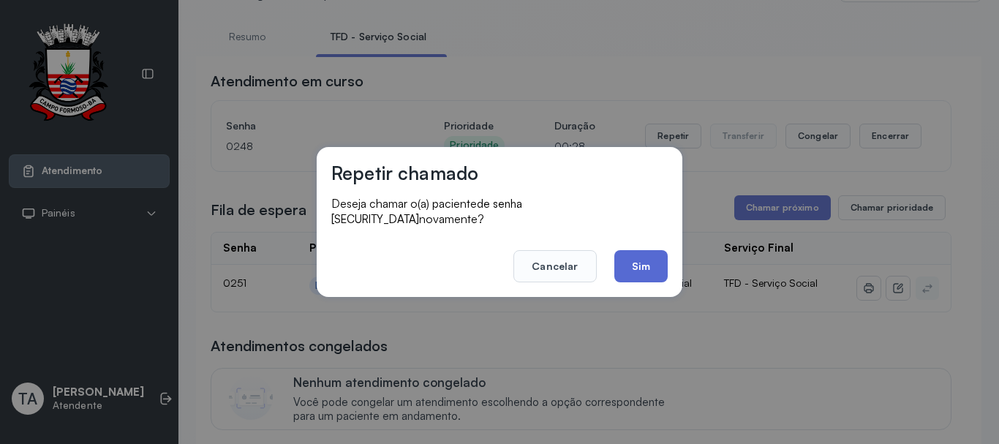
click at [636, 250] on button "Sim" at bounding box center [640, 266] width 53 height 32
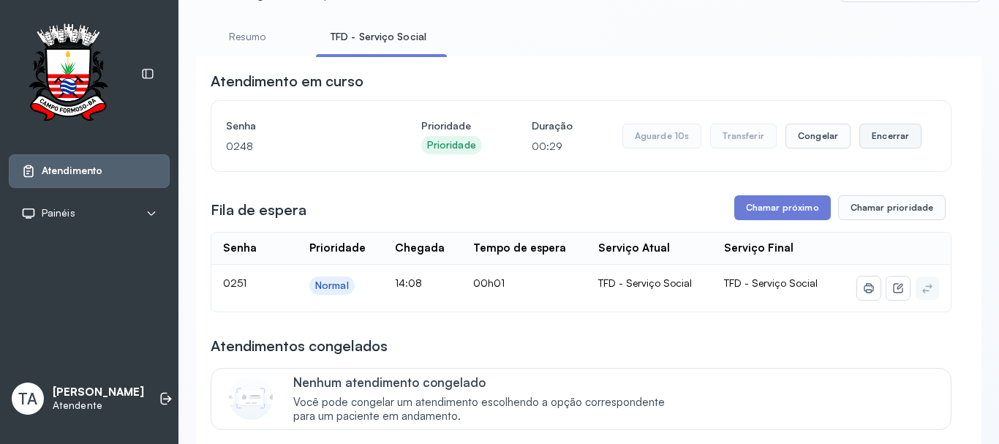
click at [877, 137] on button "Encerrar" at bounding box center [891, 136] width 62 height 25
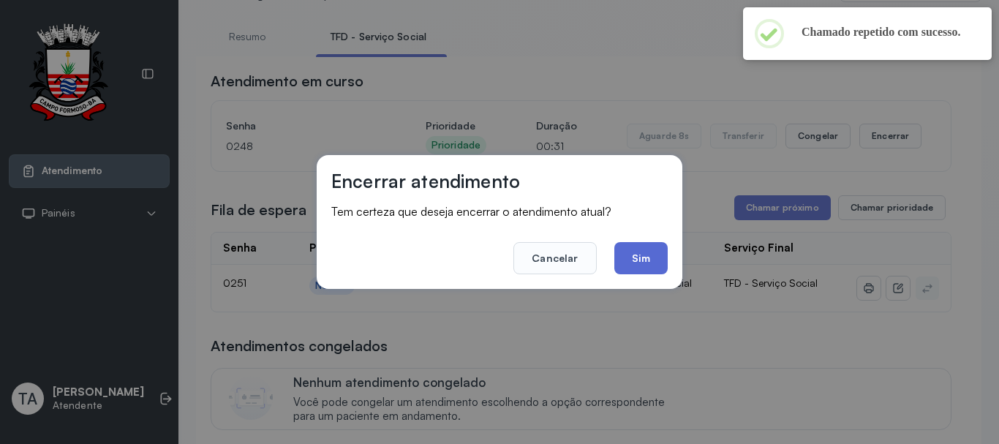
click at [647, 253] on button "Sim" at bounding box center [640, 258] width 53 height 32
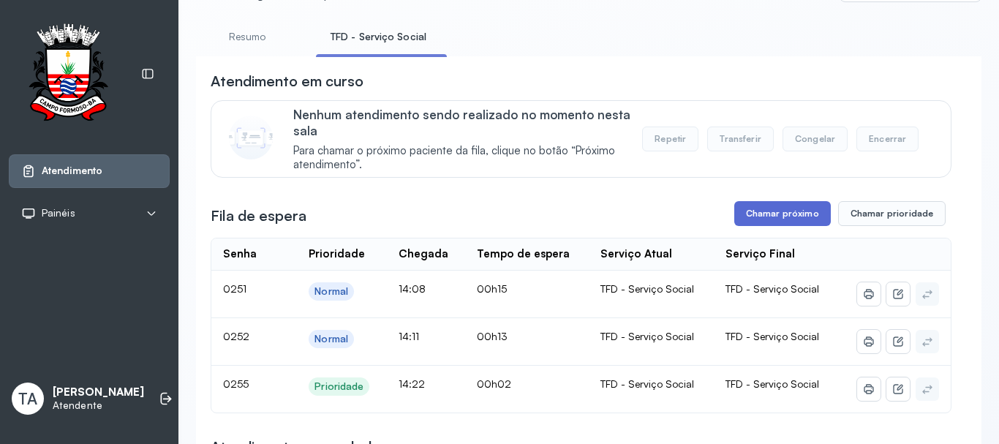
click at [763, 211] on button "Chamar próximo" at bounding box center [782, 213] width 97 height 25
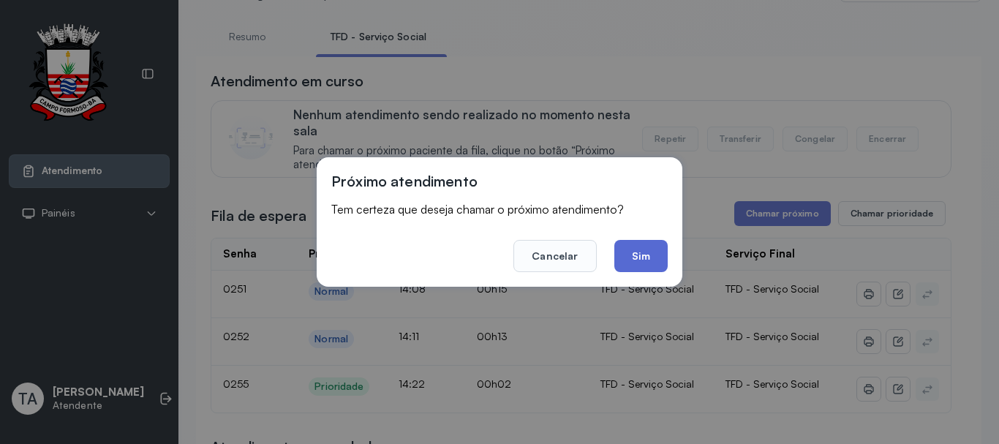
click at [630, 254] on button "Sim" at bounding box center [640, 256] width 53 height 32
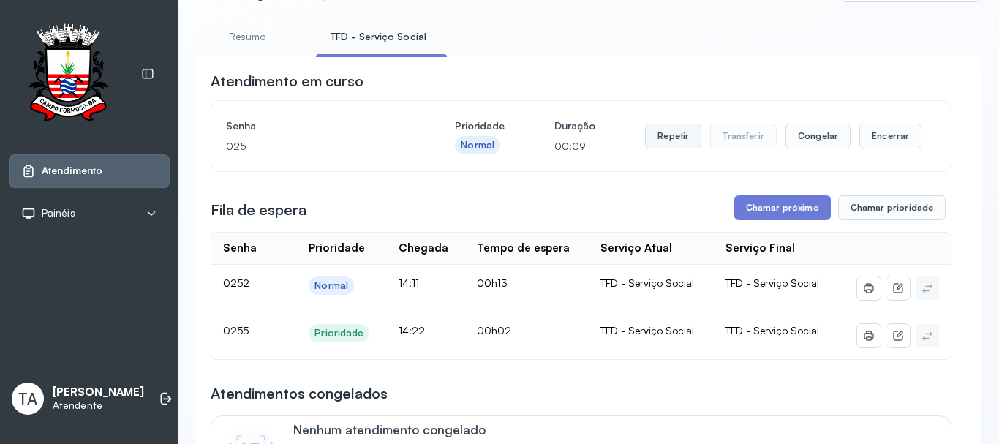
click at [657, 140] on button "Repetir" at bounding box center [673, 136] width 56 height 25
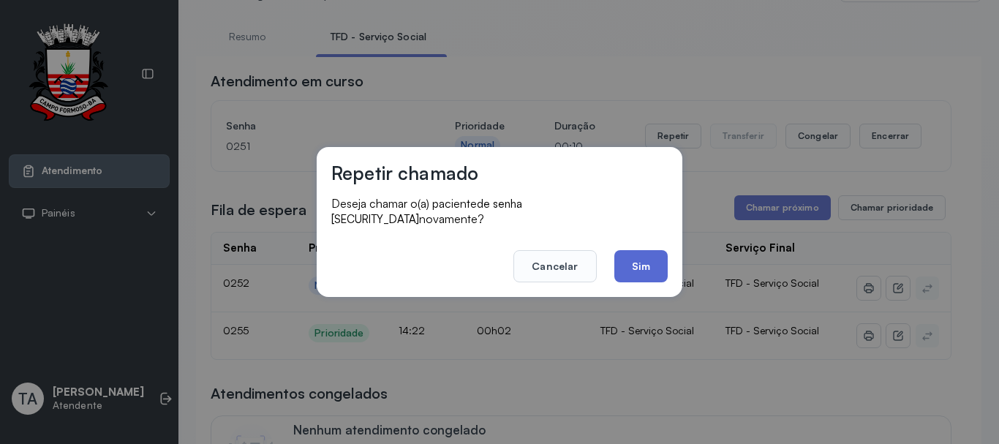
click at [631, 261] on button "Sim" at bounding box center [640, 266] width 53 height 32
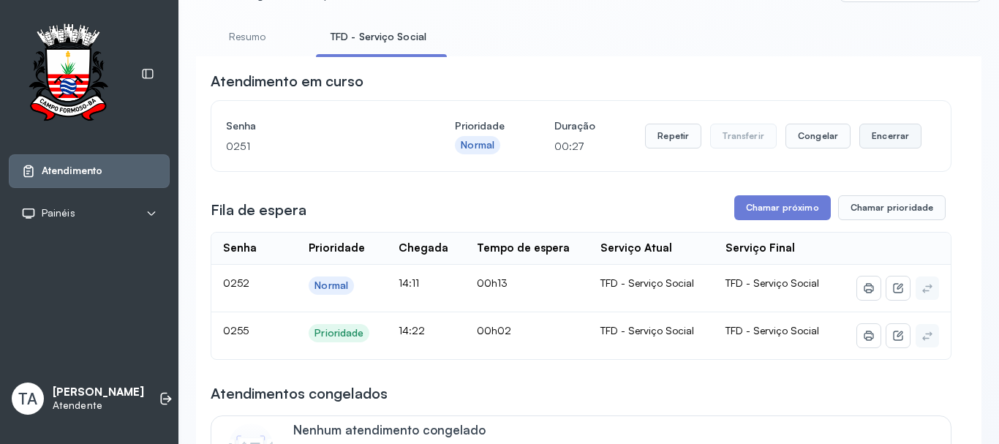
click at [860, 139] on button "Encerrar" at bounding box center [891, 136] width 62 height 25
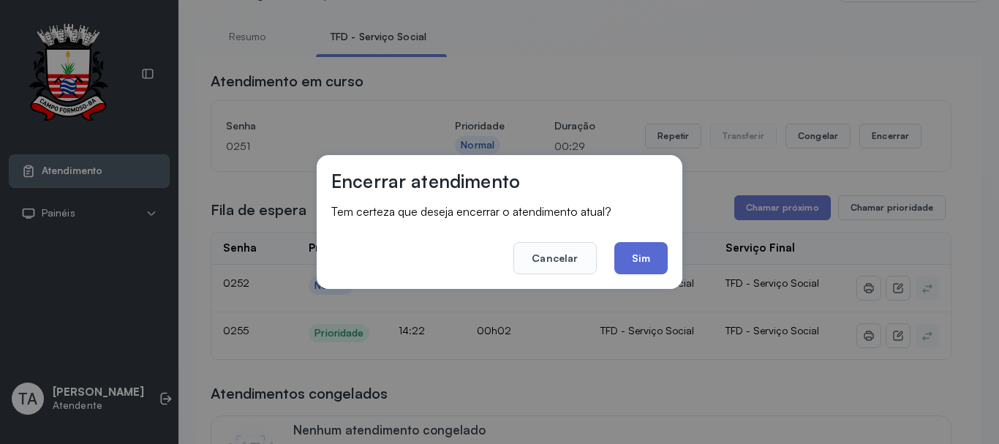
click at [646, 258] on button "Sim" at bounding box center [640, 258] width 53 height 32
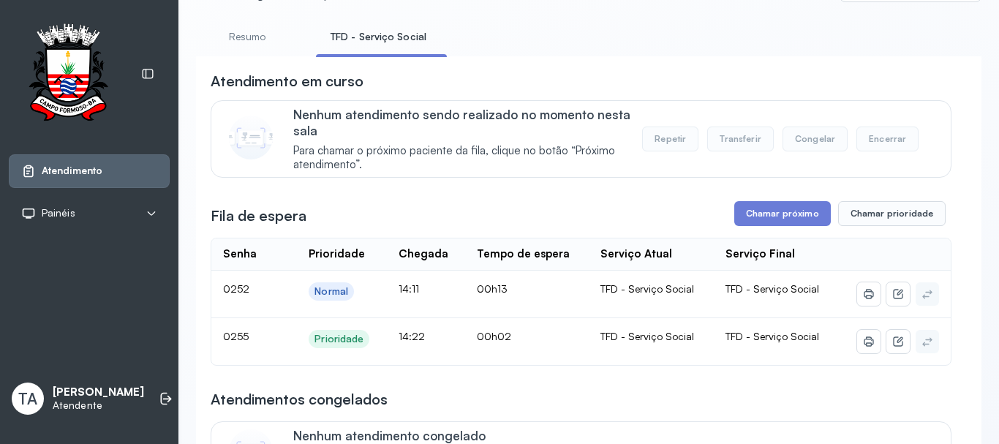
click at [778, 351] on td "TFD - Serviço Social" at bounding box center [776, 341] width 125 height 47
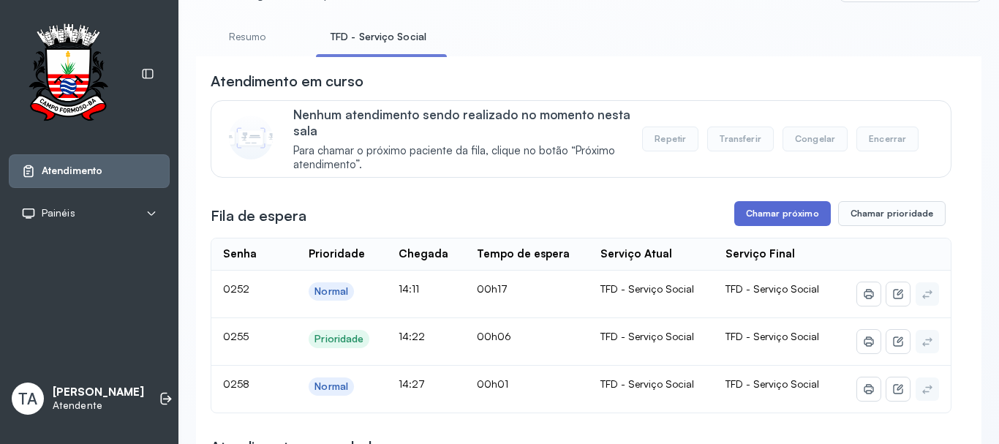
click at [763, 224] on button "Chamar próximo" at bounding box center [782, 213] width 97 height 25
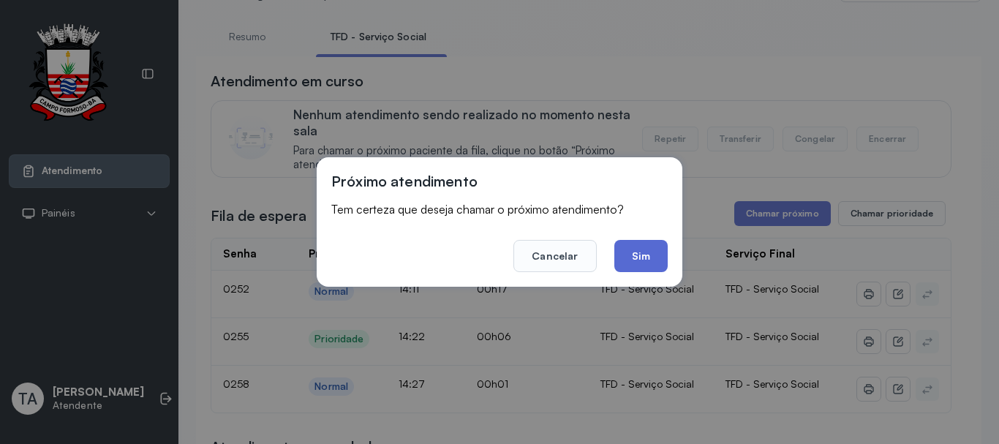
click at [650, 247] on button "Sim" at bounding box center [640, 256] width 53 height 32
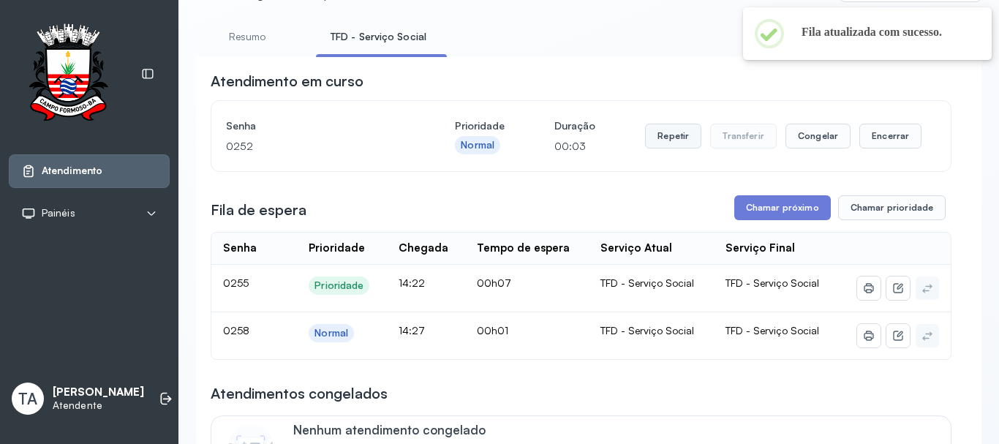
click at [666, 146] on button "Repetir" at bounding box center [673, 136] width 56 height 25
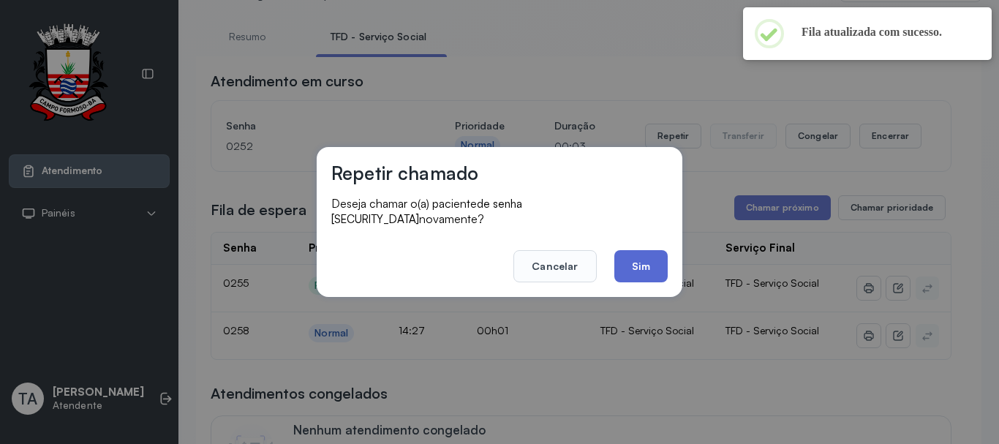
click at [664, 257] on button "Sim" at bounding box center [640, 266] width 53 height 32
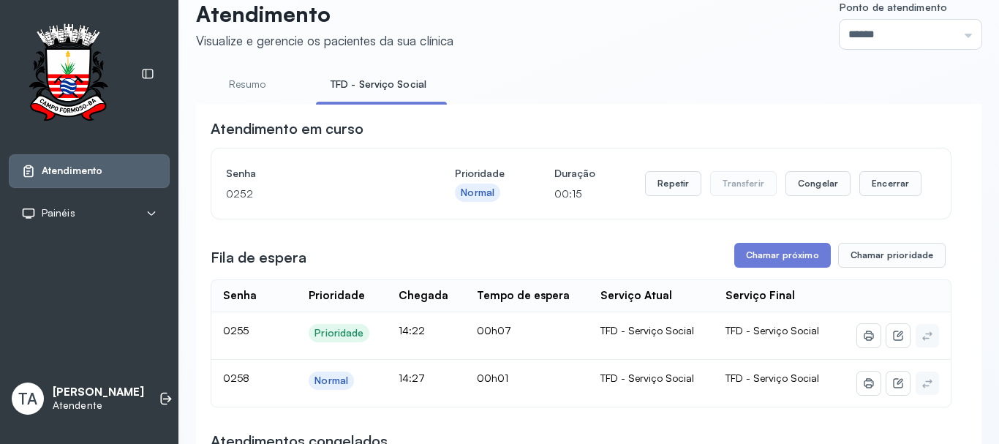
scroll to position [0, 0]
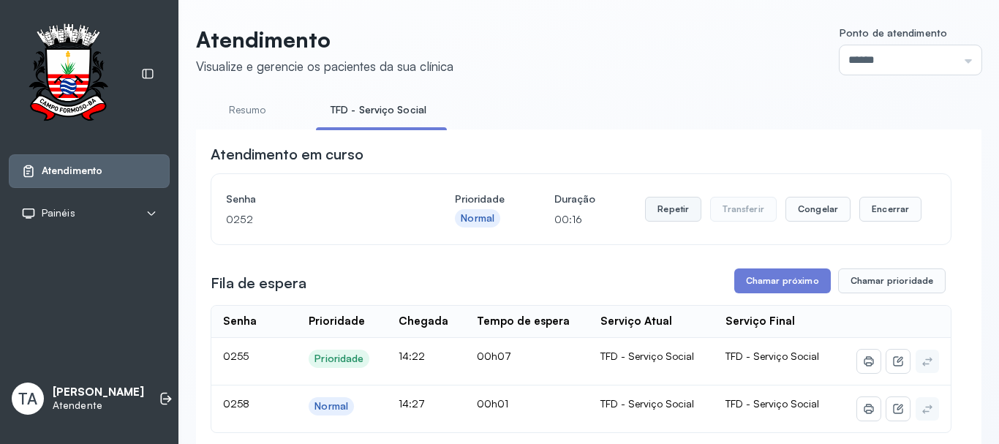
click at [666, 219] on button "Repetir" at bounding box center [673, 209] width 56 height 25
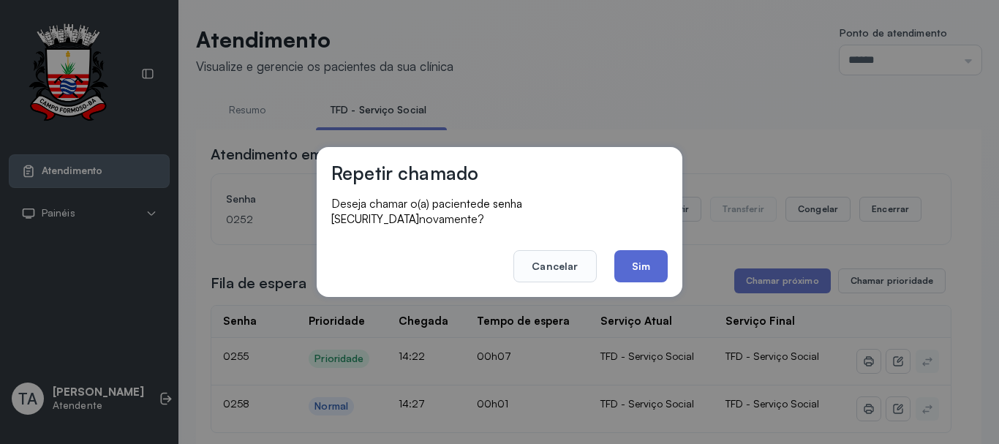
click at [626, 266] on button "Sim" at bounding box center [640, 266] width 53 height 32
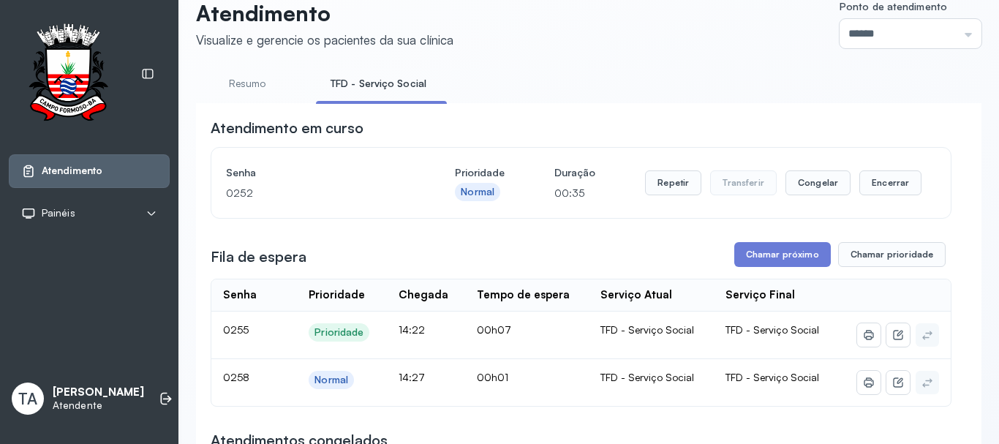
scroll to position [73, 0]
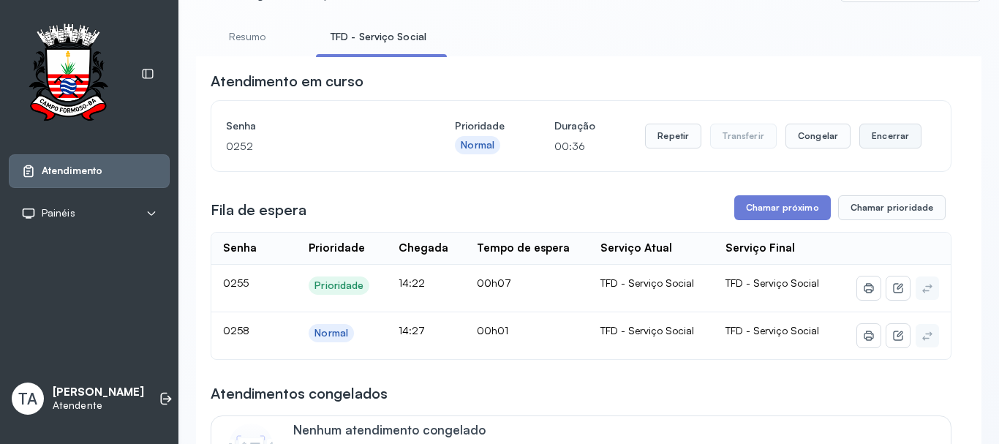
click at [898, 146] on button "Encerrar" at bounding box center [891, 136] width 62 height 25
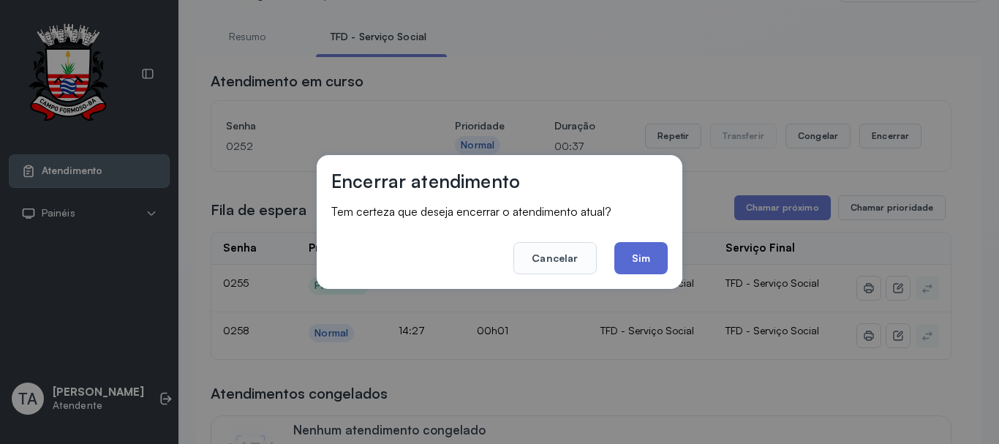
click at [654, 257] on button "Sim" at bounding box center [640, 258] width 53 height 32
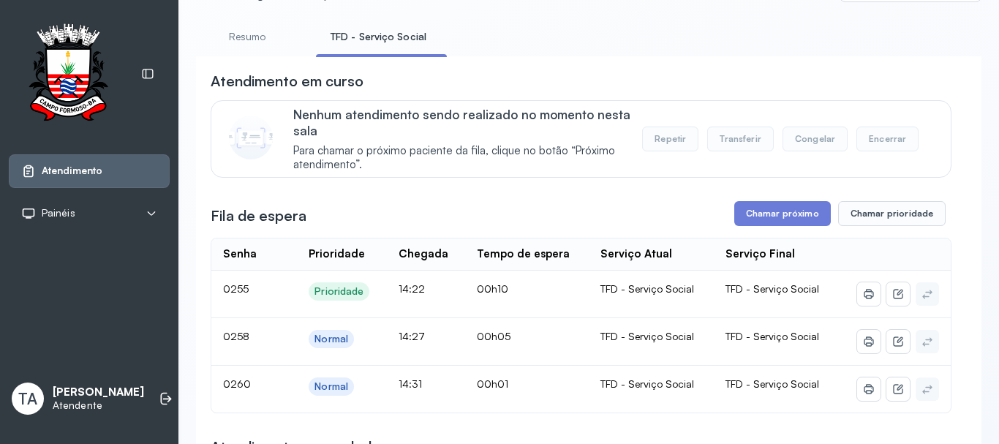
click at [246, 44] on link "Resumo" at bounding box center [247, 37] width 102 height 24
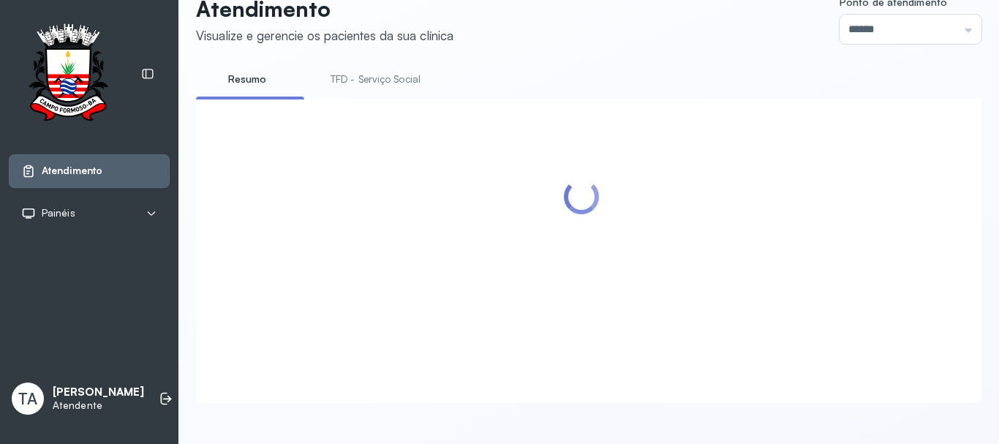
click at [332, 67] on link "TFD - Serviço Social" at bounding box center [375, 79] width 119 height 24
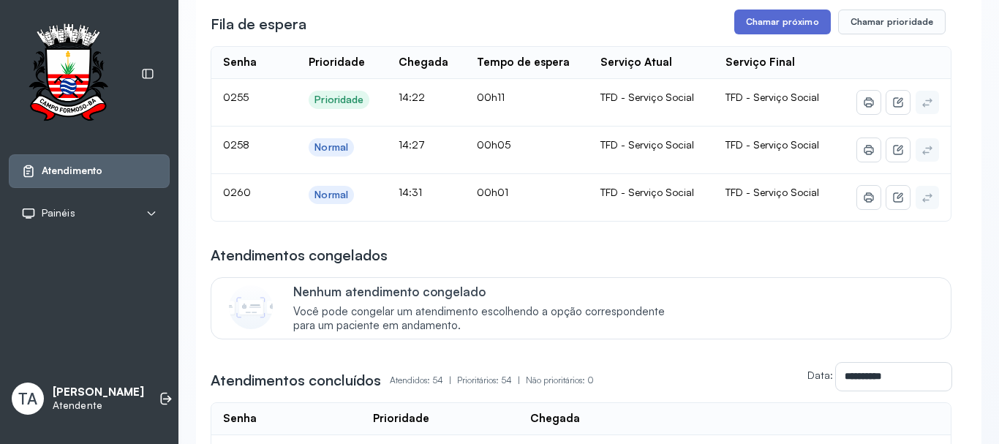
scroll to position [192, 0]
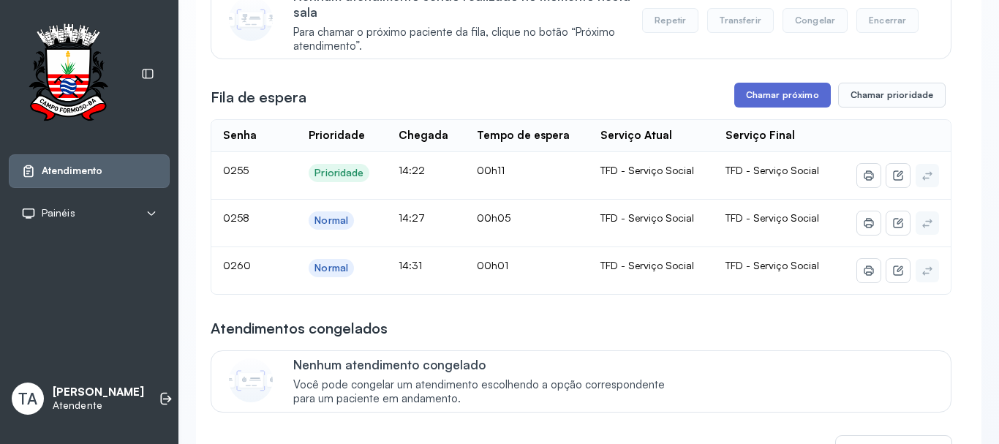
click at [765, 108] on button "Chamar próximo" at bounding box center [782, 95] width 97 height 25
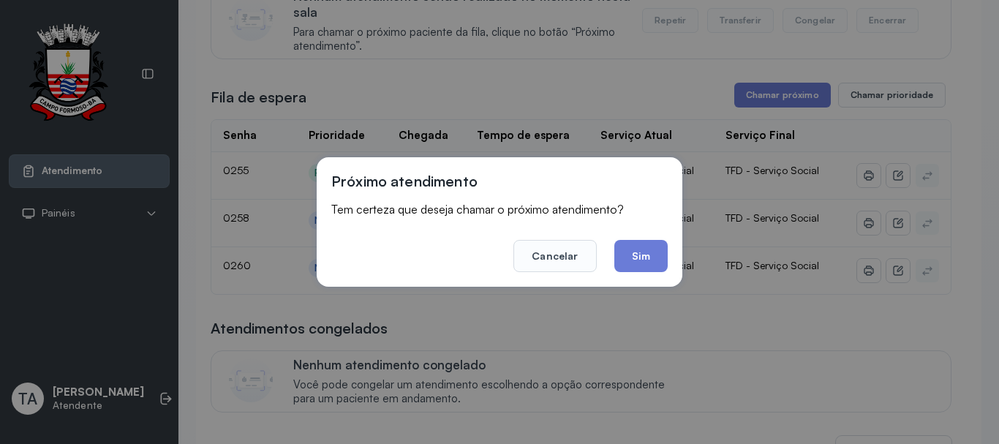
click at [648, 244] on button "Sim" at bounding box center [640, 256] width 53 height 32
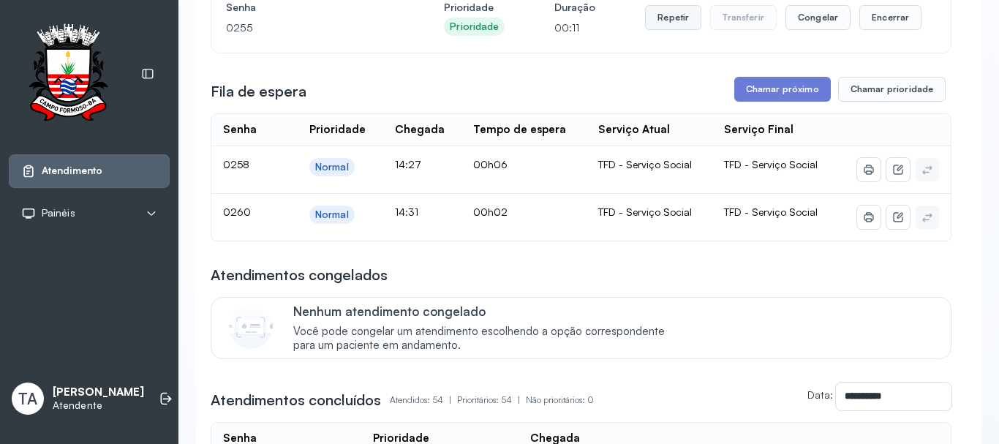
click at [658, 19] on button "Repetir" at bounding box center [673, 17] width 56 height 25
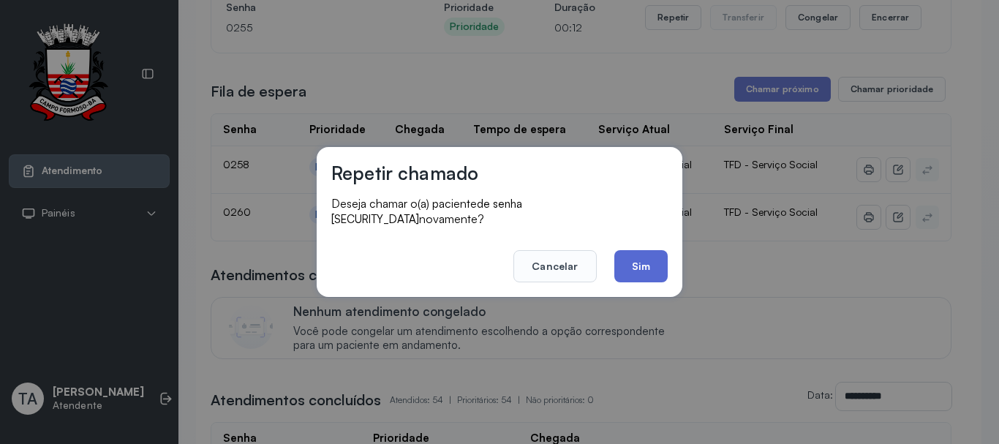
click at [646, 274] on button "Sim" at bounding box center [640, 266] width 53 height 32
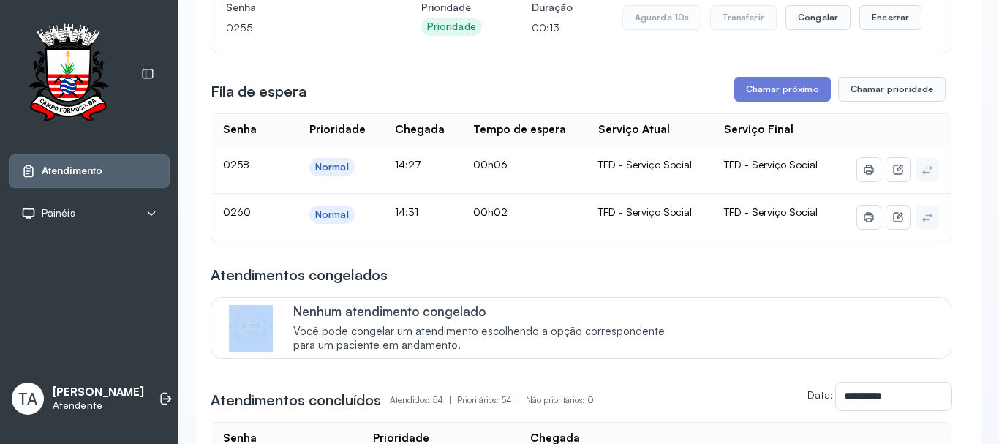
click at [646, 274] on div "Atendimentos congelados" at bounding box center [581, 275] width 741 height 20
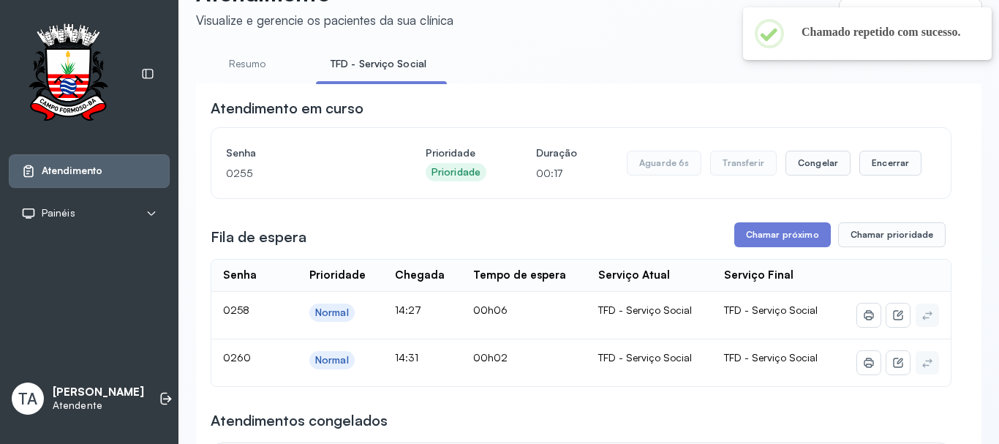
scroll to position [45, 0]
click at [864, 172] on button "Encerrar" at bounding box center [891, 163] width 62 height 25
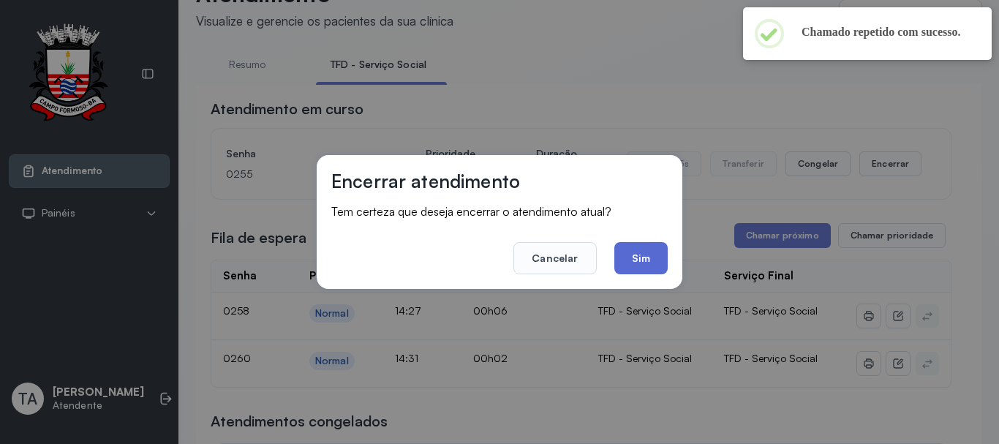
click at [633, 246] on button "Sim" at bounding box center [640, 258] width 53 height 32
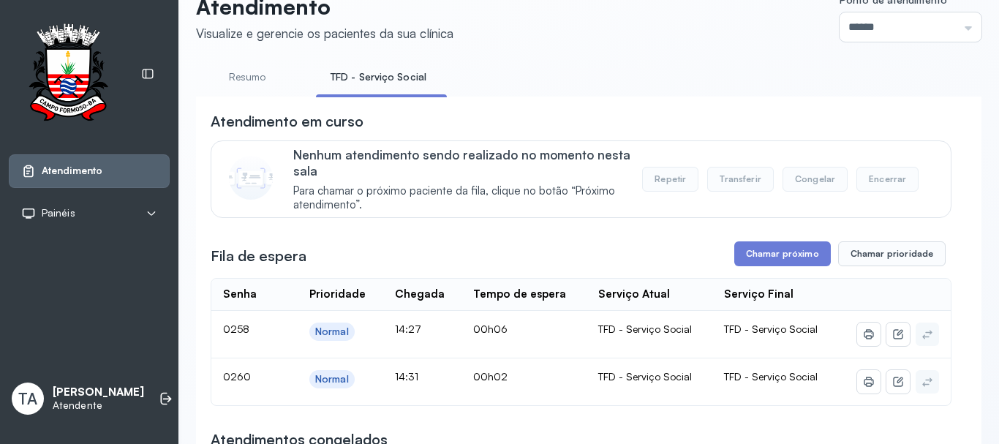
scroll to position [0, 0]
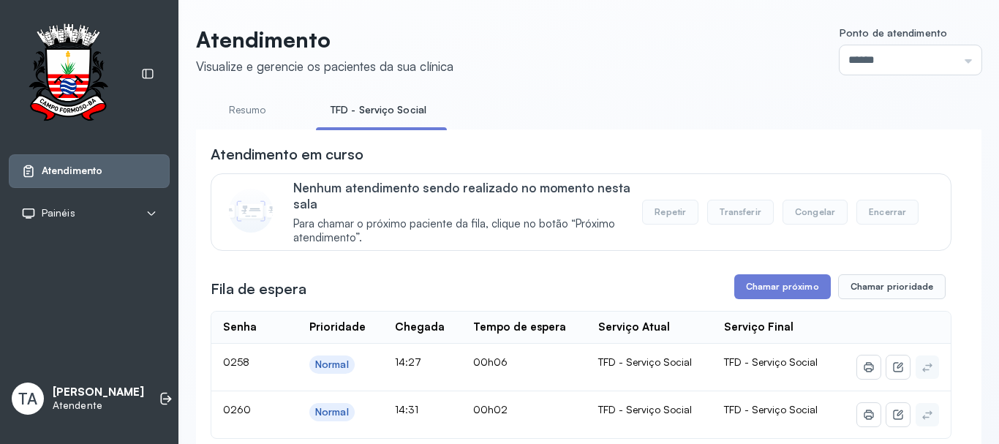
click at [272, 113] on link "Resumo" at bounding box center [247, 110] width 102 height 24
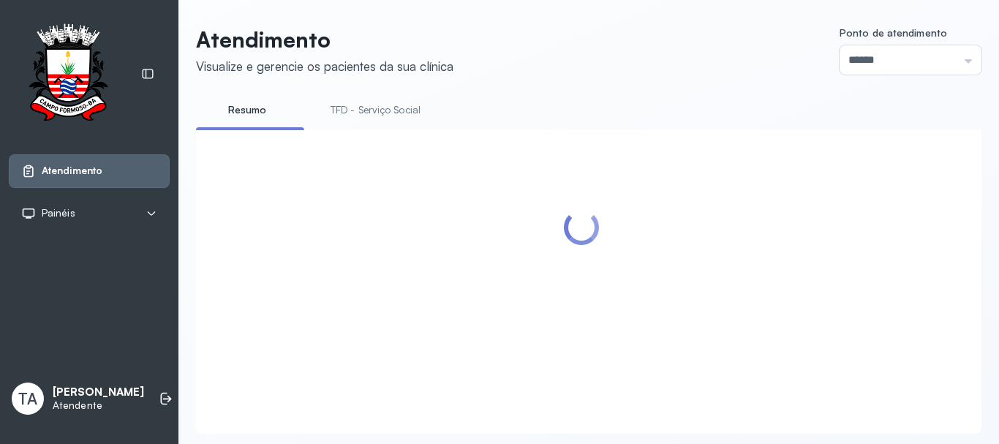
click at [317, 119] on link "TFD - Serviço Social" at bounding box center [375, 110] width 119 height 24
click at [343, 115] on link "TFD - Serviço Social" at bounding box center [378, 110] width 125 height 24
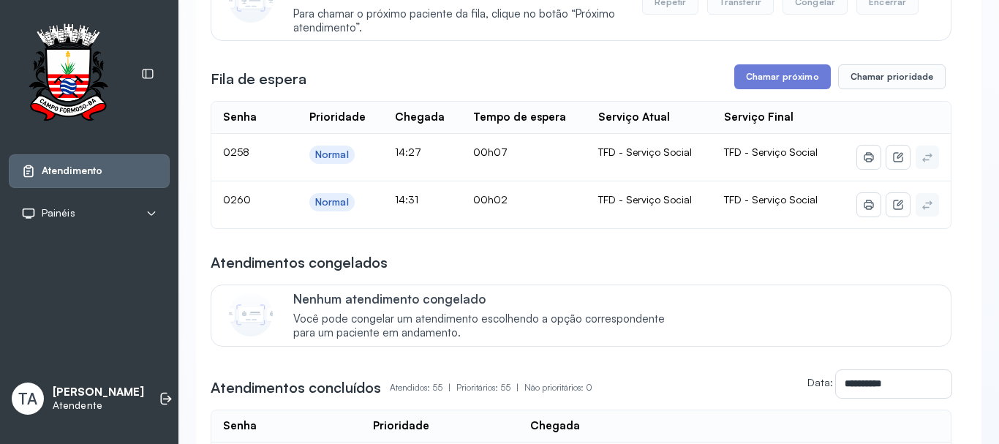
scroll to position [219, 0]
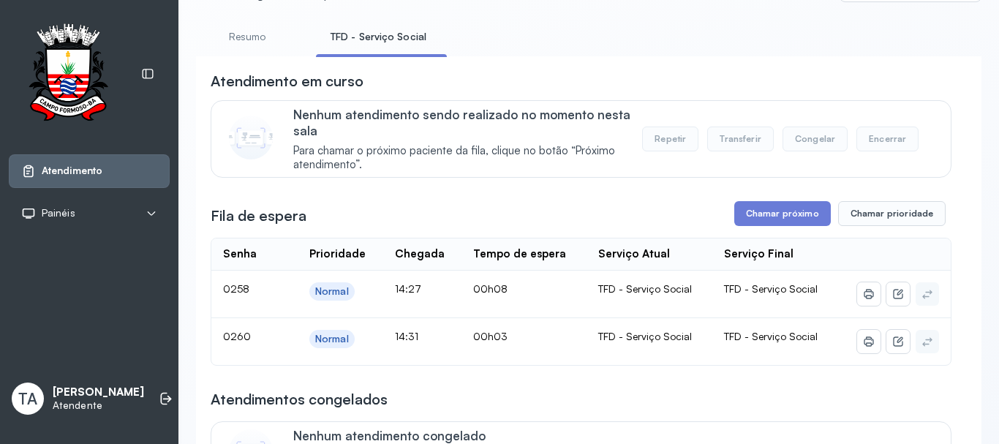
click at [265, 38] on link "Resumo" at bounding box center [247, 37] width 102 height 24
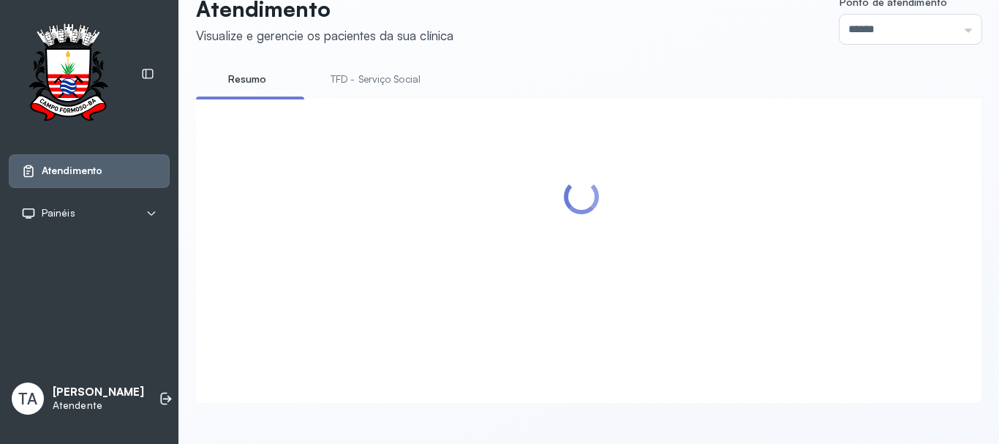
click at [331, 80] on li "TFD - Serviço Social" at bounding box center [378, 83] width 125 height 33
click at [350, 72] on link "TFD - Serviço Social" at bounding box center [375, 79] width 119 height 24
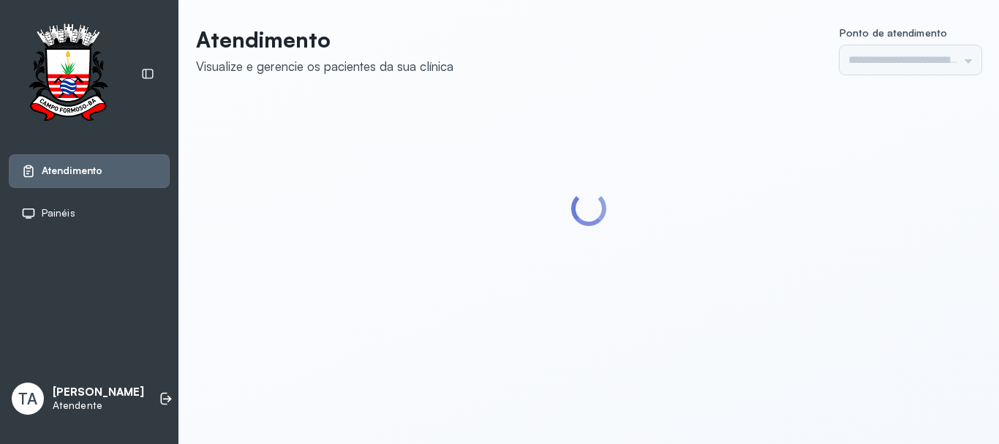
type input "******"
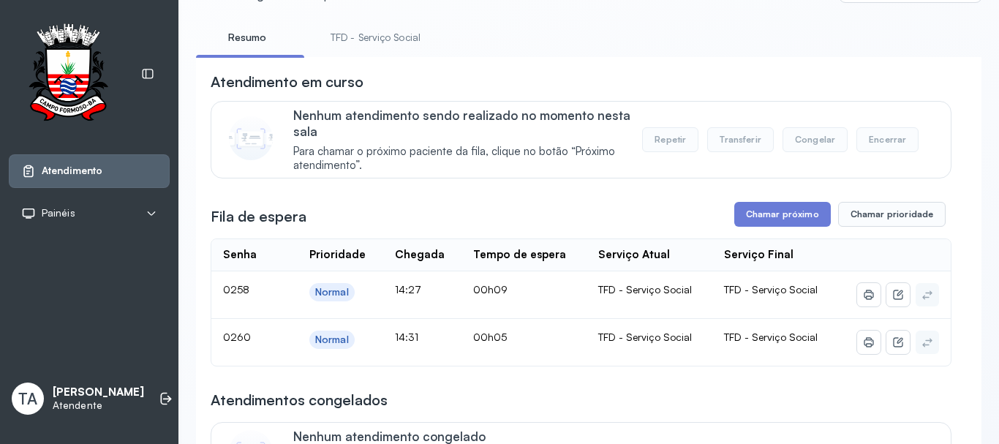
scroll to position [219, 0]
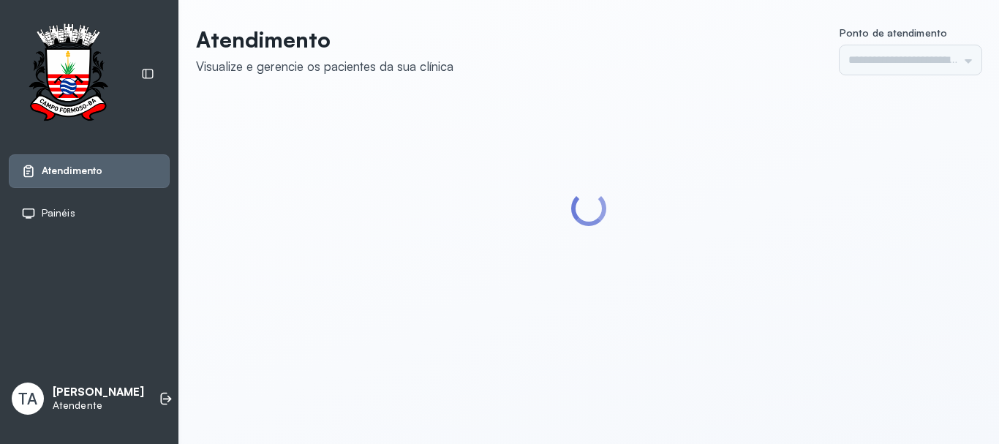
type input "******"
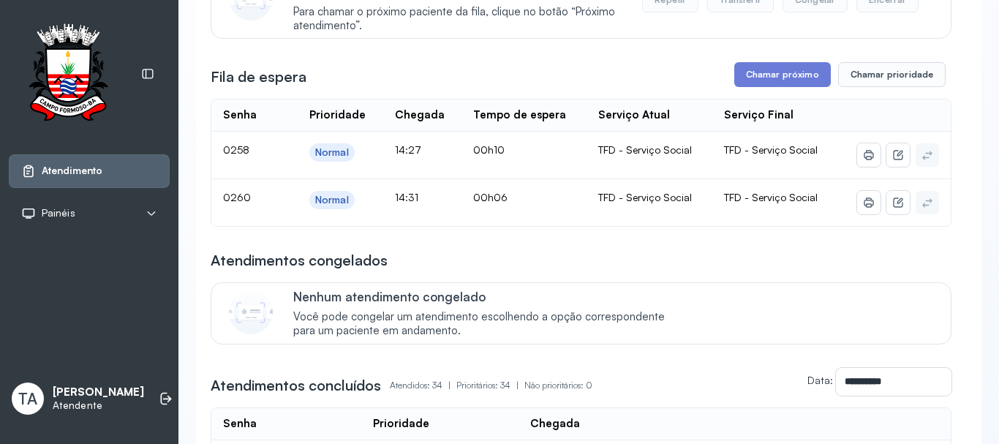
scroll to position [219, 0]
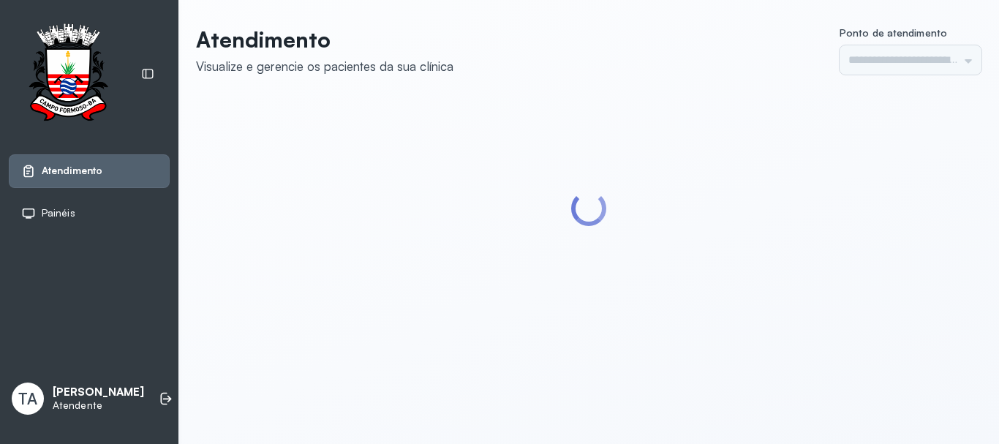
type input "******"
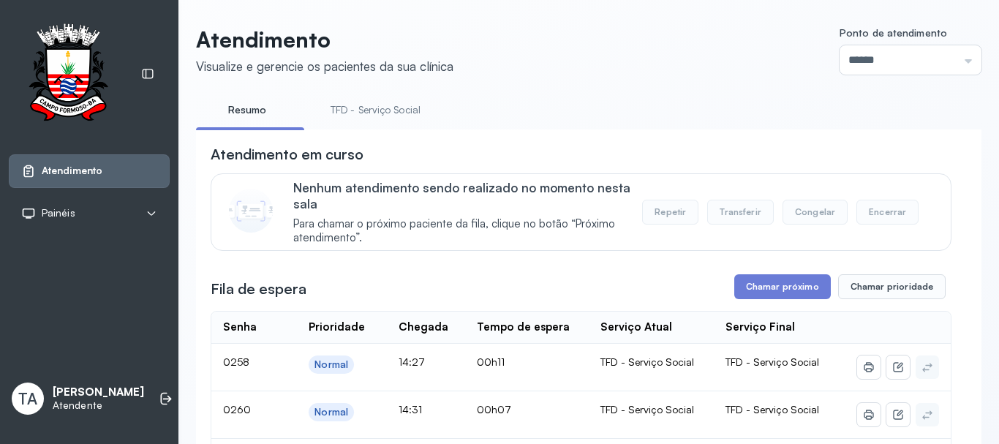
click at [388, 116] on link "TFD - Serviço Social" at bounding box center [375, 110] width 119 height 24
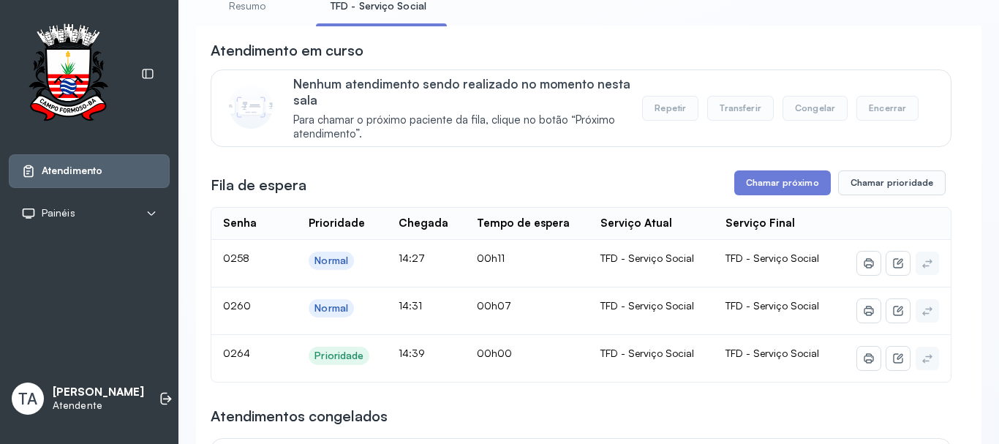
scroll to position [192, 0]
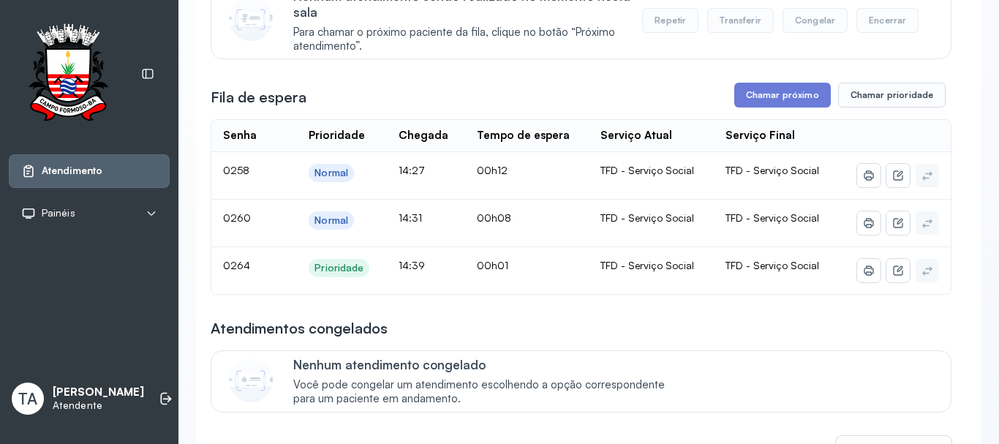
click at [734, 99] on button "Chamar próximo" at bounding box center [782, 95] width 97 height 25
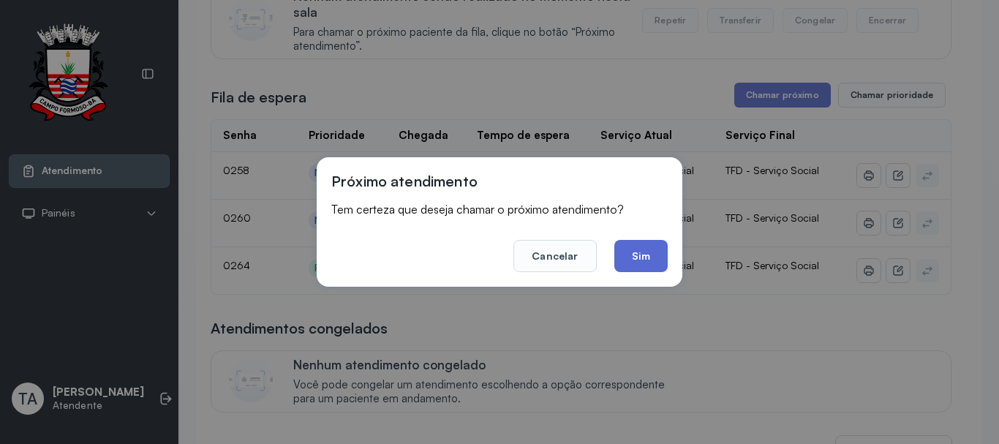
click at [633, 260] on button "Sim" at bounding box center [640, 256] width 53 height 32
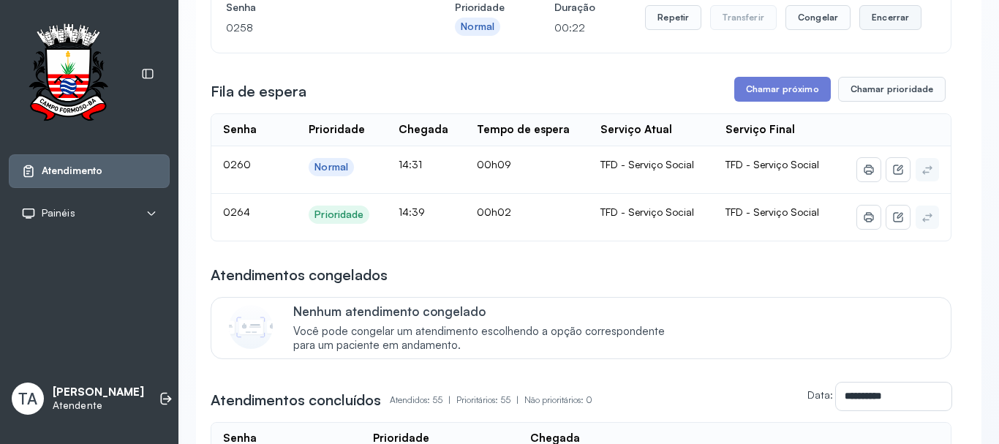
click at [892, 29] on button "Encerrar" at bounding box center [891, 17] width 62 height 25
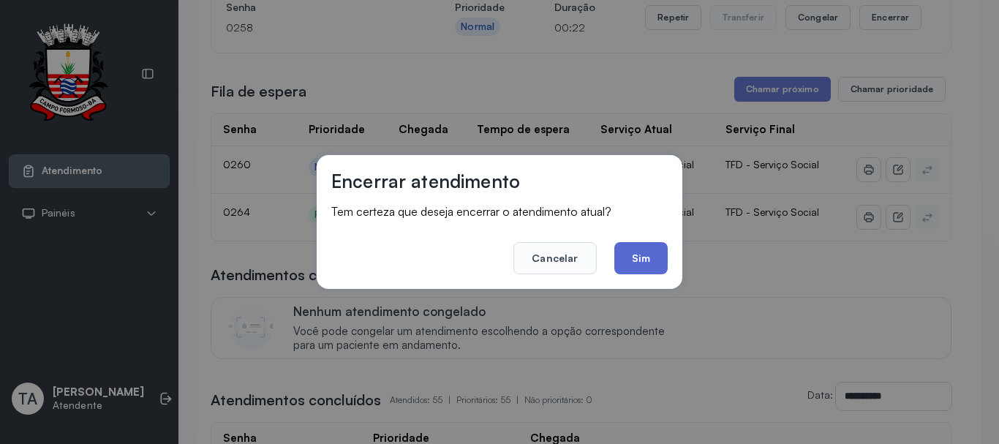
click at [642, 264] on button "Sim" at bounding box center [640, 258] width 53 height 32
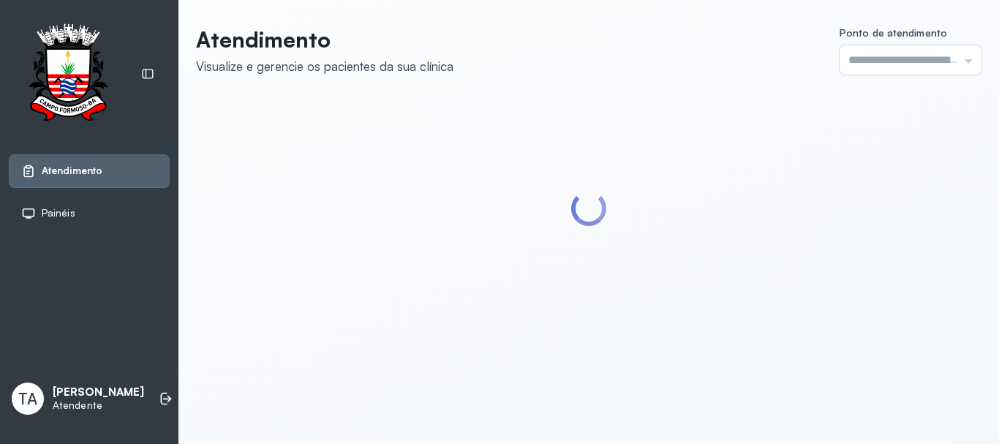
type input "******"
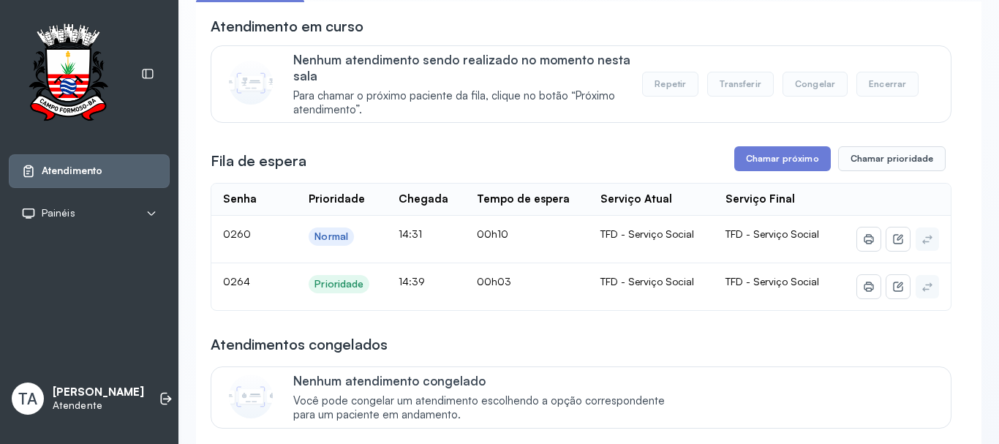
scroll to position [146, 0]
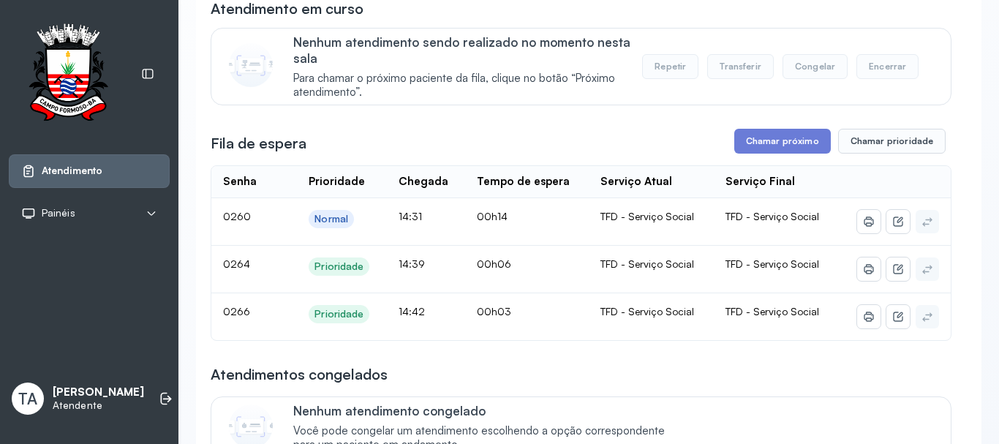
scroll to position [146, 0]
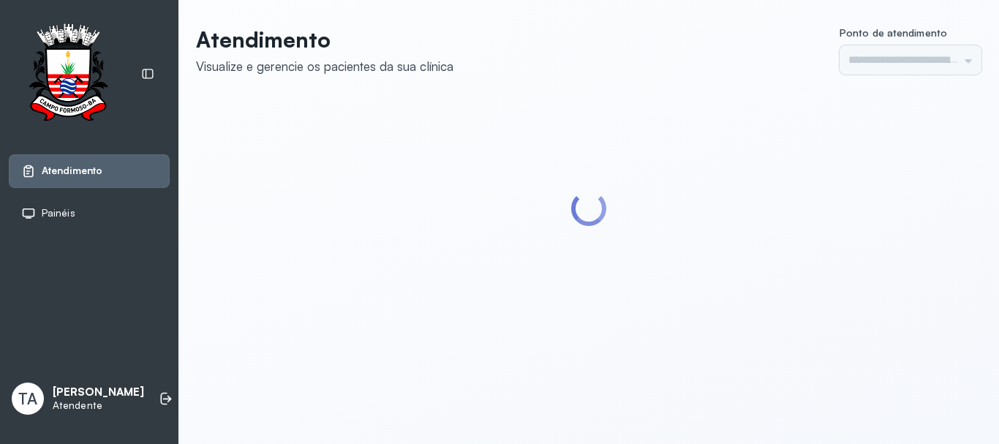
type input "******"
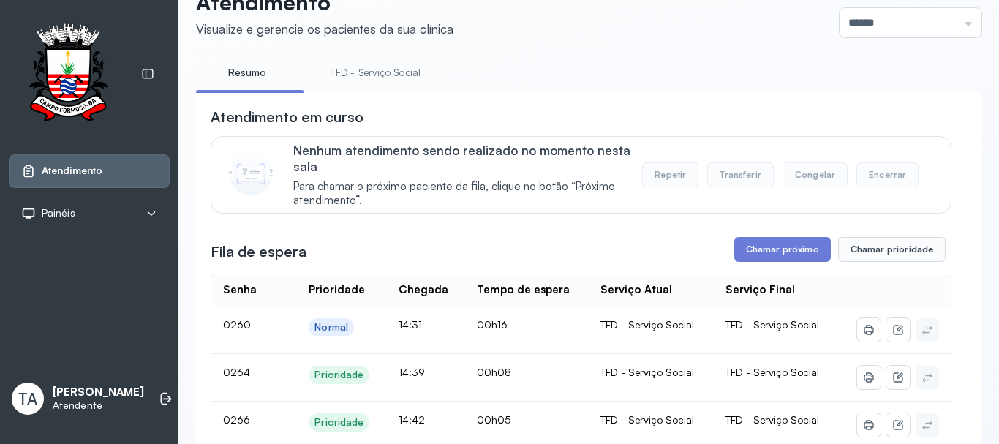
scroll to position [146, 0]
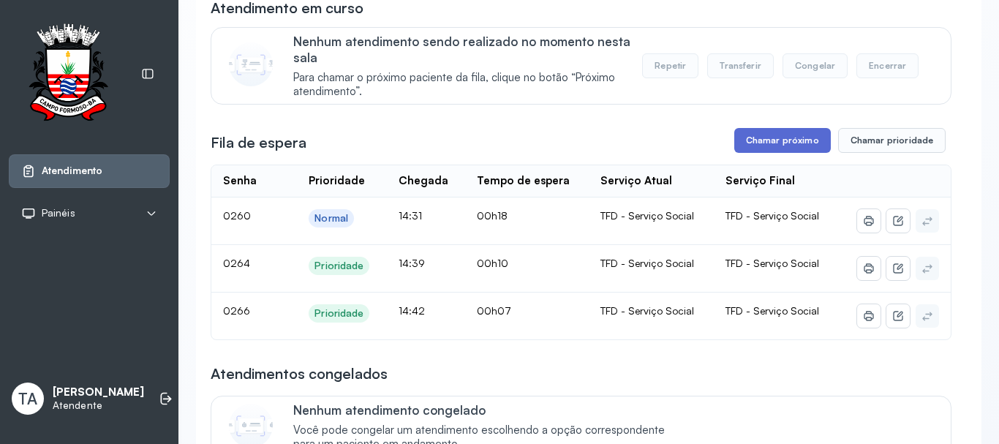
click at [746, 146] on button "Chamar próximo" at bounding box center [782, 140] width 97 height 25
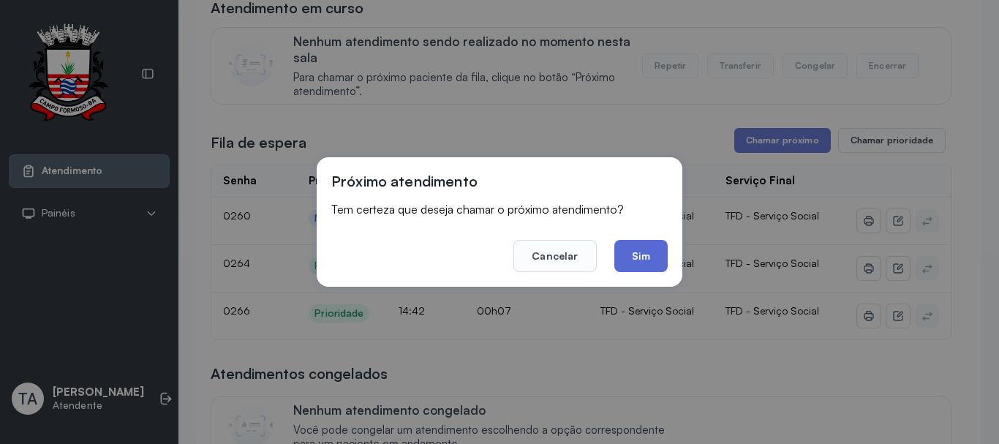
click at [639, 246] on button "Sim" at bounding box center [640, 256] width 53 height 32
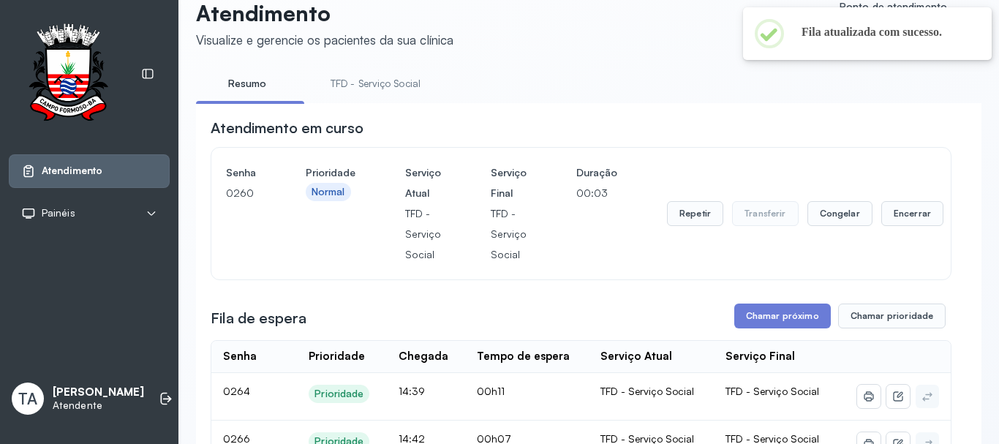
scroll to position [0, 0]
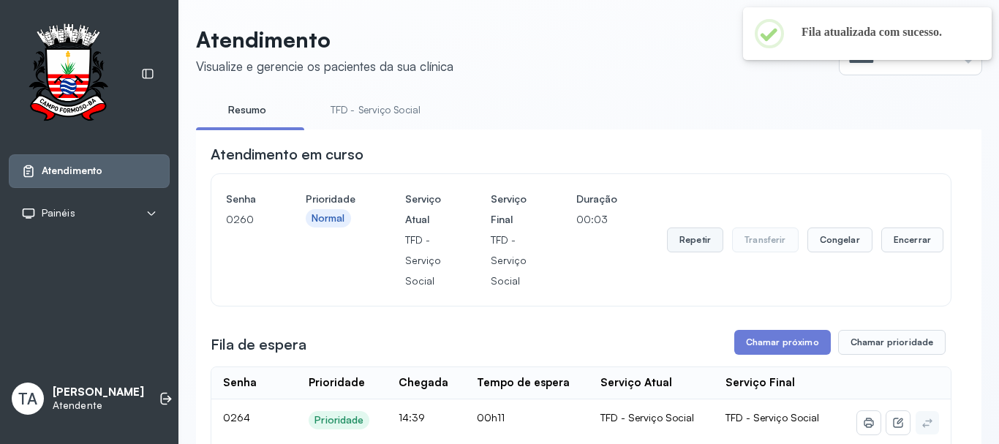
click at [675, 250] on button "Repetir" at bounding box center [695, 239] width 56 height 25
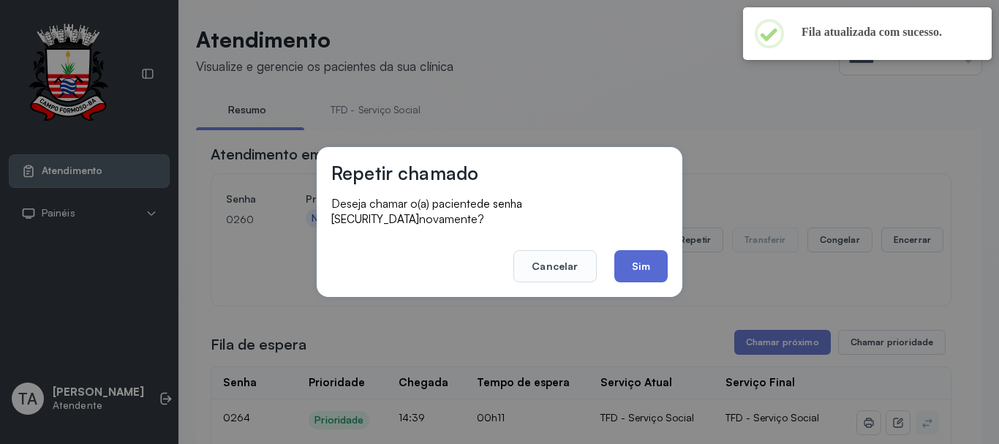
click at [621, 260] on button "Sim" at bounding box center [640, 266] width 53 height 32
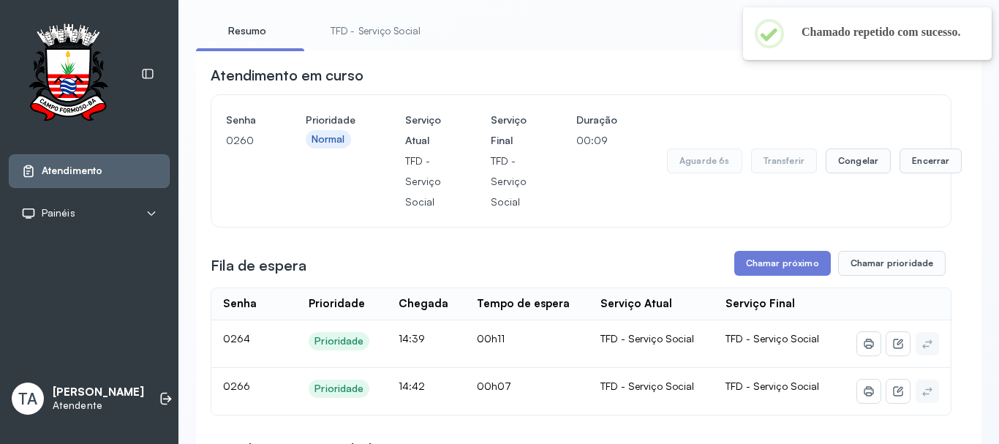
scroll to position [73, 0]
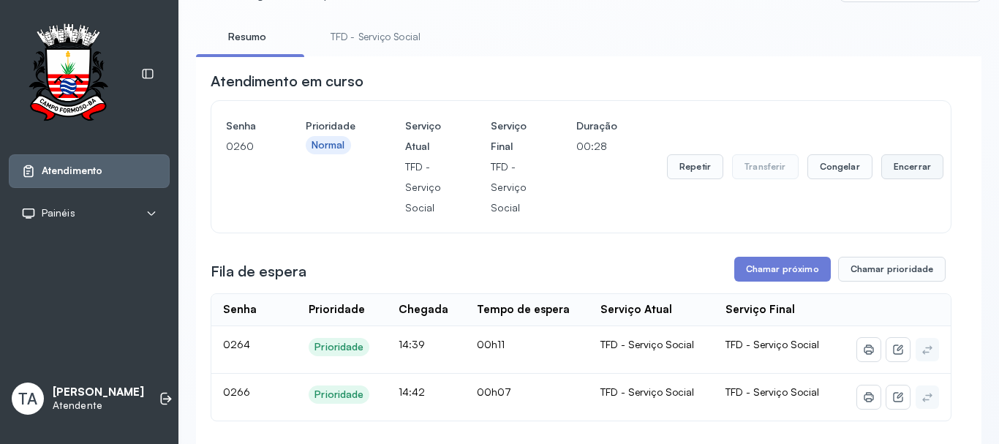
click at [910, 170] on button "Encerrar" at bounding box center [912, 166] width 62 height 25
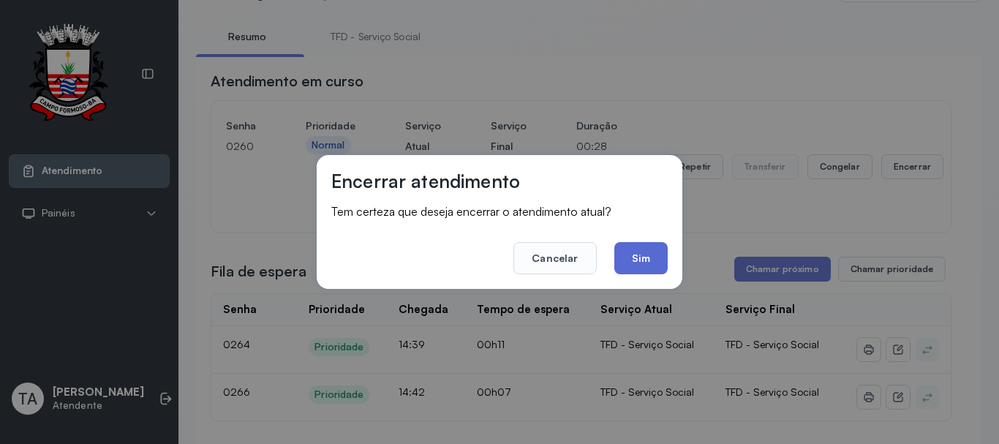
click at [625, 257] on button "Sim" at bounding box center [640, 258] width 53 height 32
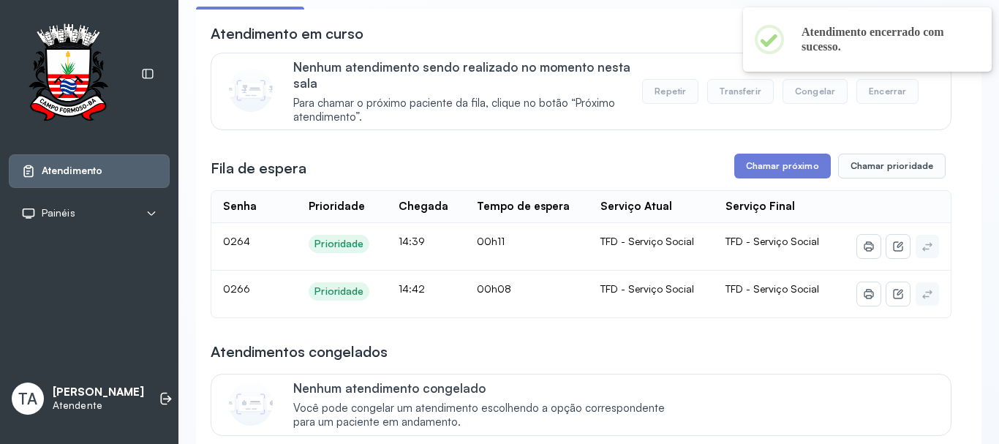
scroll to position [146, 0]
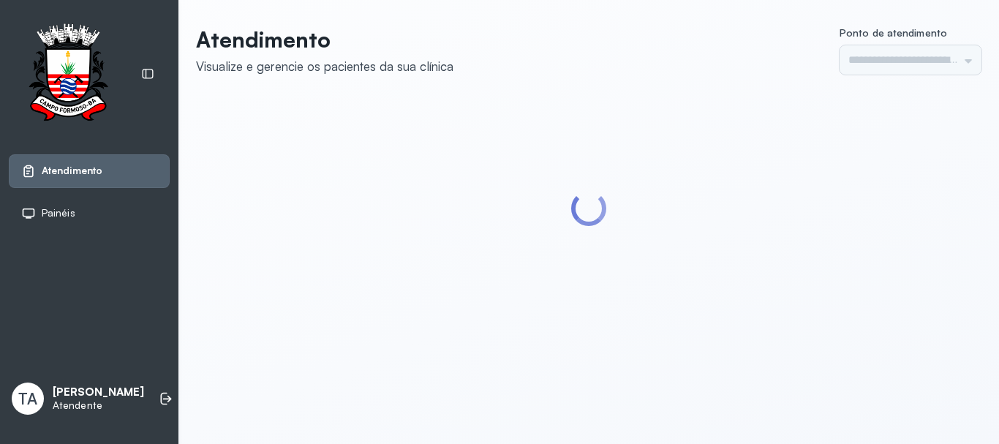
type input "******"
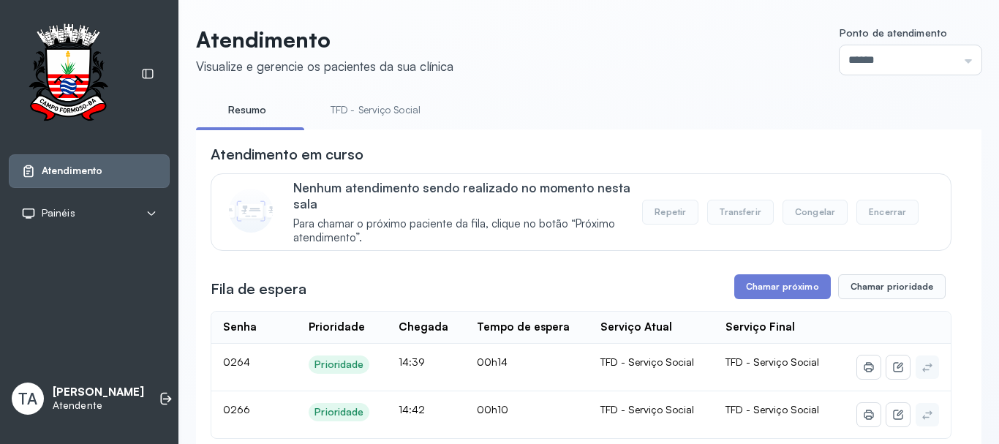
click at [390, 121] on link "TFD - Serviço Social" at bounding box center [375, 110] width 119 height 24
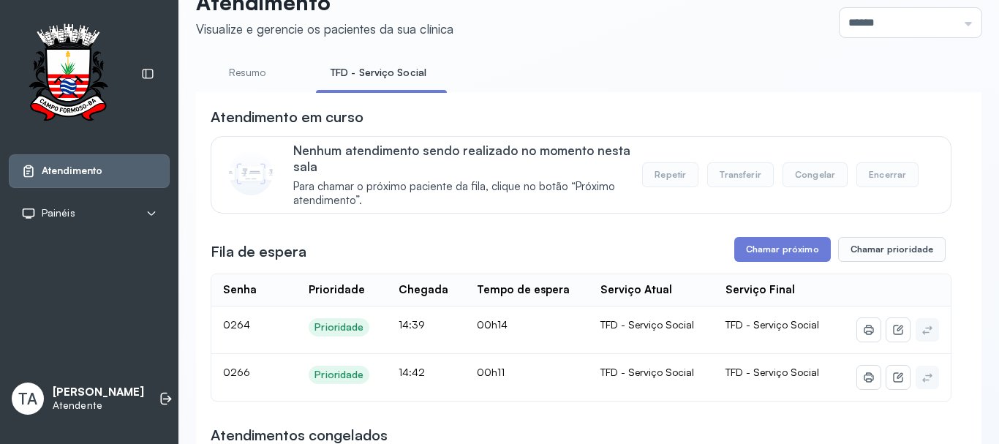
scroll to position [73, 0]
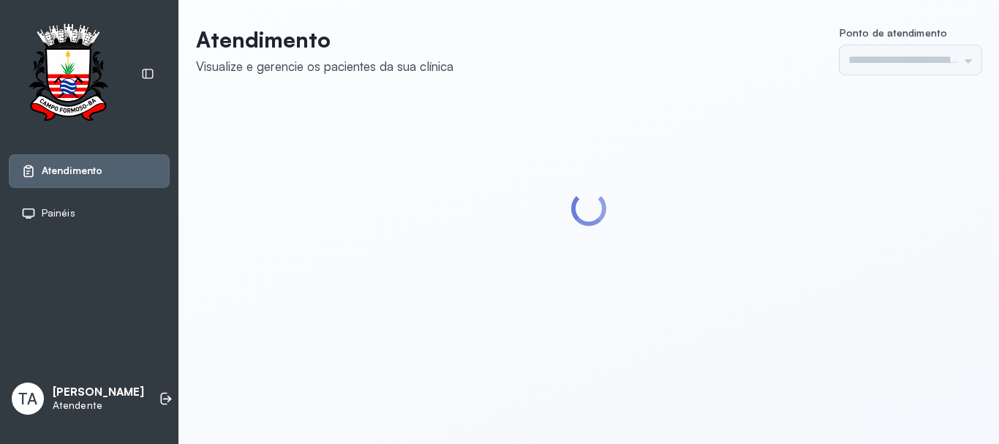
type input "******"
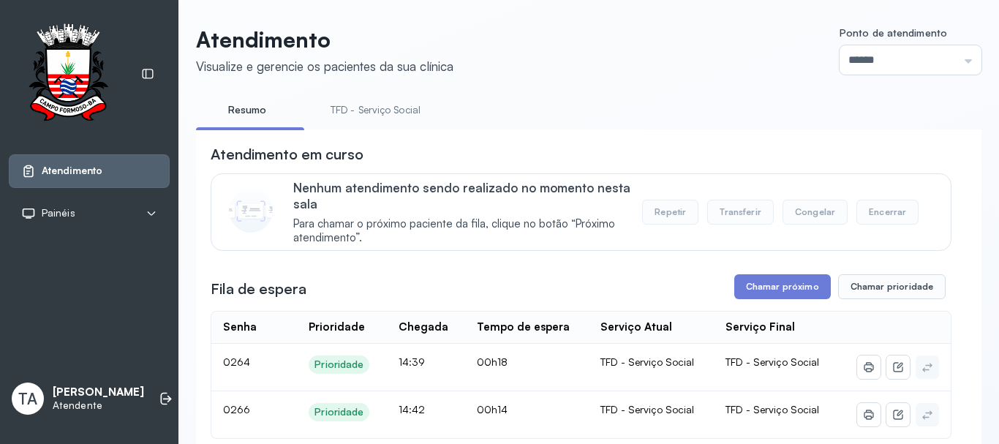
click at [364, 114] on link "TFD - Serviço Social" at bounding box center [375, 110] width 119 height 24
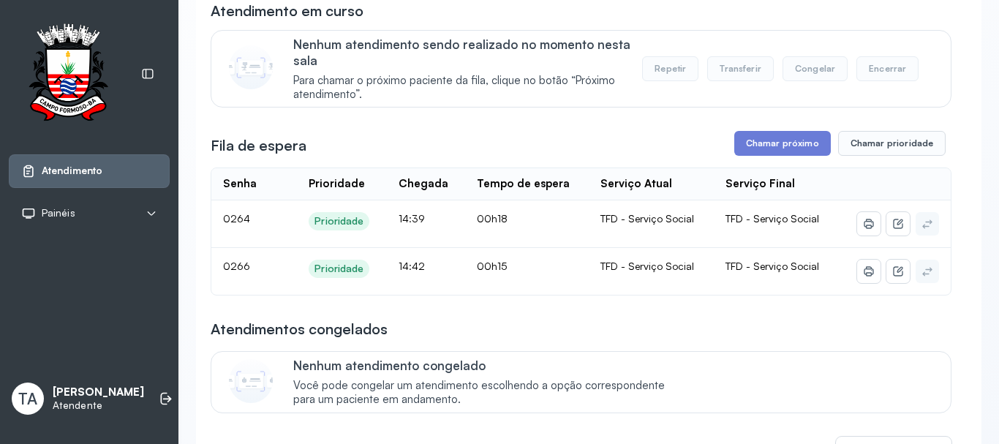
scroll to position [146, 0]
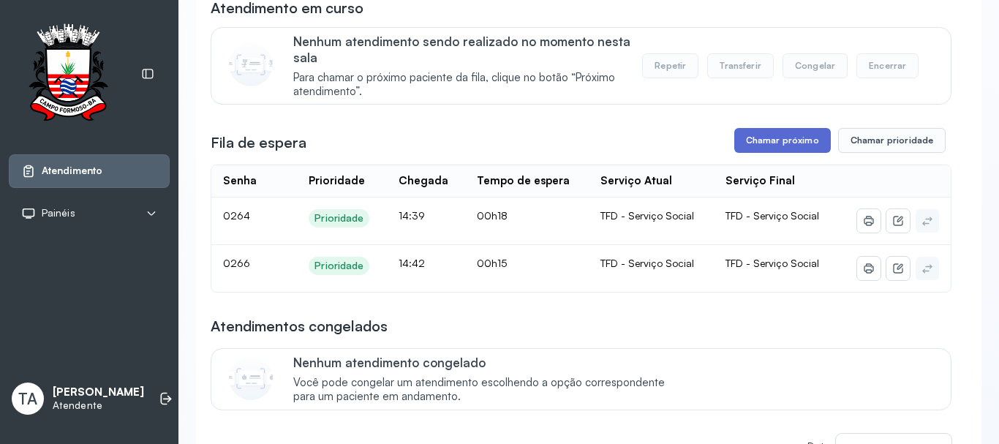
click at [741, 148] on button "Chamar próximo" at bounding box center [782, 140] width 97 height 25
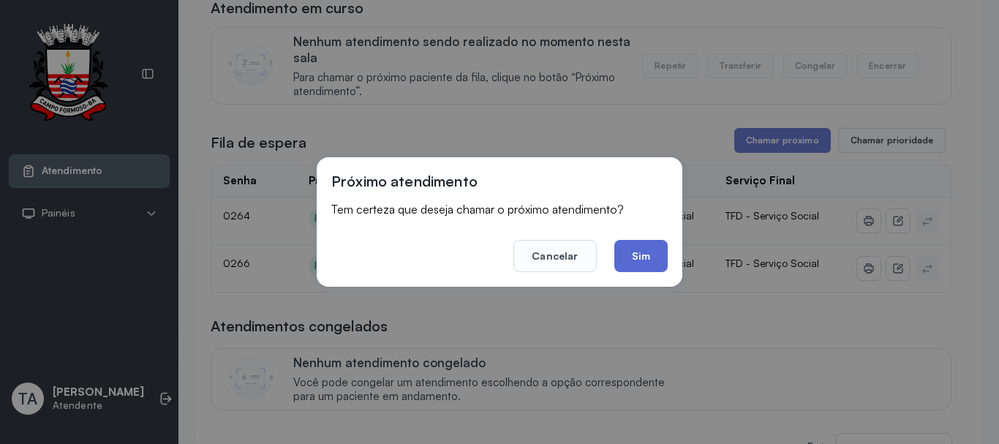
click at [653, 268] on button "Sim" at bounding box center [640, 256] width 53 height 32
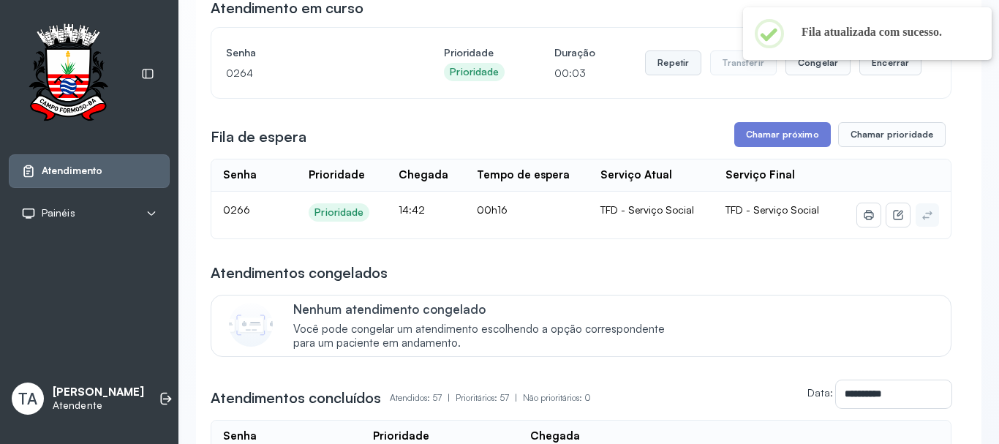
click at [654, 67] on button "Repetir" at bounding box center [673, 62] width 56 height 25
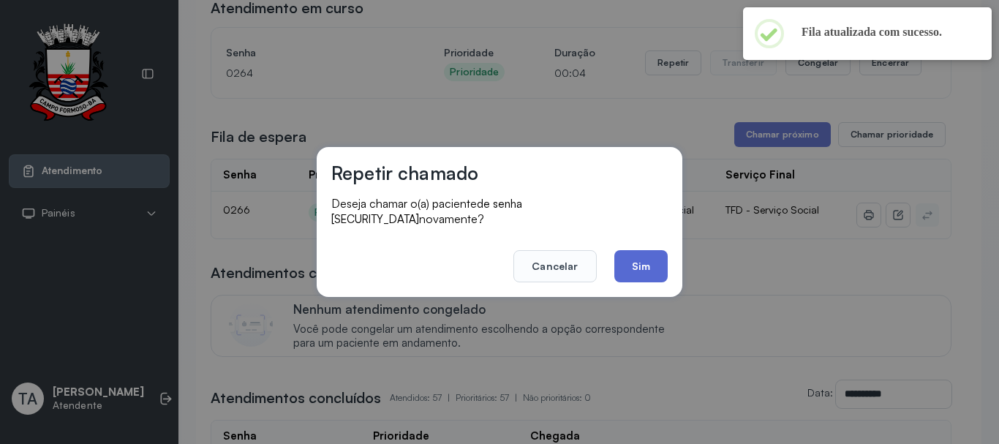
click at [639, 260] on button "Sim" at bounding box center [640, 266] width 53 height 32
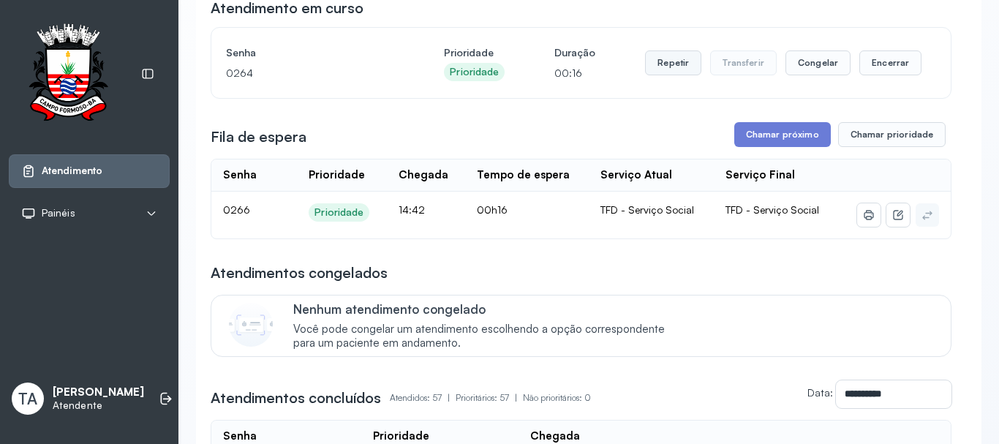
click at [674, 68] on button "Repetir" at bounding box center [673, 62] width 56 height 25
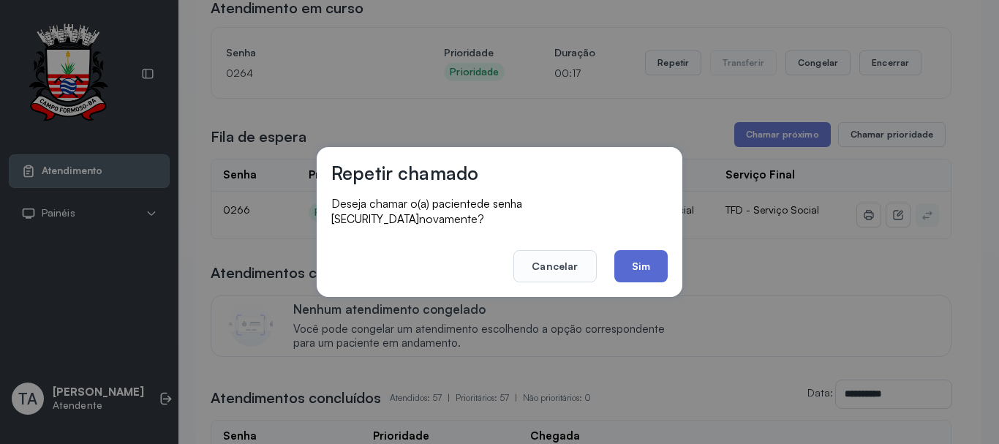
click at [658, 258] on button "Sim" at bounding box center [640, 266] width 53 height 32
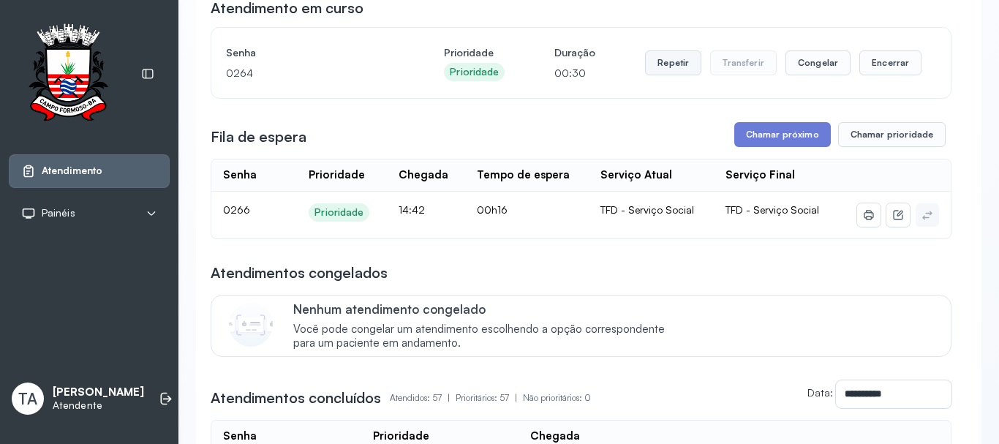
click at [674, 63] on button "Repetir" at bounding box center [673, 62] width 56 height 25
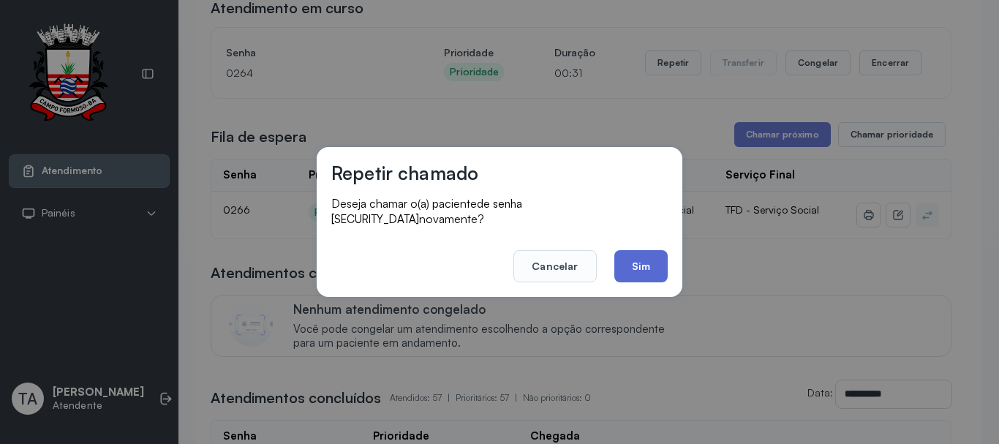
click at [637, 260] on button "Sim" at bounding box center [640, 266] width 53 height 32
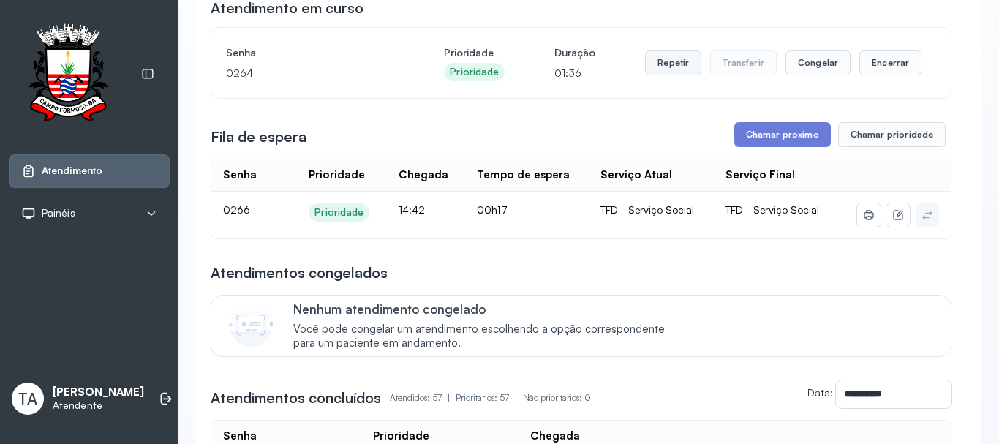
click at [666, 75] on button "Repetir" at bounding box center [673, 62] width 56 height 25
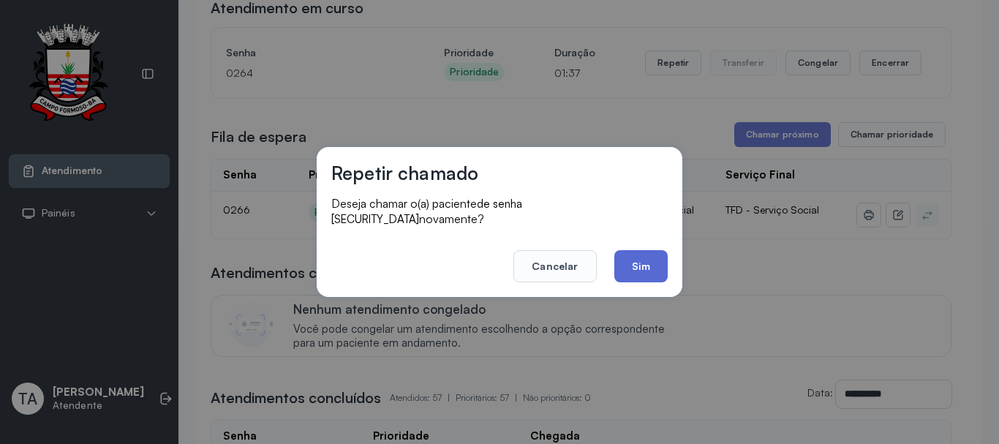
click at [630, 265] on button "Sim" at bounding box center [640, 266] width 53 height 32
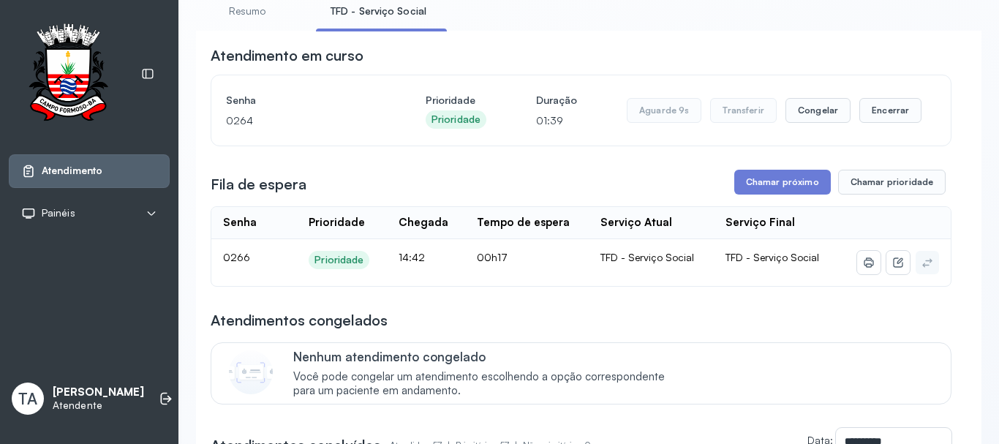
scroll to position [73, 0]
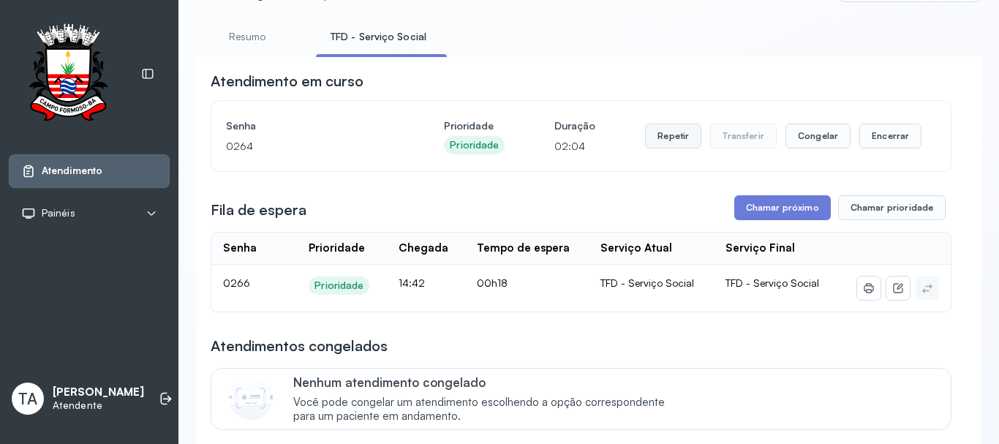
click at [649, 137] on button "Repetir" at bounding box center [673, 136] width 56 height 25
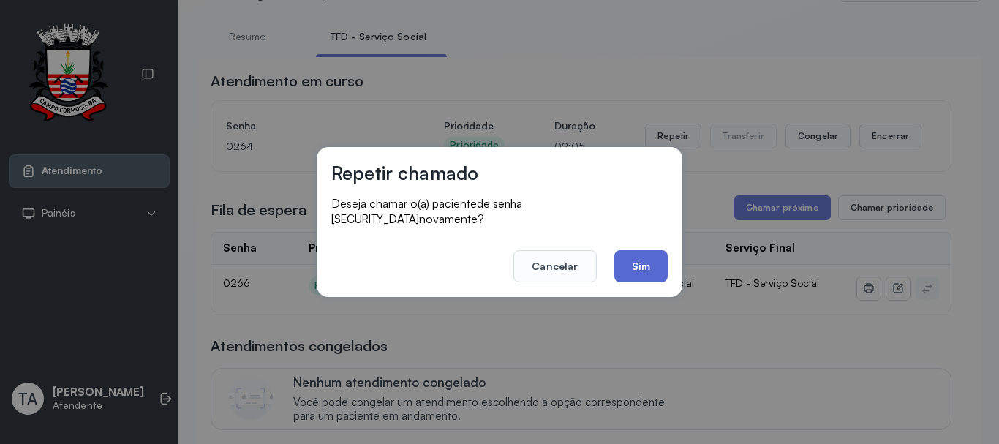
click at [625, 263] on button "Sim" at bounding box center [640, 266] width 53 height 32
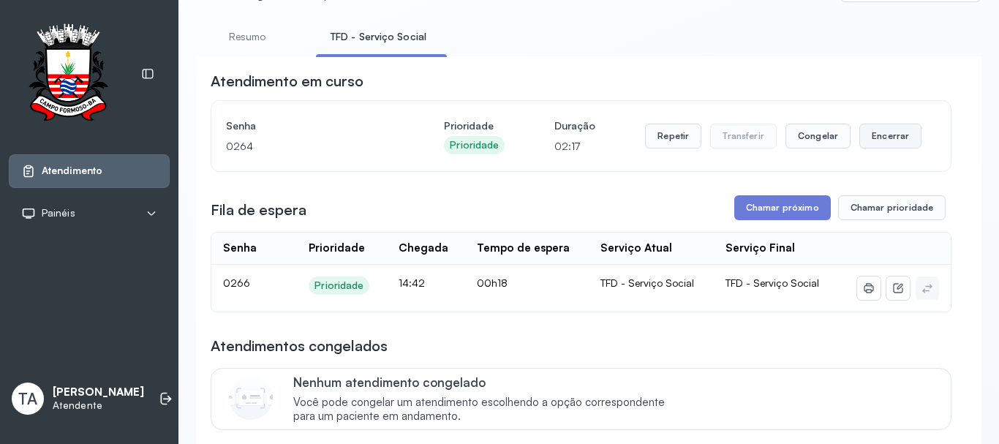
click at [865, 142] on button "Encerrar" at bounding box center [891, 136] width 62 height 25
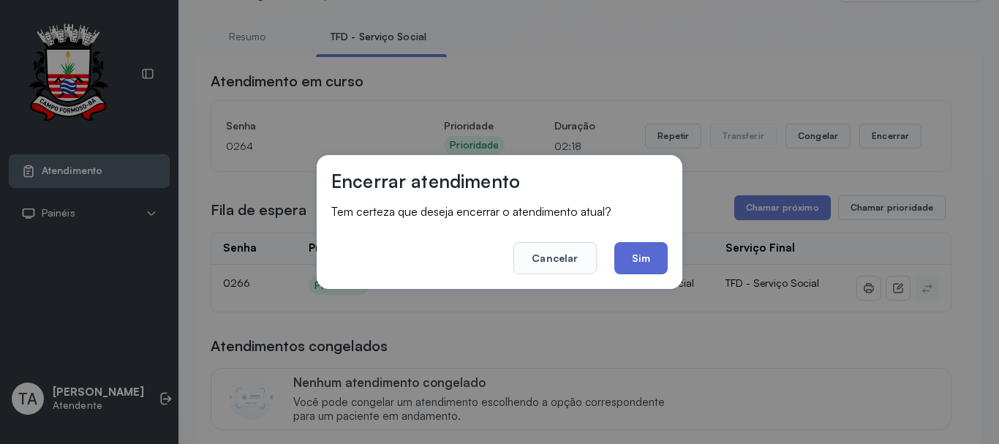
click at [642, 254] on button "Sim" at bounding box center [640, 258] width 53 height 32
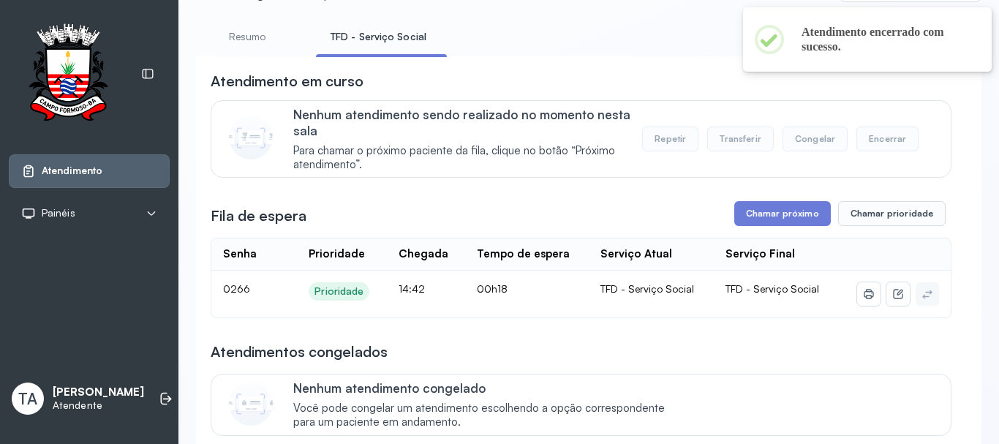
click at [772, 215] on button "Chamar próximo" at bounding box center [782, 213] width 97 height 25
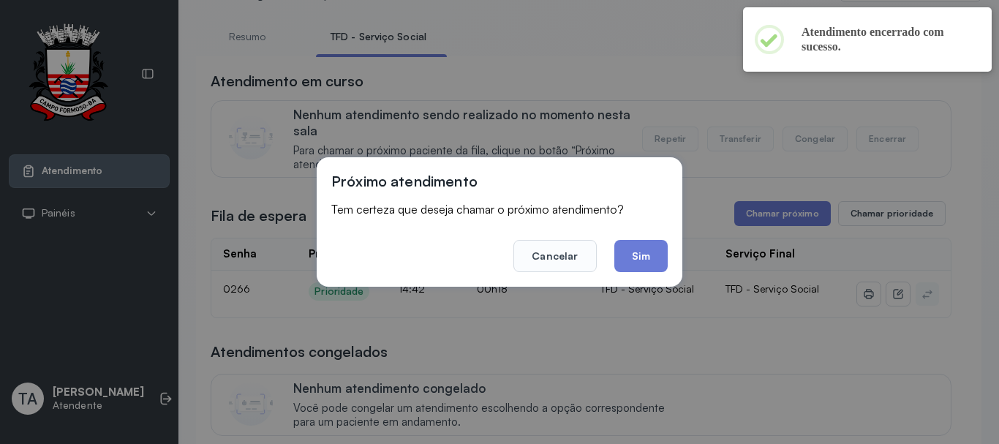
drag, startPoint x: 670, startPoint y: 252, endPoint x: 649, endPoint y: 255, distance: 21.4
click at [669, 252] on div "Próximo atendimento Tem certeza que deseja chamar o próximo atendimento? Cancel…" at bounding box center [500, 221] width 366 height 129
click at [649, 255] on button "Sim" at bounding box center [640, 256] width 53 height 32
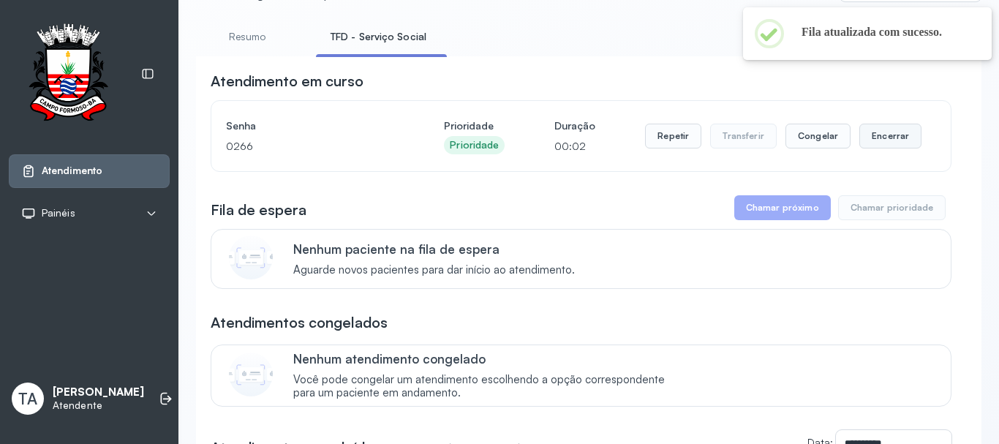
click at [873, 148] on button "Encerrar" at bounding box center [891, 136] width 62 height 25
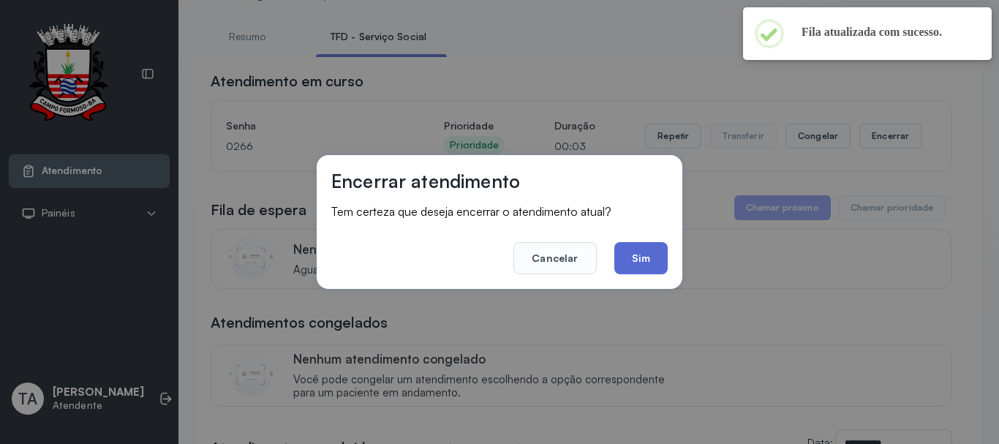
click at [662, 246] on button "Sim" at bounding box center [640, 258] width 53 height 32
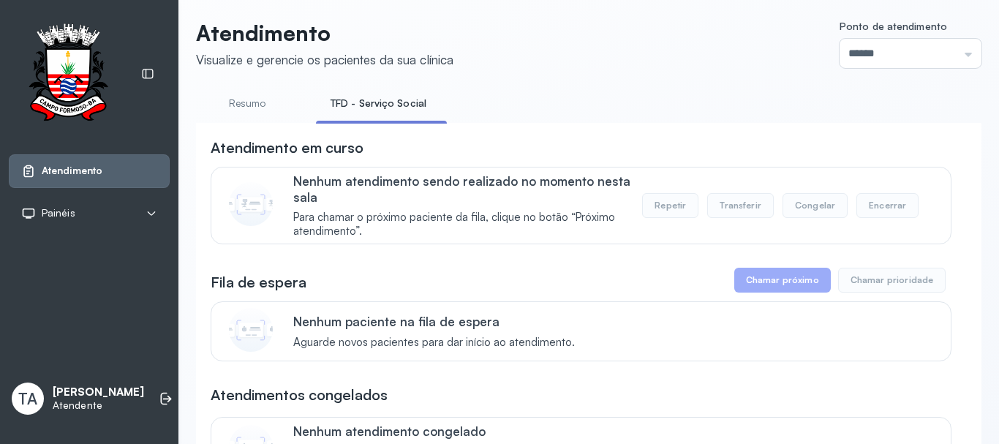
scroll to position [0, 0]
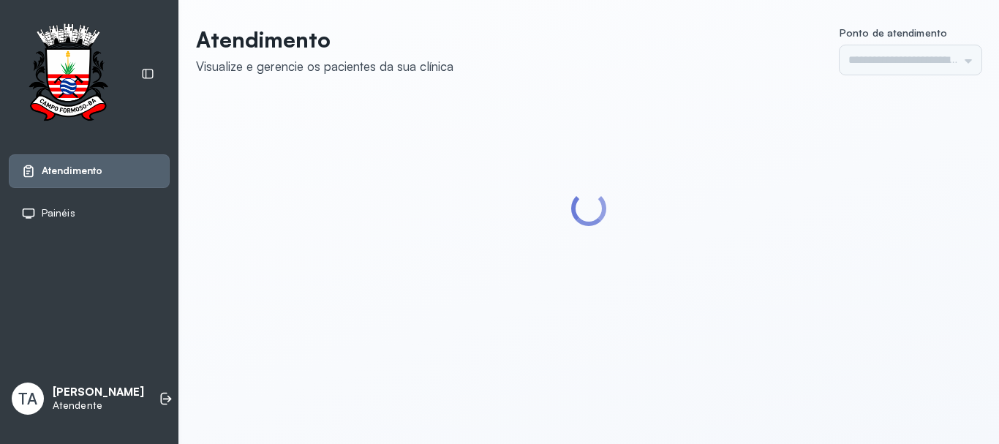
type input "******"
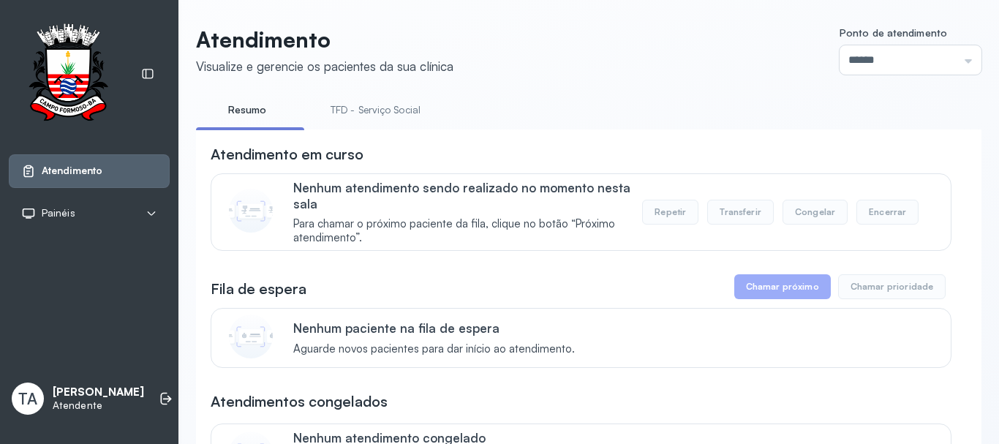
click at [361, 113] on link "TFD - Serviço Social" at bounding box center [375, 110] width 119 height 24
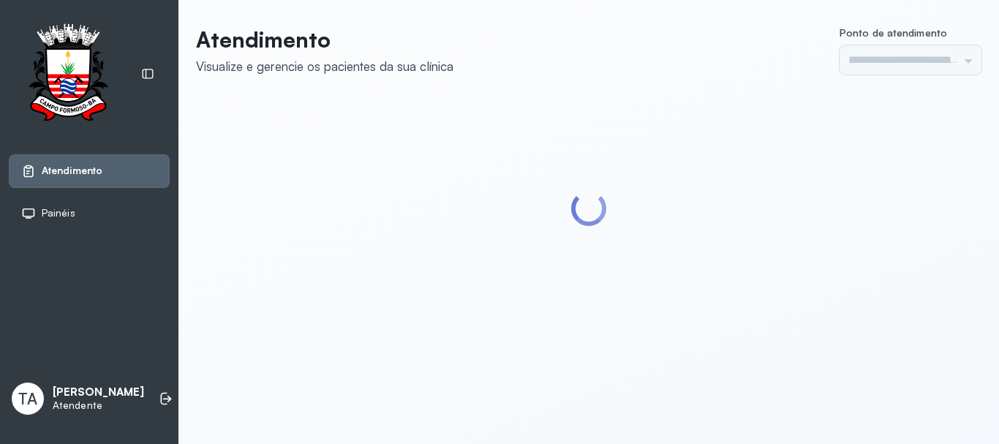
type input "******"
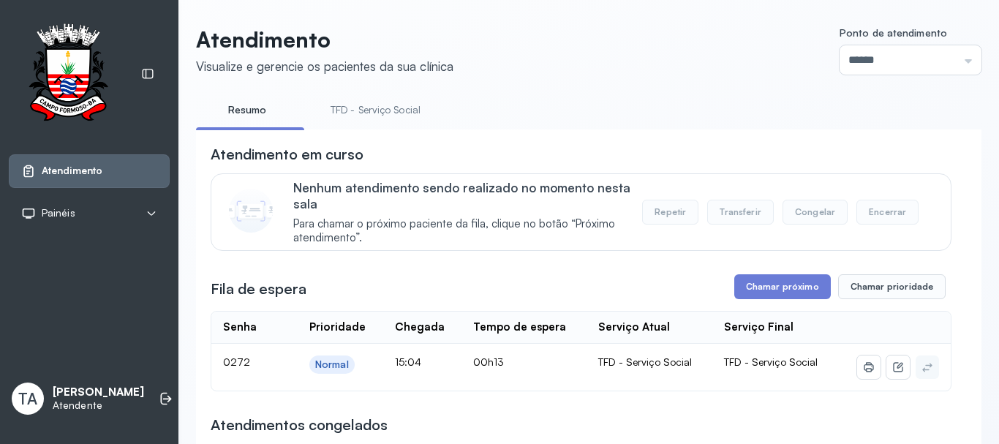
click at [369, 116] on link "TFD - Serviço Social" at bounding box center [375, 110] width 119 height 24
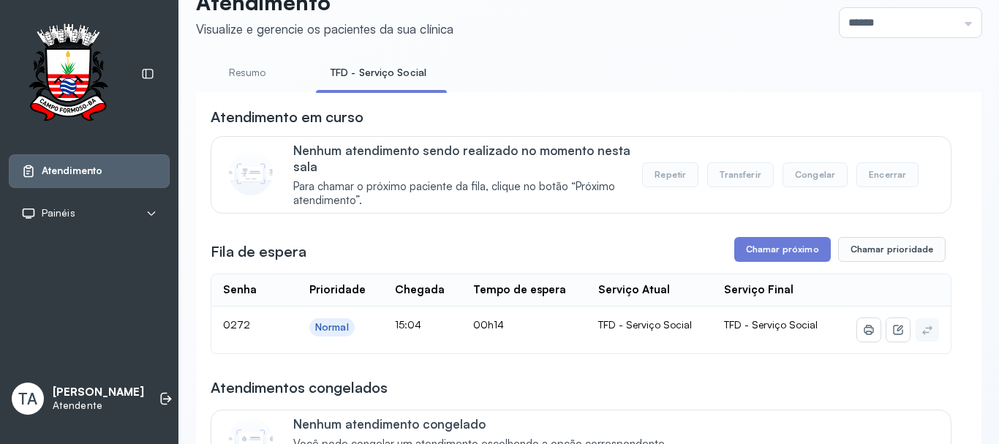
scroll to position [73, 0]
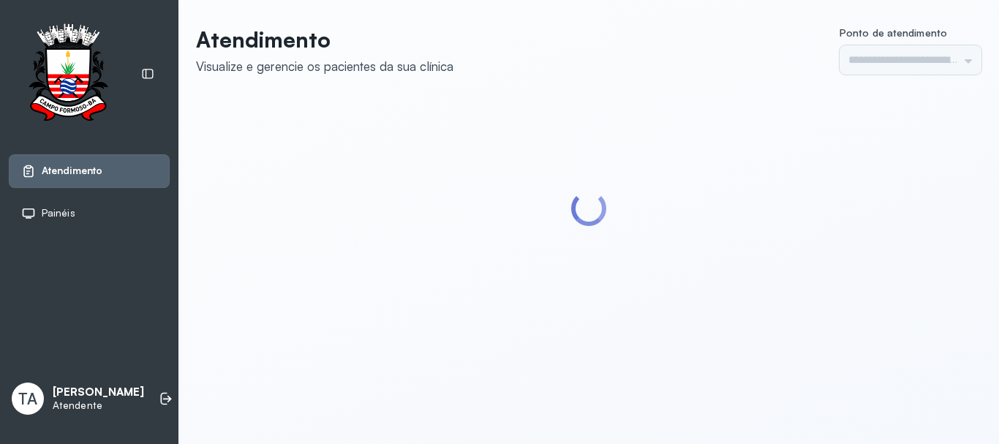
type input "******"
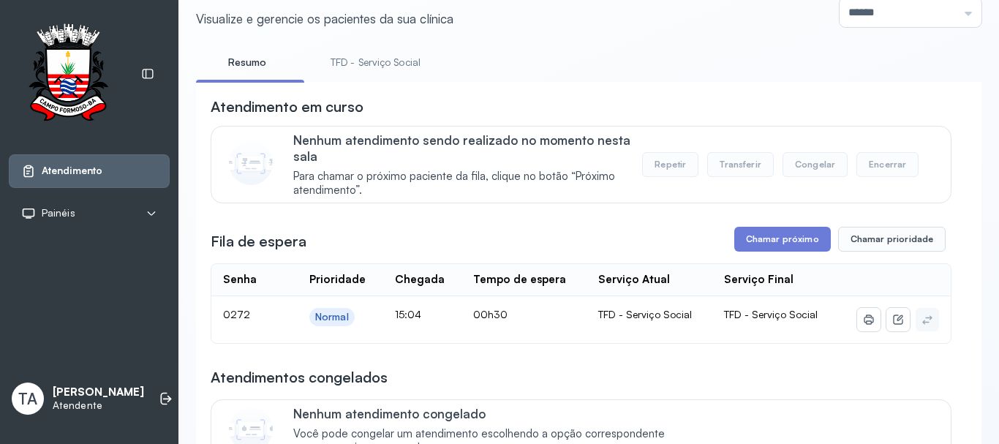
scroll to position [73, 0]
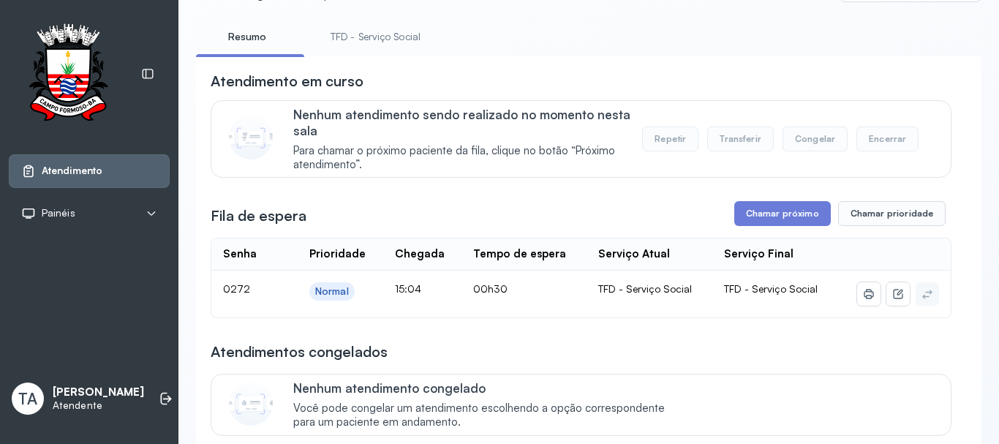
click at [411, 40] on link "TFD - Serviço Social" at bounding box center [375, 37] width 119 height 24
click at [255, 29] on link "Resumo" at bounding box center [247, 37] width 102 height 24
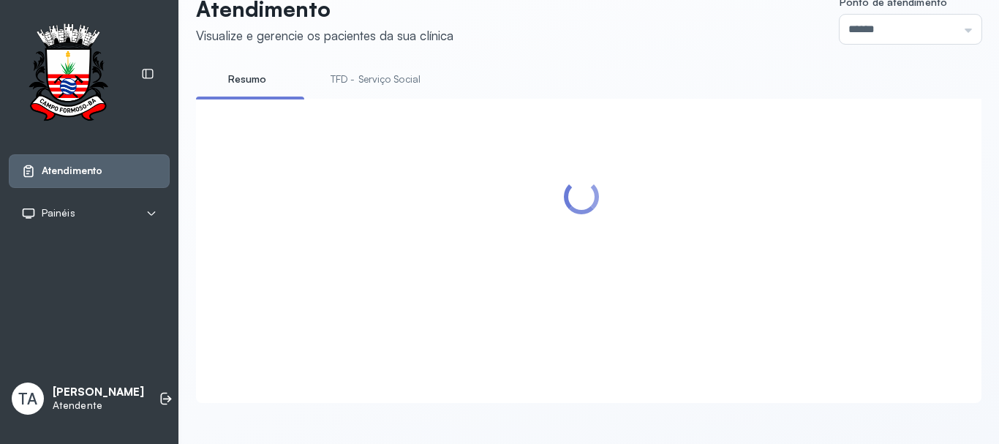
scroll to position [45, 0]
click at [372, 71] on link "TFD - Serviço Social" at bounding box center [375, 79] width 119 height 24
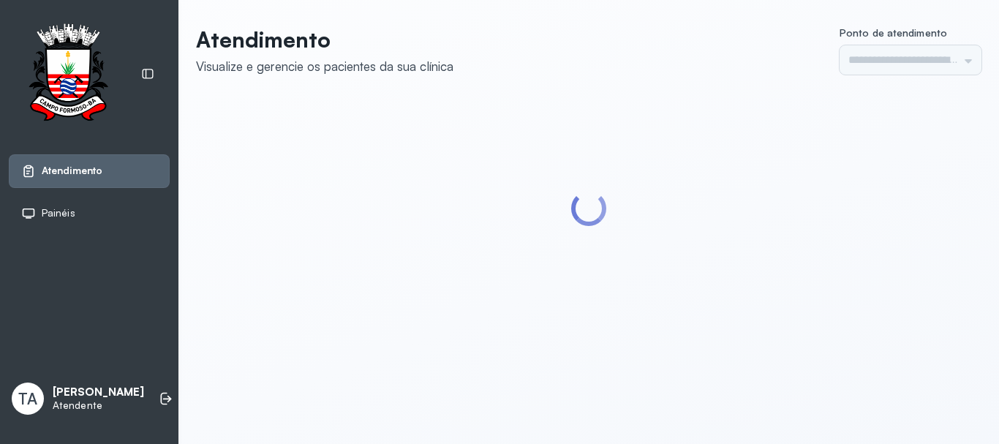
type input "******"
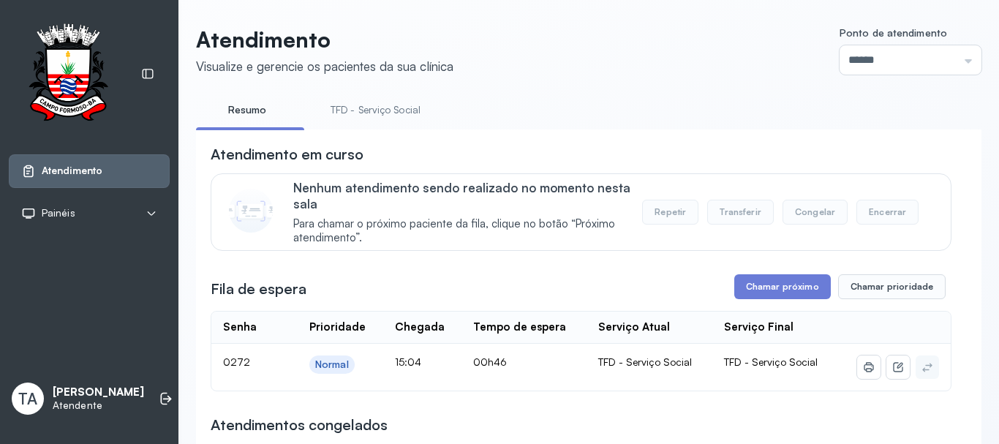
click at [372, 100] on link "TFD - Serviço Social" at bounding box center [375, 110] width 119 height 24
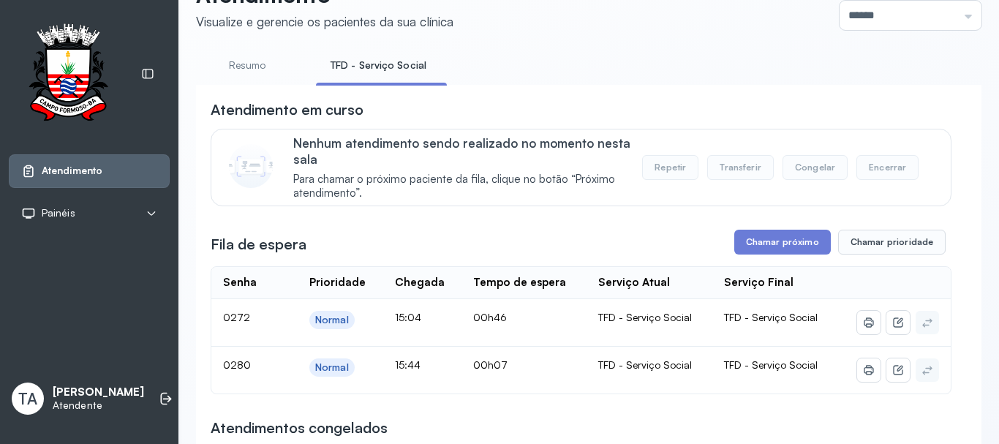
scroll to position [146, 0]
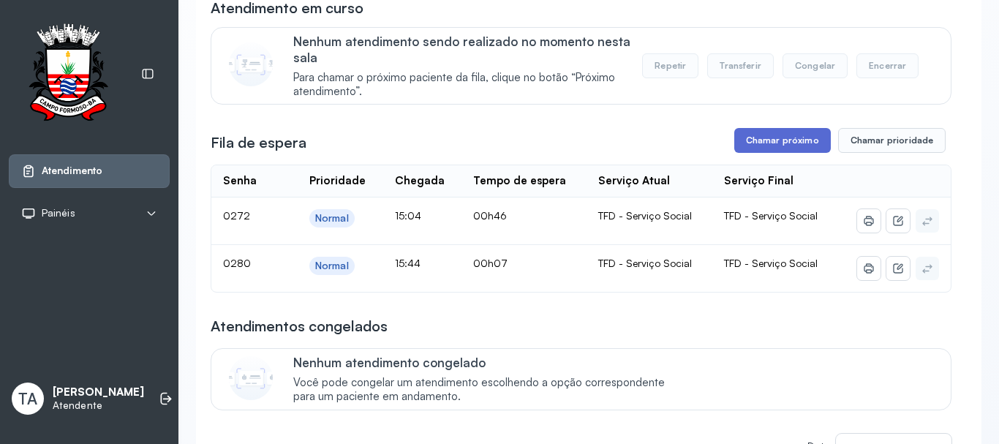
click at [768, 132] on button "Chamar próximo" at bounding box center [782, 140] width 97 height 25
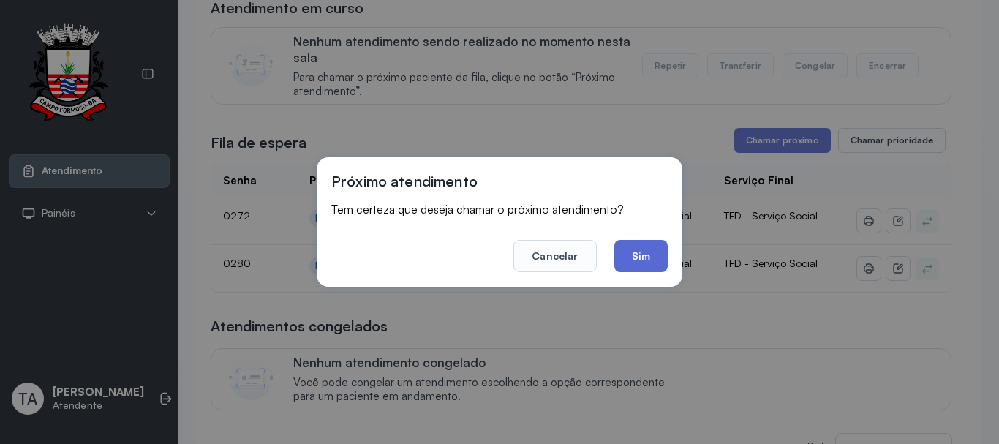
click at [641, 254] on button "Sim" at bounding box center [640, 256] width 53 height 32
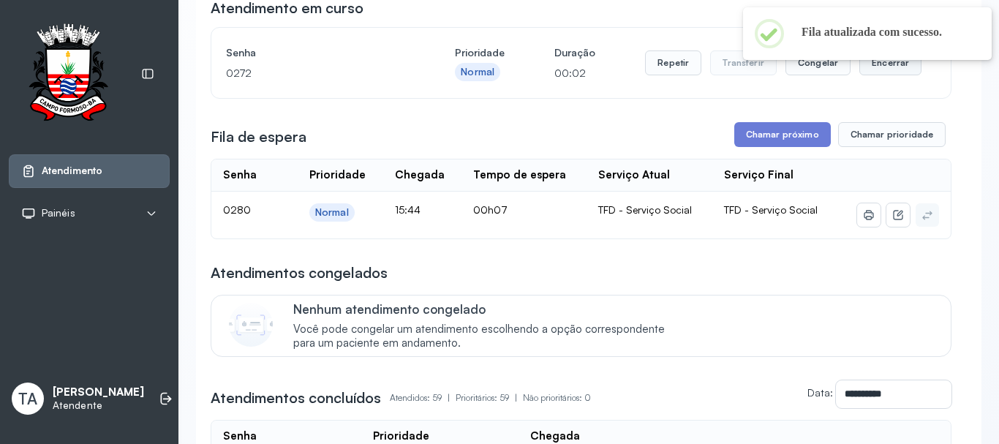
click at [868, 63] on button "Encerrar" at bounding box center [891, 62] width 62 height 25
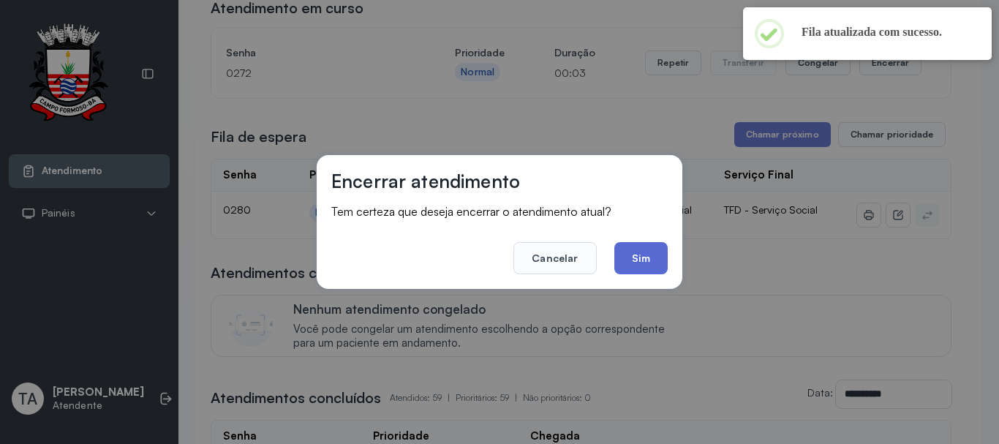
click at [625, 271] on button "Sim" at bounding box center [640, 258] width 53 height 32
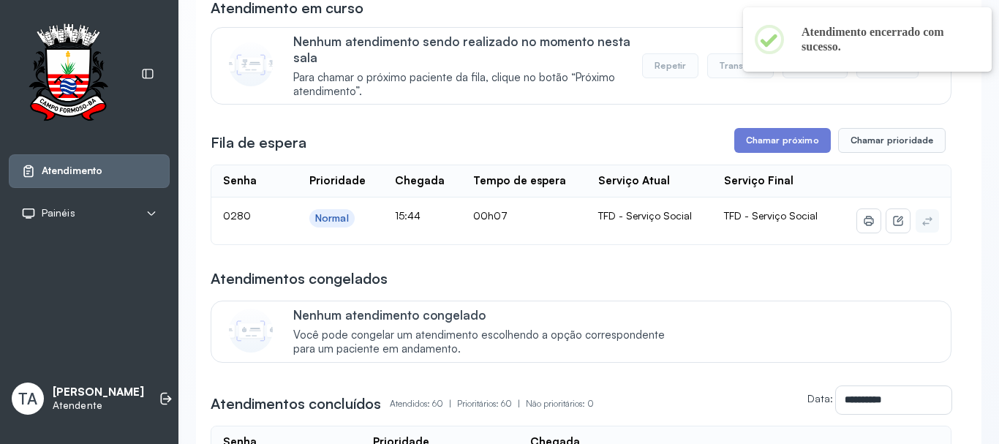
click at [764, 146] on button "Chamar próximo" at bounding box center [782, 140] width 97 height 25
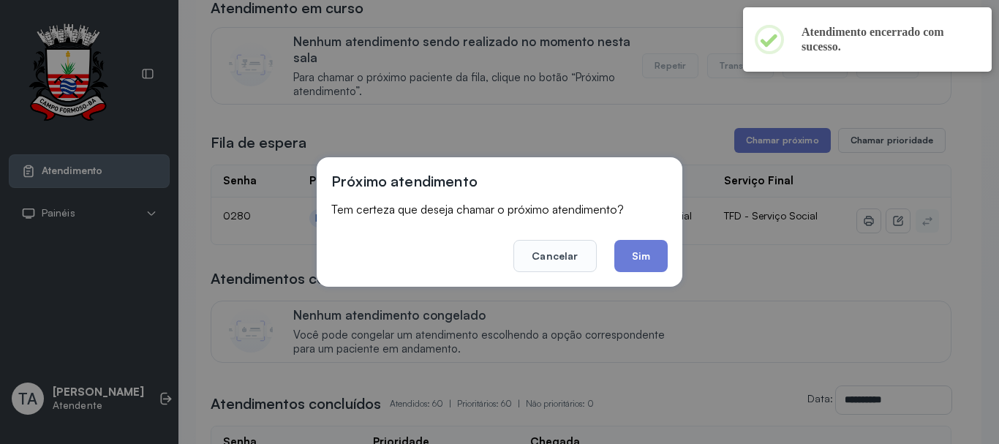
click at [650, 238] on footer "Cancelar Sim" at bounding box center [499, 245] width 336 height 53
click at [647, 251] on button "Sim" at bounding box center [640, 256] width 53 height 32
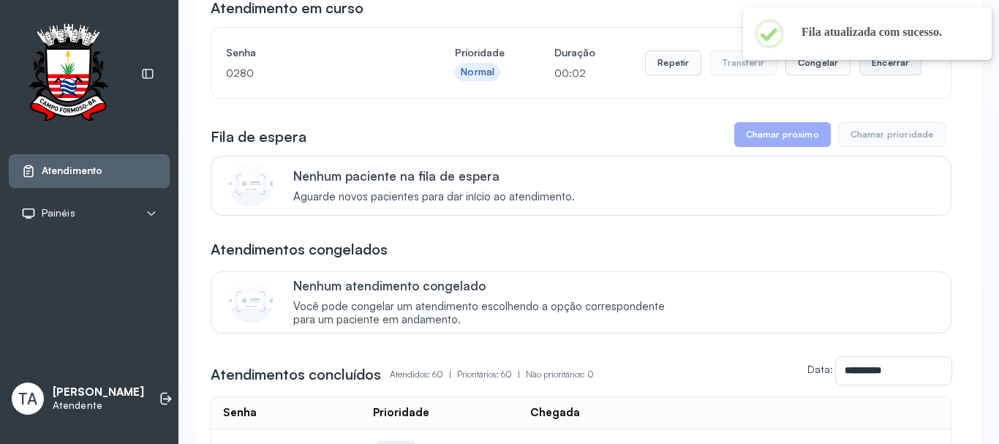
click at [879, 75] on button "Encerrar" at bounding box center [891, 62] width 62 height 25
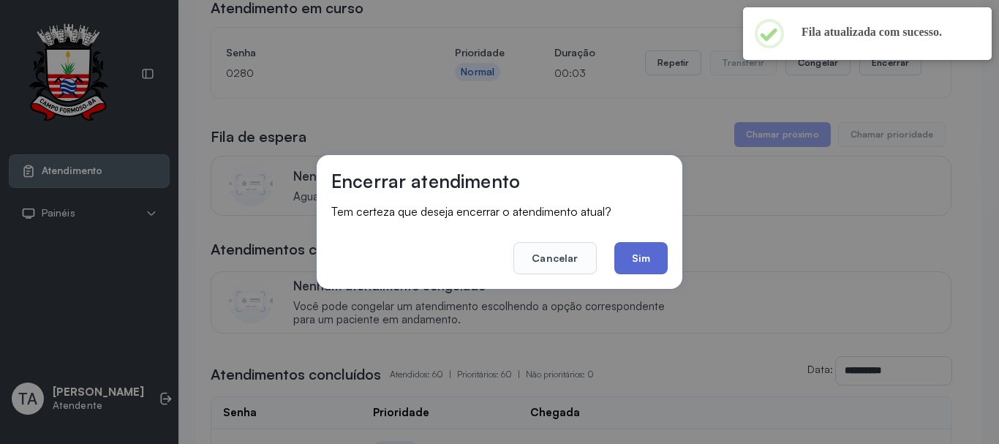
click at [642, 245] on button "Sim" at bounding box center [640, 258] width 53 height 32
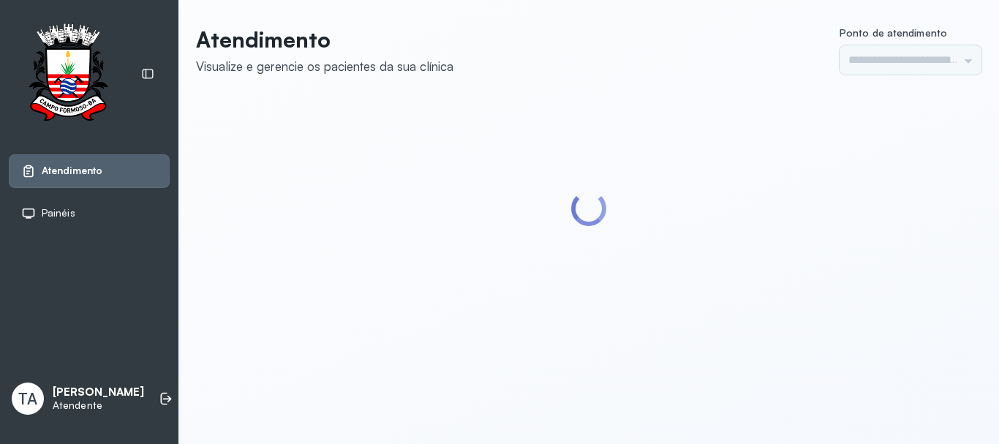
type input "******"
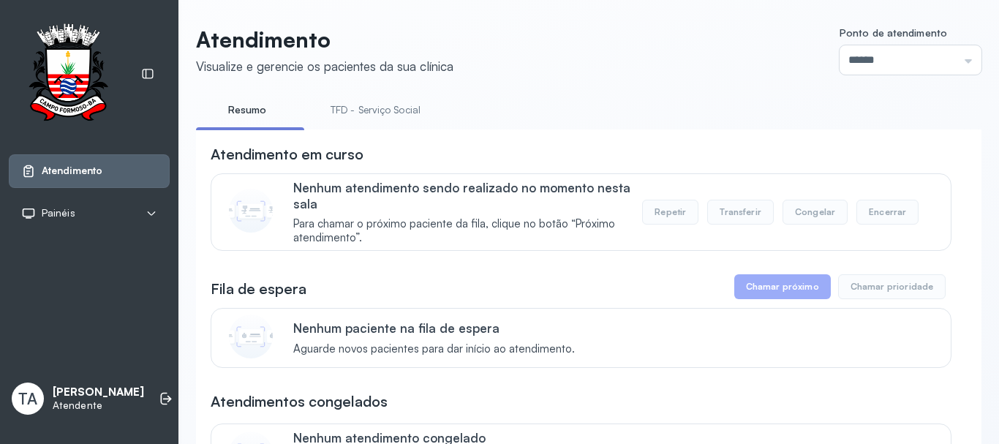
click at [356, 128] on li "TFD - Serviço Social" at bounding box center [378, 114] width 125 height 33
click at [358, 121] on link "TFD - Serviço Social" at bounding box center [375, 110] width 119 height 24
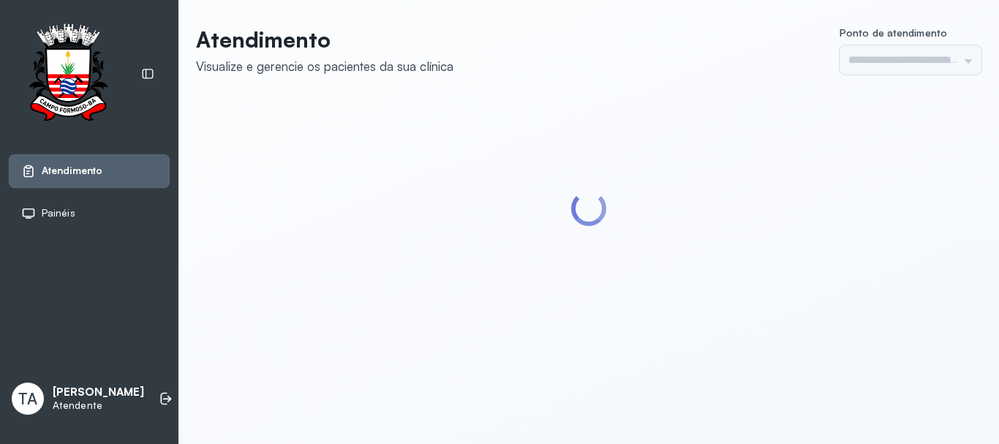
type input "******"
